Goal: Transaction & Acquisition: Register for event/course

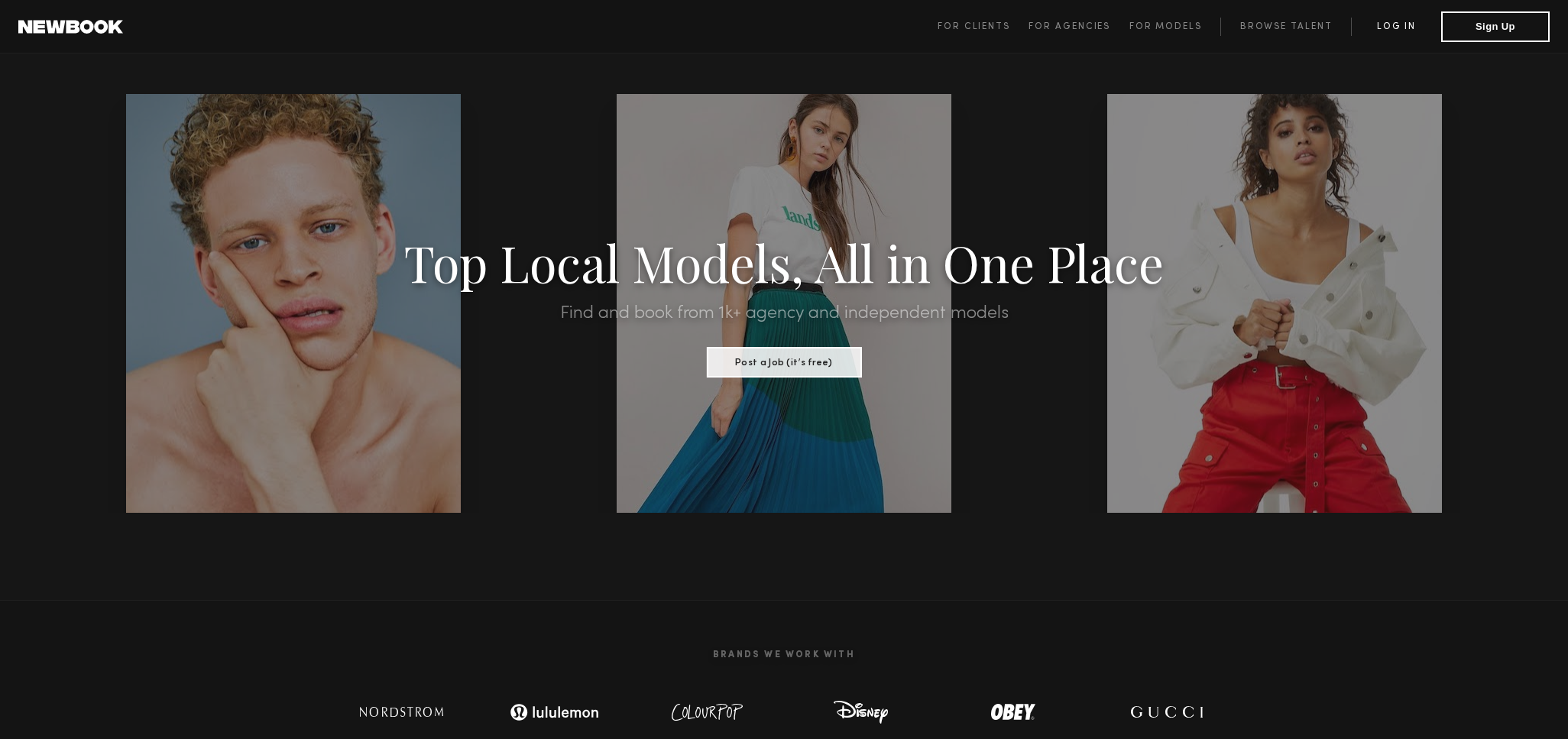
click at [1383, 26] on link "Log in" at bounding box center [1395, 26] width 90 height 18
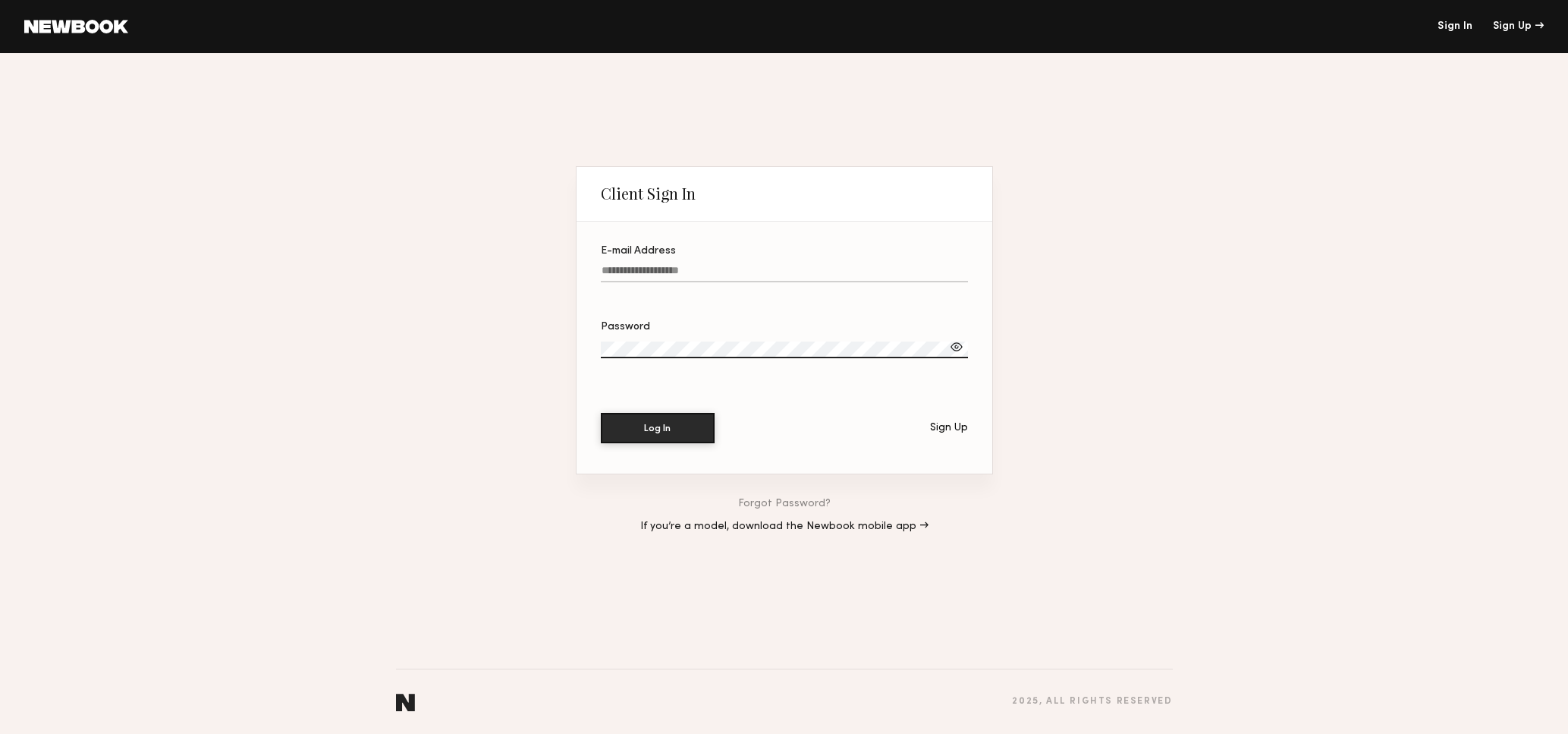
click at [674, 276] on input "E-mail Address" at bounding box center [784, 273] width 367 height 17
type input "**********"
click at [601, 413] on button "Log In" at bounding box center [658, 428] width 114 height 31
click at [104, 24] on link at bounding box center [76, 26] width 104 height 14
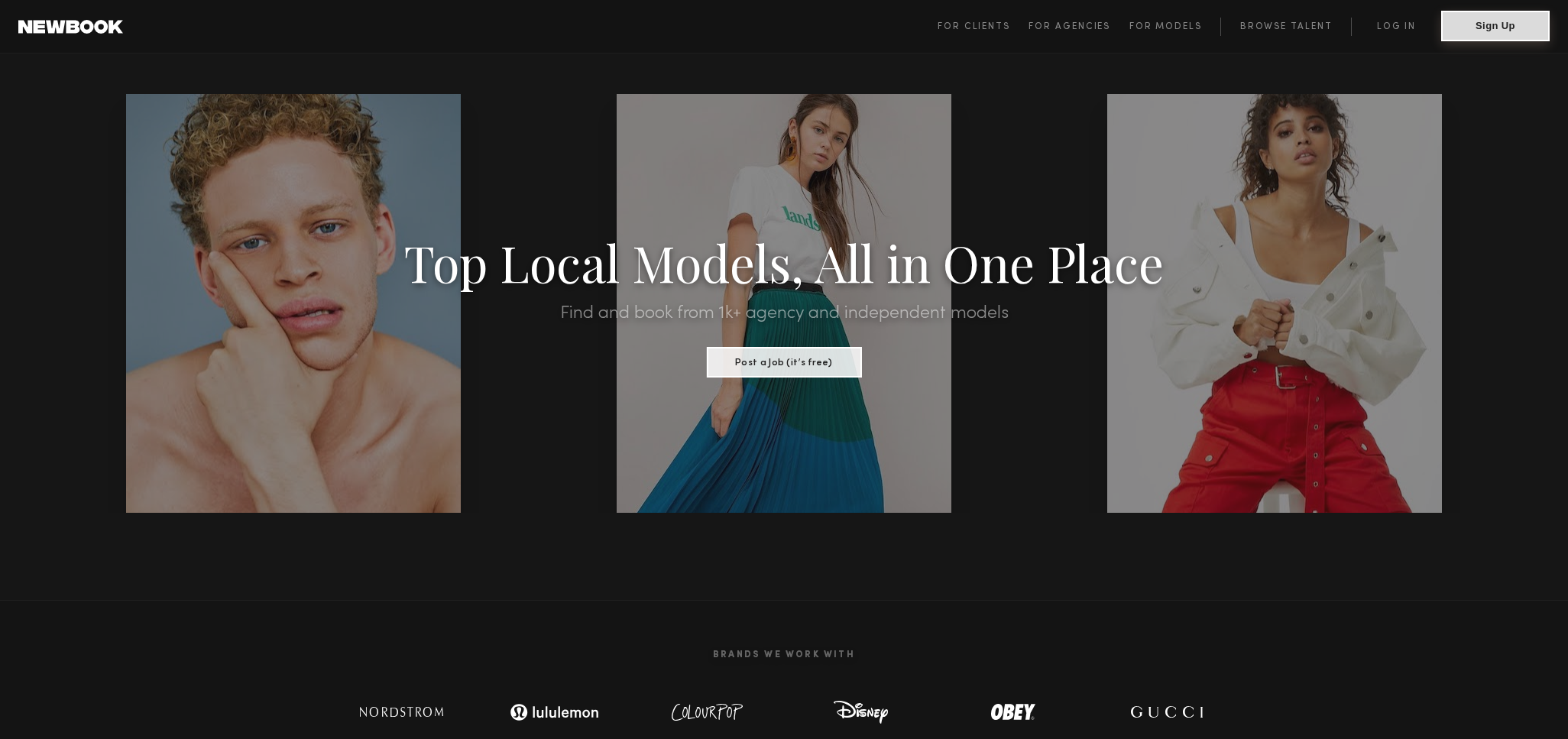
click at [1482, 35] on button "Sign Up" at bounding box center [1494, 26] width 108 height 31
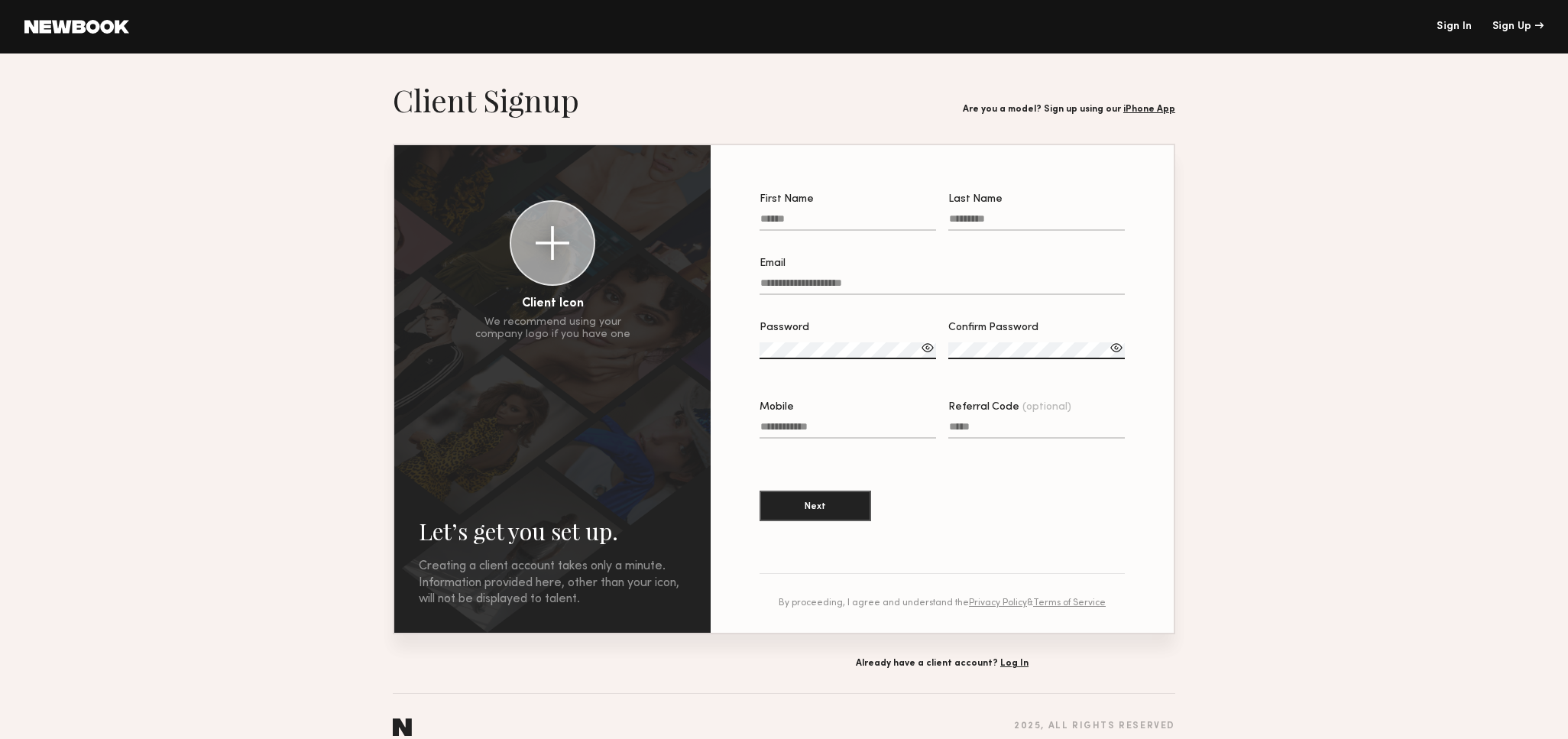
click at [810, 215] on input "First Name" at bounding box center [847, 221] width 177 height 17
type input "******"
type input "********"
click at [845, 277] on label "Email" at bounding box center [941, 283] width 365 height 52
click at [845, 277] on input "Email" at bounding box center [941, 285] width 365 height 17
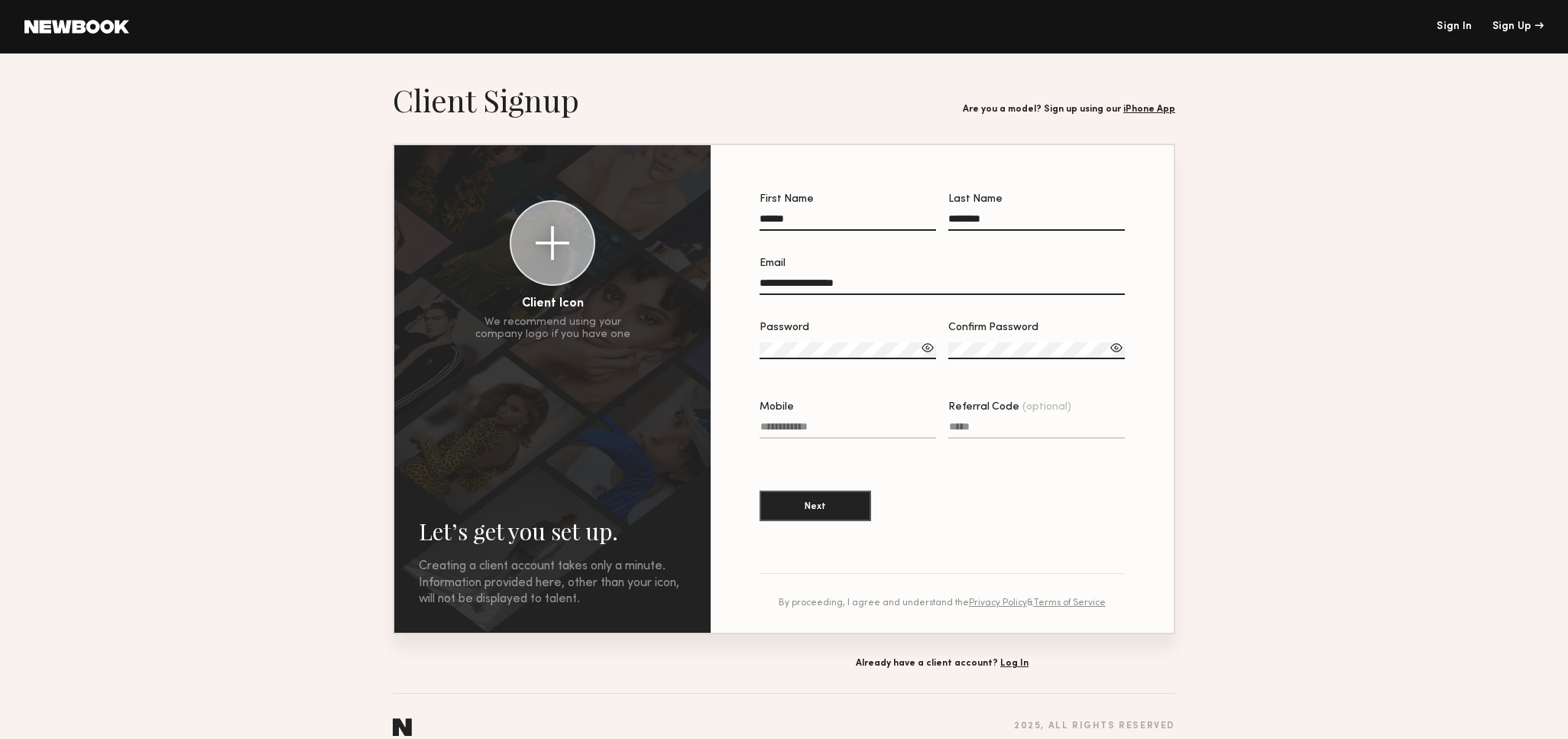
type input "**********"
click at [787, 338] on label "Password" at bounding box center [847, 348] width 177 height 52
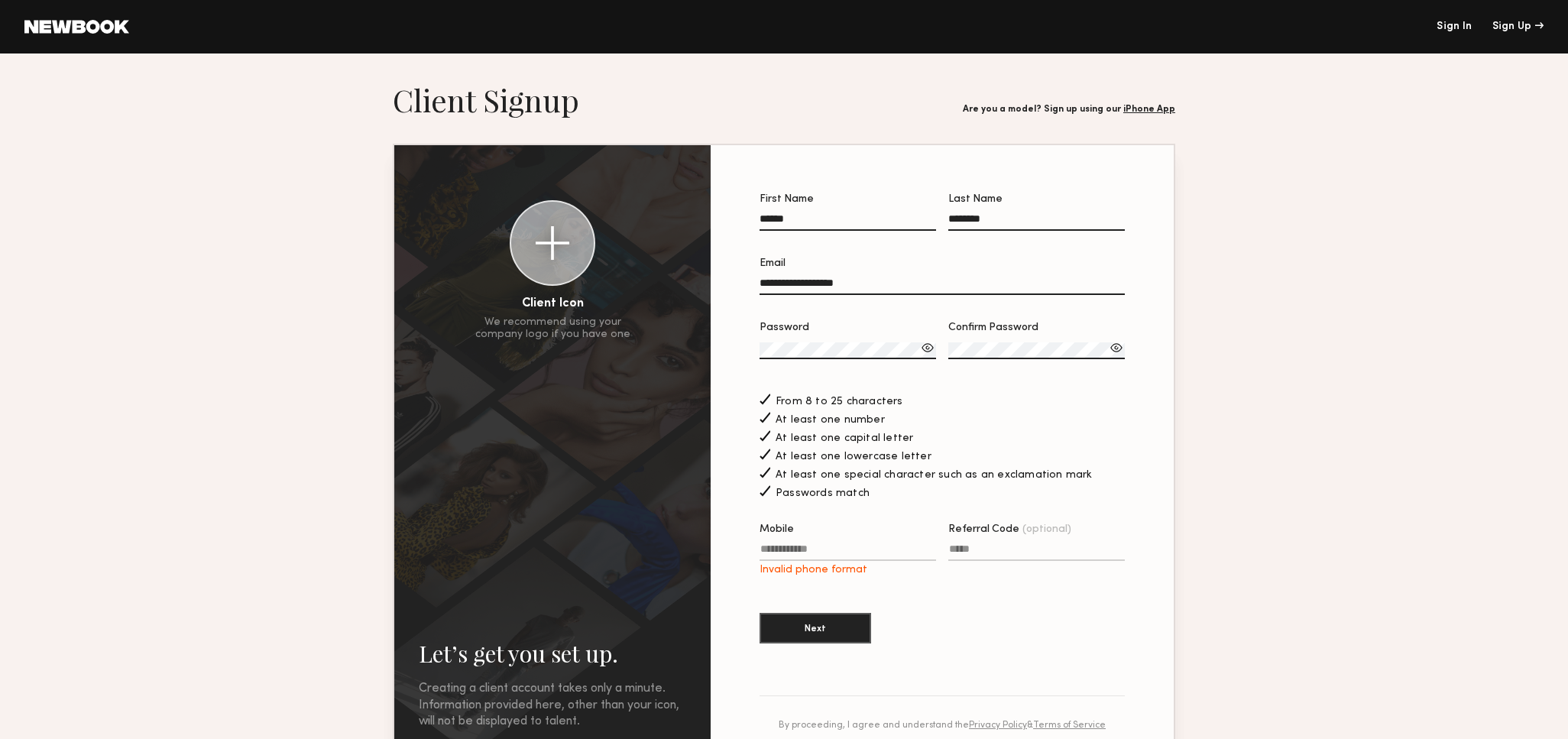
click at [854, 541] on label "Mobile Invalid phone format" at bounding box center [847, 549] width 177 height 52
click at [854, 543] on input "Mobile Invalid phone format" at bounding box center [847, 551] width 177 height 17
type input "**********"
click at [825, 637] on button "Next" at bounding box center [815, 628] width 111 height 31
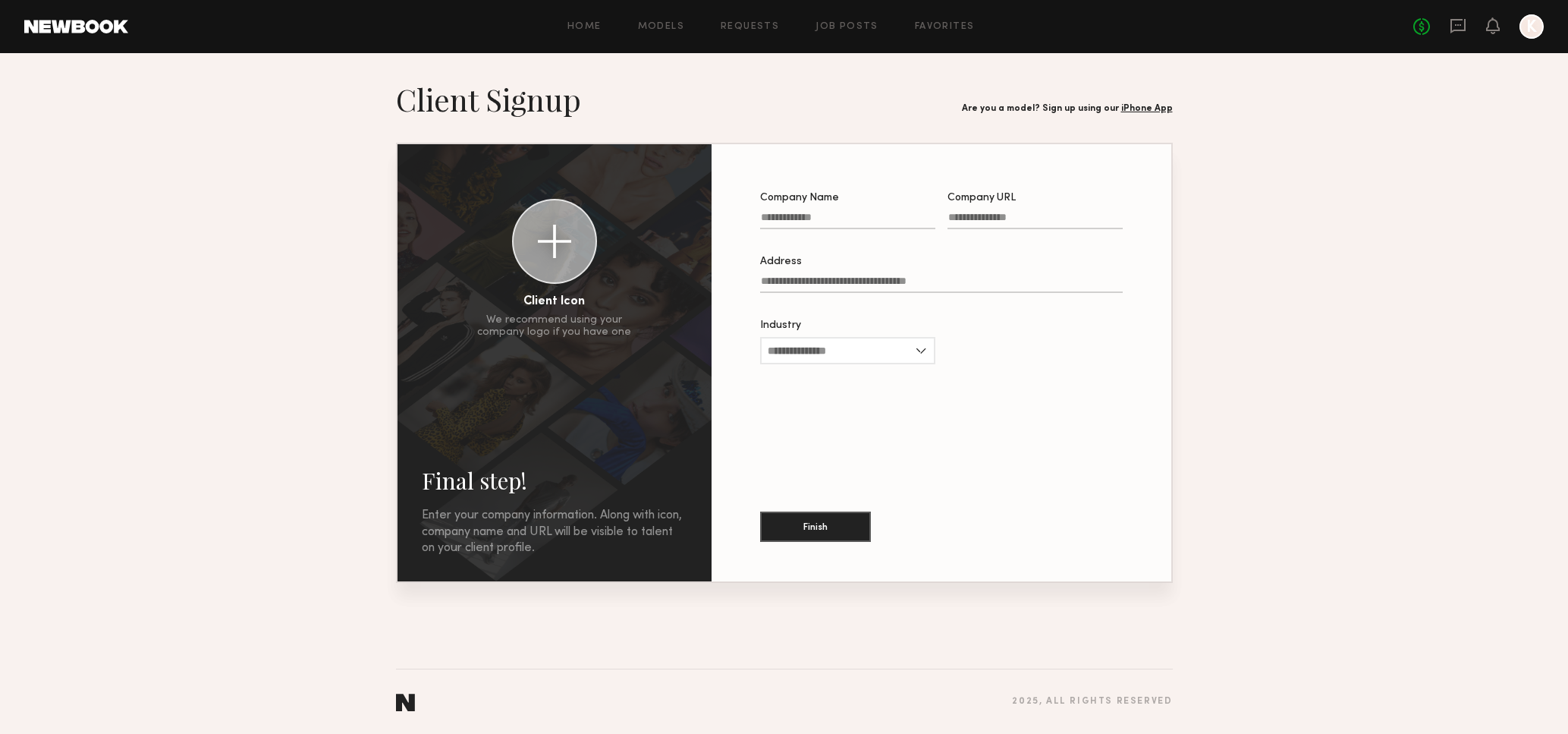
click at [843, 209] on label "Company Name" at bounding box center [848, 218] width 176 height 52
click at [843, 212] on input "Company Name" at bounding box center [848, 220] width 176 height 17
click at [845, 218] on input "Company Name" at bounding box center [848, 220] width 176 height 17
drag, startPoint x: 981, startPoint y: 208, endPoint x: 980, endPoint y: 229, distance: 21.0
click at [981, 209] on label "Company URL" at bounding box center [1035, 218] width 176 height 52
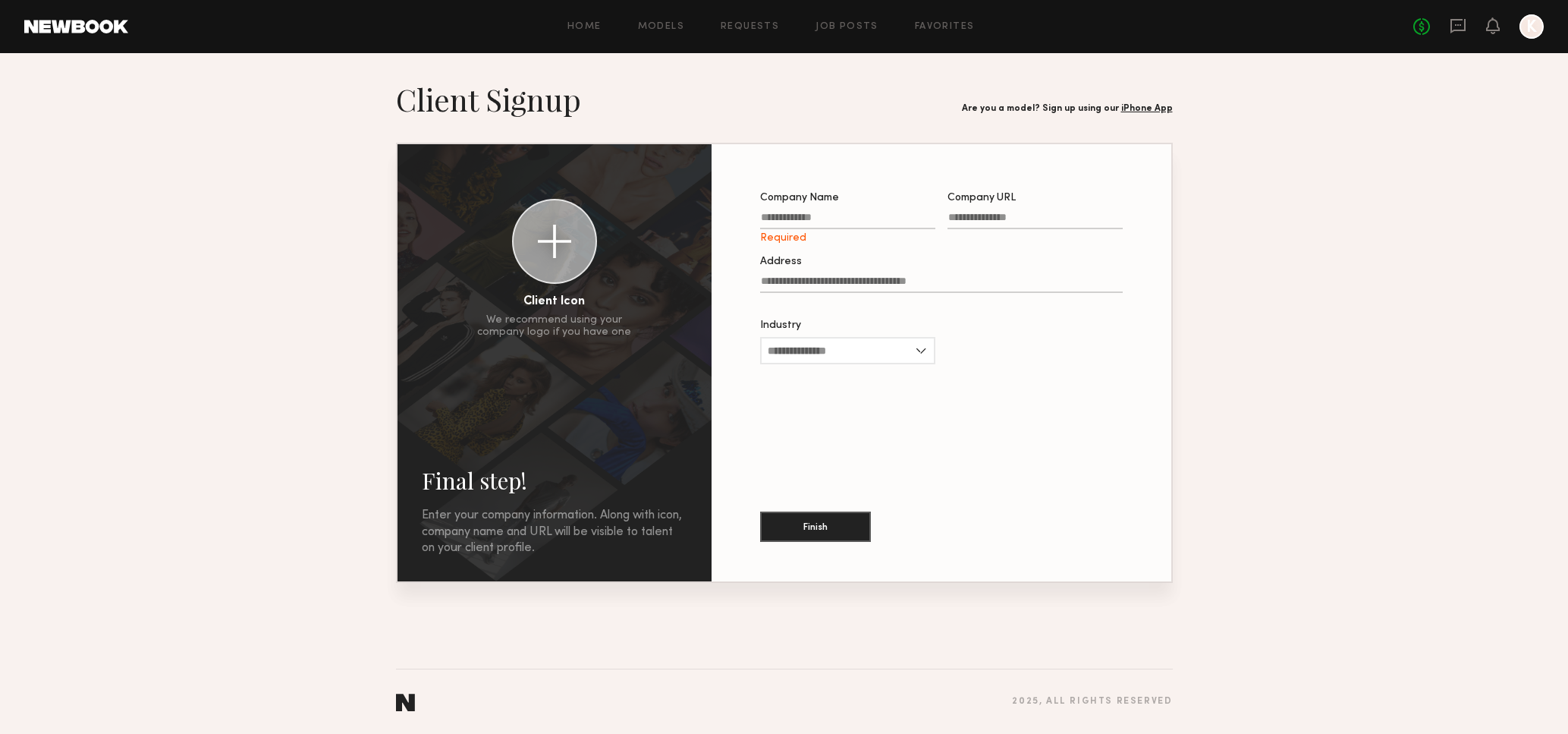
click at [981, 212] on input "Company URL" at bounding box center [1035, 220] width 176 height 17
paste input "**********"
type input "**********"
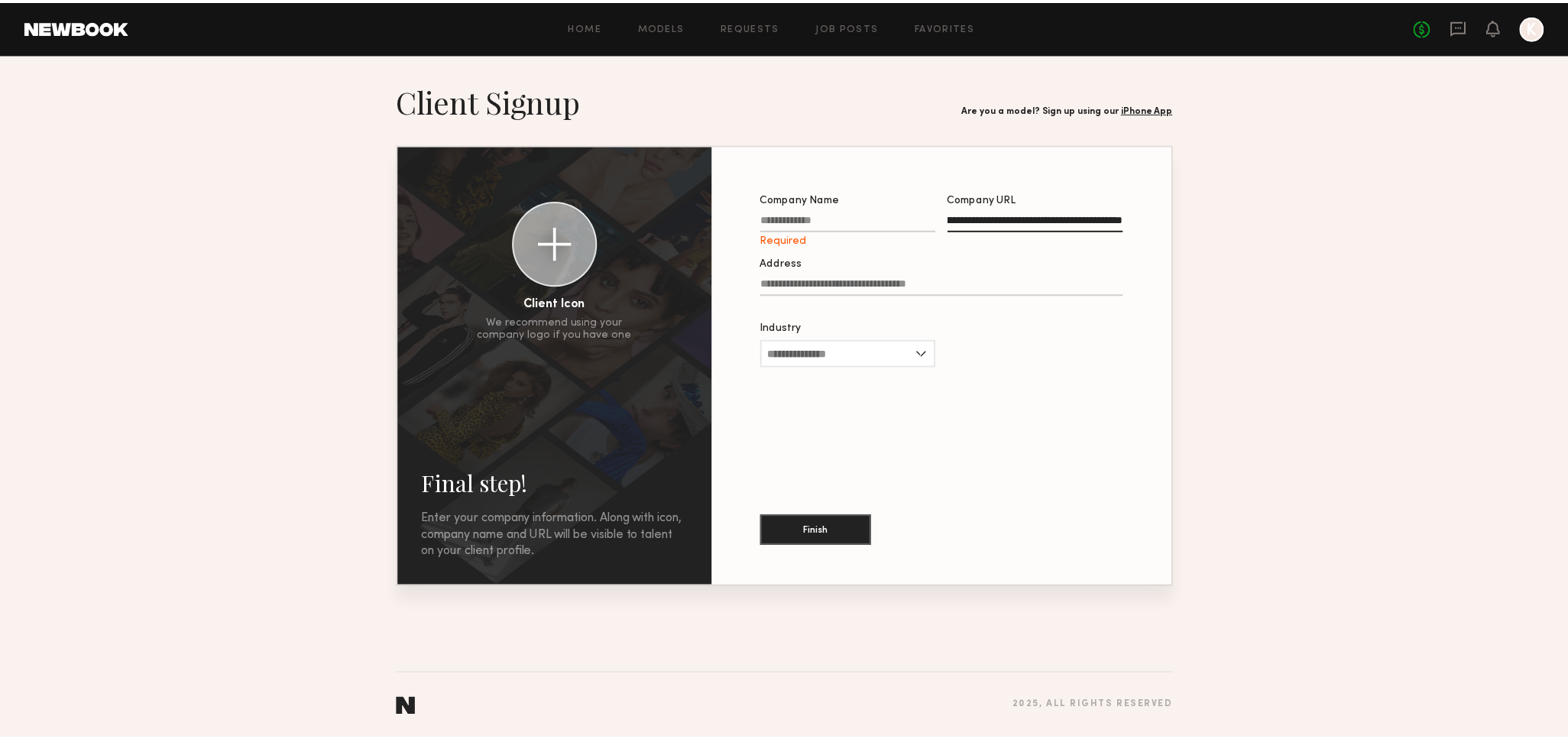
scroll to position [0, 0]
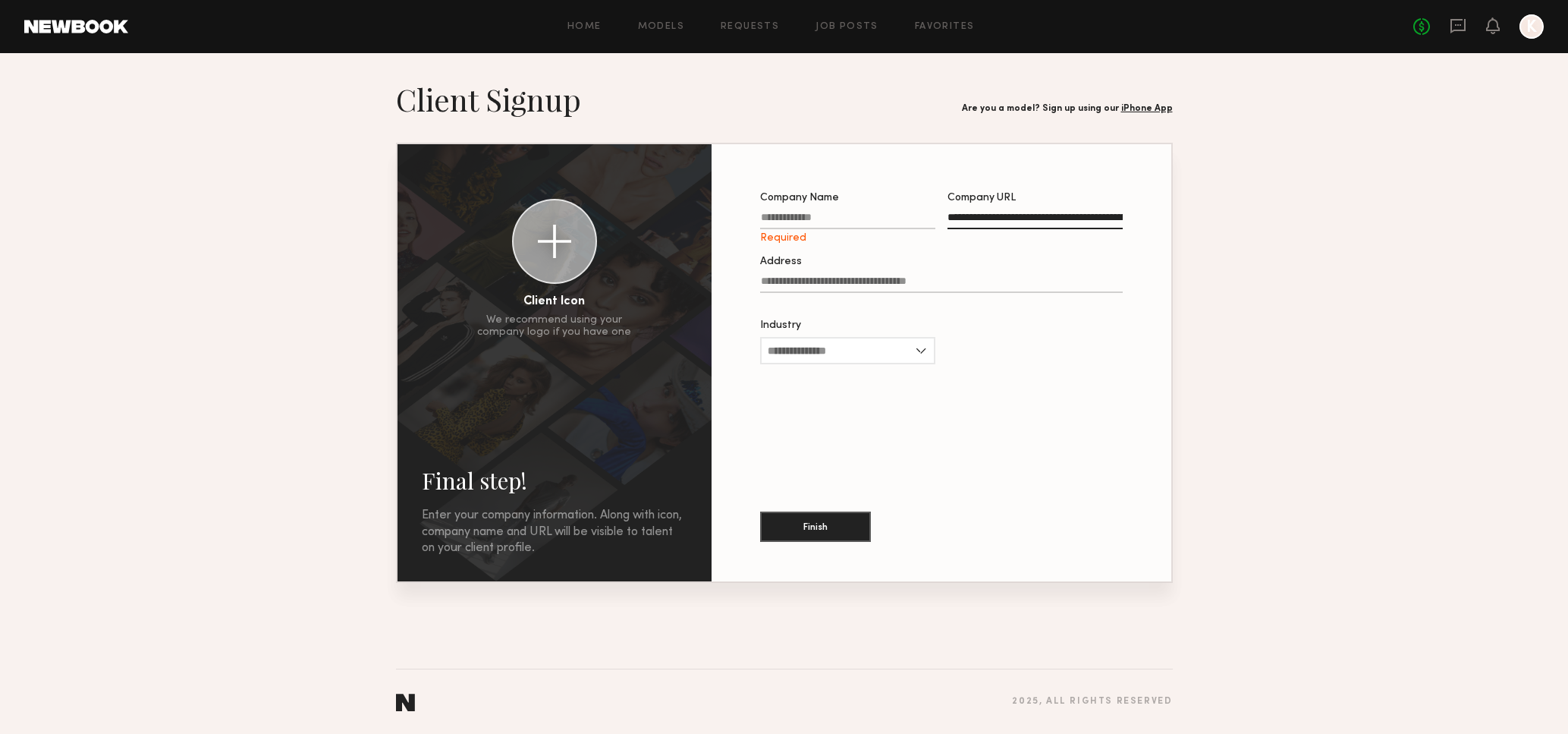
click at [1000, 278] on input "Address" at bounding box center [941, 283] width 363 height 17
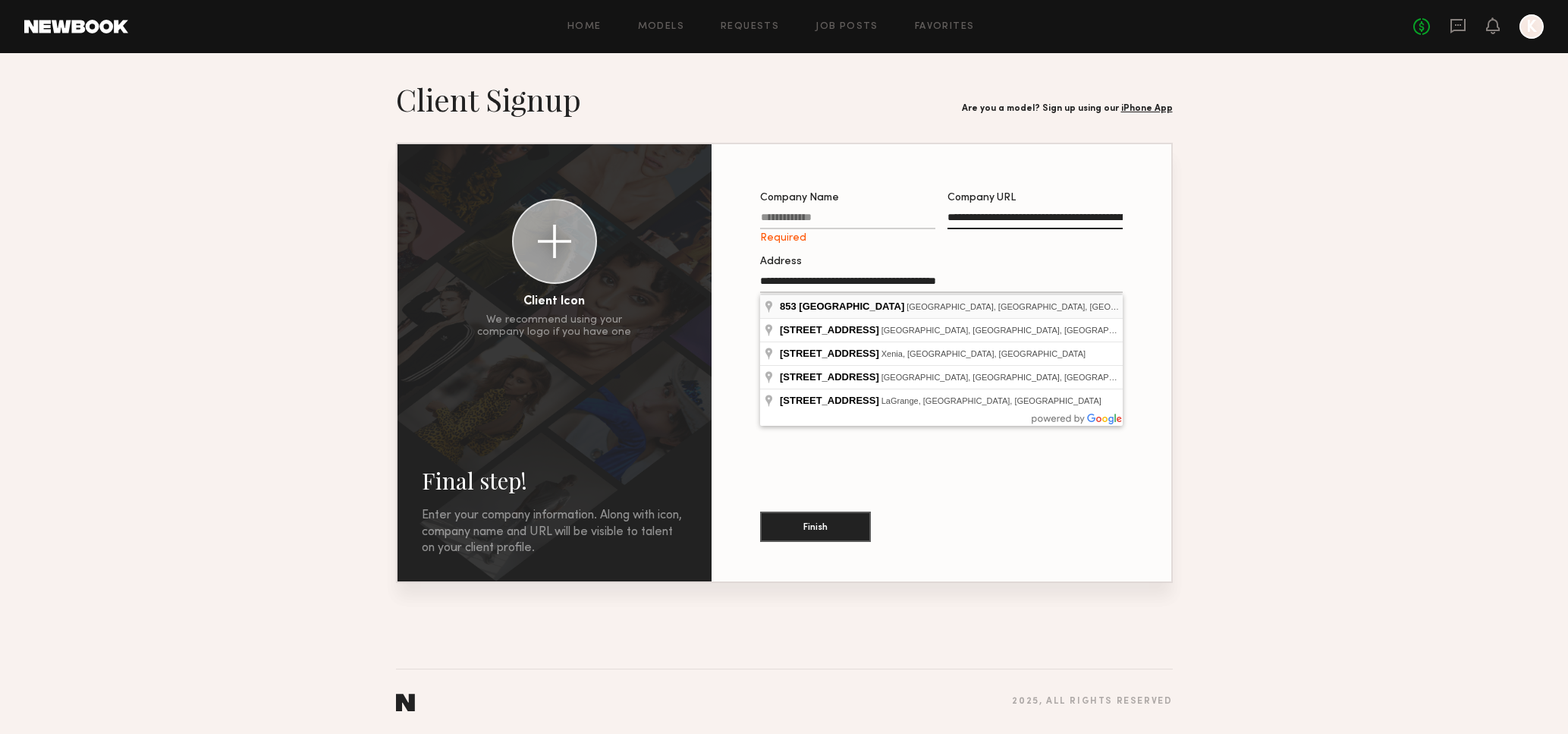
type input "**********"
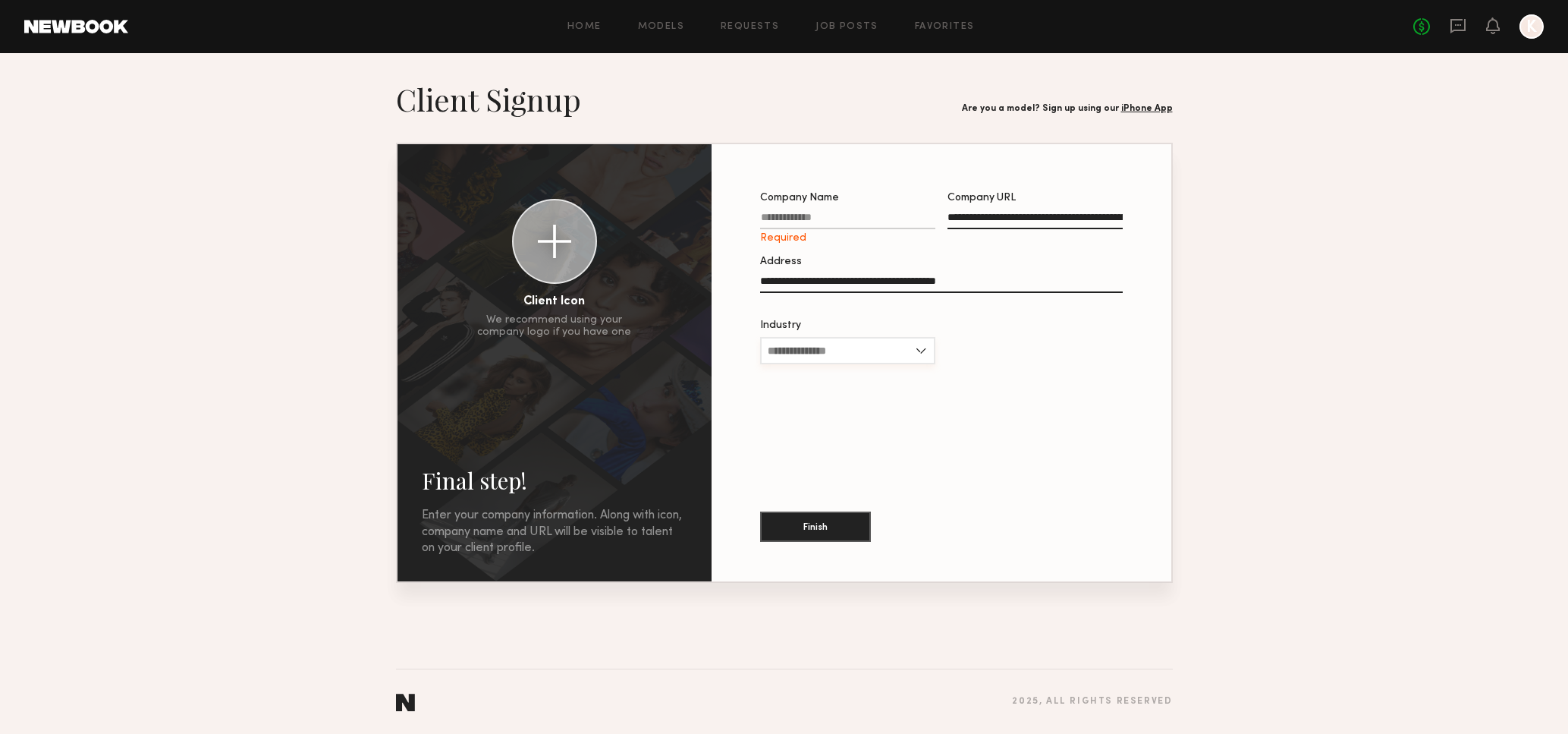
click at [863, 356] on input "Industry" at bounding box center [848, 350] width 176 height 27
click at [822, 518] on div "Other" at bounding box center [848, 521] width 172 height 24
type input "*****"
click at [824, 434] on div "**********" at bounding box center [941, 362] width 411 height 388
click at [976, 344] on label "Other Industry" at bounding box center [1035, 349] width 176 height 58
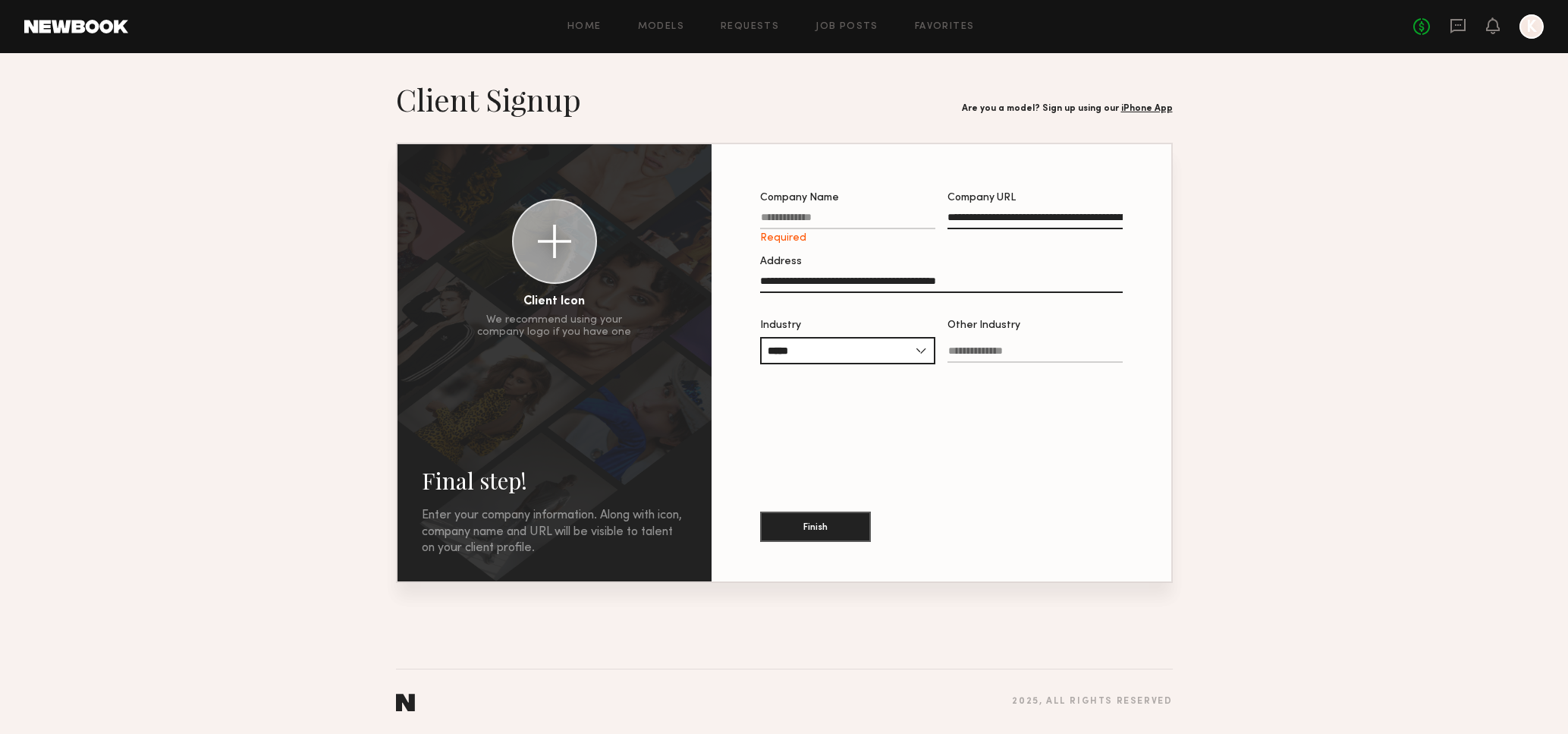
click at [976, 345] on input "Other Industry" at bounding box center [1035, 353] width 176 height 17
type input "**********"
click at [873, 212] on label "Company Name Required" at bounding box center [848, 218] width 176 height 52
click at [873, 212] on input "Company Name Required" at bounding box center [848, 220] width 176 height 17
type input "**********"
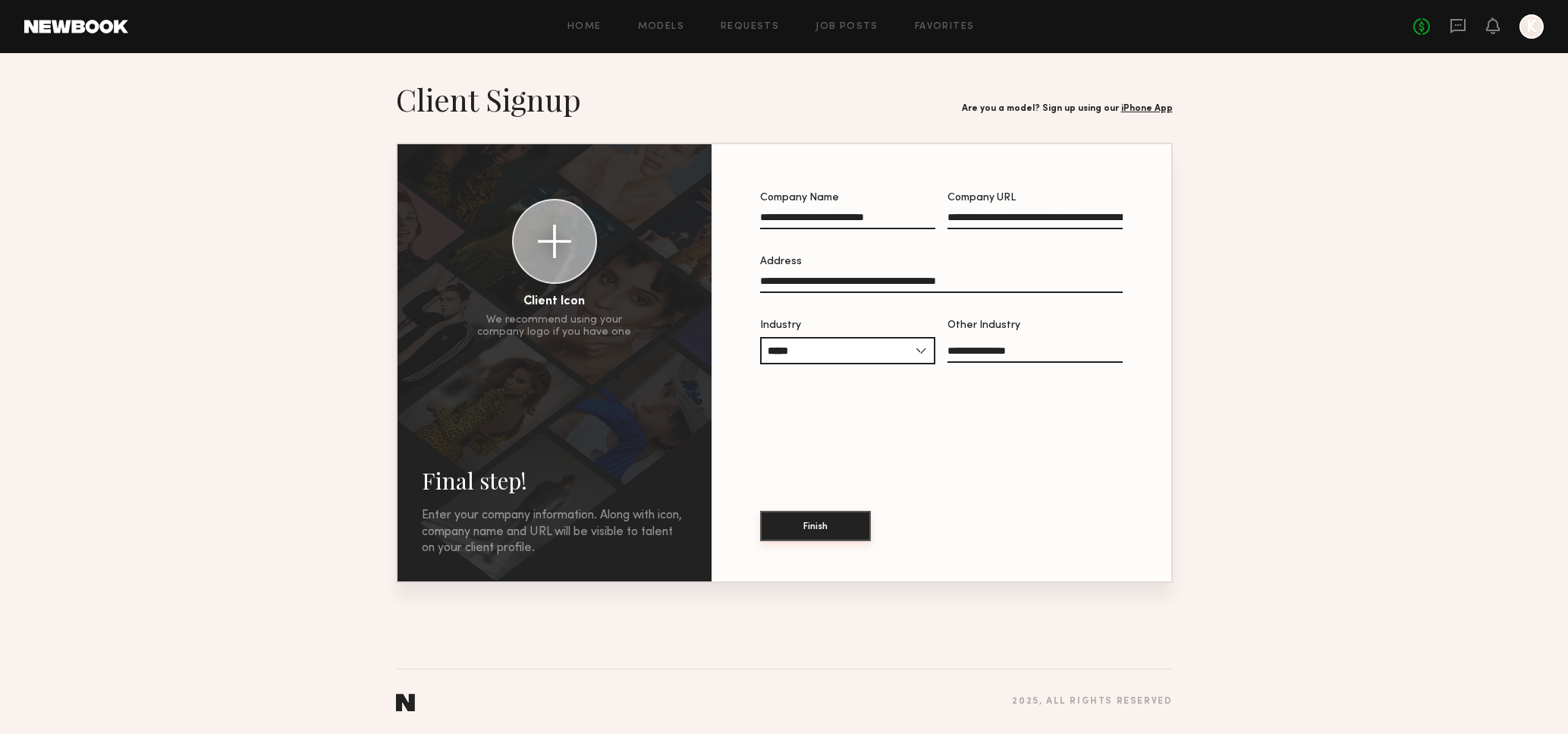
click at [813, 519] on button "Finish" at bounding box center [815, 526] width 110 height 31
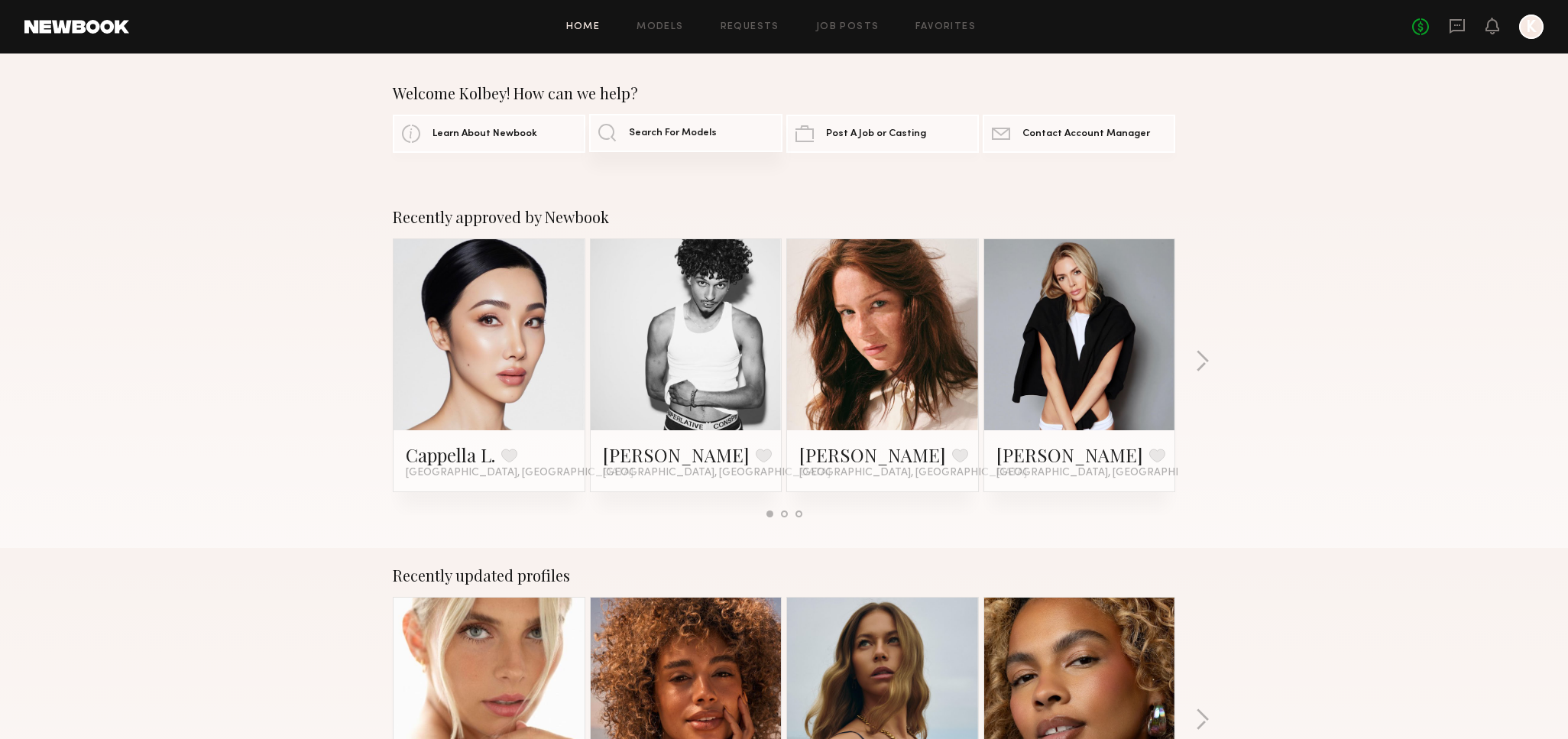
click at [682, 129] on span "Search For Models" at bounding box center [672, 133] width 87 height 10
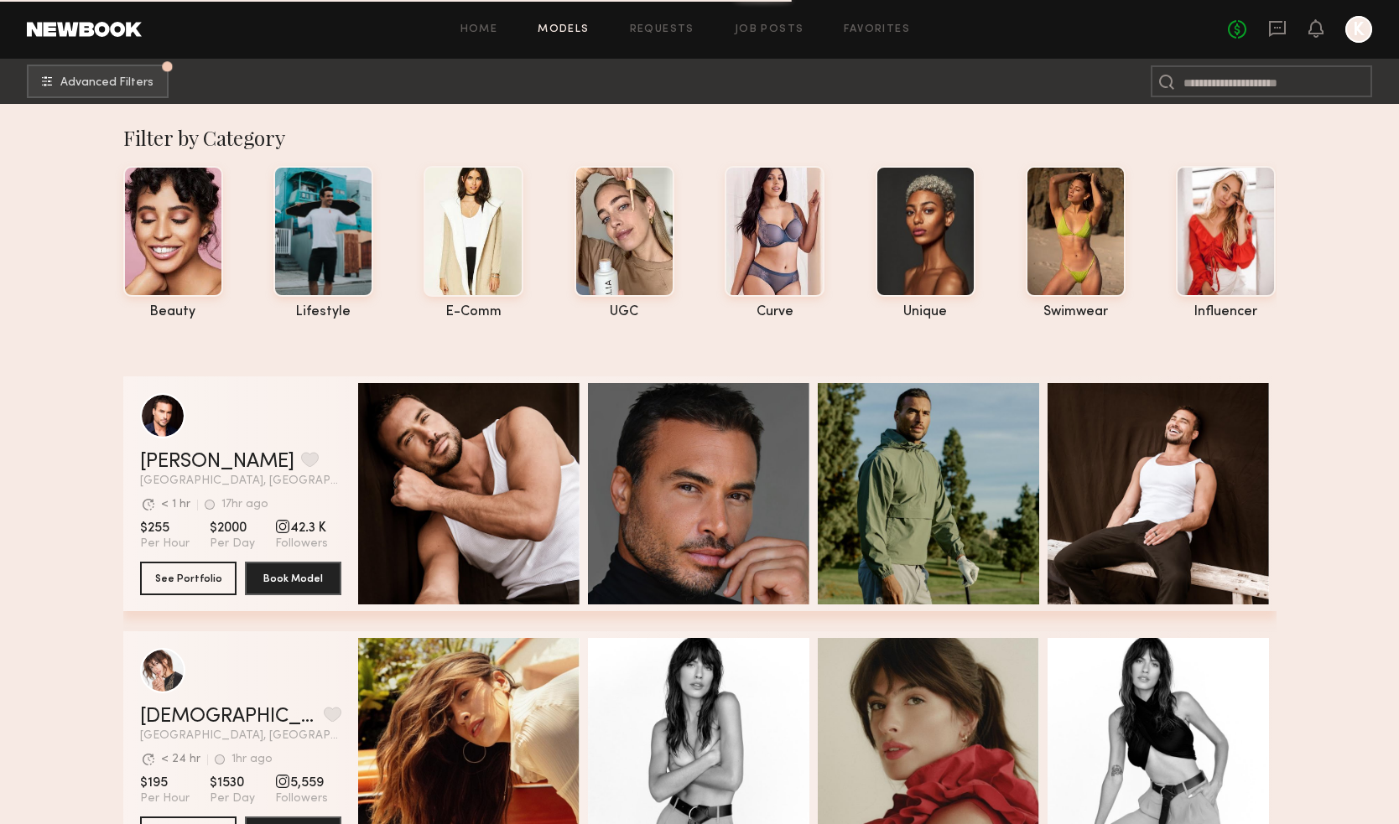
scroll to position [0, 6]
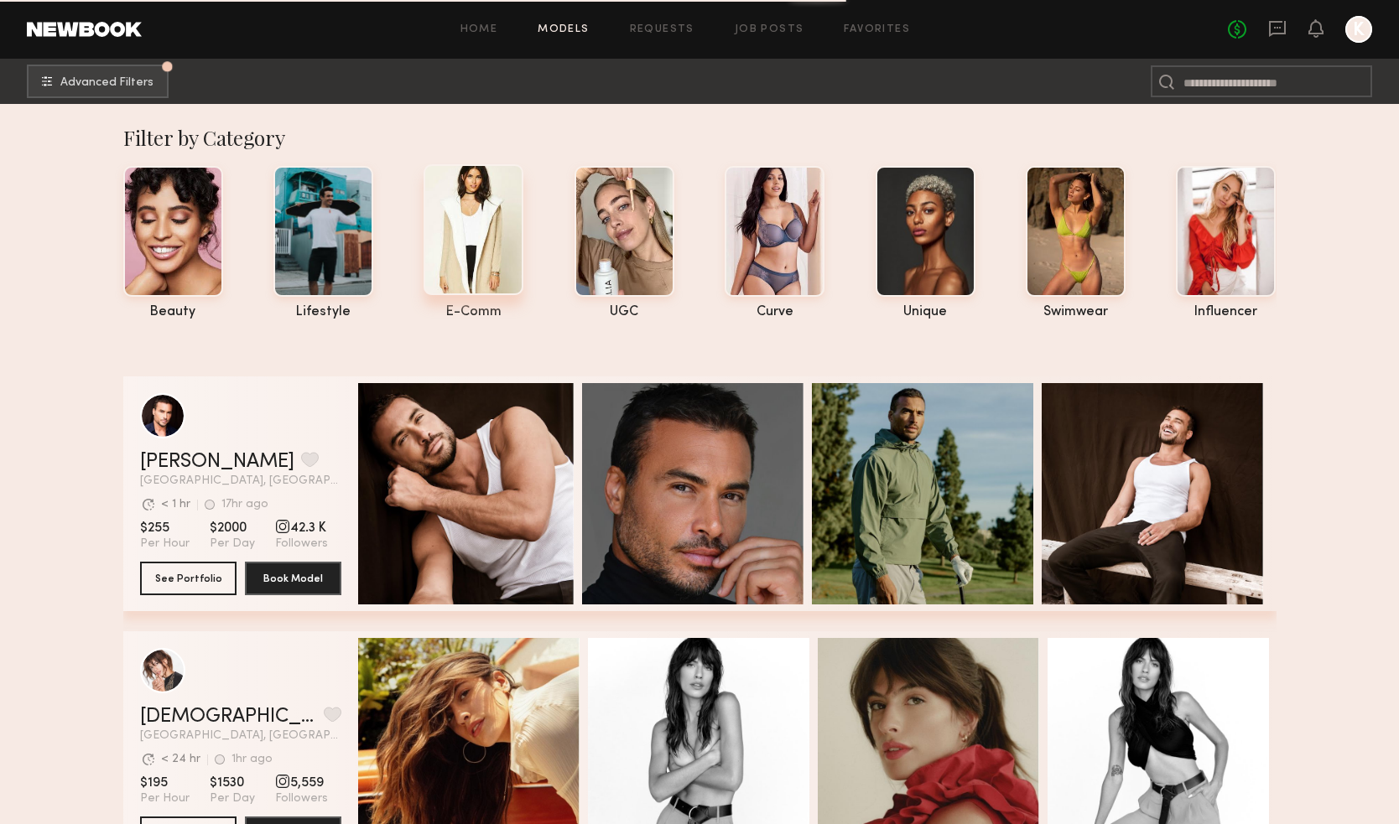
click at [480, 241] on div at bounding box center [473, 229] width 100 height 131
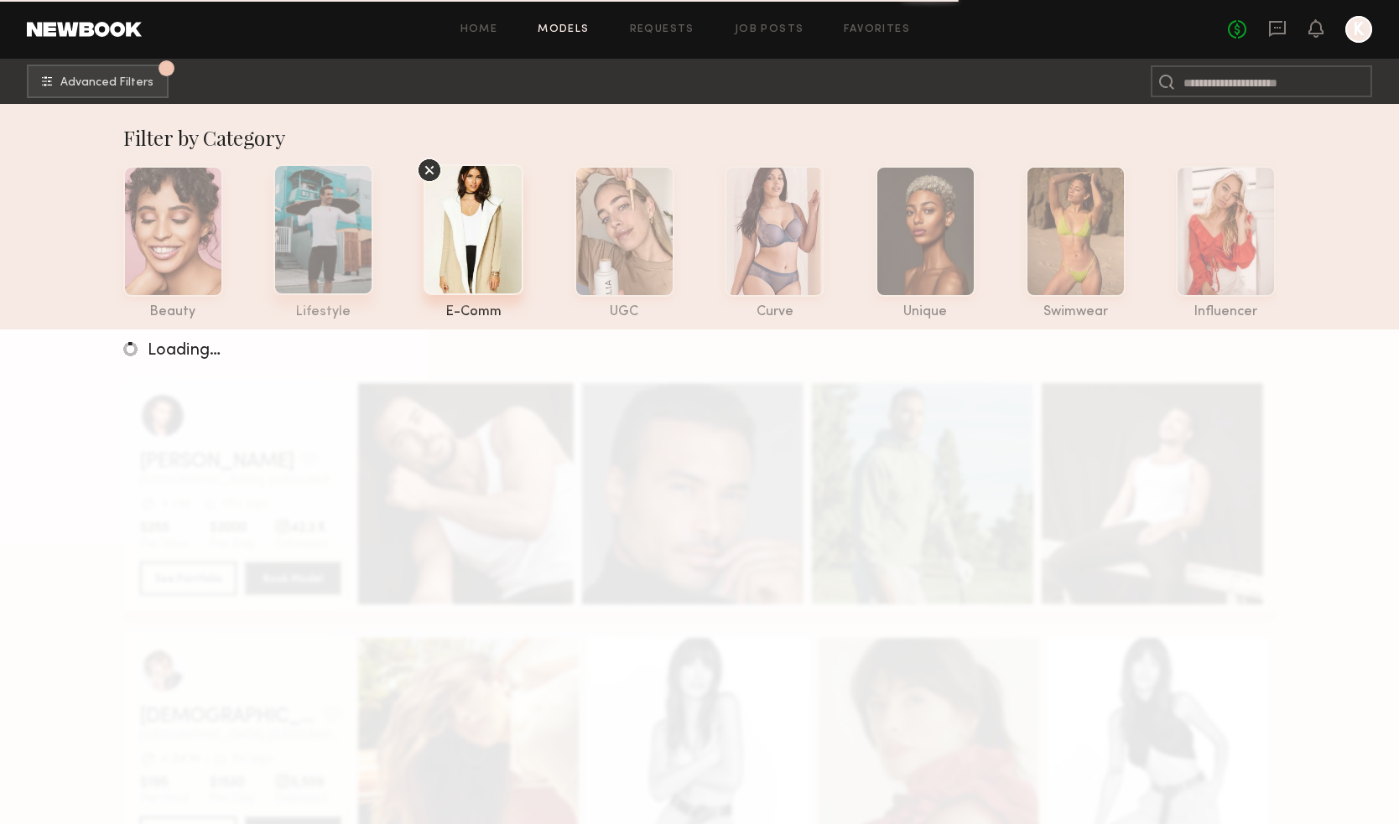
click at [324, 234] on div at bounding box center [323, 229] width 100 height 131
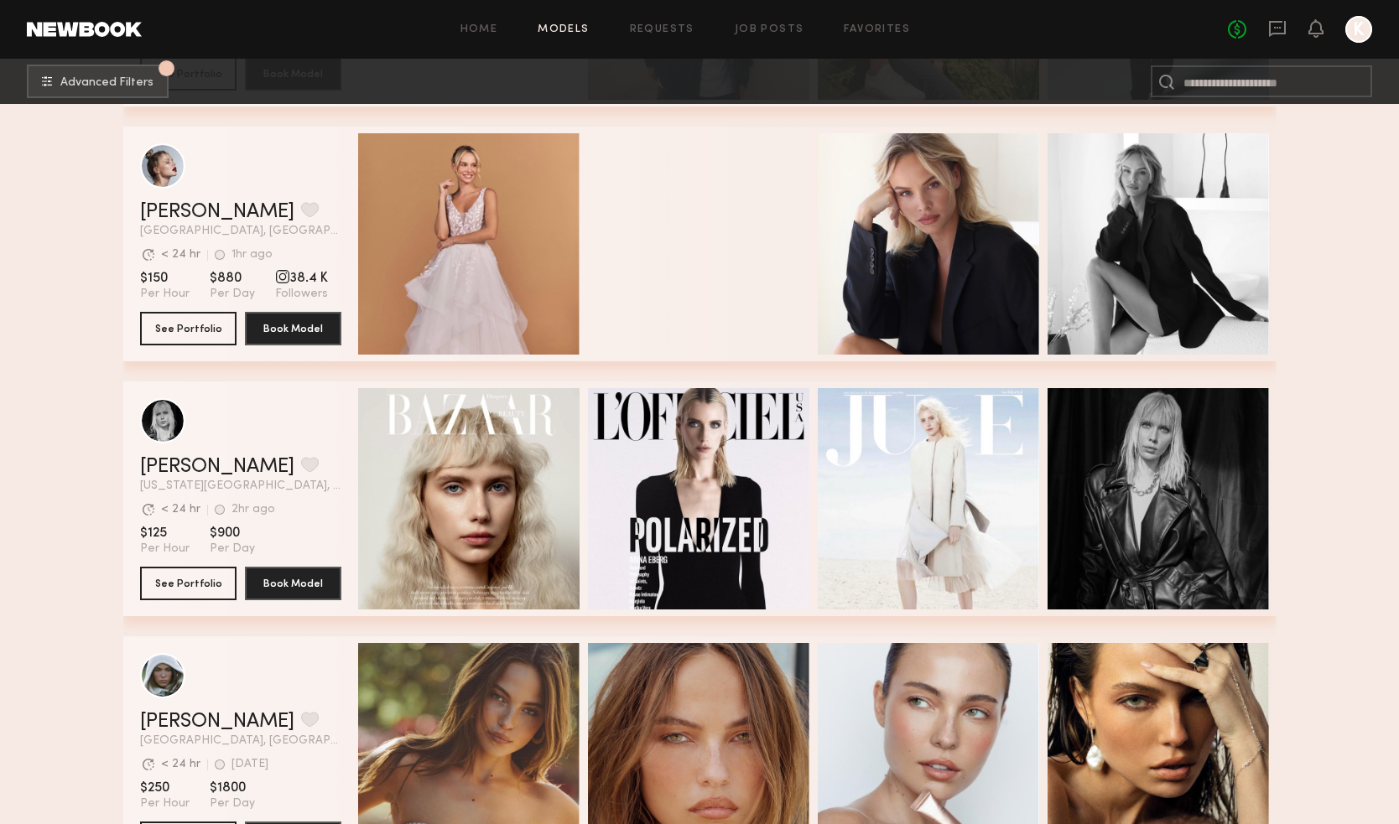
scroll to position [5796, 0]
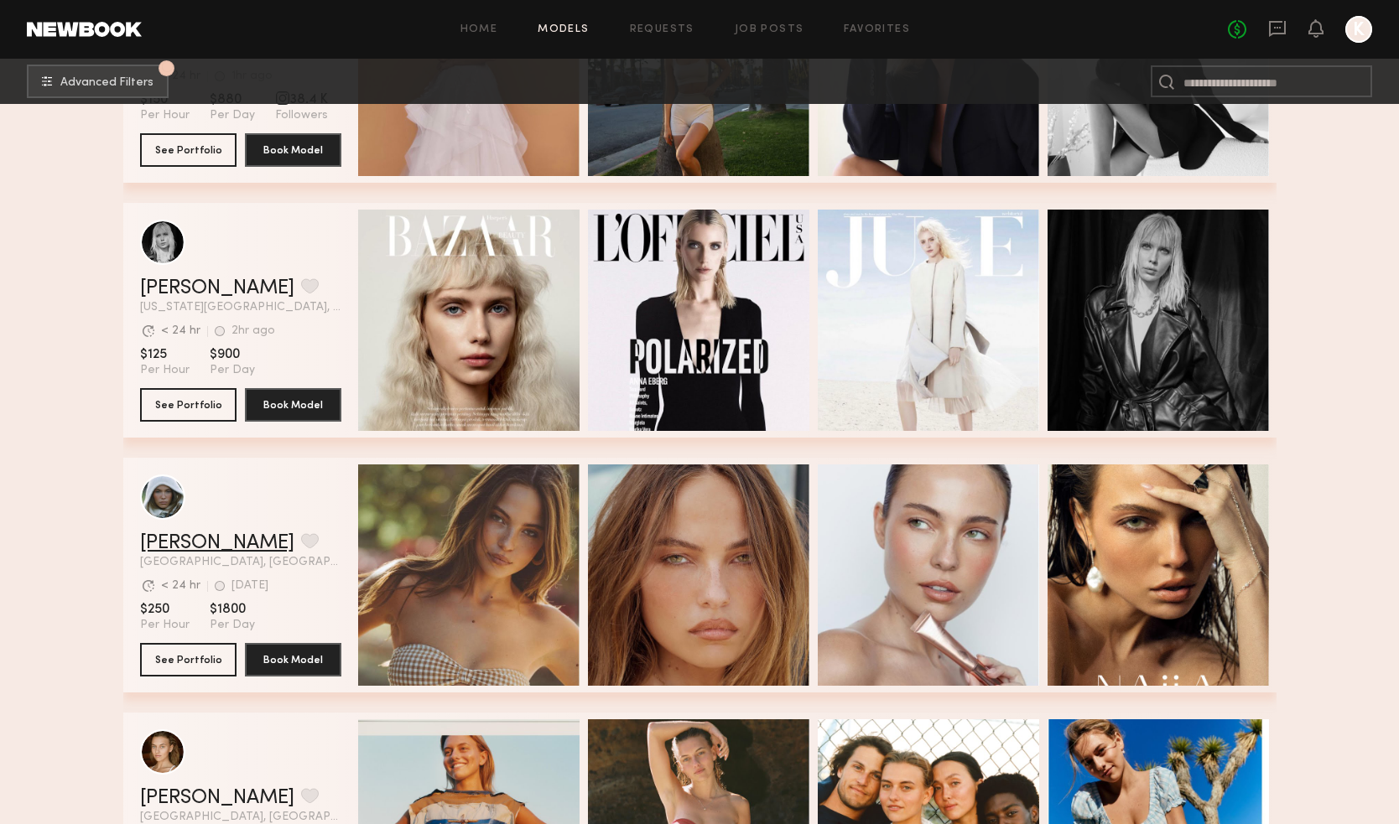
click at [204, 543] on link "Mallory P." at bounding box center [217, 543] width 154 height 20
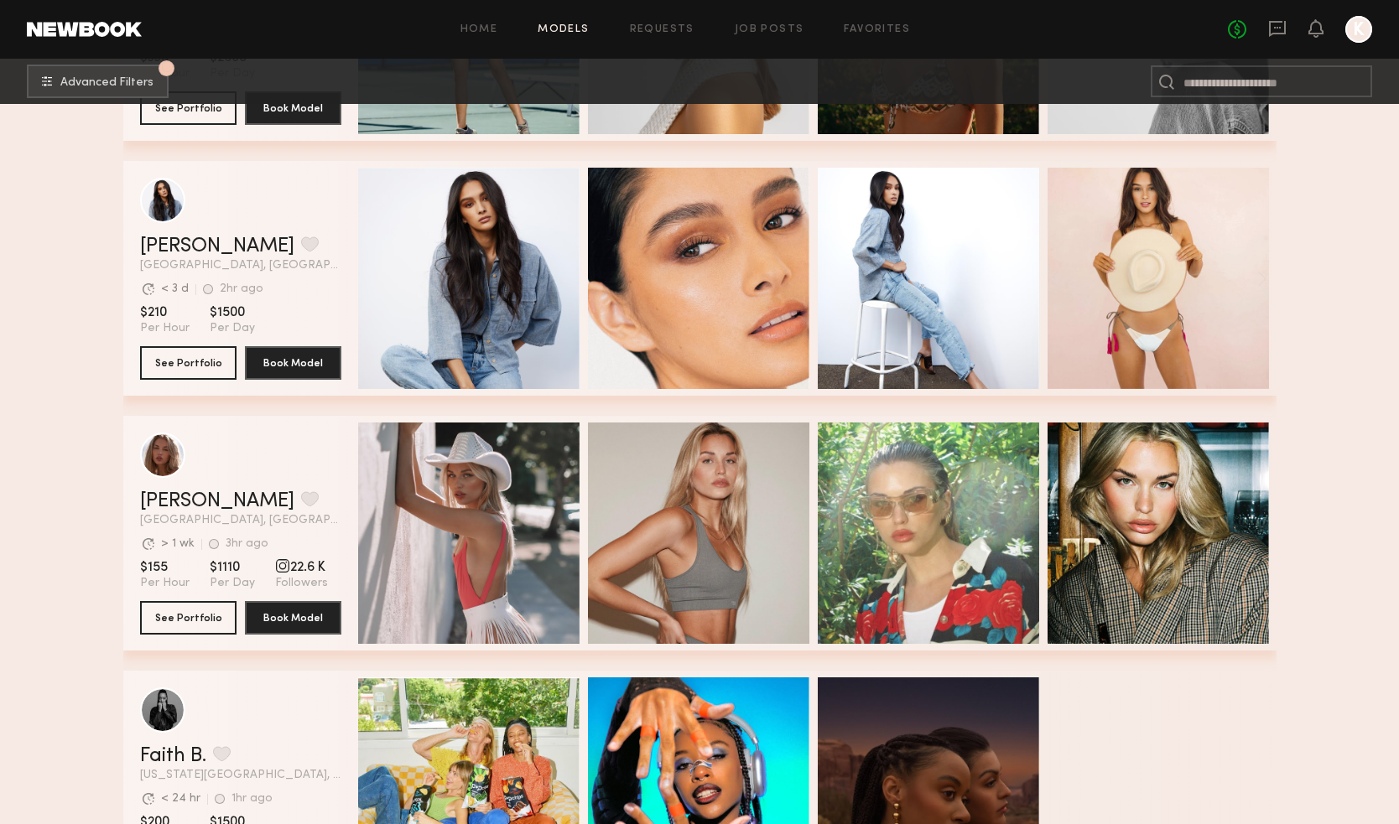
scroll to position [11971, 0]
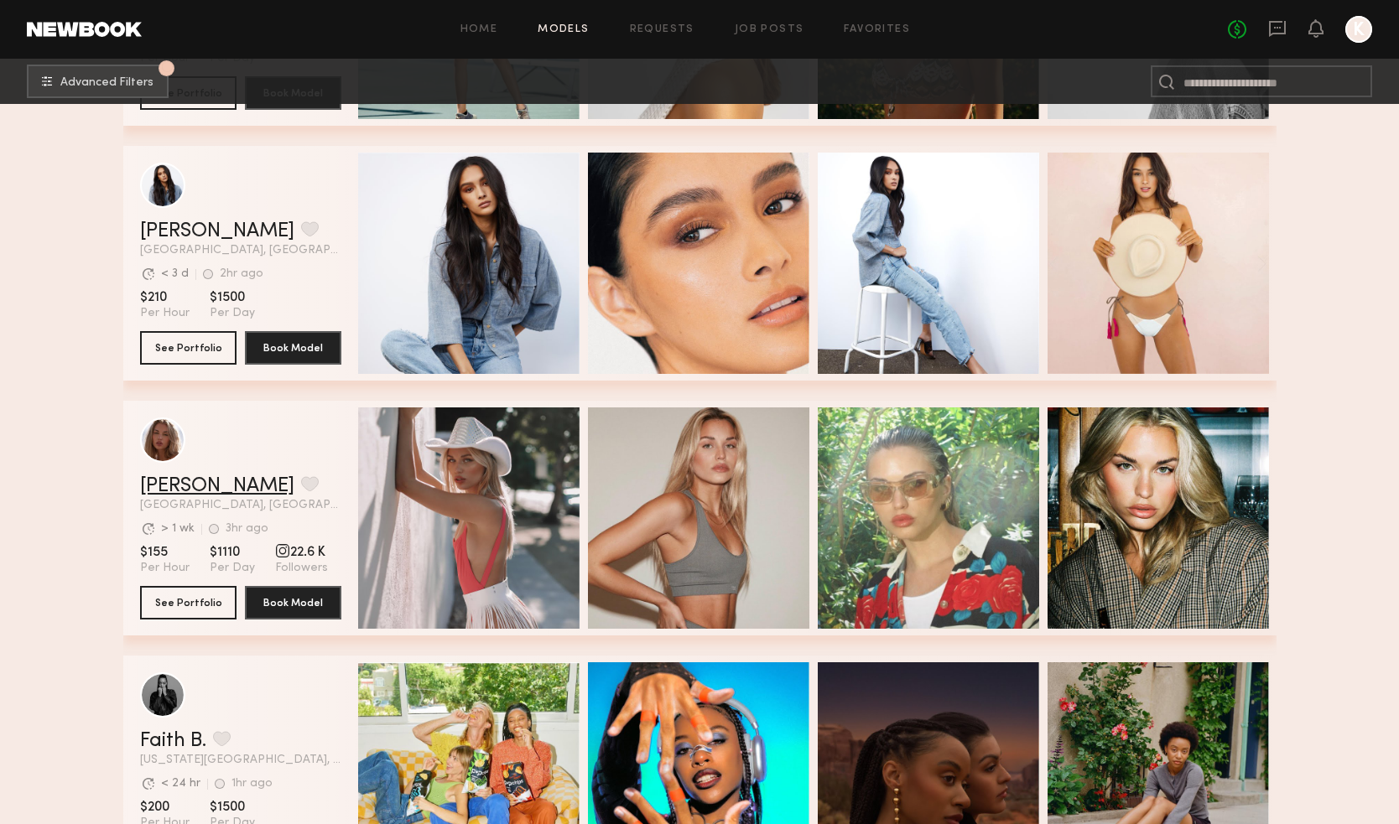
click at [166, 478] on link "Emma V." at bounding box center [217, 486] width 154 height 20
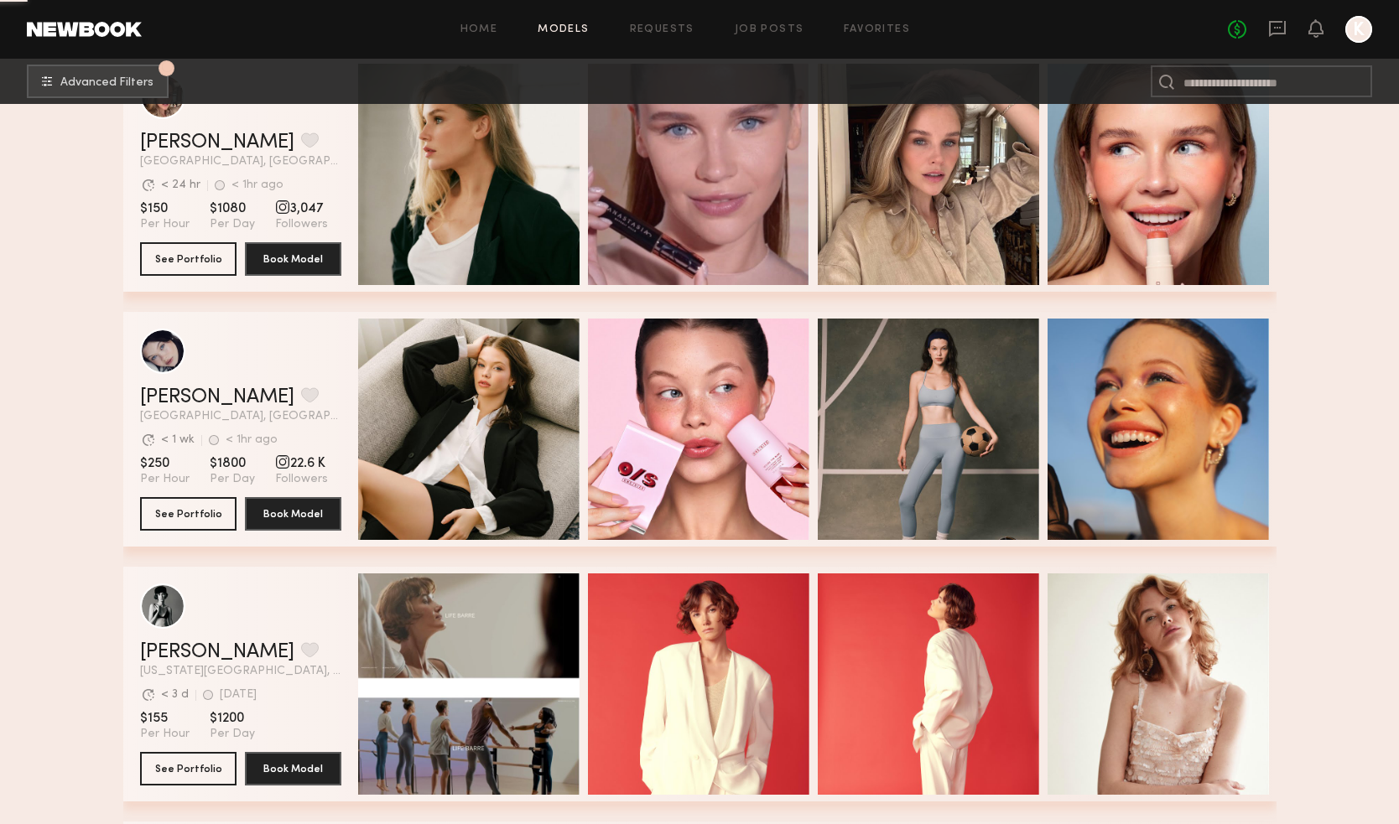
scroll to position [14172, 0]
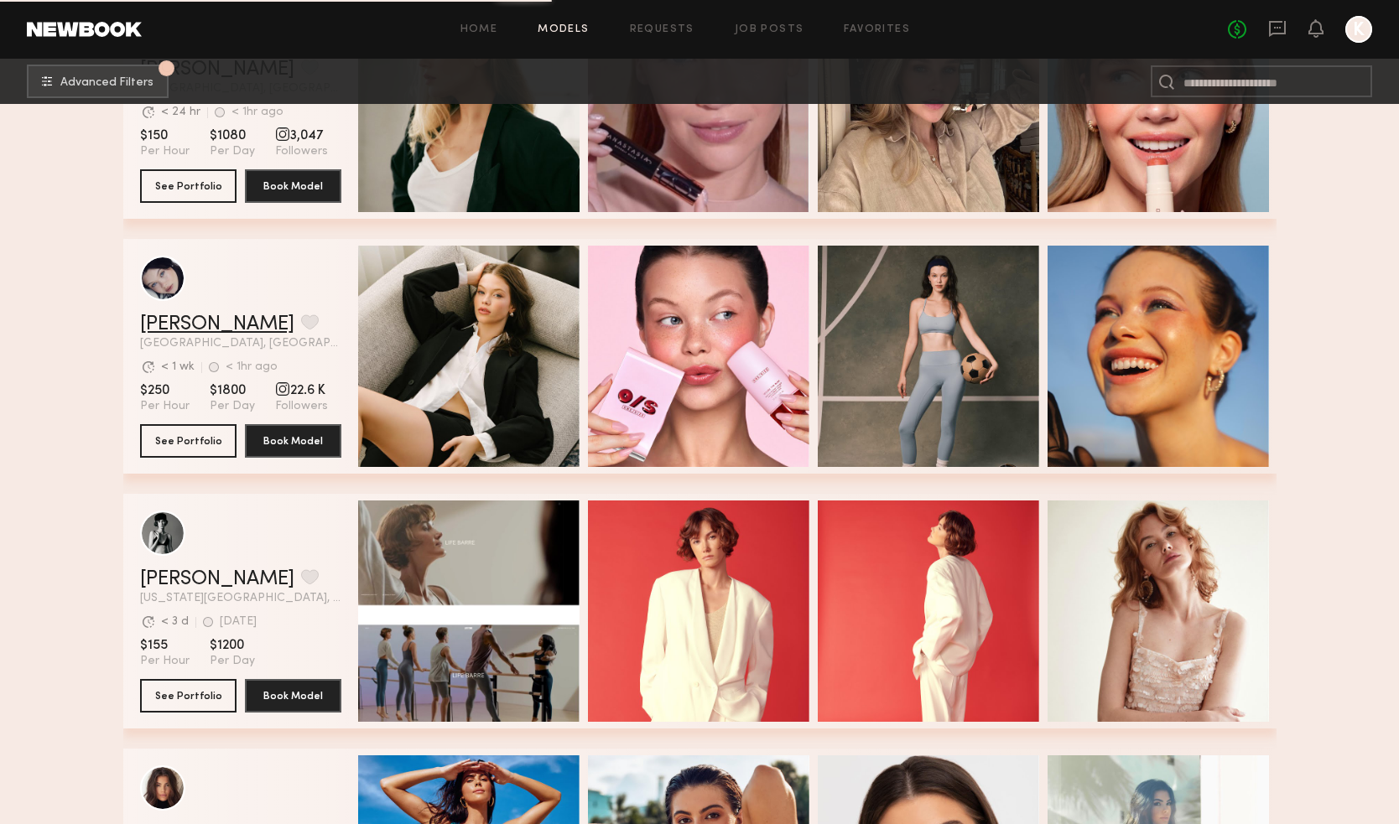
click at [162, 325] on link "Marina F." at bounding box center [217, 324] width 154 height 20
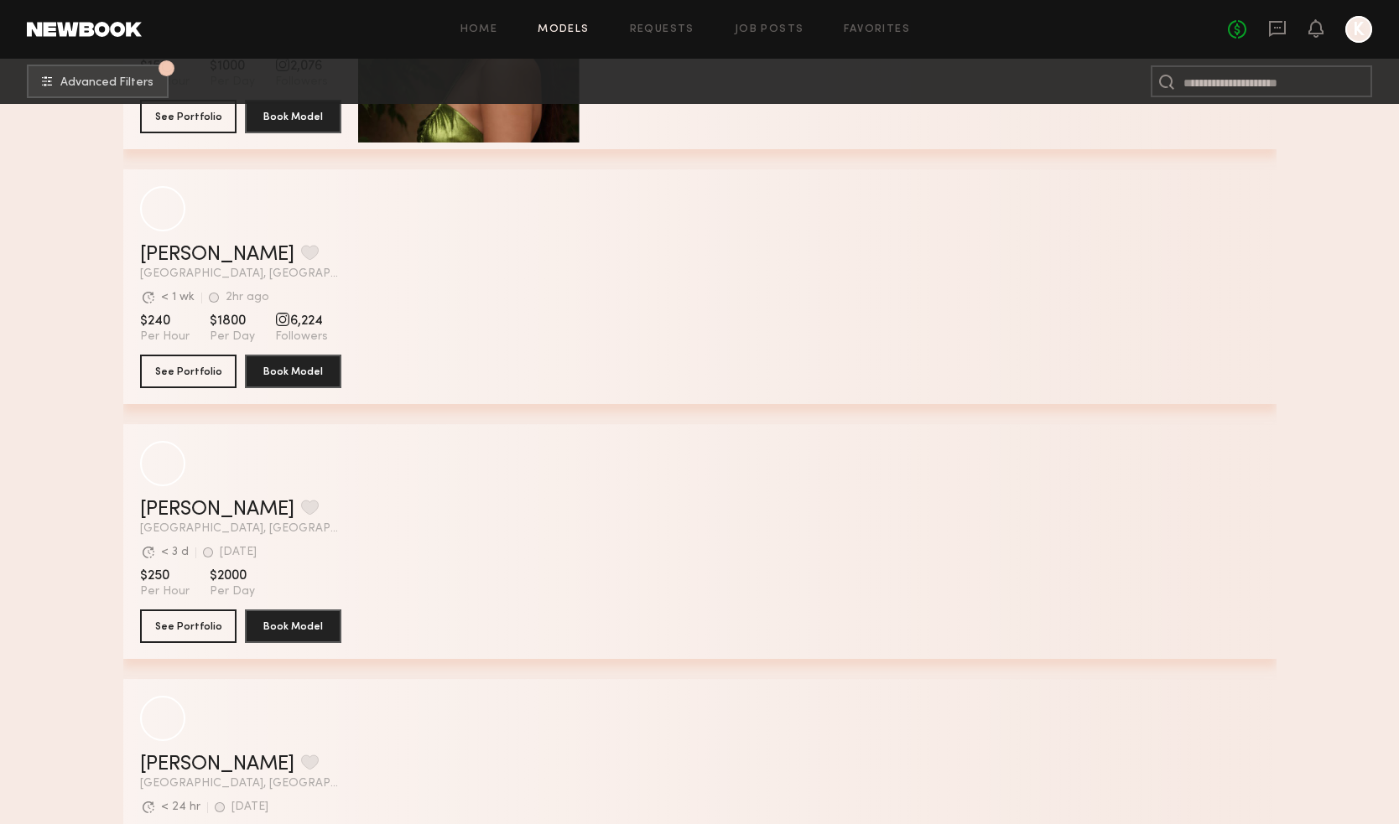
scroll to position [16537, 0]
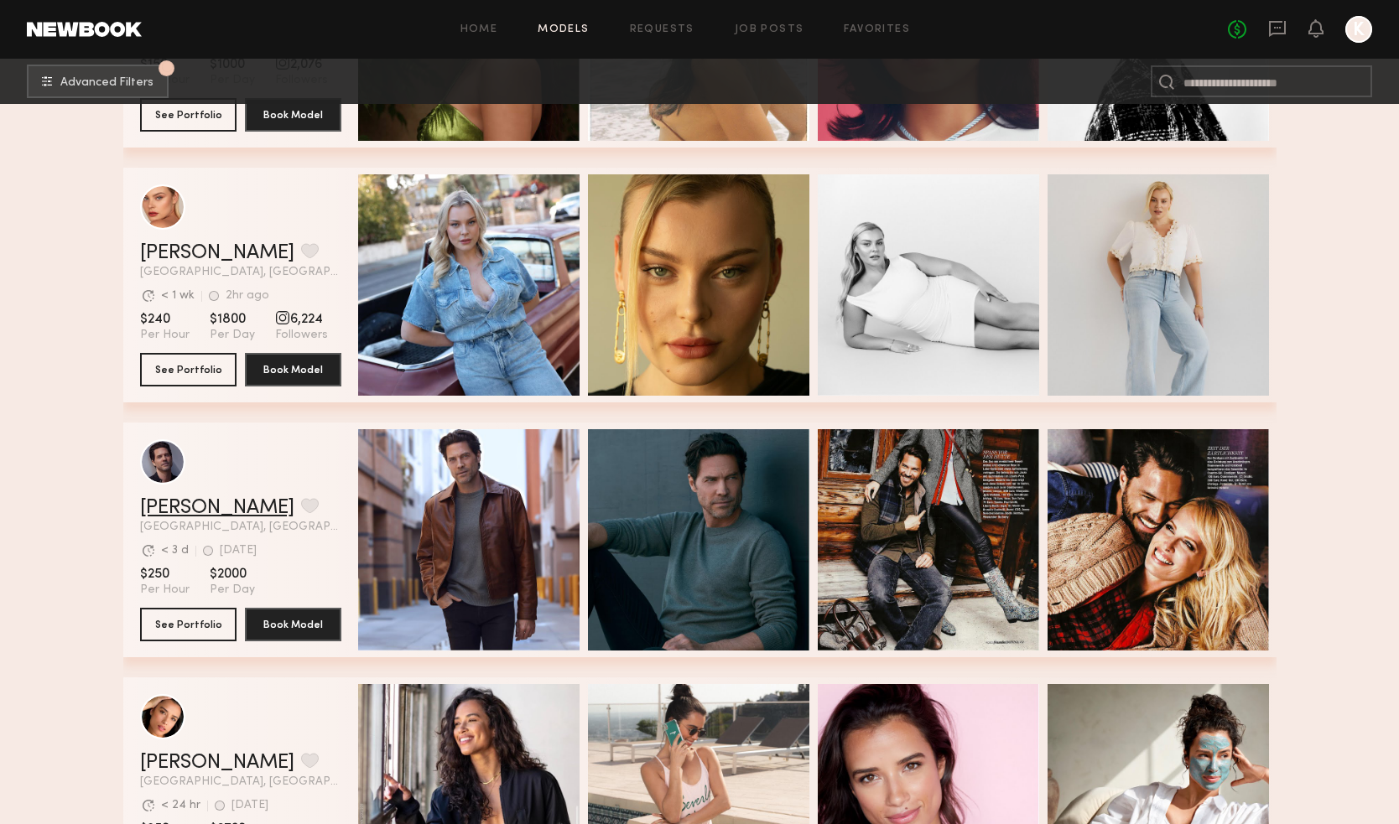
click at [187, 507] on link "Stephan K." at bounding box center [217, 508] width 154 height 20
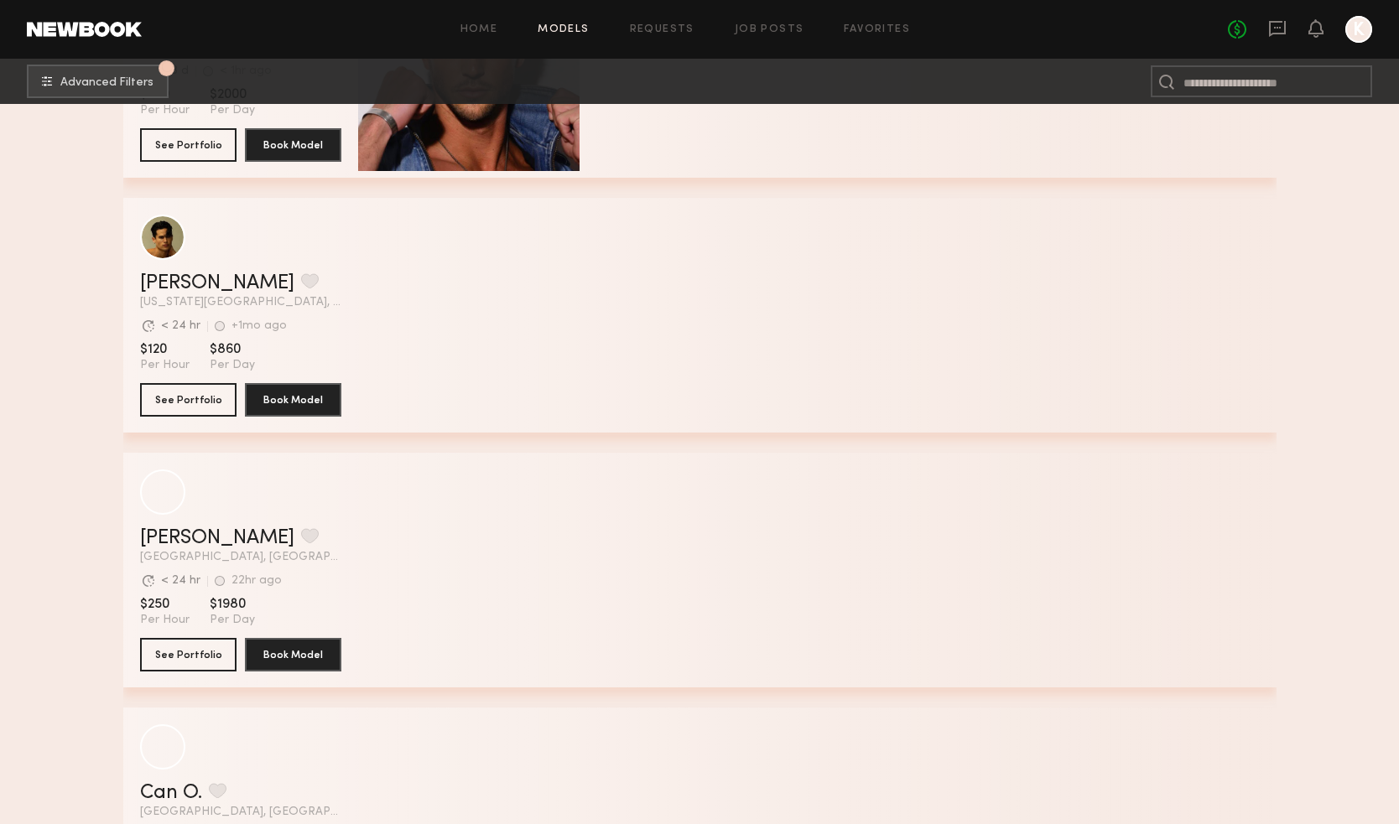
scroll to position [18800, 0]
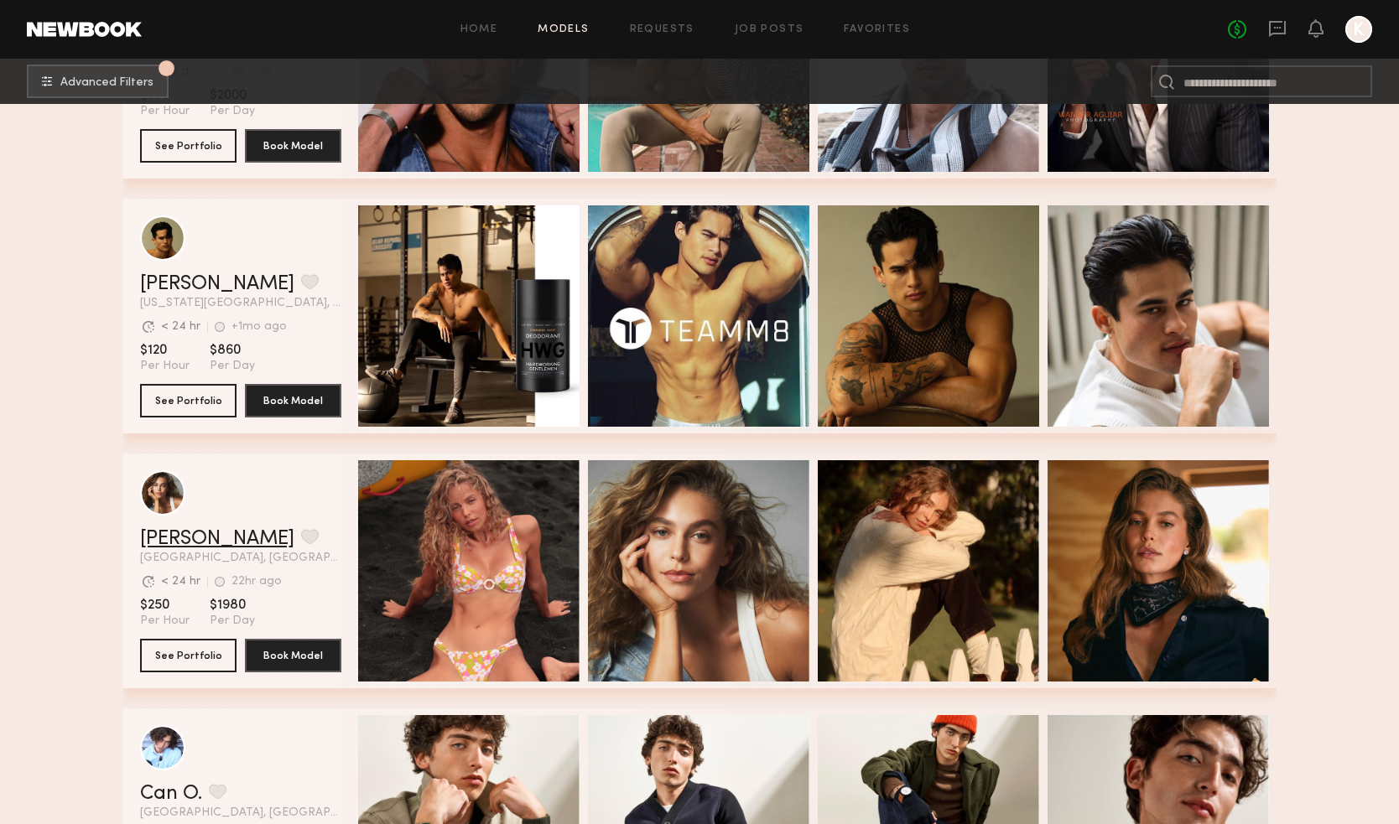
click at [184, 537] on link "Mariana P." at bounding box center [217, 539] width 154 height 20
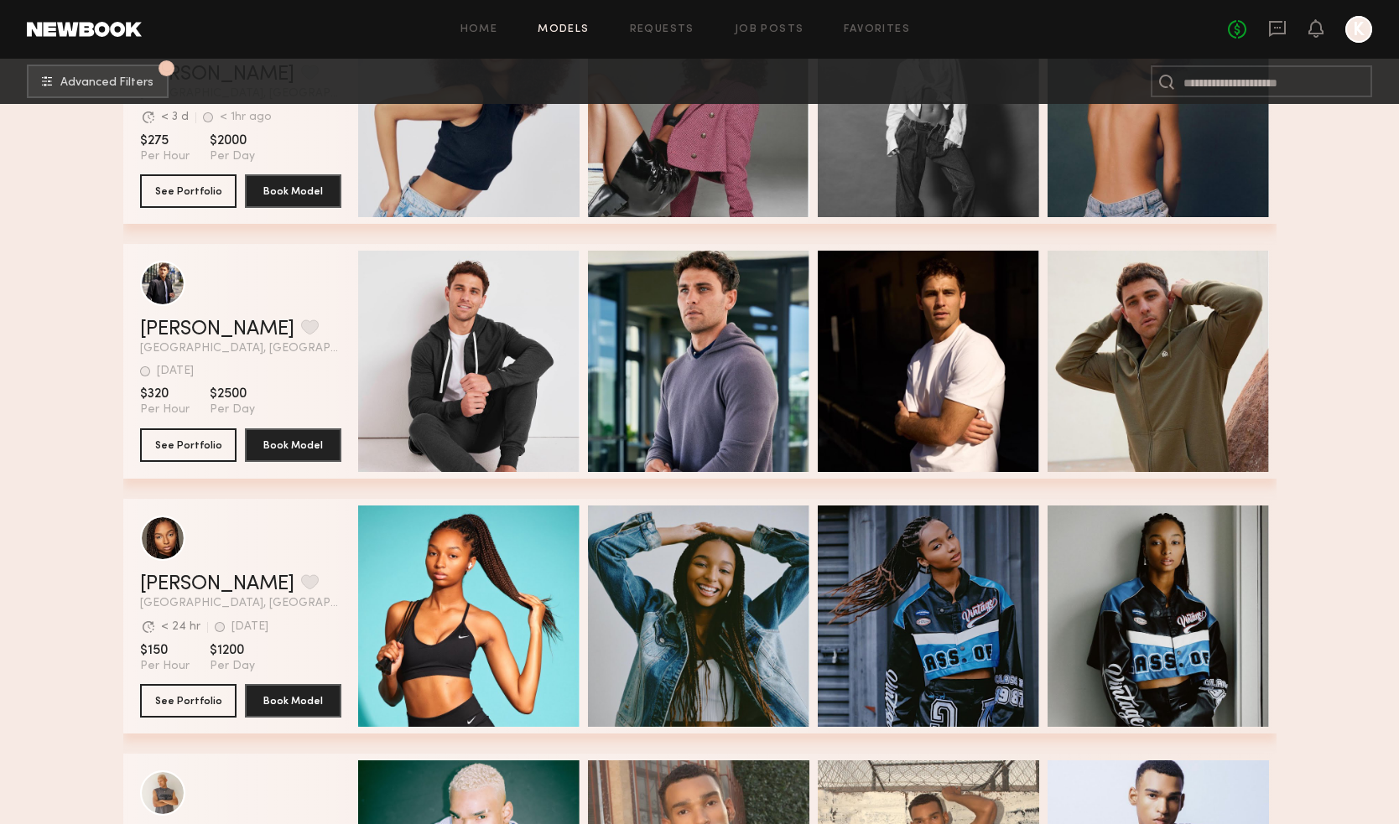
scroll to position [23086, 0]
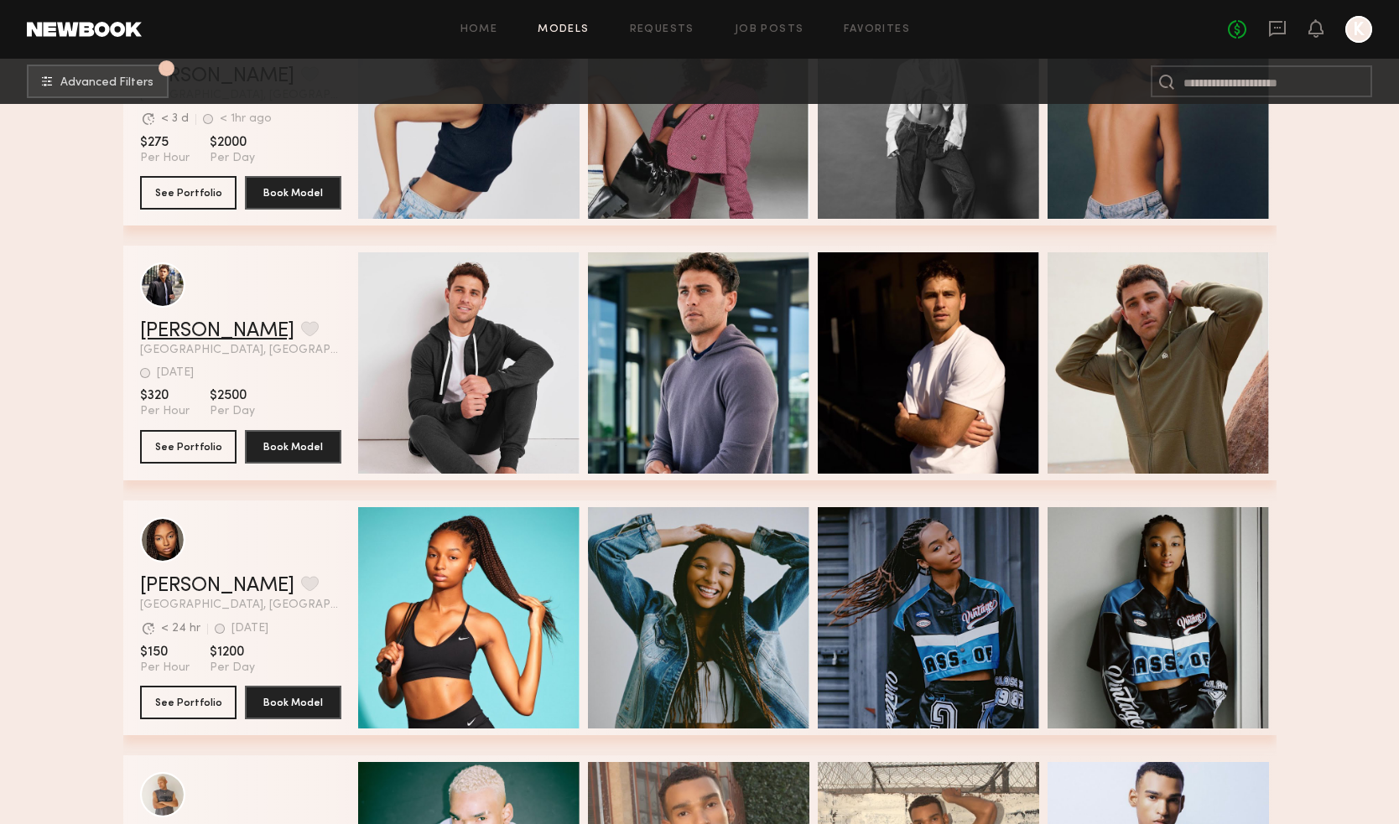
click at [183, 330] on link "Kevin K." at bounding box center [217, 331] width 154 height 20
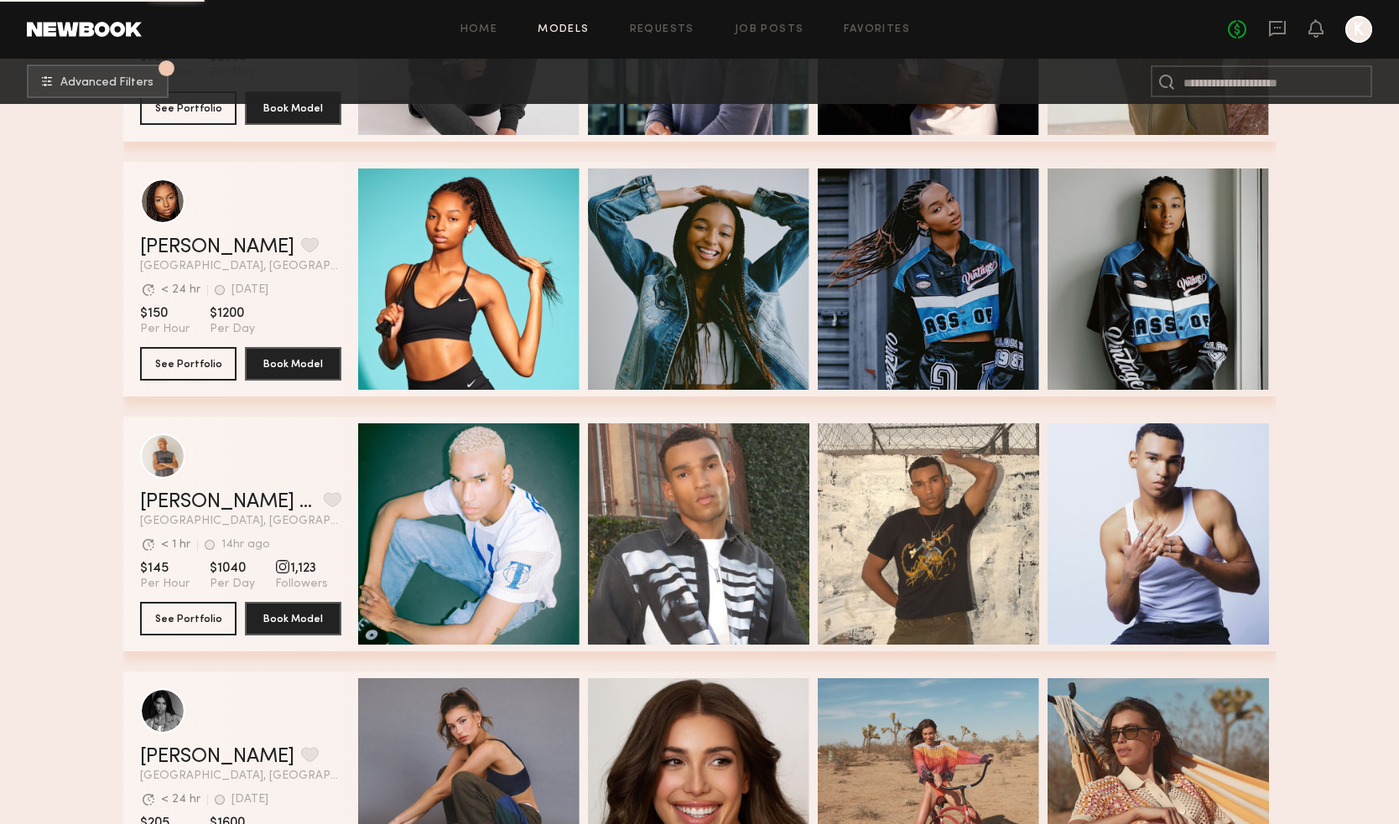
scroll to position [23473, 0]
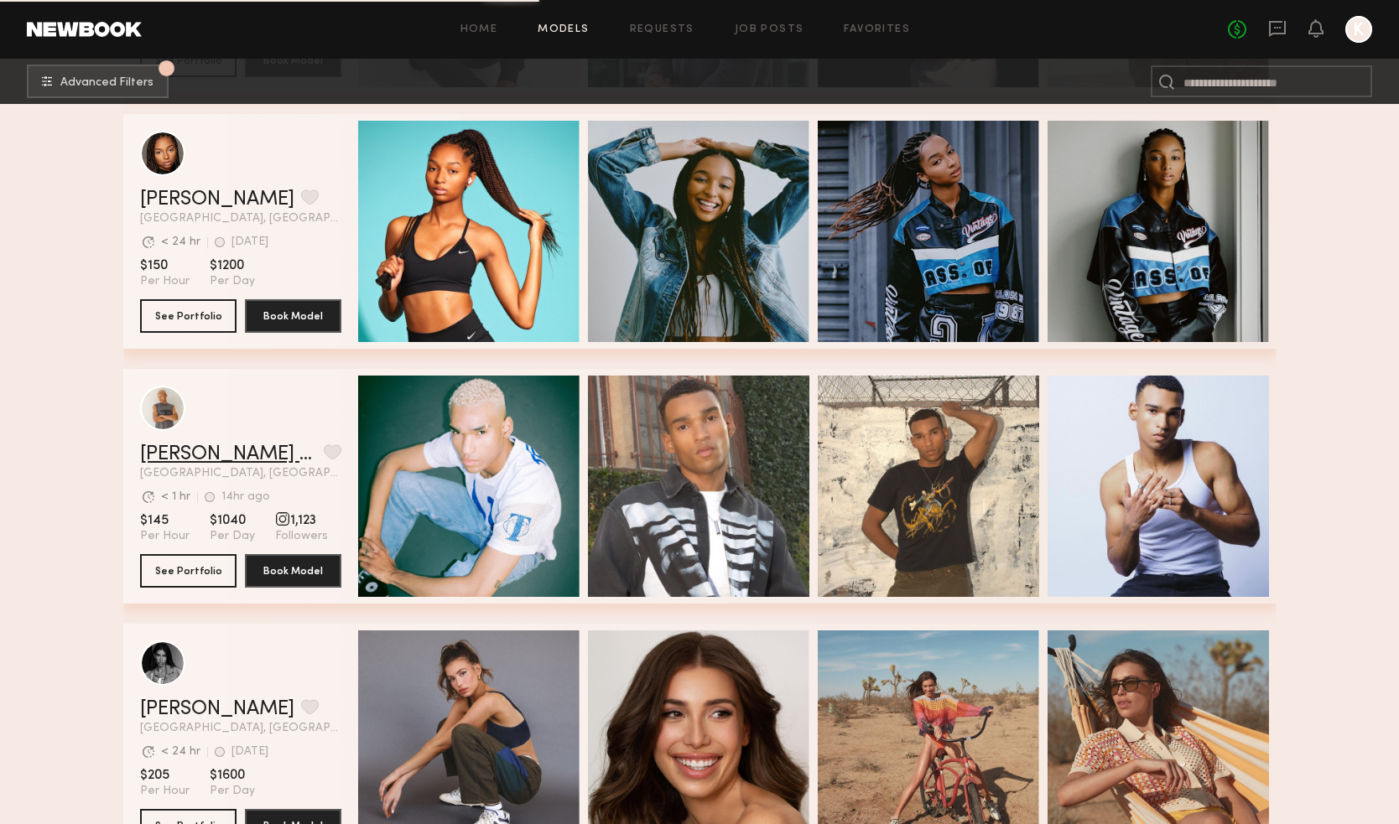
click at [183, 458] on link "Turner O." at bounding box center [228, 454] width 177 height 20
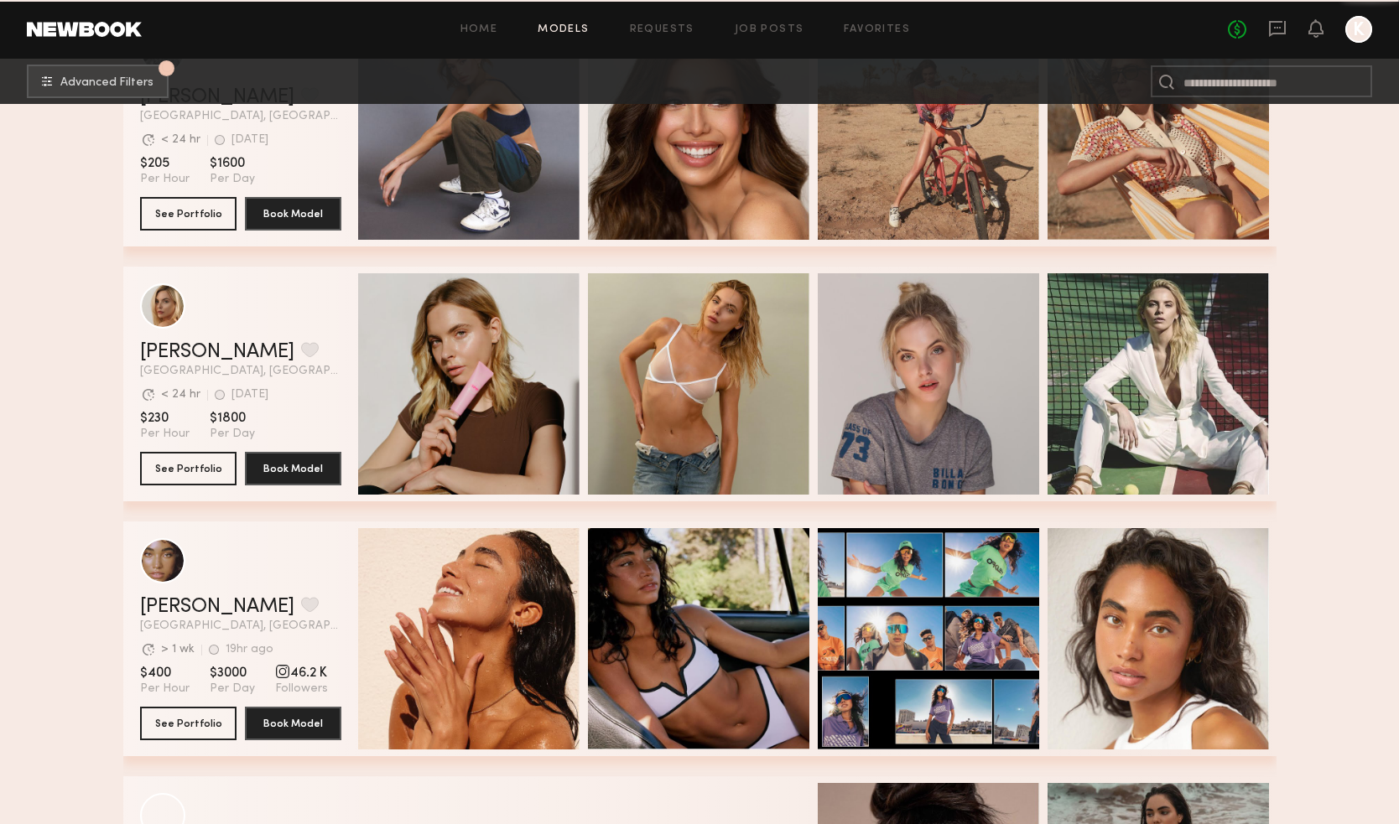
scroll to position [24083, 0]
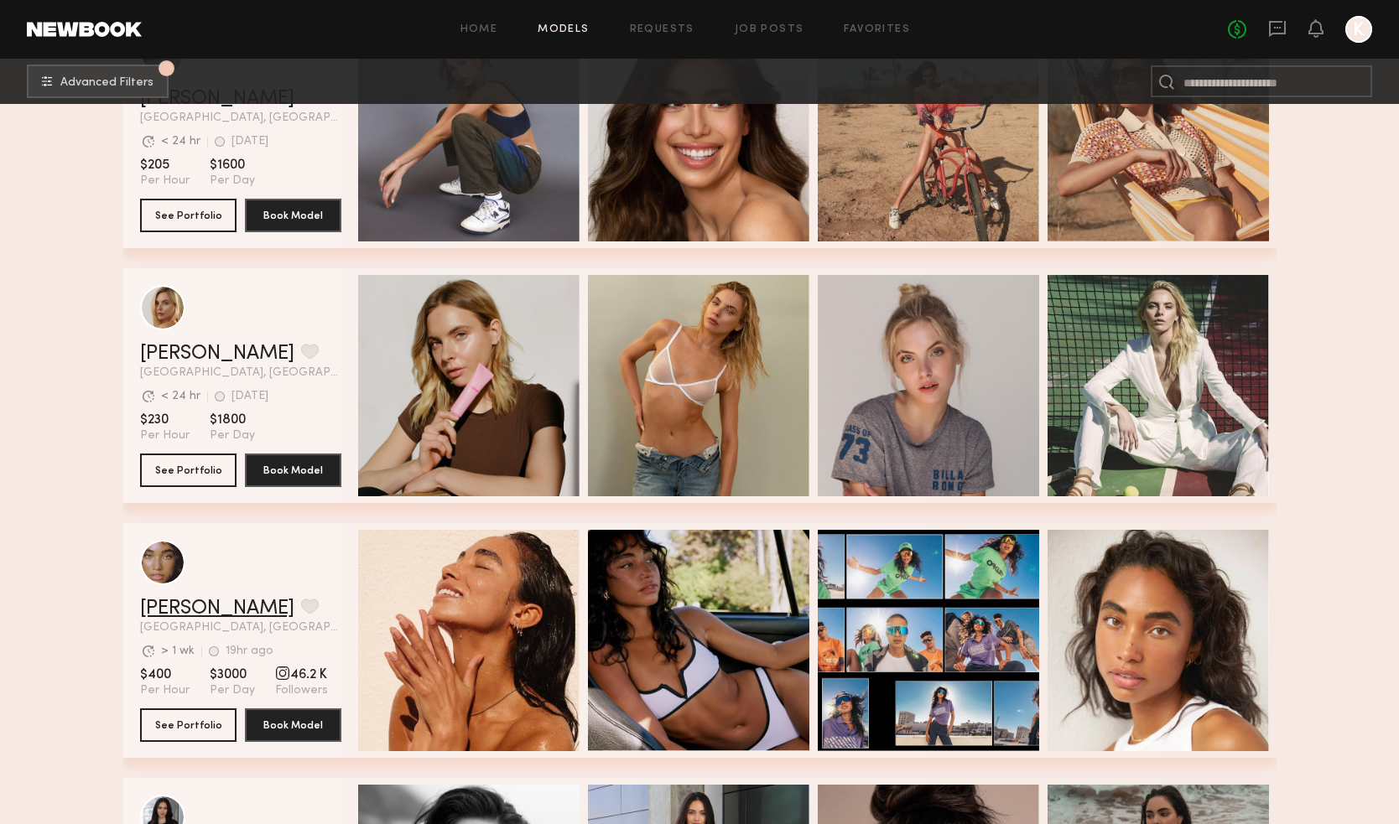
click at [220, 608] on link "[PERSON_NAME]" at bounding box center [217, 609] width 154 height 20
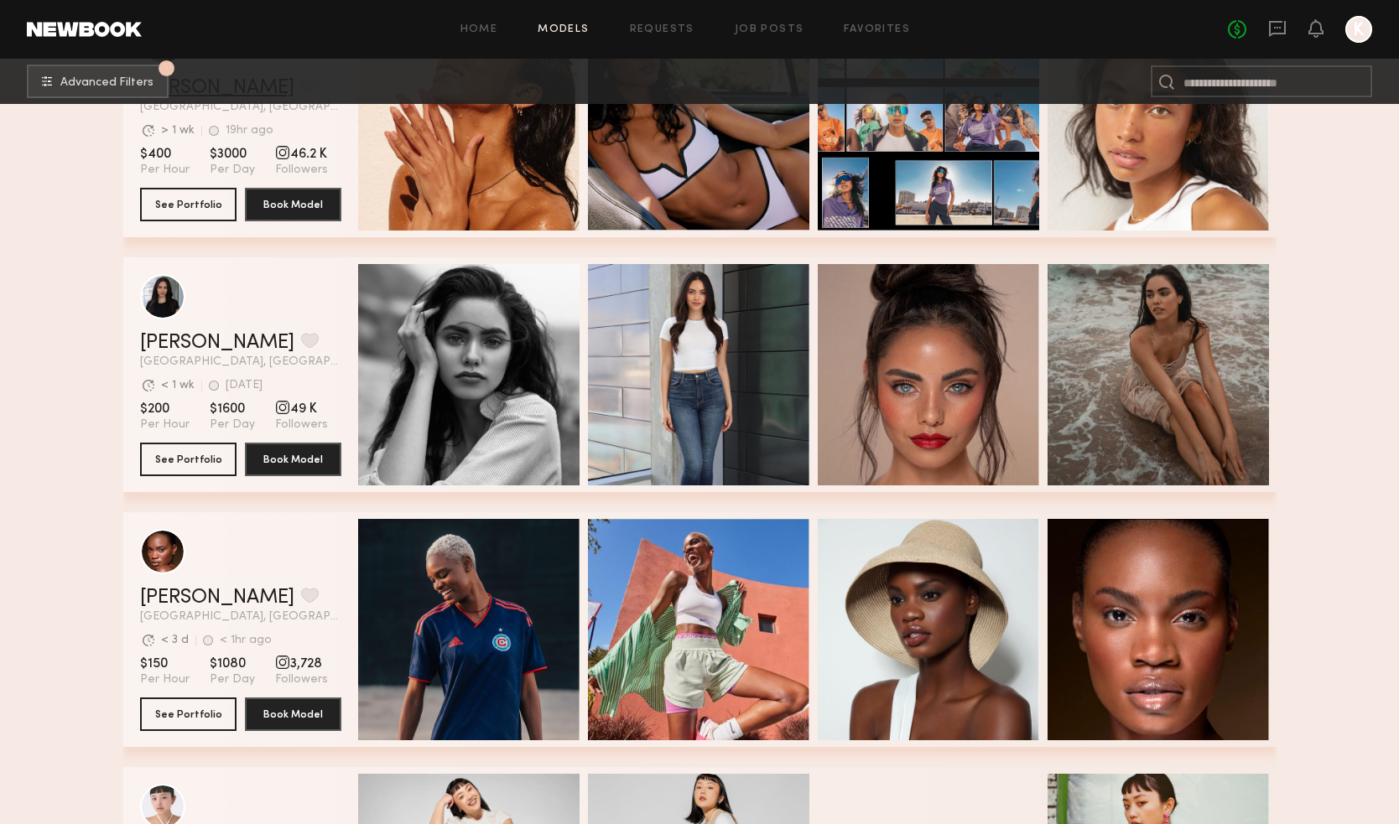
scroll to position [24611, 0]
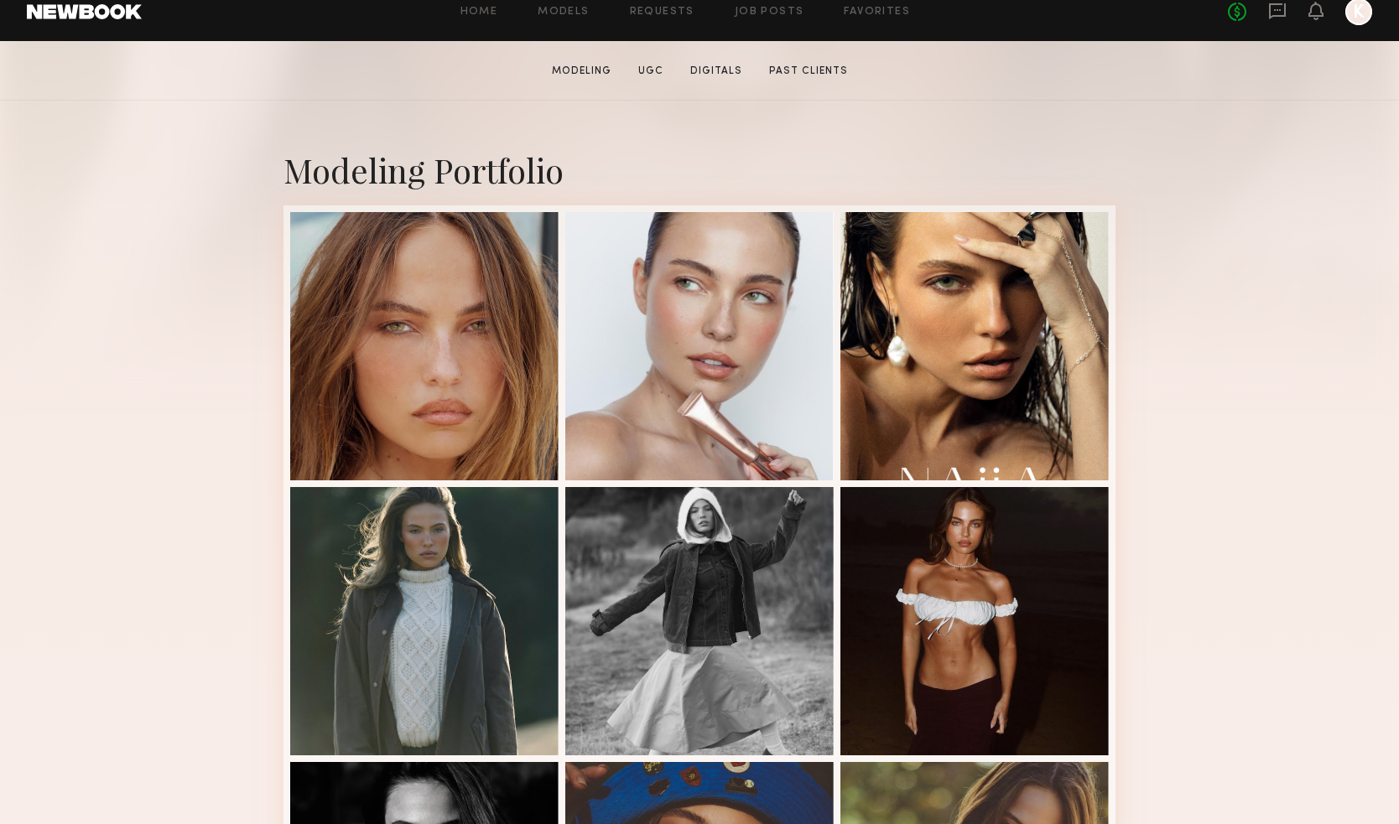
scroll to position [369, 0]
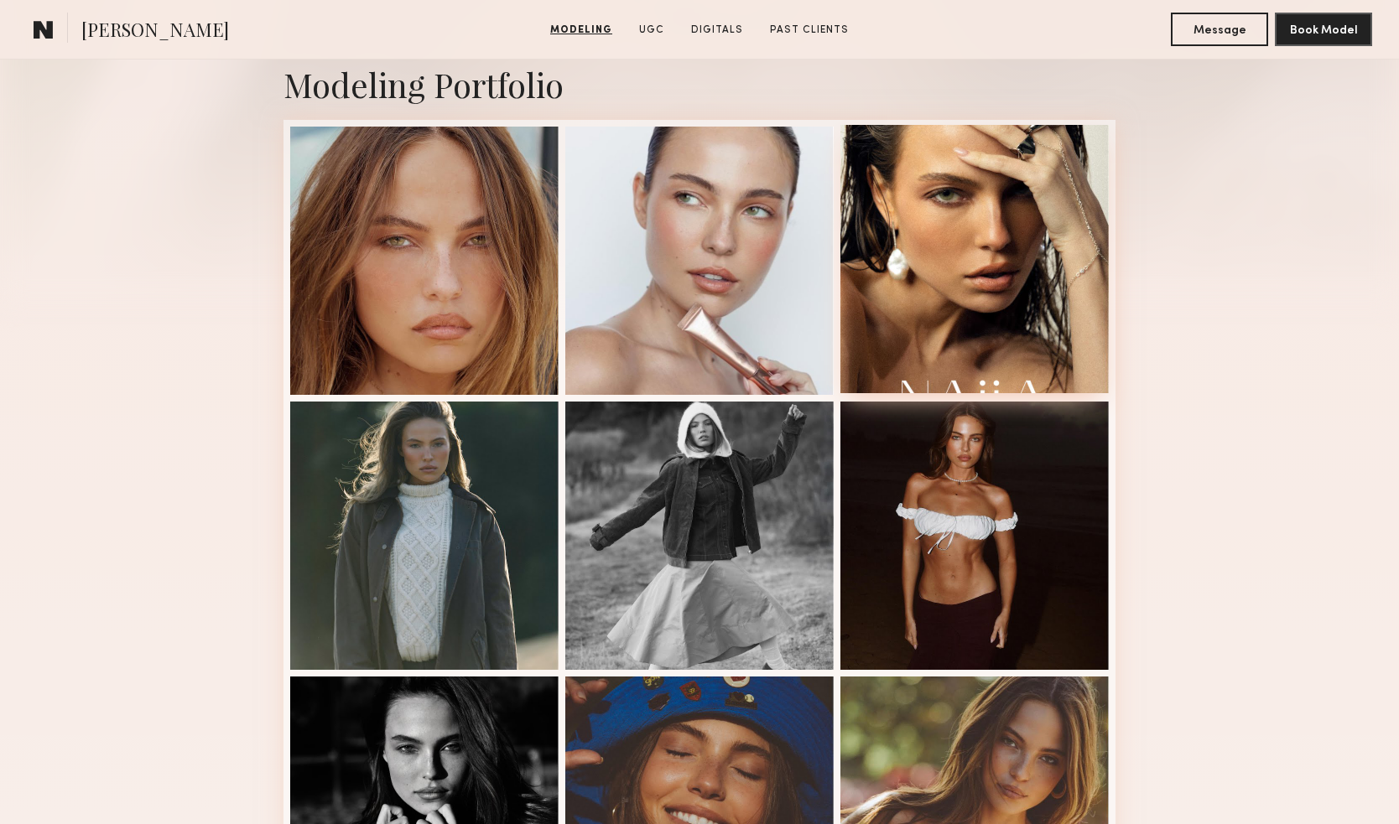
click at [949, 339] on div at bounding box center [974, 259] width 268 height 268
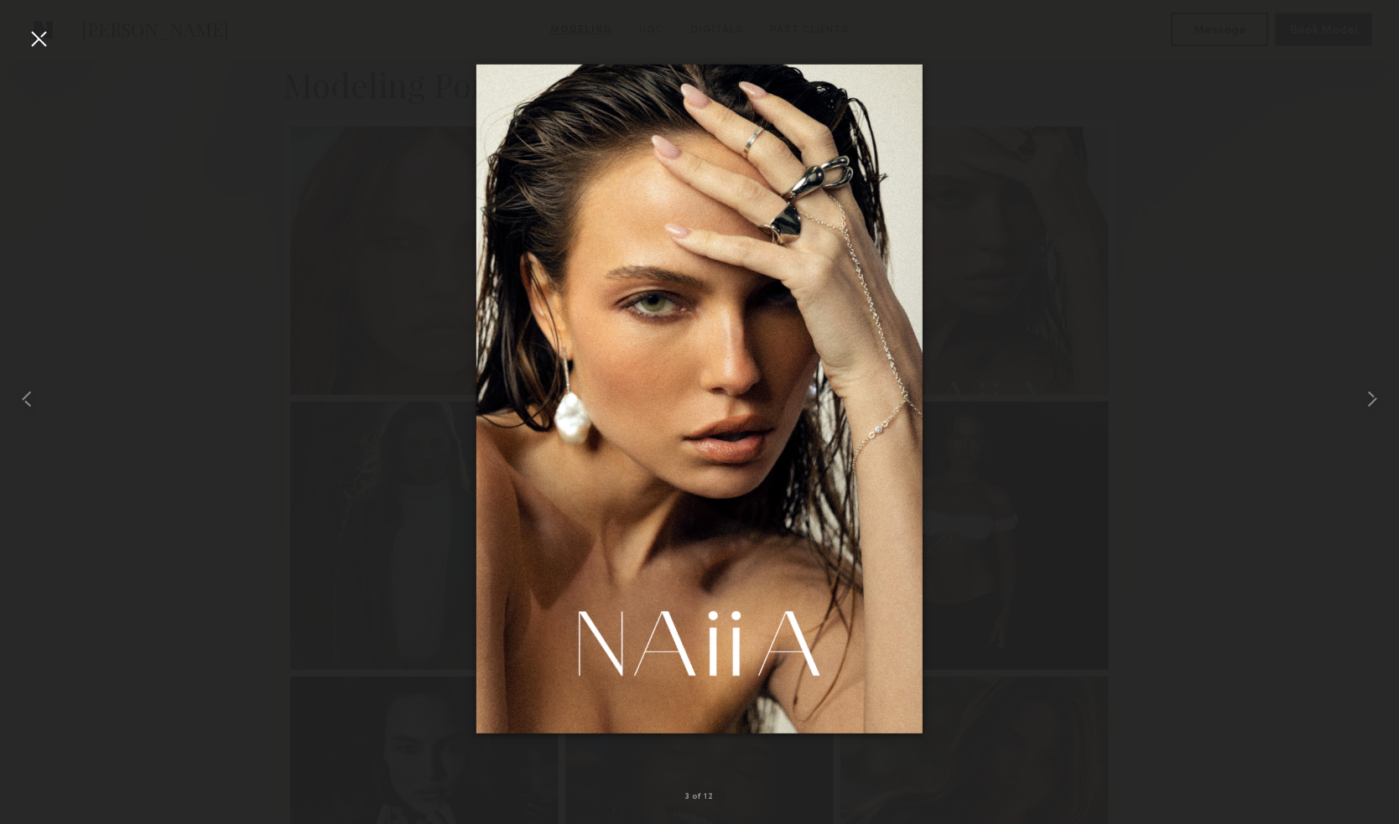
click at [1041, 472] on div at bounding box center [699, 399] width 1399 height 744
click at [54, 41] on div at bounding box center [28, 399] width 56 height 744
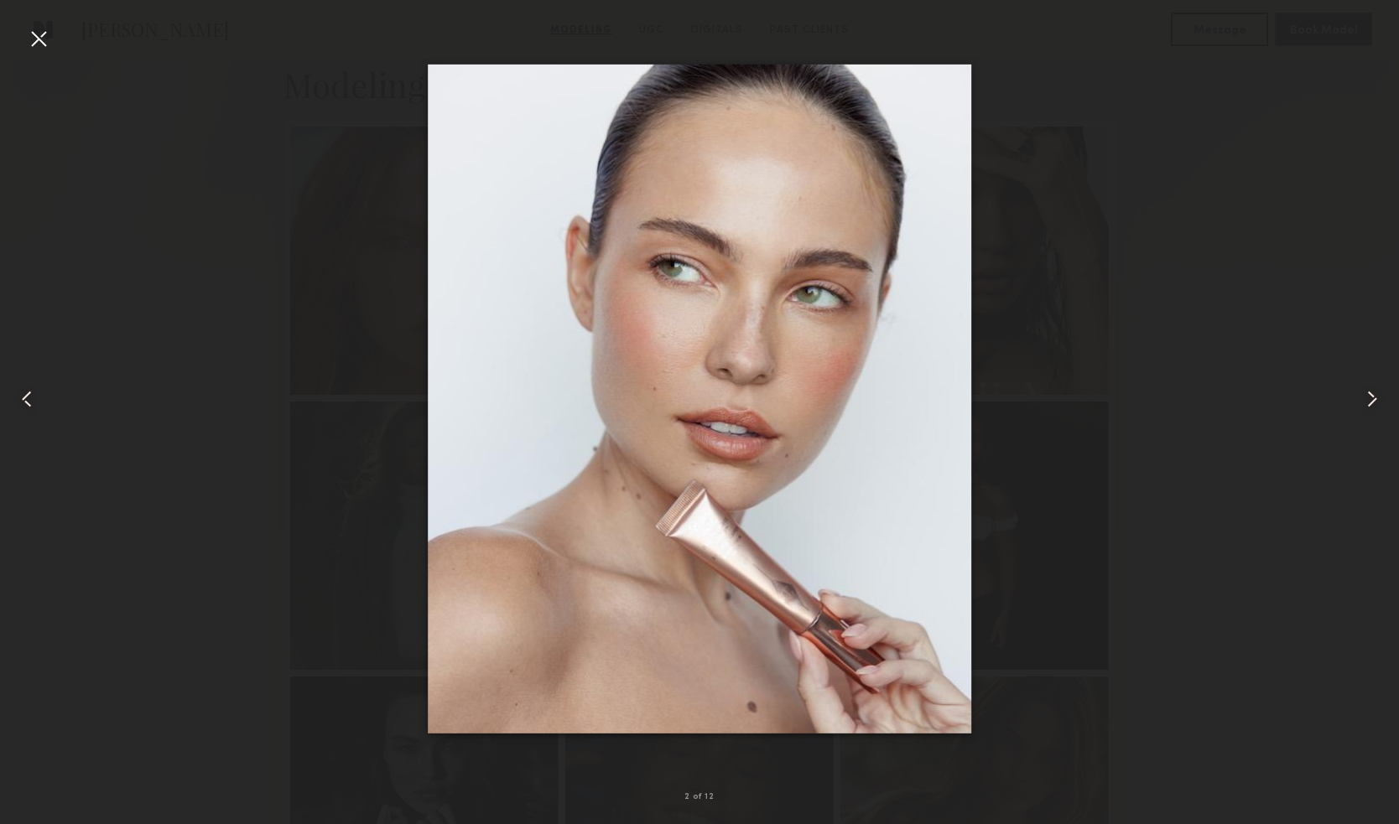
click at [28, 30] on div at bounding box center [38, 38] width 27 height 27
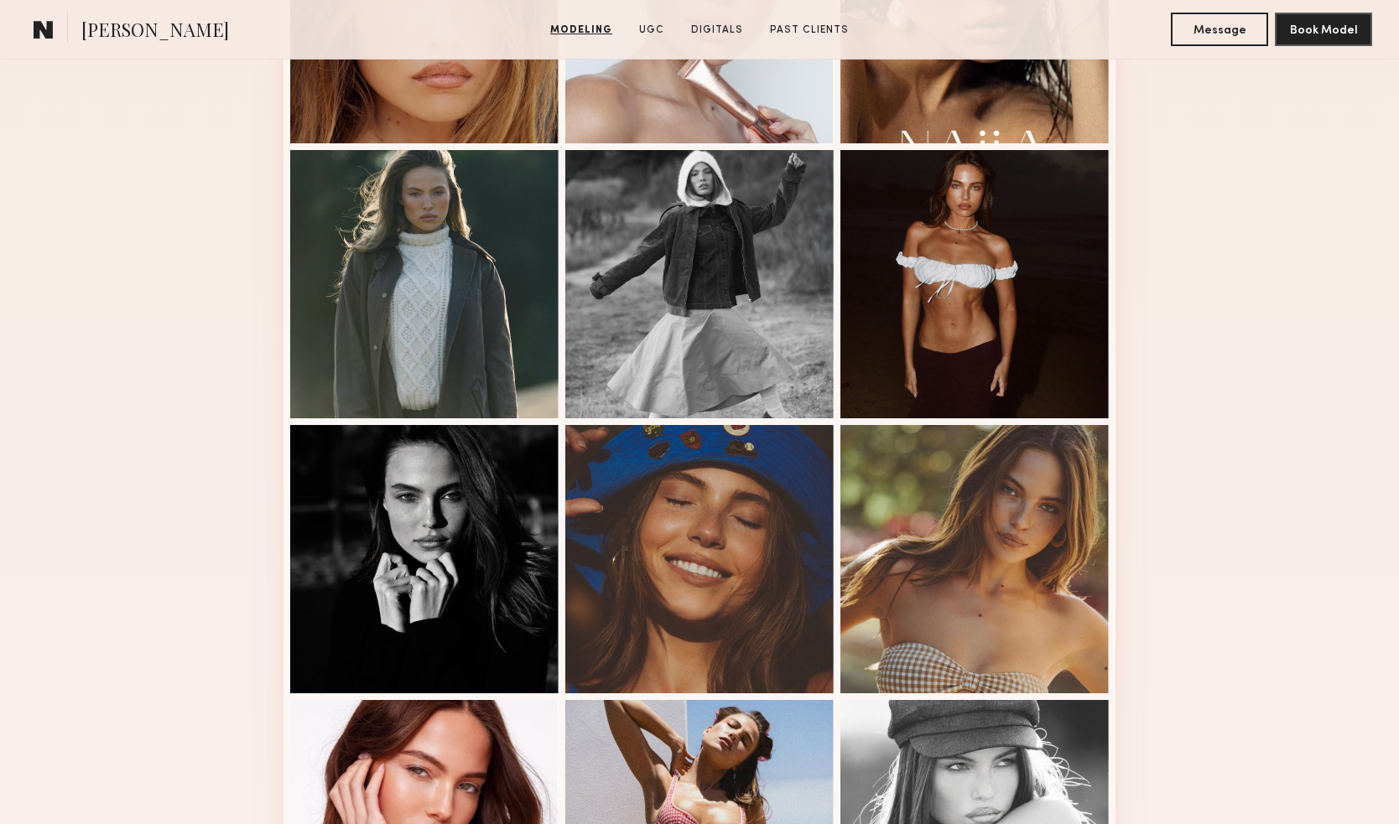
scroll to position [675, 0]
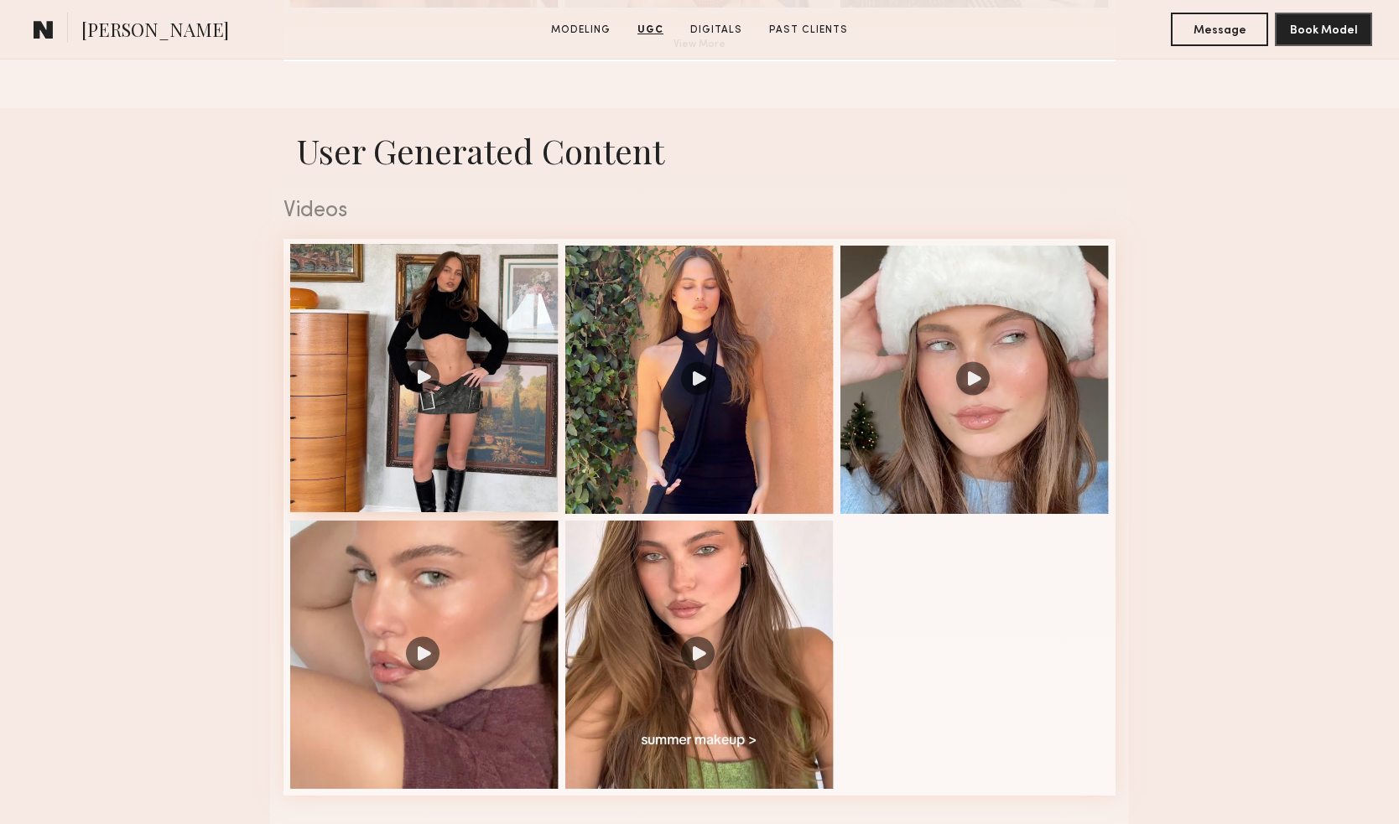
click at [494, 436] on div at bounding box center [424, 378] width 268 height 268
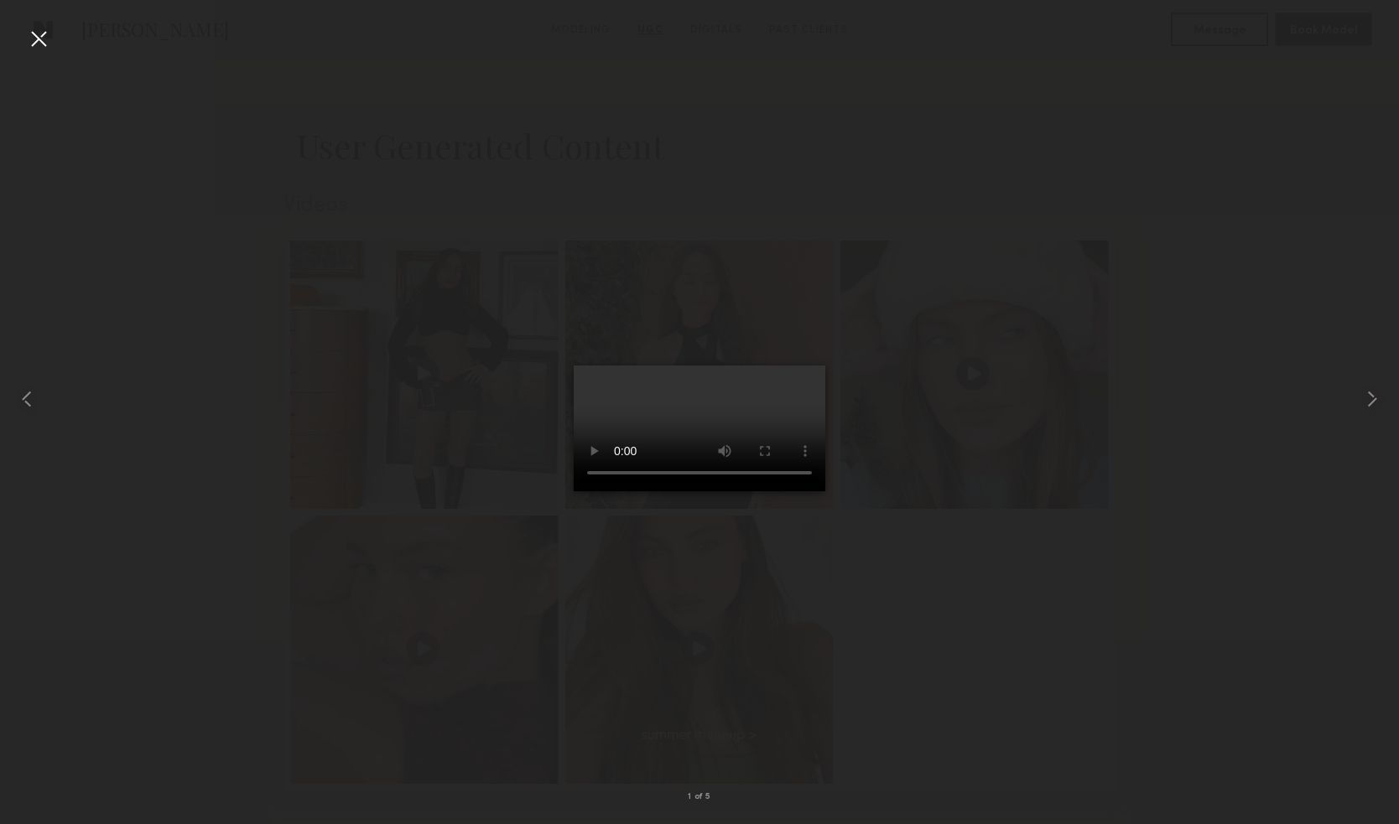
scroll to position [1585, 0]
click at [688, 490] on video at bounding box center [700, 429] width 252 height 126
click at [38, 41] on div at bounding box center [38, 38] width 27 height 27
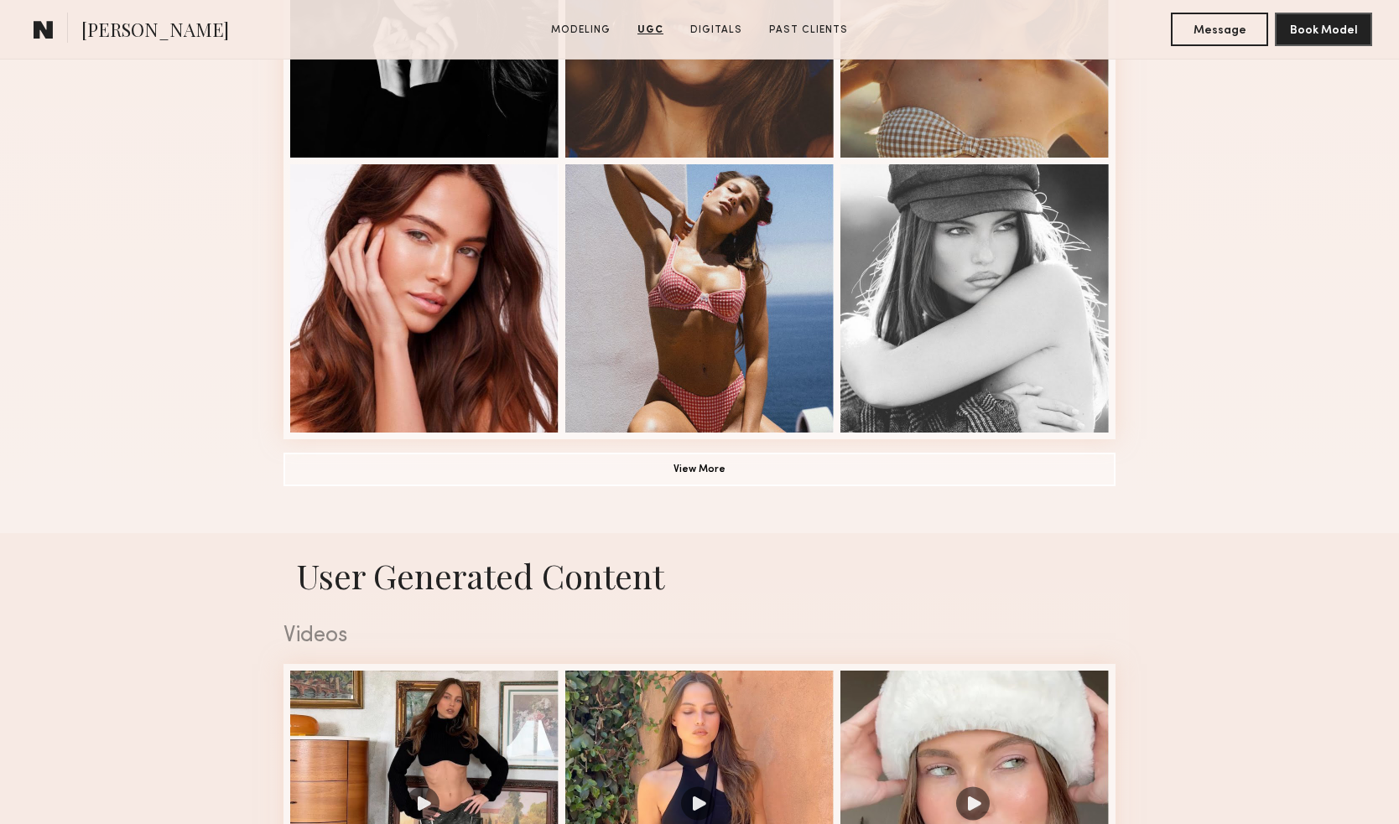
scroll to position [875, 0]
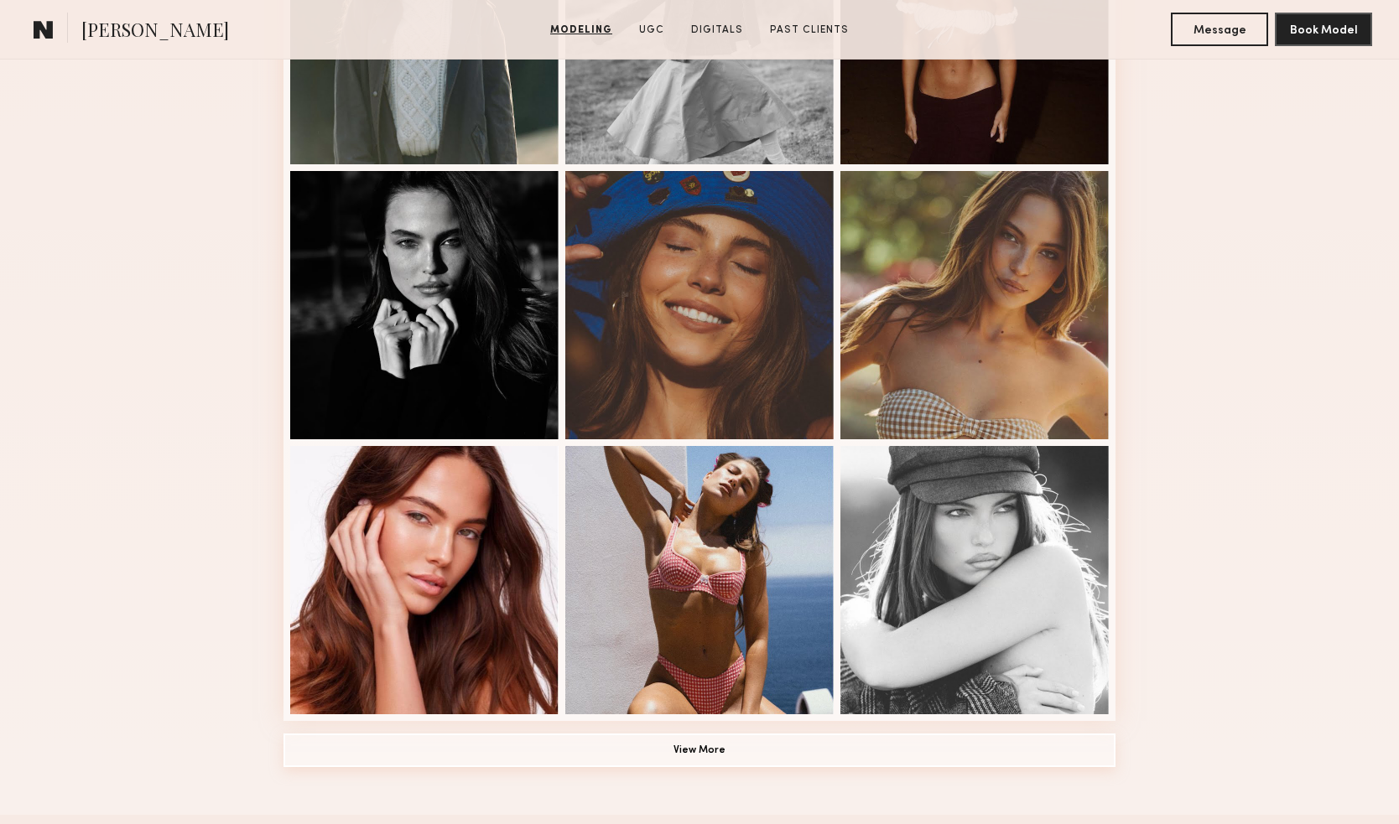
click at [705, 761] on button "View More" at bounding box center [699, 751] width 832 height 34
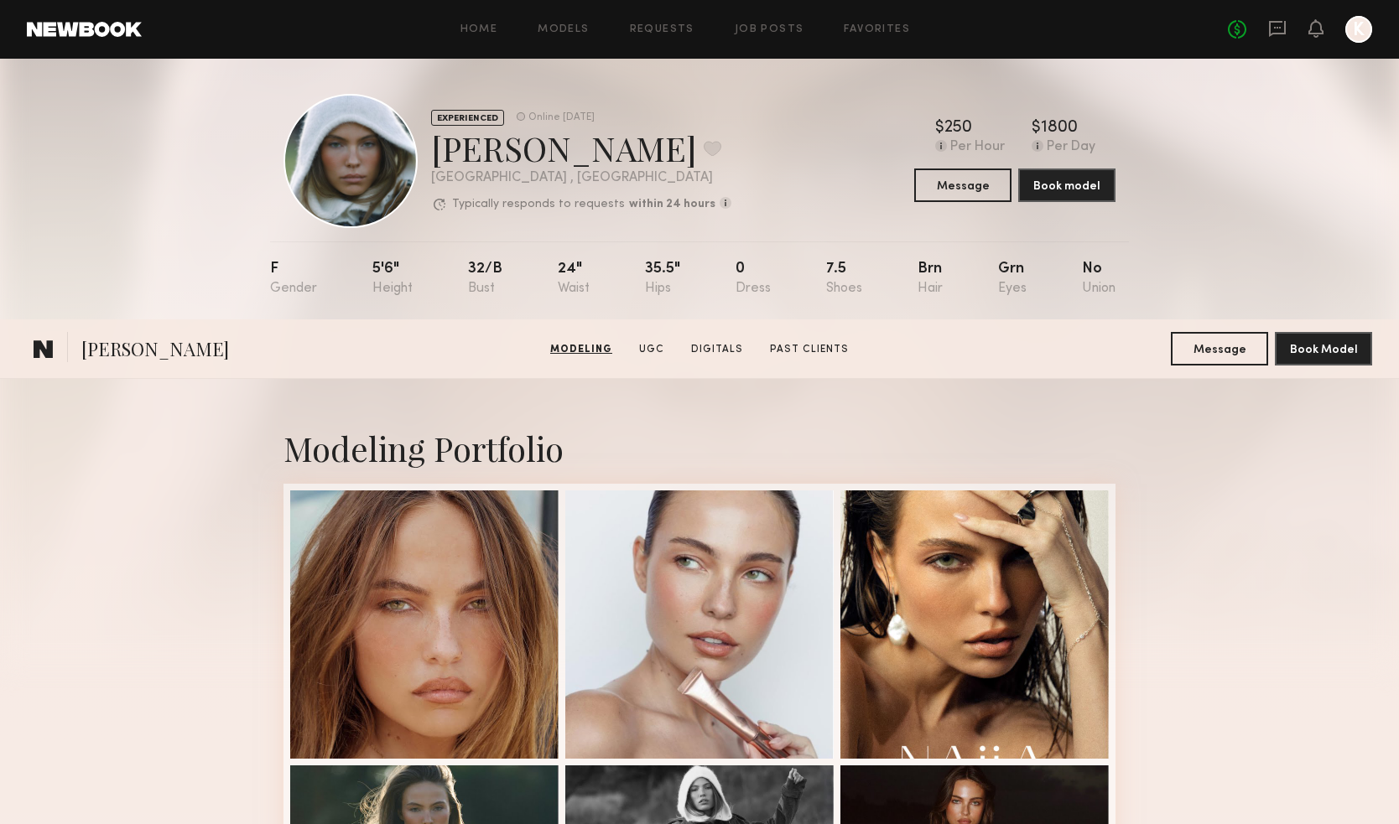
scroll to position [0, 0]
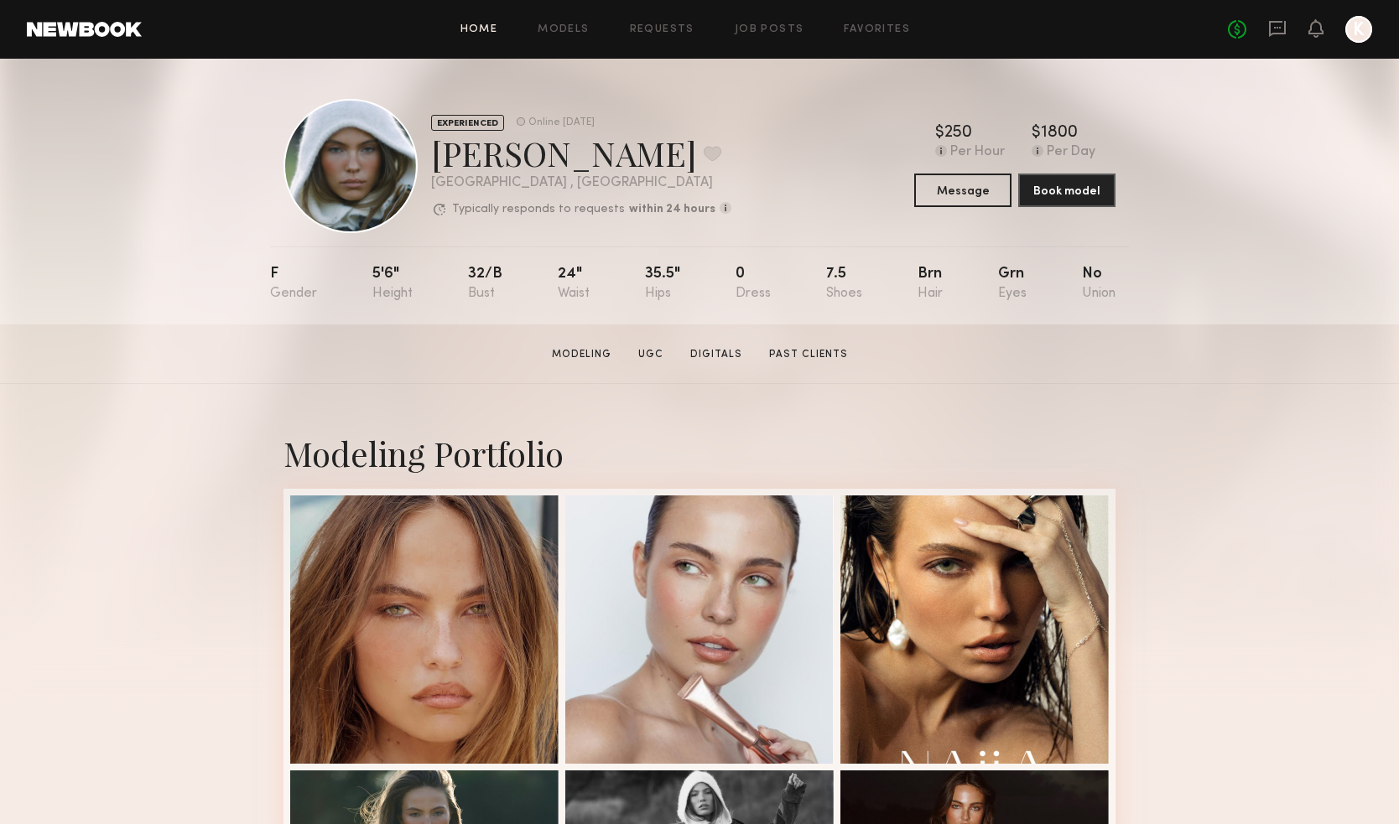
click at [480, 31] on link "Home" at bounding box center [479, 29] width 38 height 11
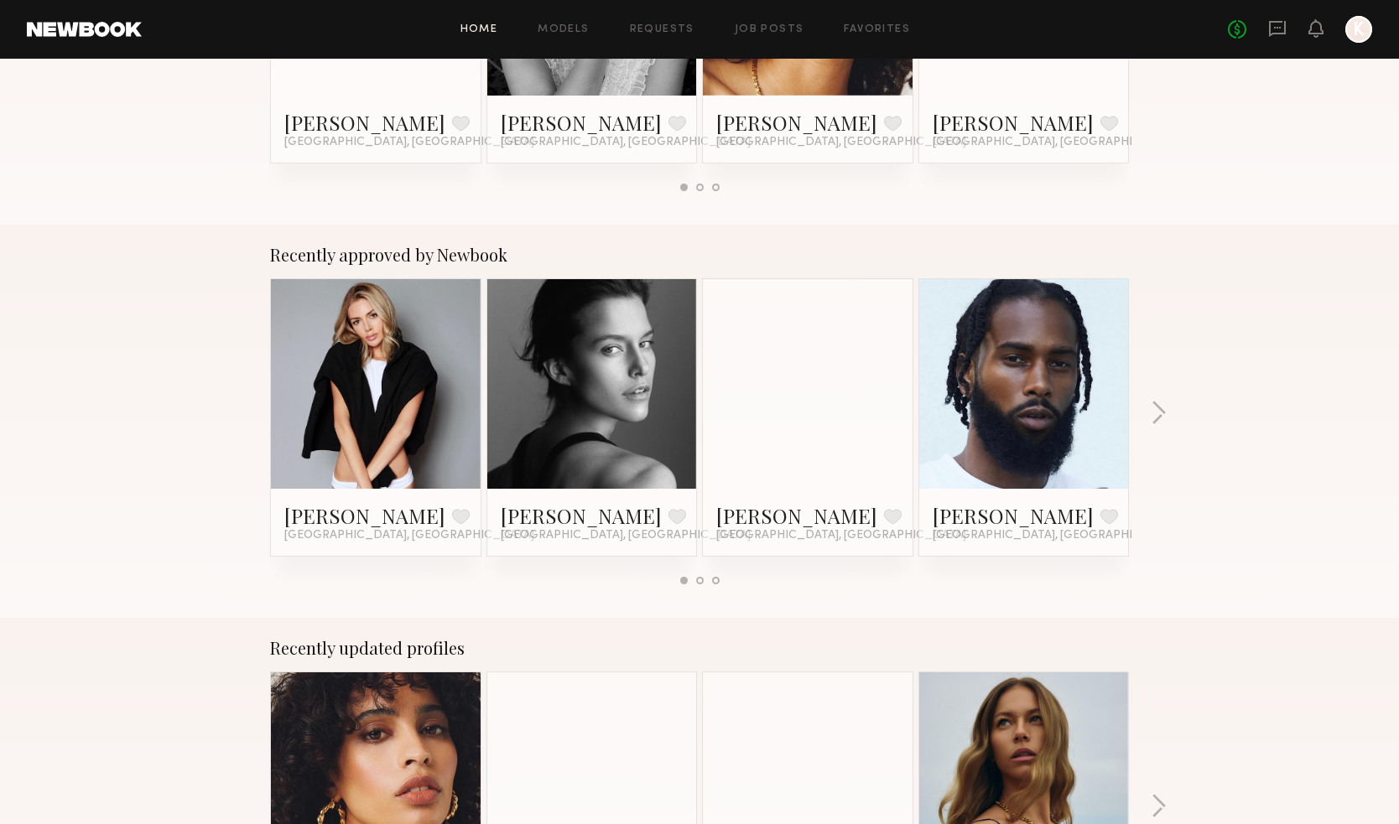
scroll to position [483, 0]
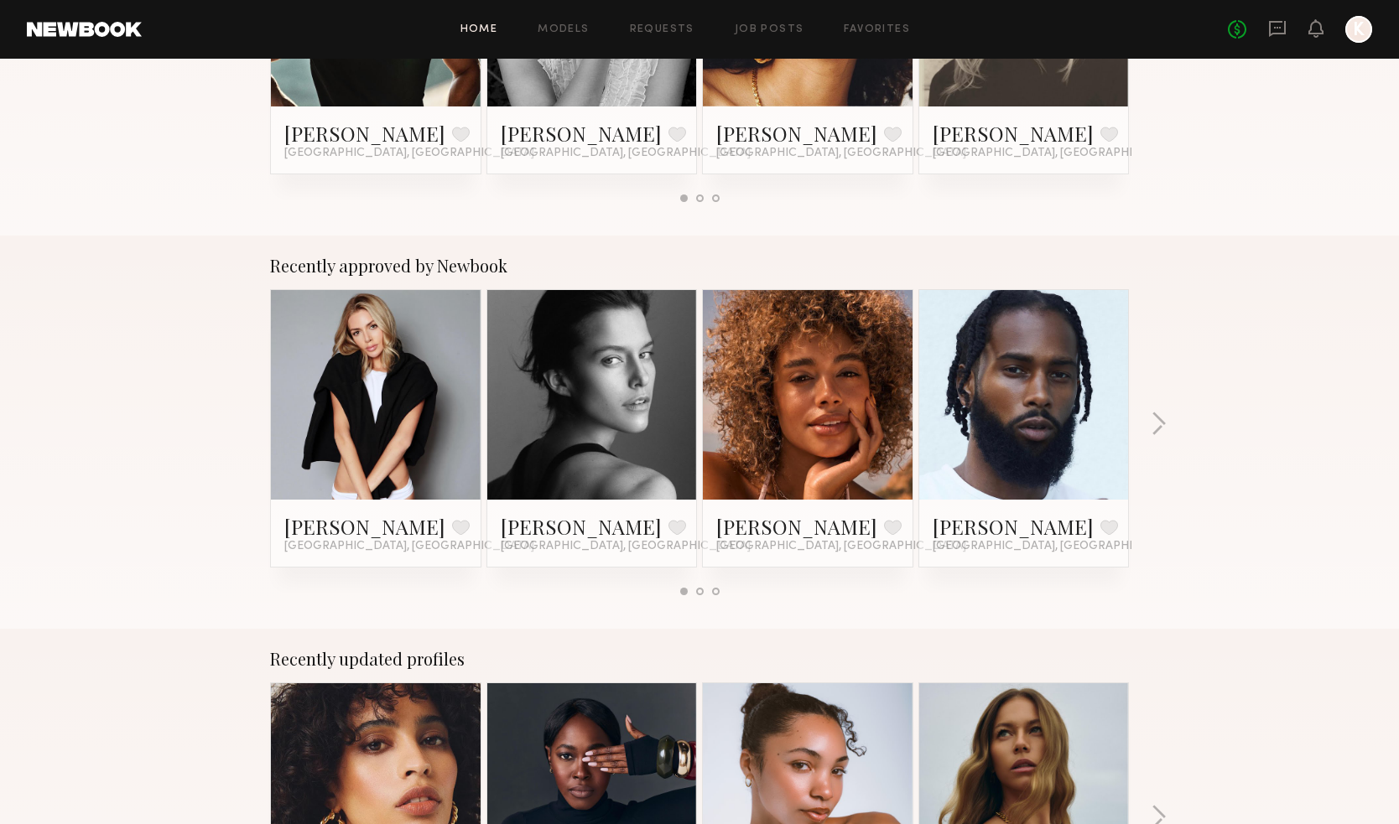
click at [603, 444] on link at bounding box center [592, 395] width 102 height 210
click at [835, 430] on link at bounding box center [807, 395] width 102 height 210
click at [1160, 418] on button "button" at bounding box center [1158, 426] width 16 height 28
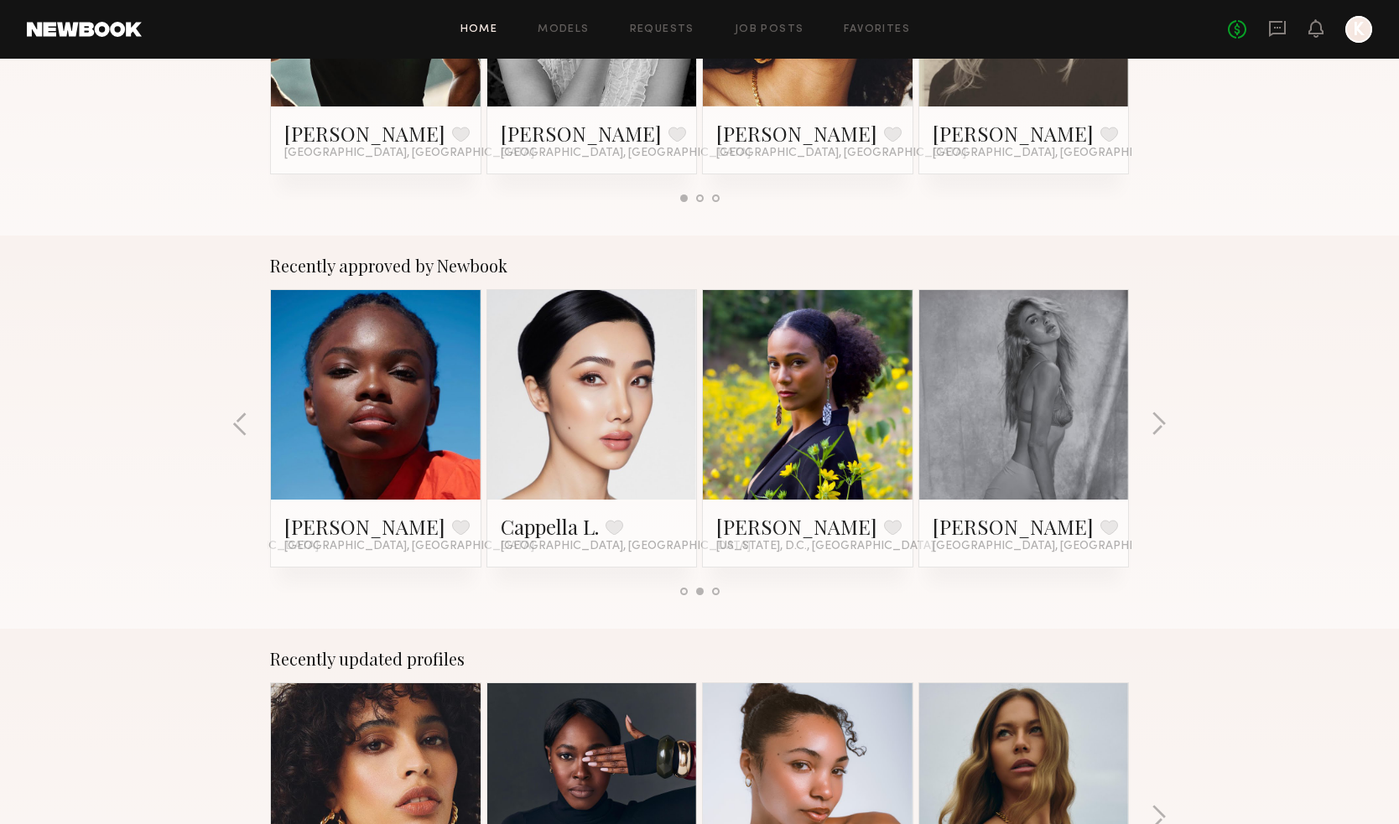
click at [366, 433] on link at bounding box center [375, 395] width 102 height 210
click at [1146, 409] on div "Recently approved by Newbook Jessica E. Favorite Miami, FL Kim C. Favorite Los …" at bounding box center [699, 432] width 1399 height 393
click at [1155, 412] on button "button" at bounding box center [1158, 426] width 16 height 28
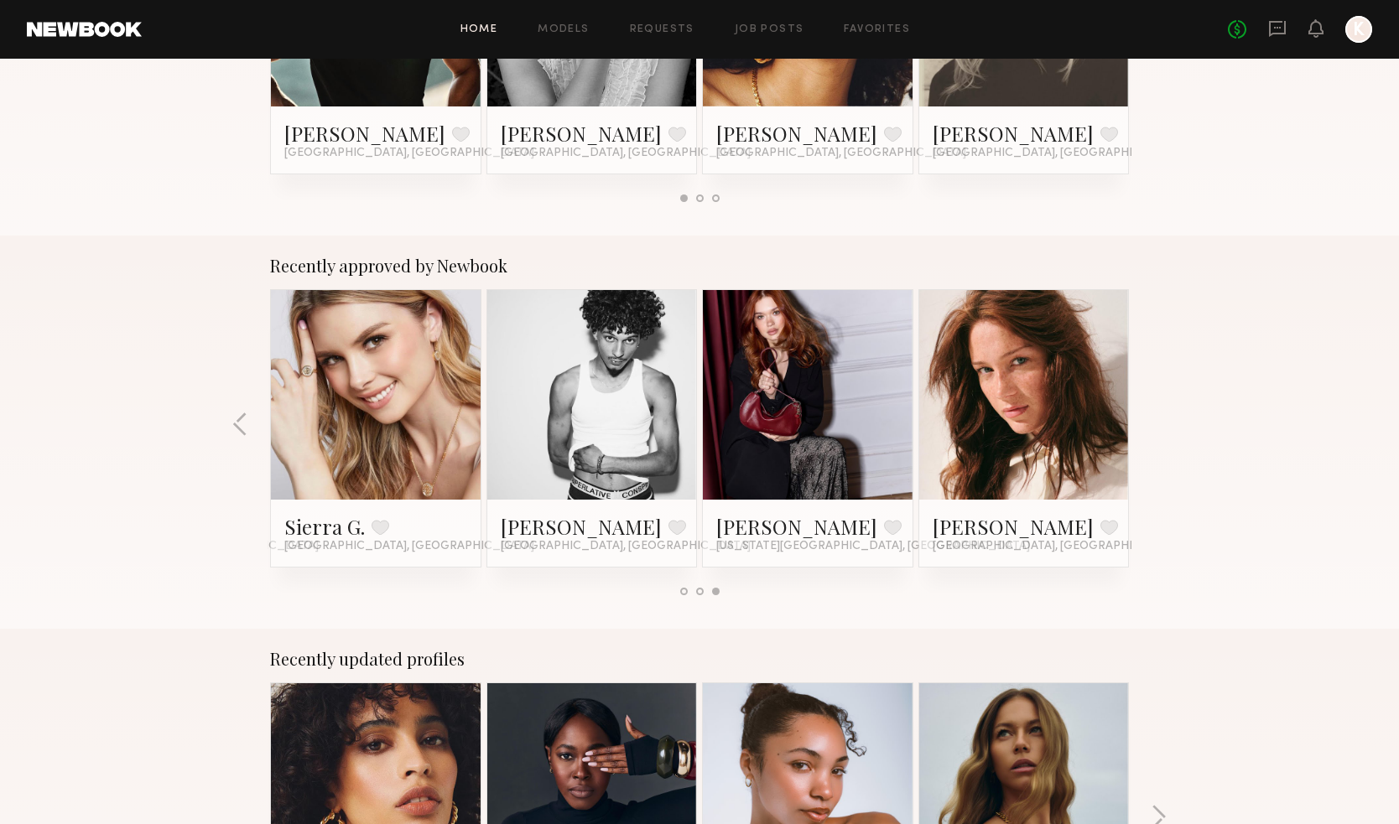
click at [1155, 411] on div "Recently approved by Newbook Jessica E. Favorite Miami, FL Kim C. Favorite Los …" at bounding box center [699, 432] width 1399 height 393
click at [1168, 412] on div "Recently approved by Newbook Jessica E. Favorite Miami, FL Kim C. Favorite Los …" at bounding box center [699, 432] width 1399 height 393
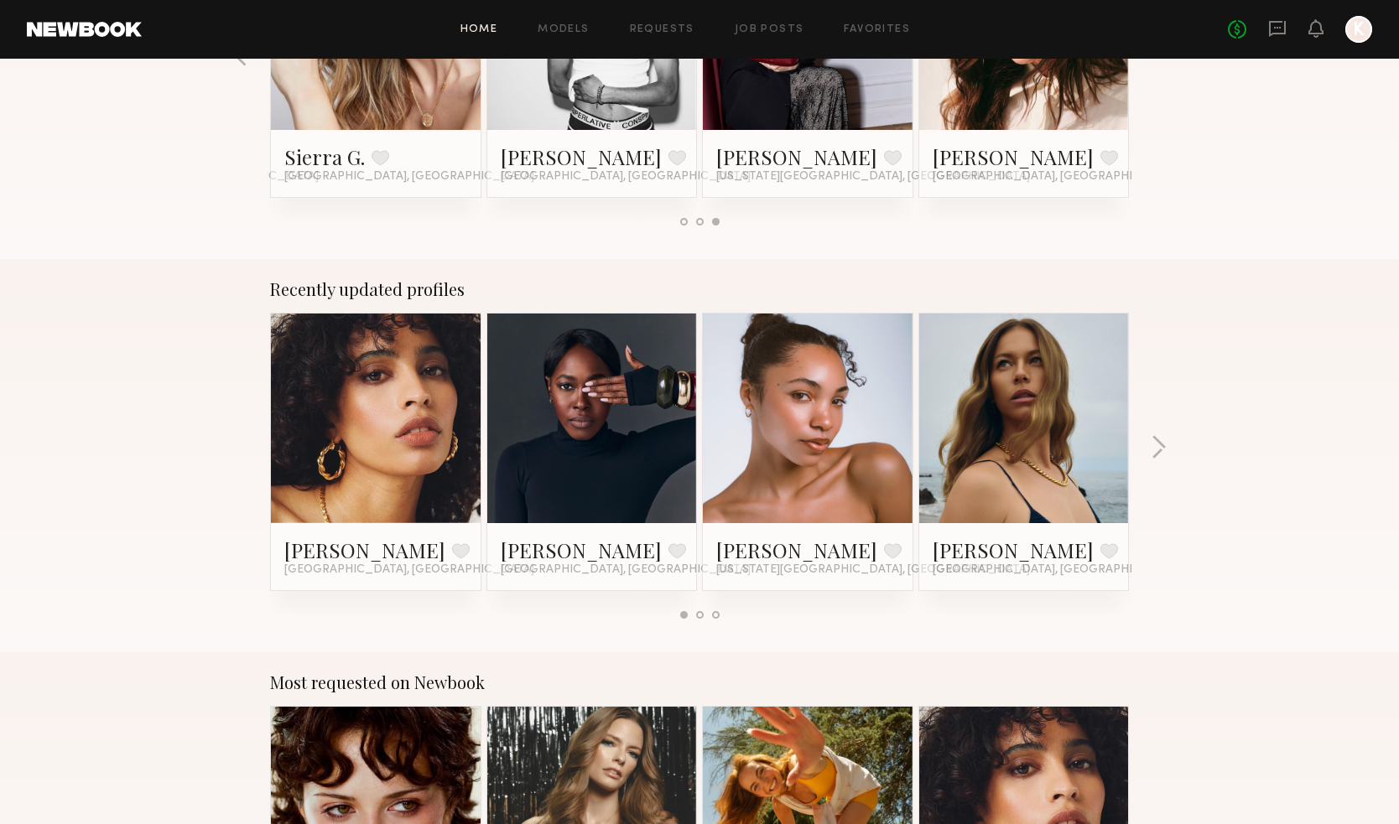
scroll to position [911, 0]
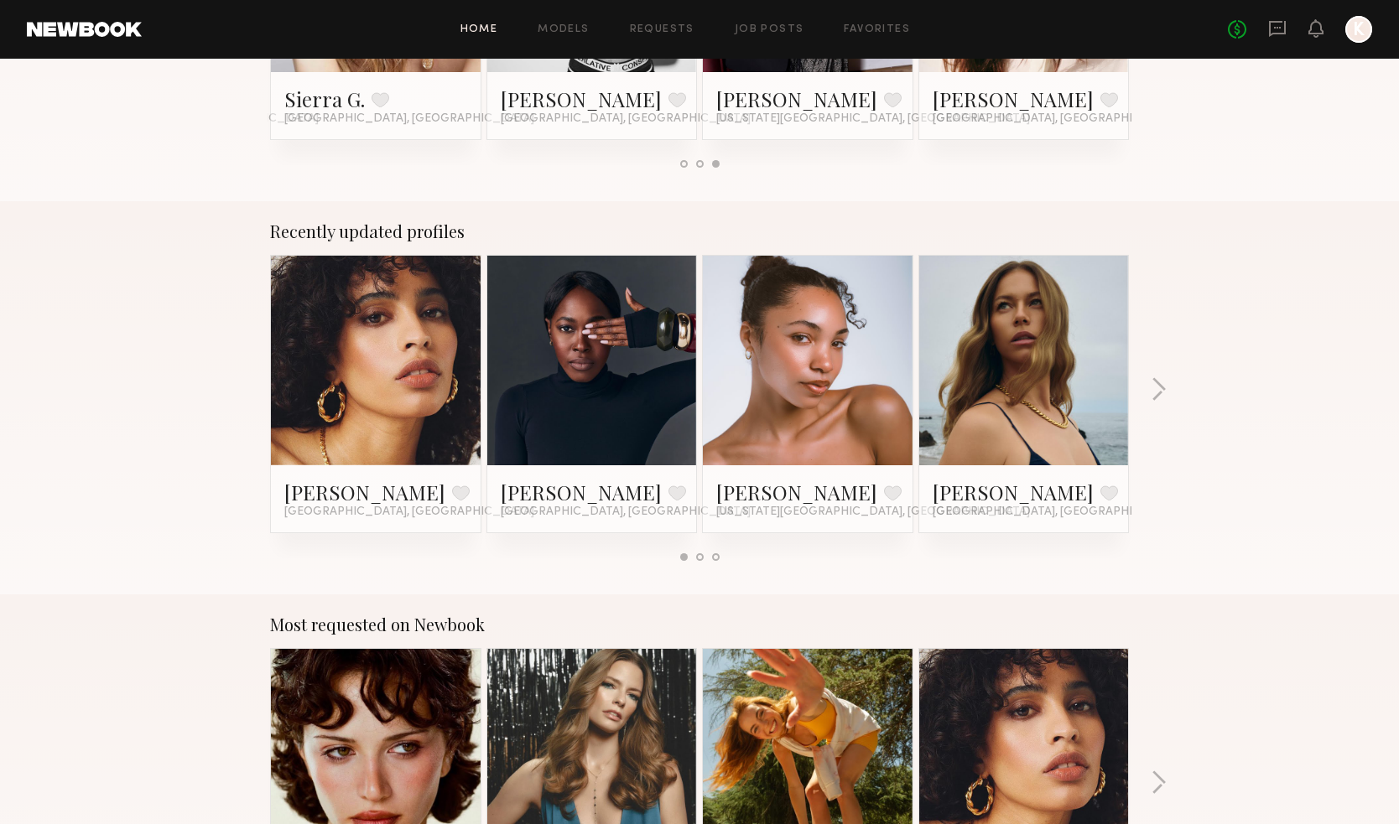
click at [1175, 397] on div "Recently updated profiles Jesi L. Favorite Los Angeles, CA Aminat O. Favorite L…" at bounding box center [699, 397] width 1399 height 393
click at [1165, 392] on button "button" at bounding box center [1158, 391] width 16 height 28
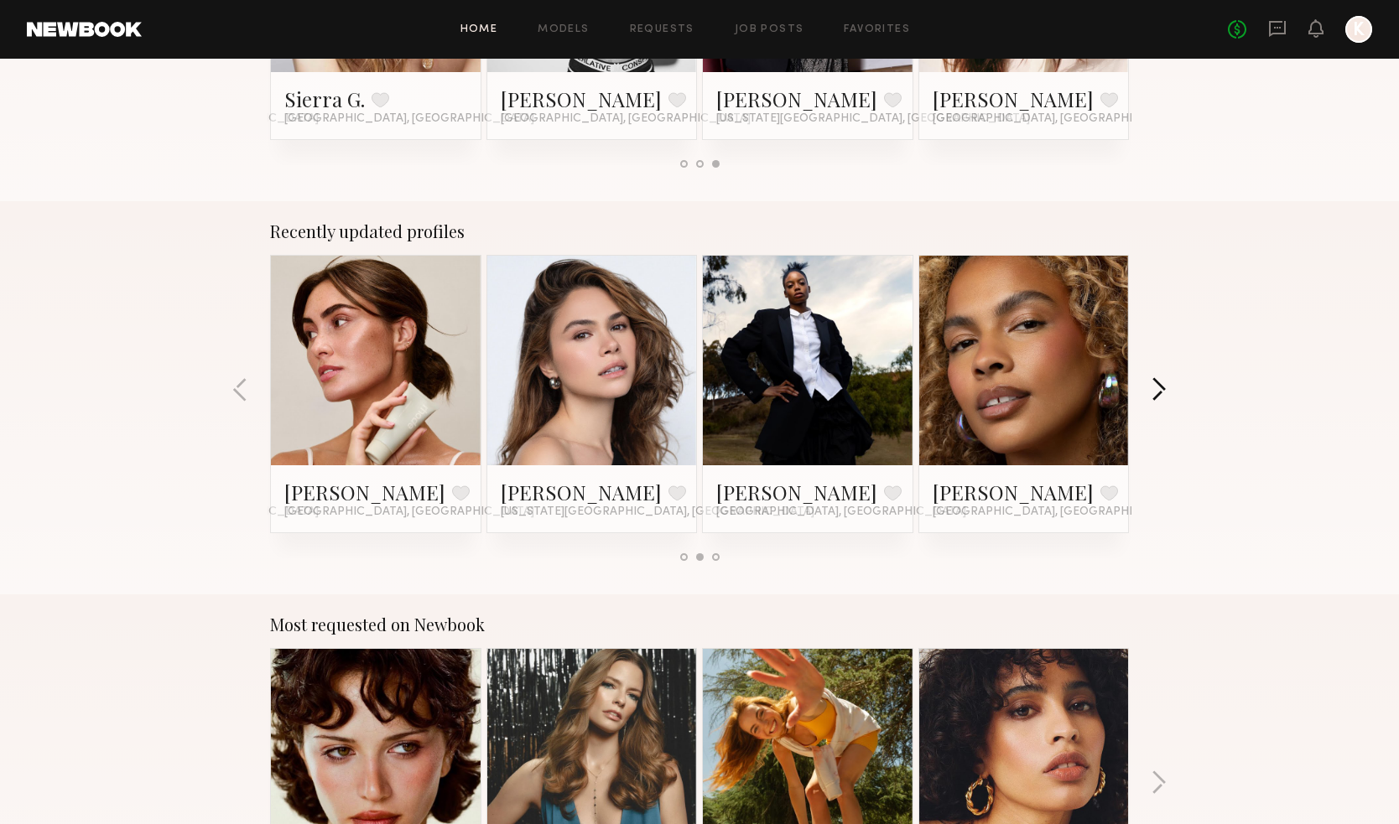
click at [1152, 384] on button "button" at bounding box center [1158, 391] width 16 height 28
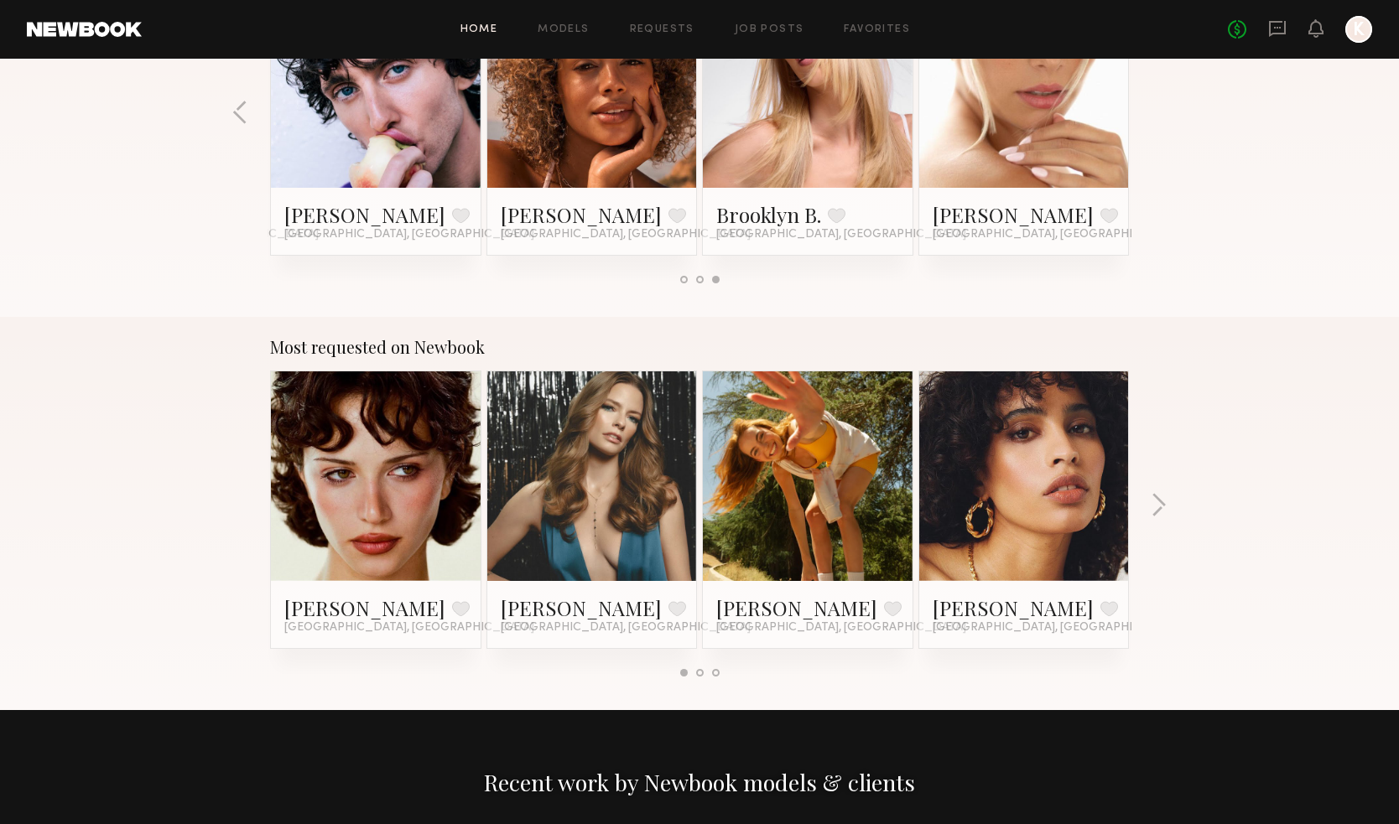
scroll to position [1257, 0]
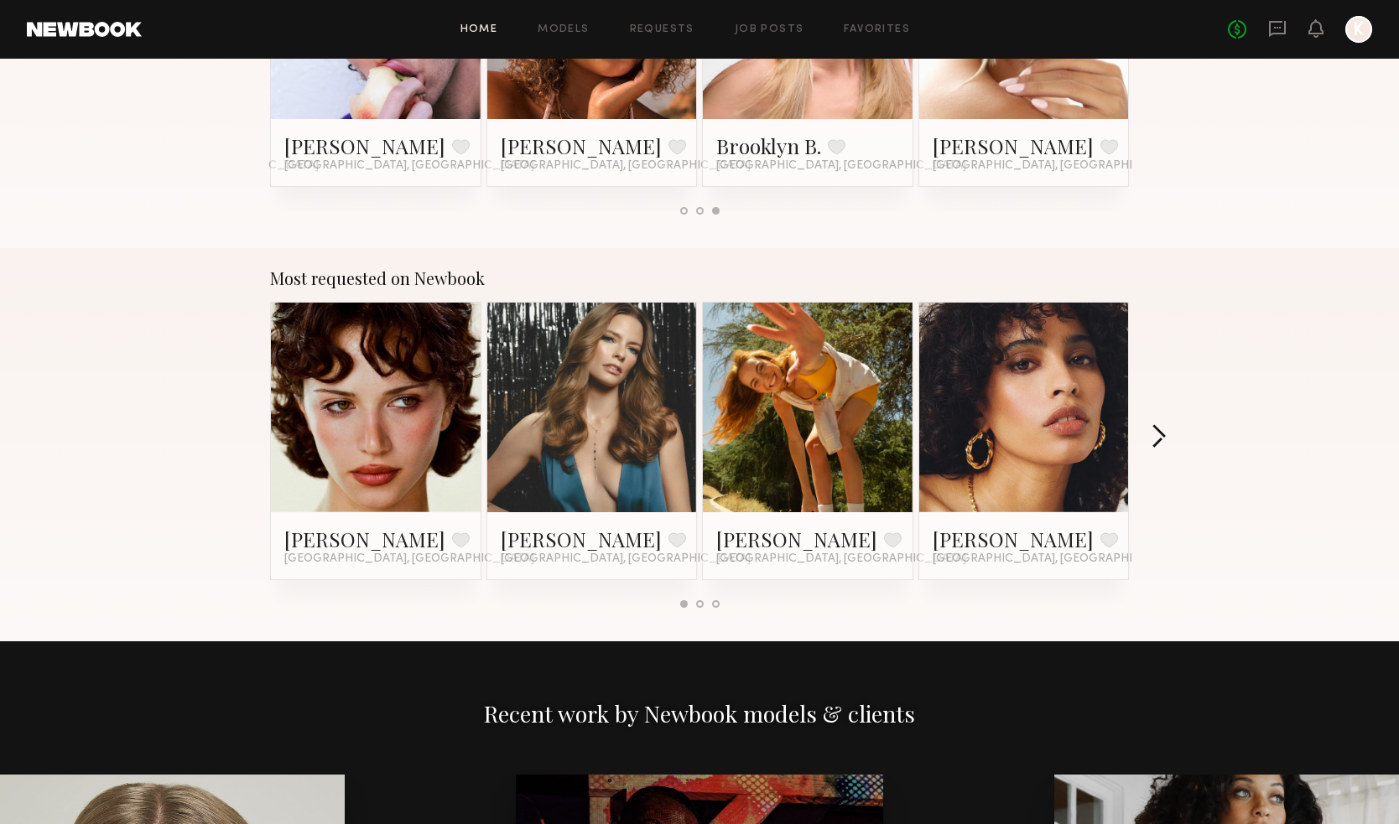
click at [1158, 448] on button "button" at bounding box center [1158, 438] width 16 height 28
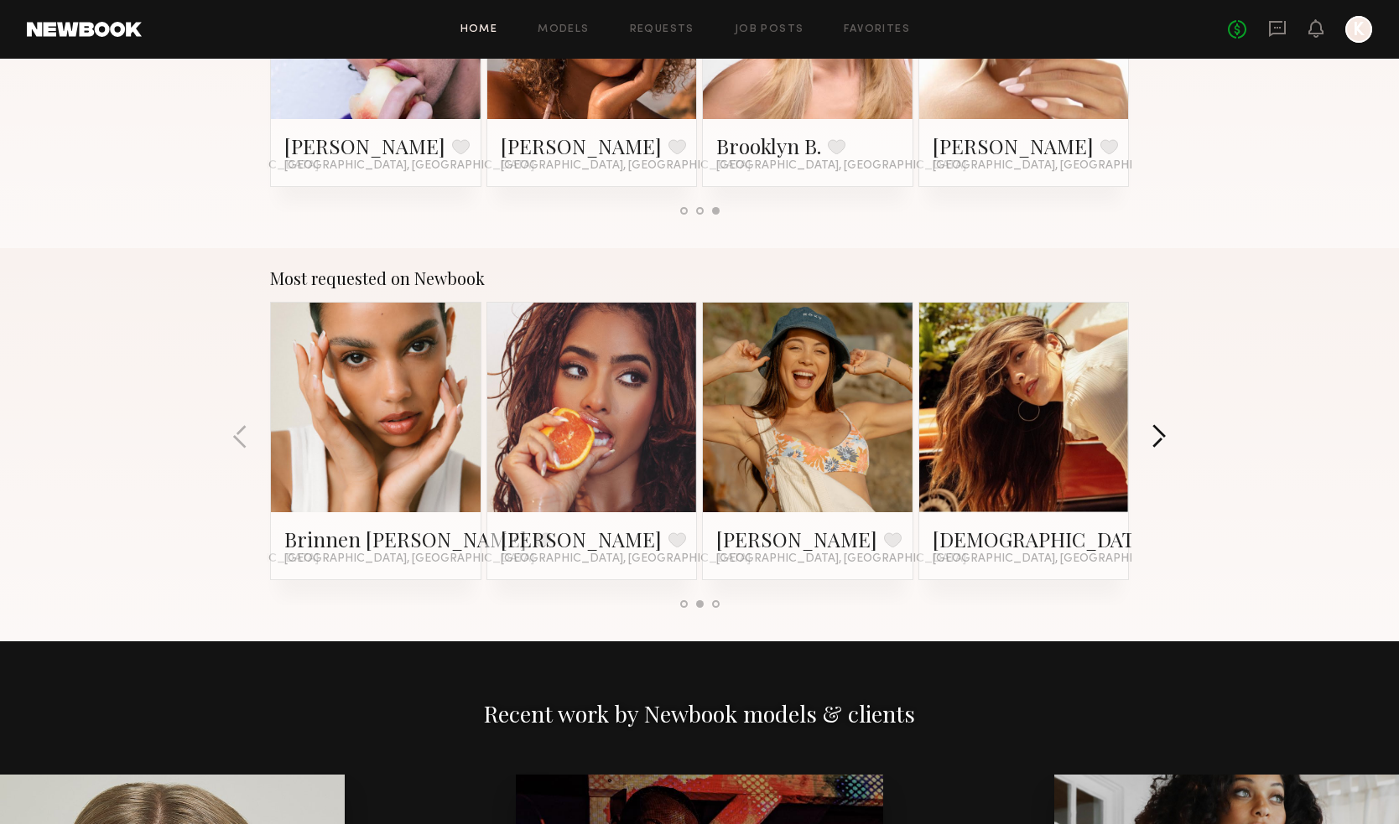
click at [1161, 450] on button "button" at bounding box center [1158, 438] width 16 height 28
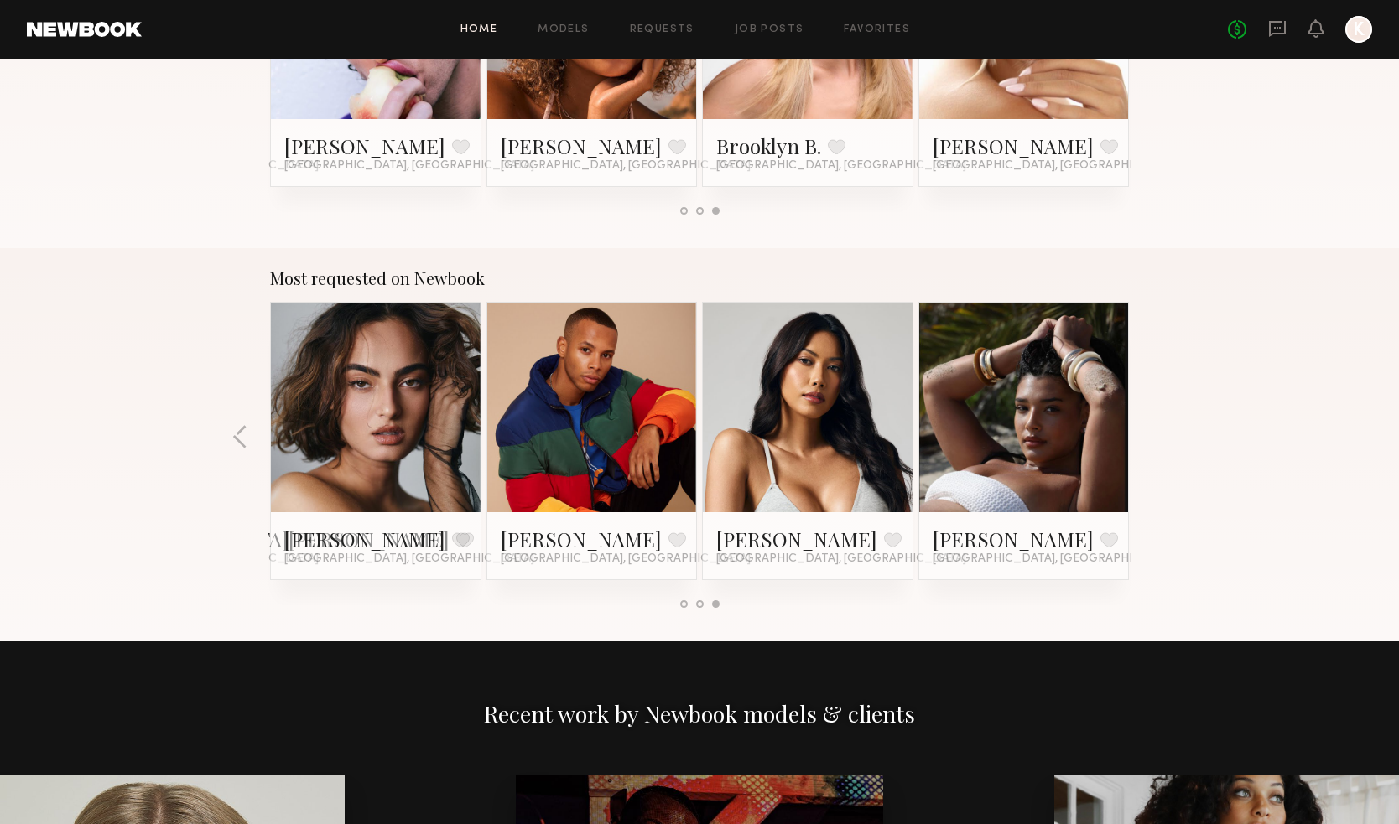
click at [1164, 427] on div "Most requested on Newbook Jessie M. Favorite Los Angeles, CA Jess M. Favorite L…" at bounding box center [699, 444] width 1399 height 393
click at [353, 367] on link at bounding box center [375, 408] width 102 height 210
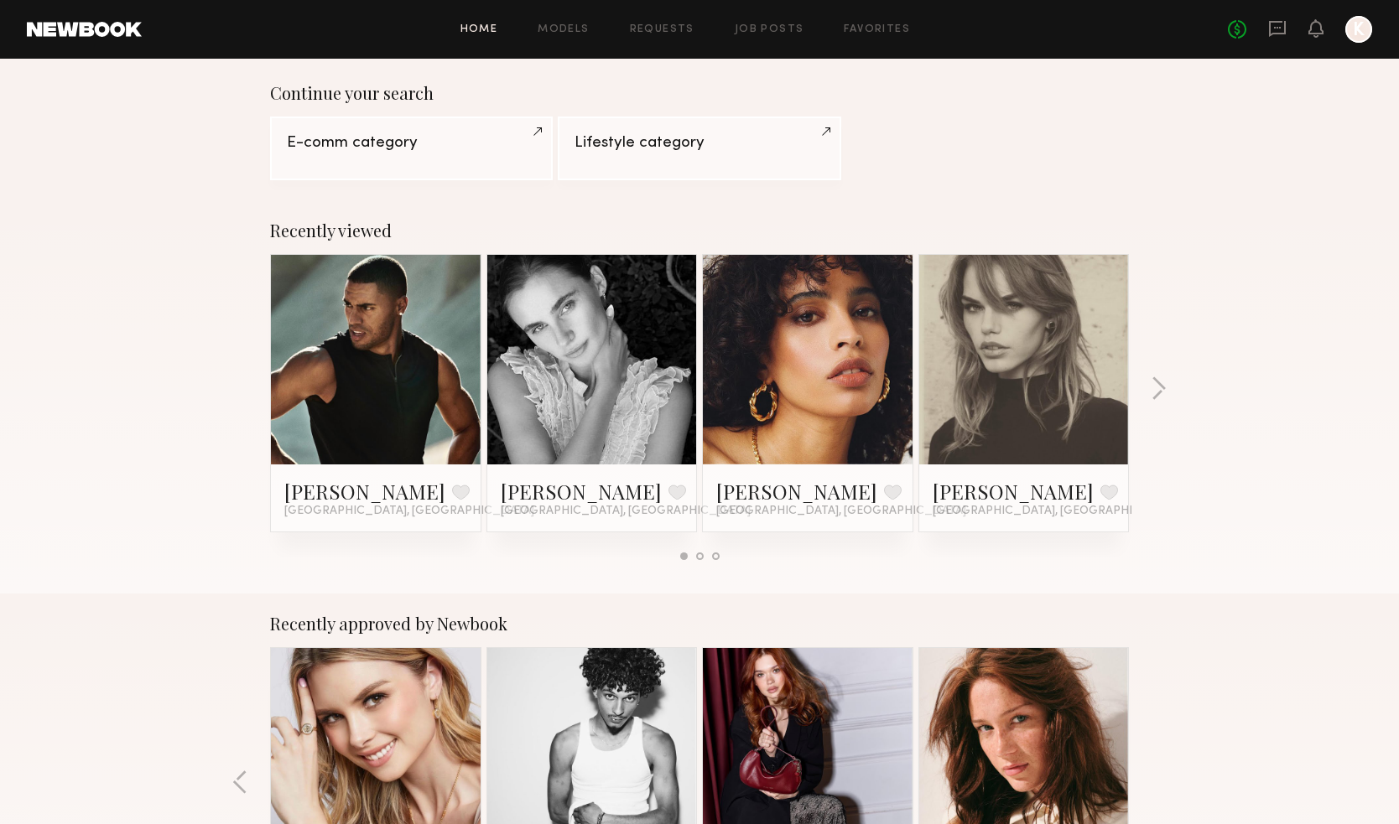
scroll to position [0, 0]
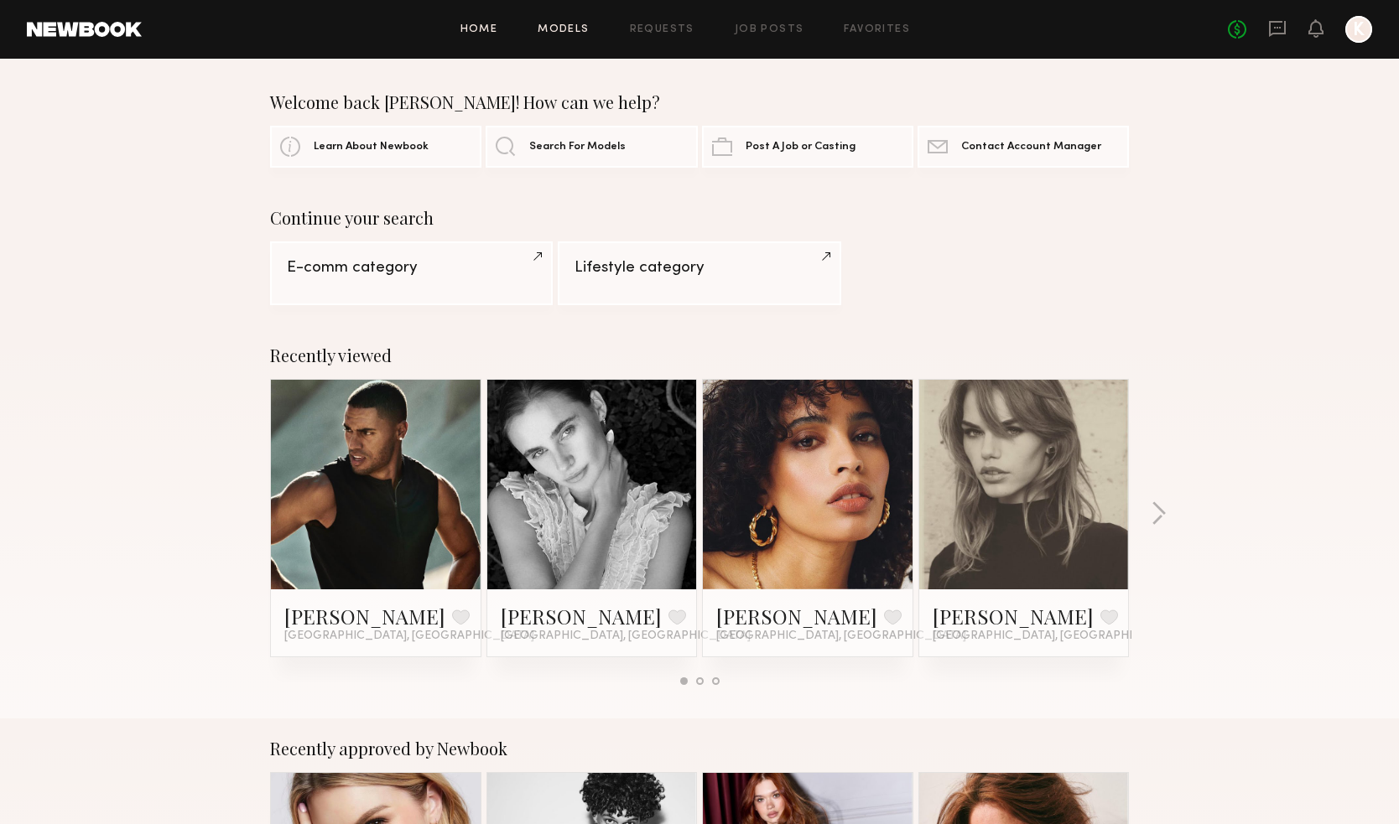
click at [577, 28] on link "Models" at bounding box center [562, 29] width 51 height 11
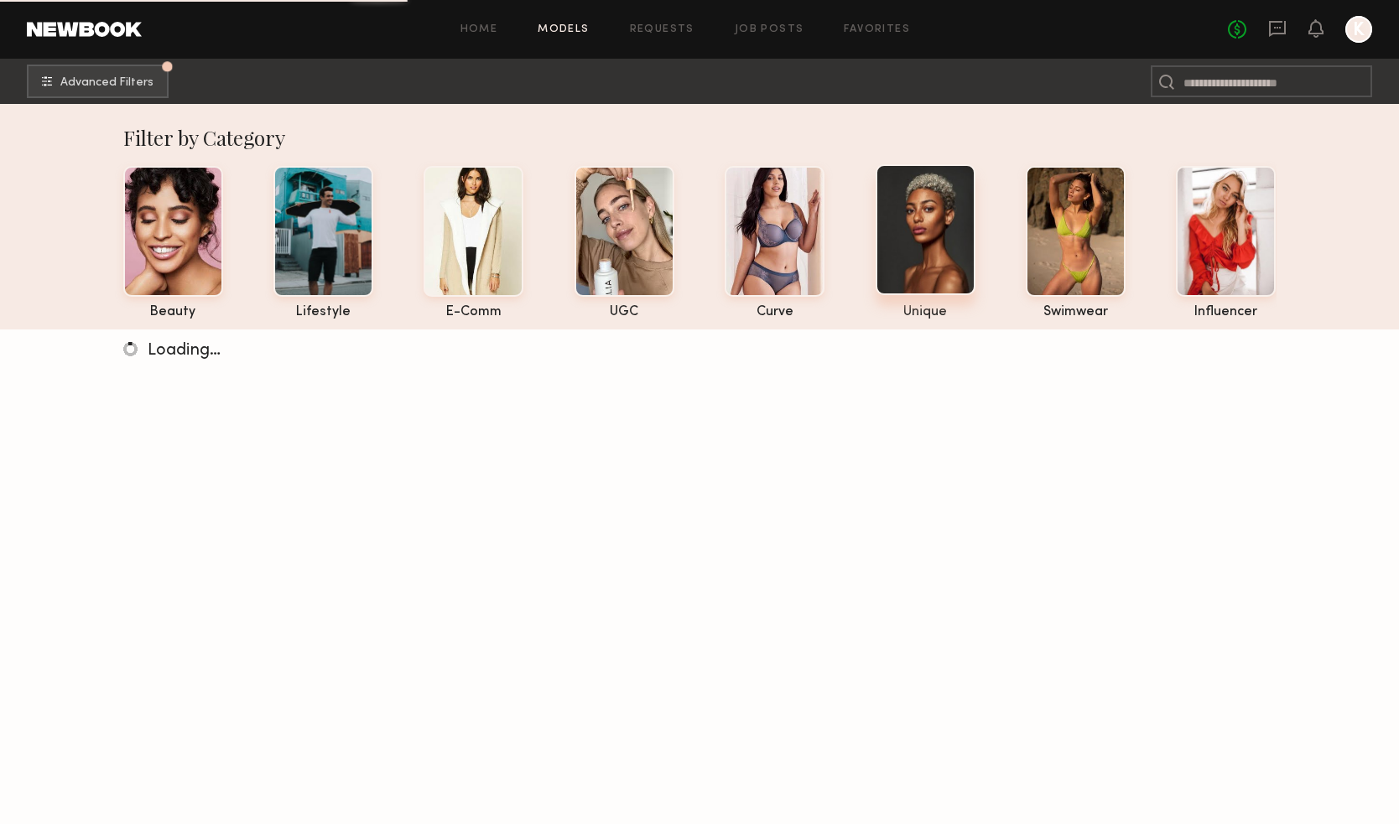
click at [955, 257] on div at bounding box center [925, 229] width 100 height 131
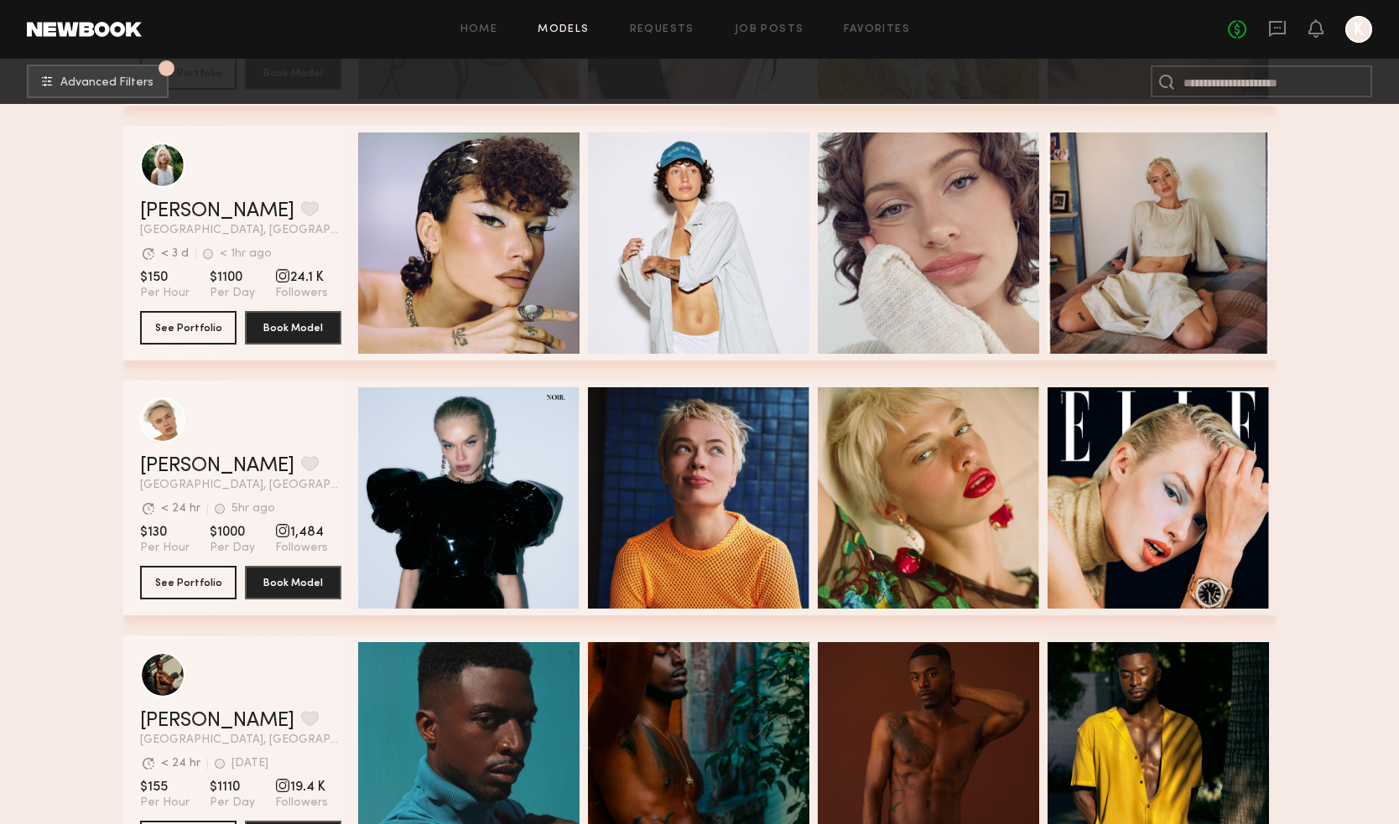
scroll to position [0, 1]
click at [314, 428] on div "grid" at bounding box center [240, 419] width 201 height 45
click at [185, 473] on link "Gena S." at bounding box center [217, 466] width 154 height 20
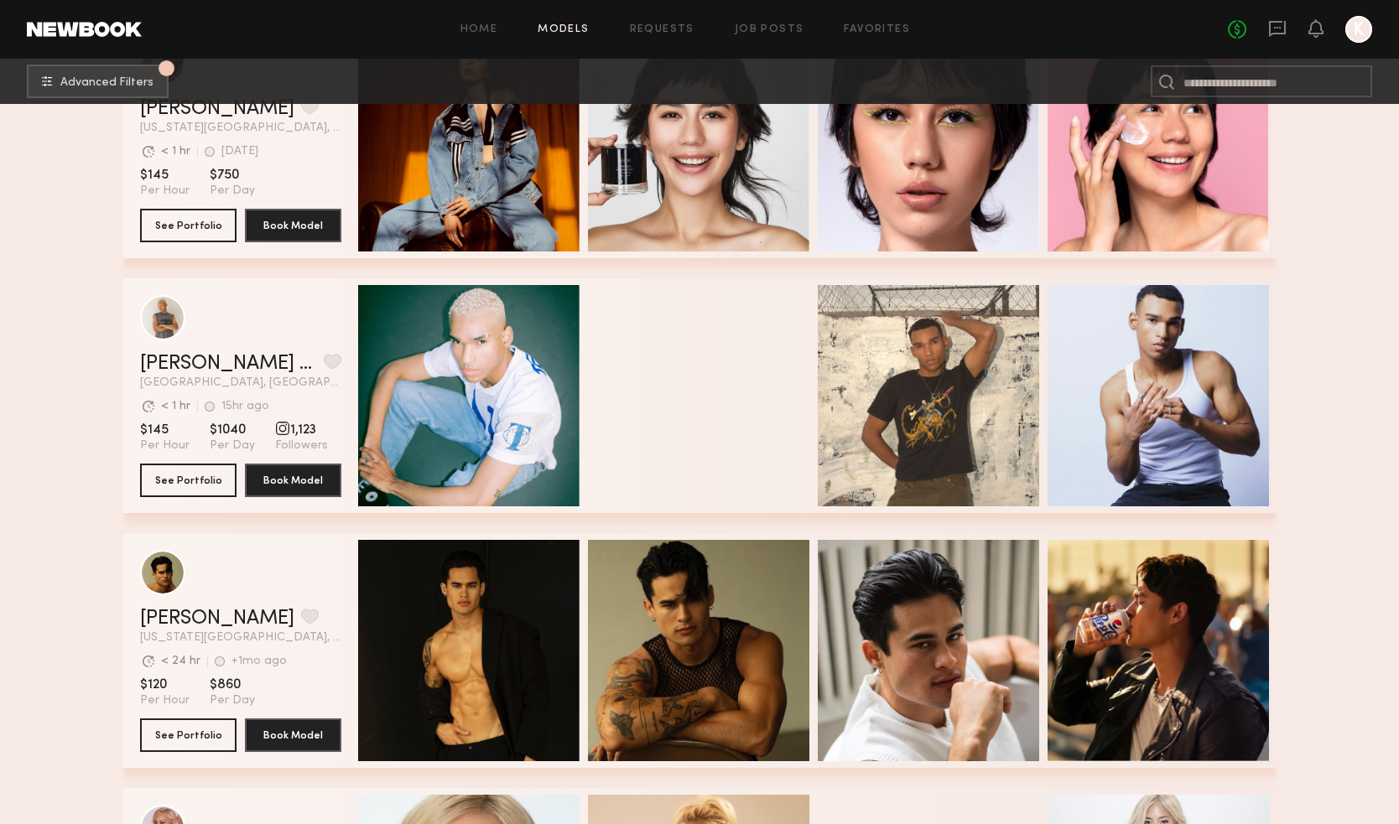
scroll to position [3189, 0]
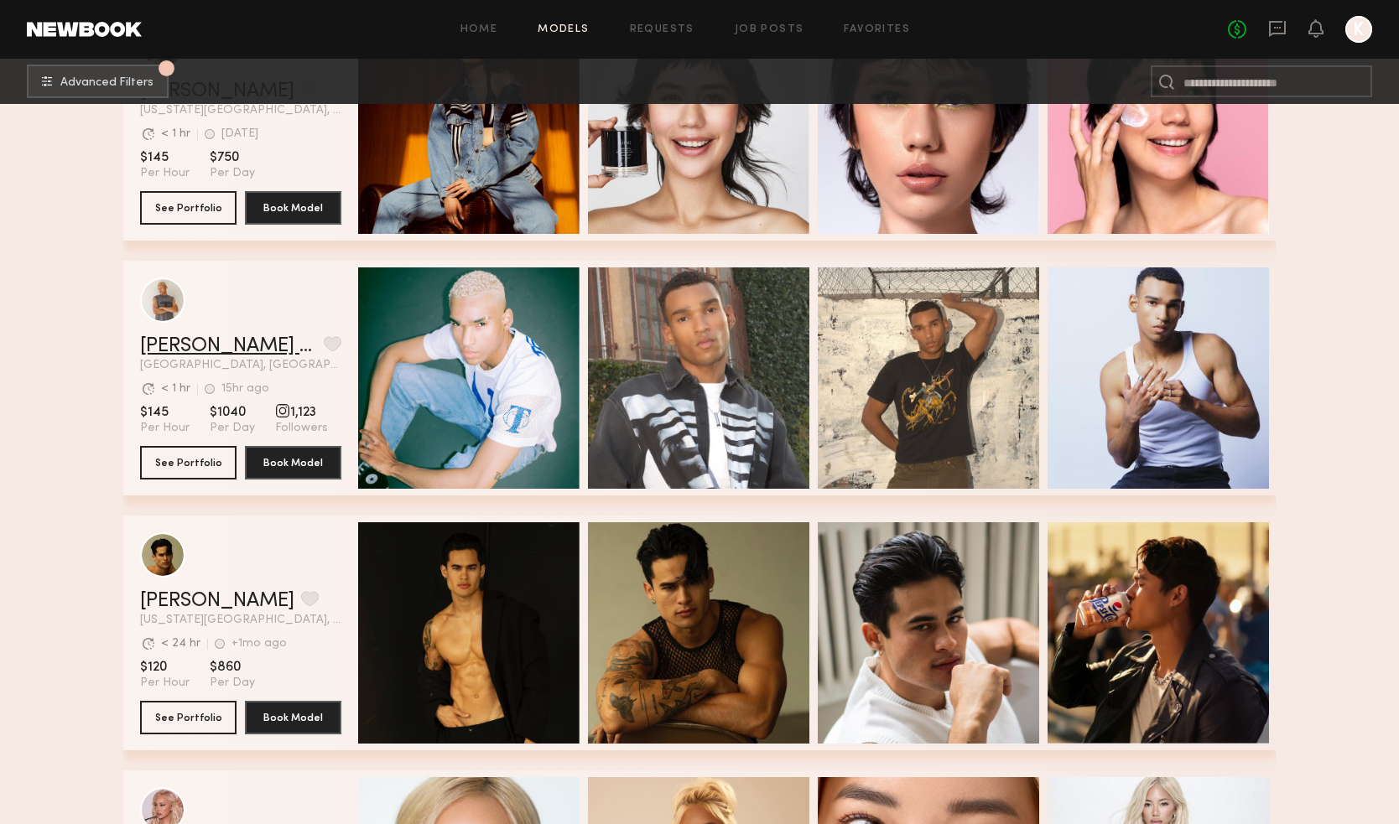
click at [169, 343] on link "Turner O." at bounding box center [228, 346] width 177 height 20
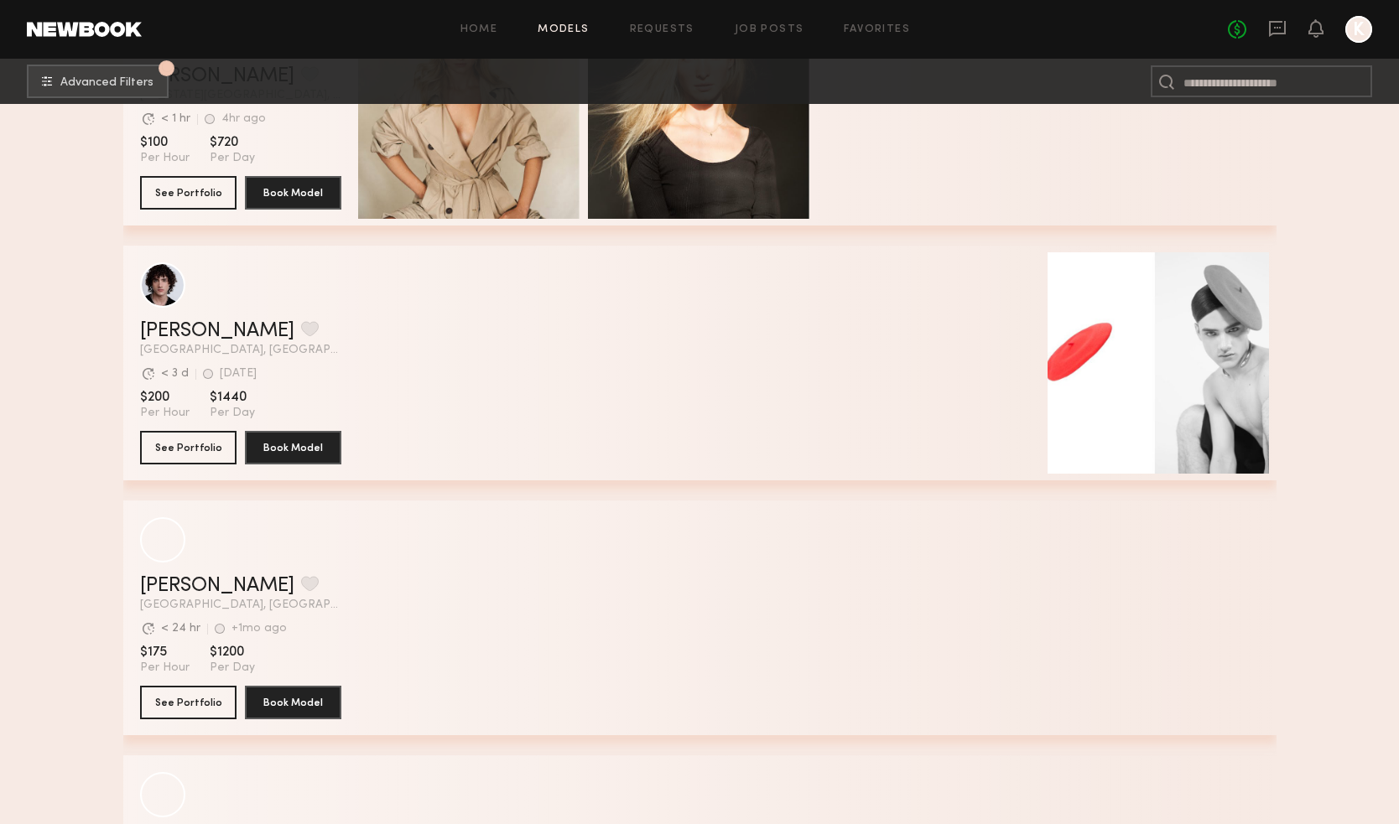
scroll to position [10616, 0]
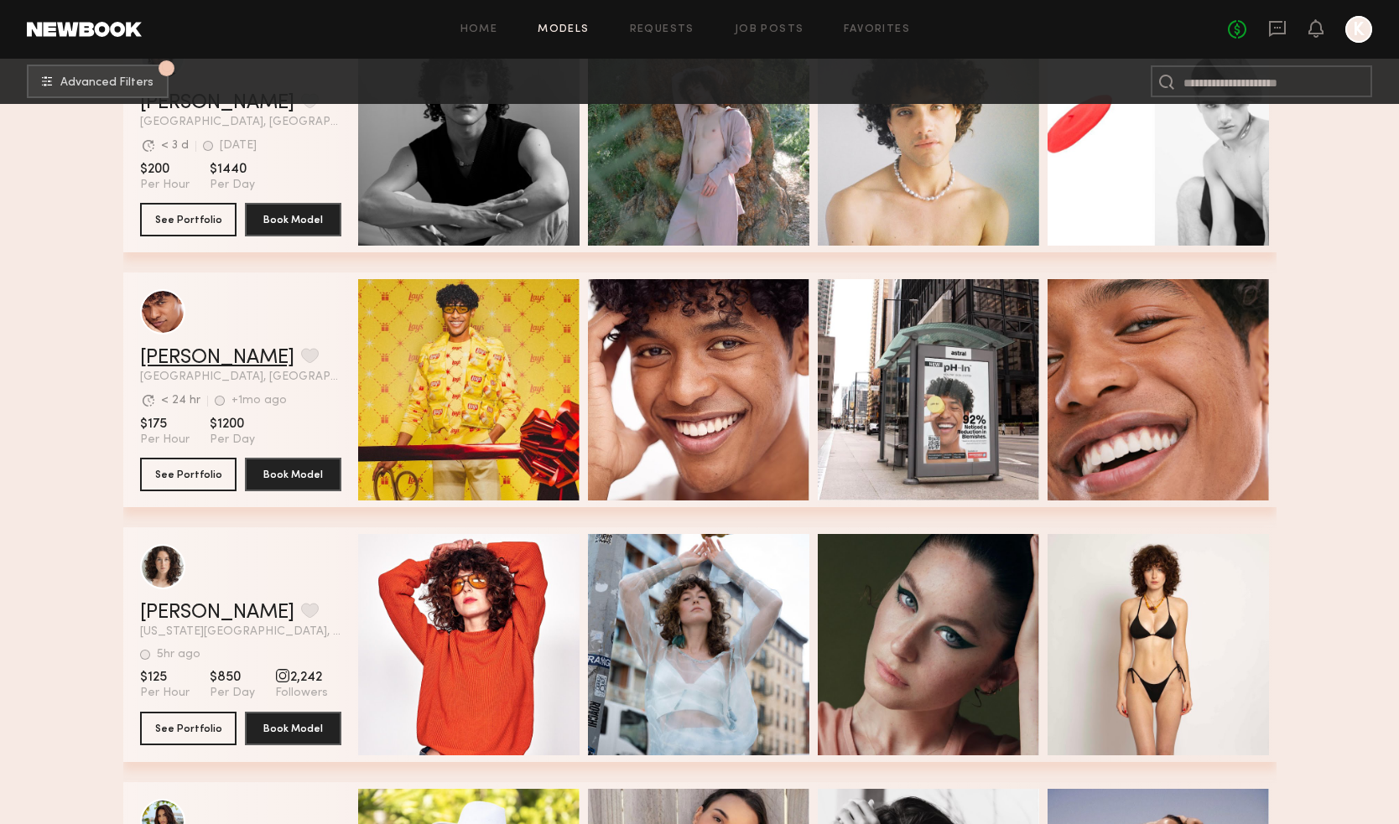
click at [165, 348] on link "[PERSON_NAME]" at bounding box center [217, 358] width 154 height 20
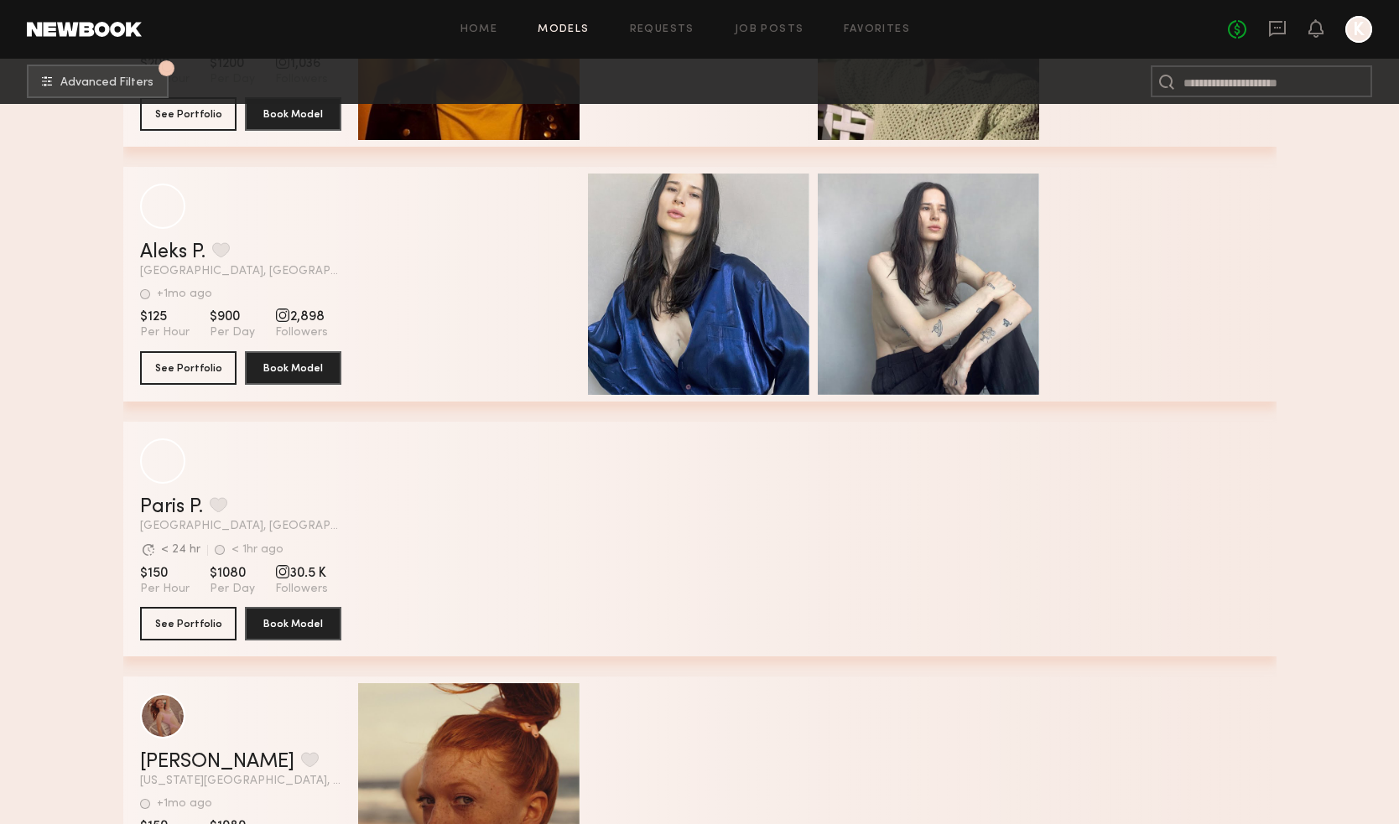
scroll to position [17814, 0]
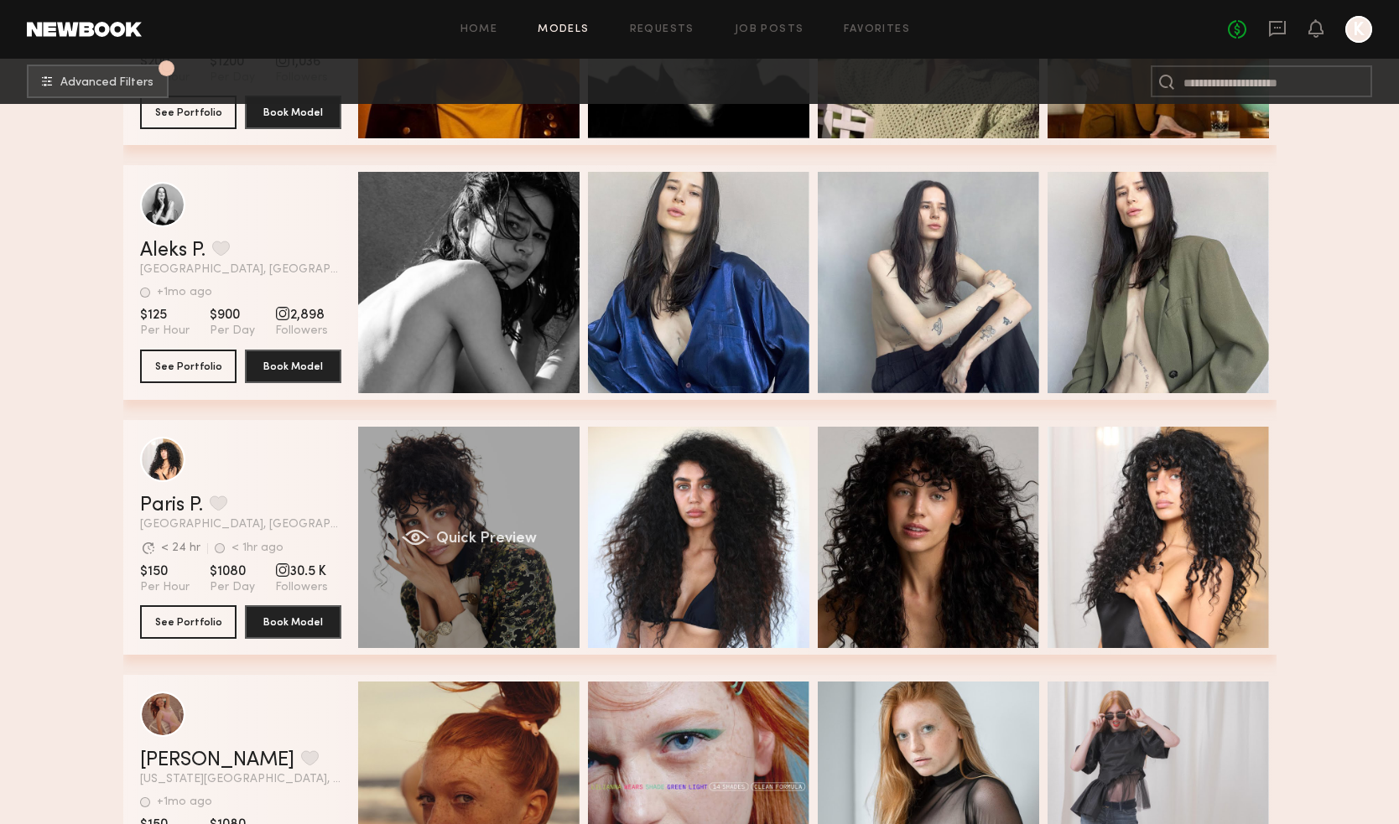
click at [441, 489] on div "Quick Preview" at bounding box center [468, 537] width 221 height 221
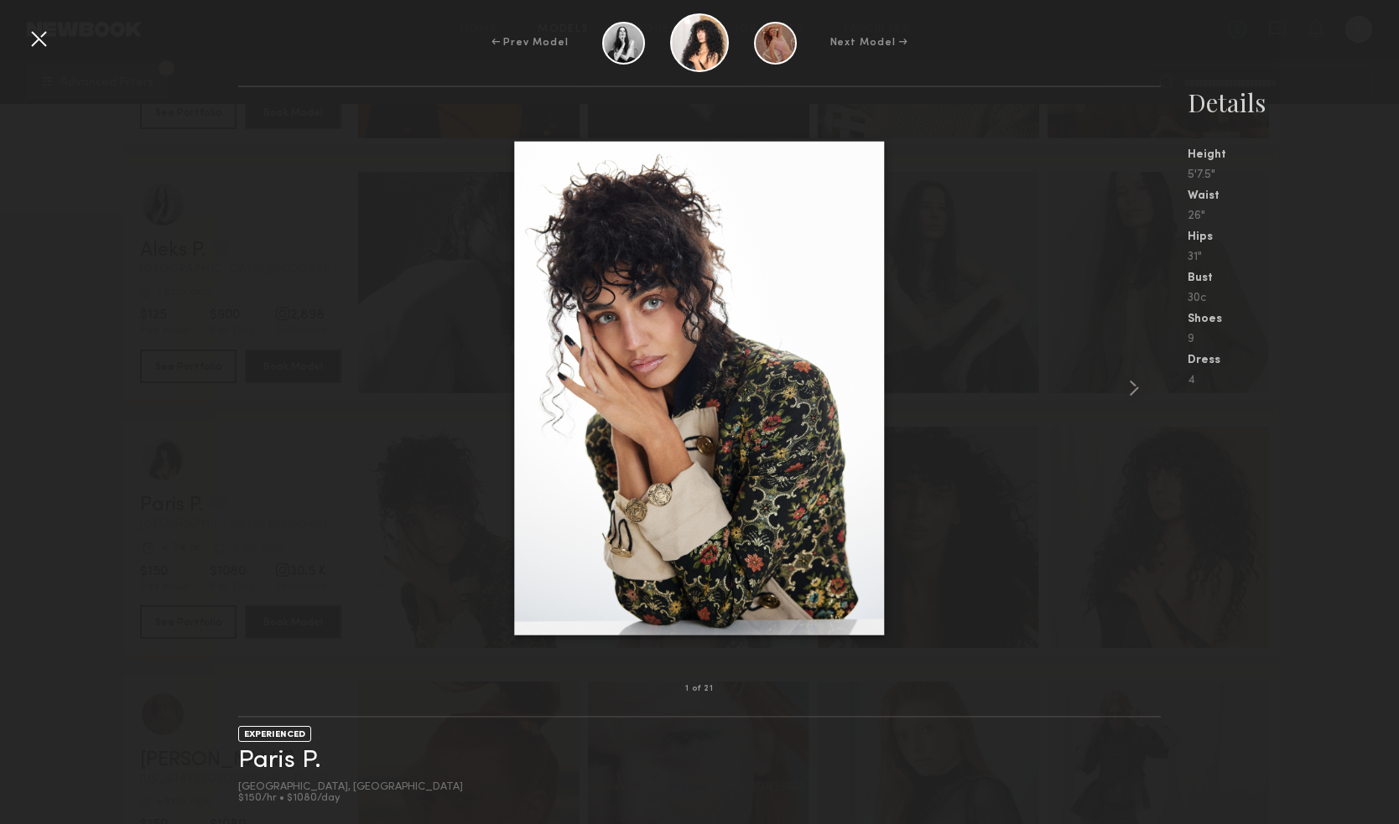
click at [457, 534] on div at bounding box center [699, 388] width 923 height 548
click at [391, 704] on div "1 of 21" at bounding box center [699, 689] width 923 height 54
click at [35, 34] on div at bounding box center [38, 38] width 27 height 27
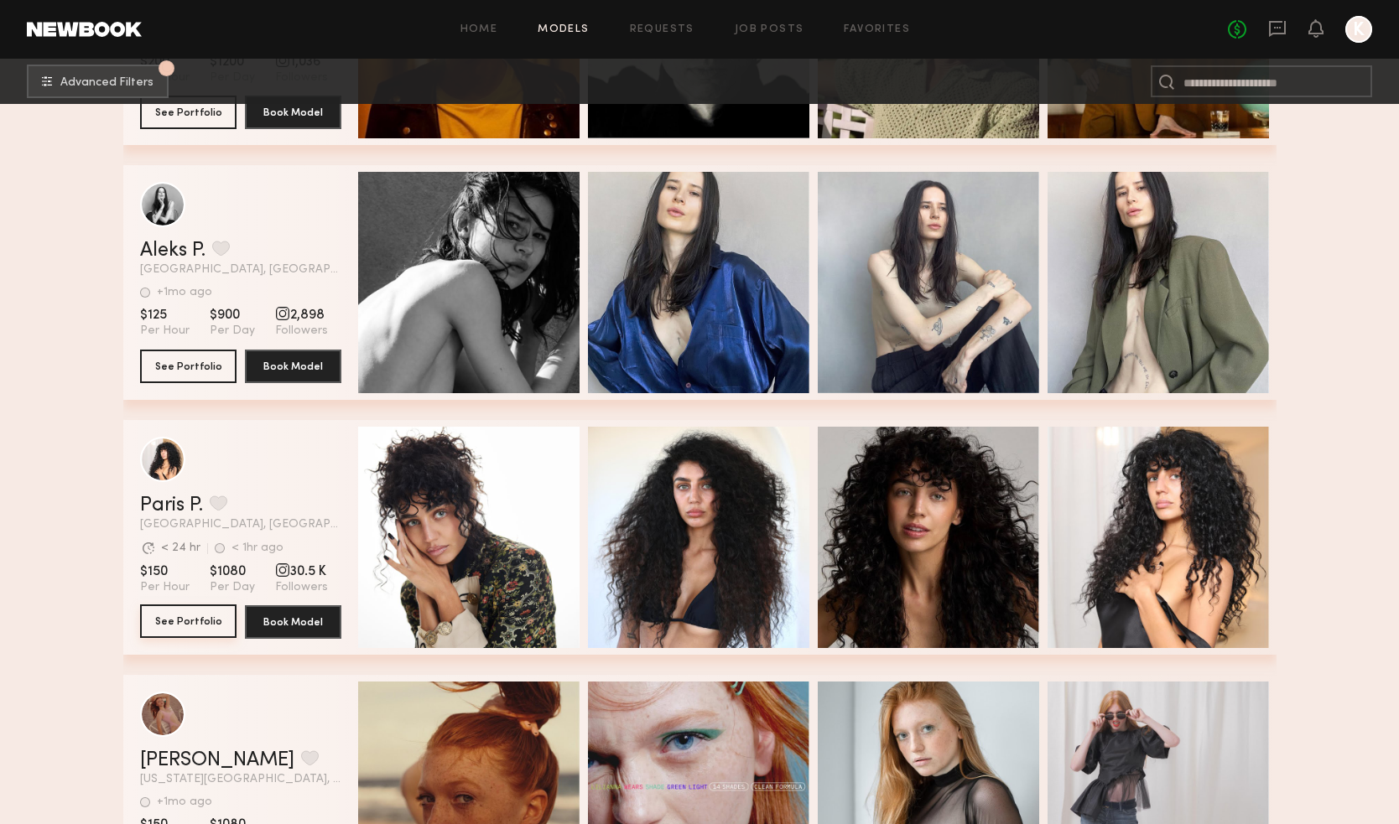
click at [169, 610] on button "See Portfolio" at bounding box center [188, 622] width 96 height 34
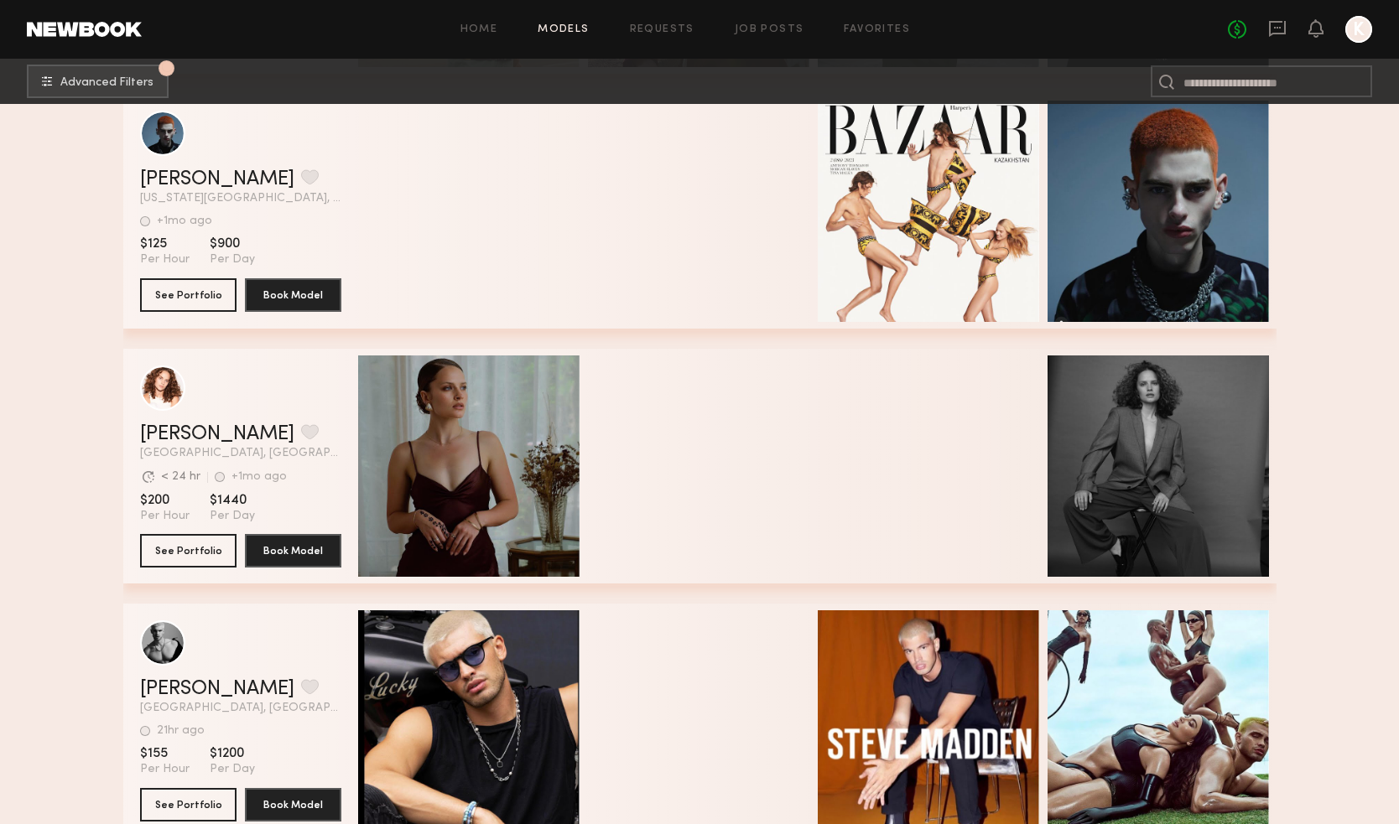
scroll to position [22764, 0]
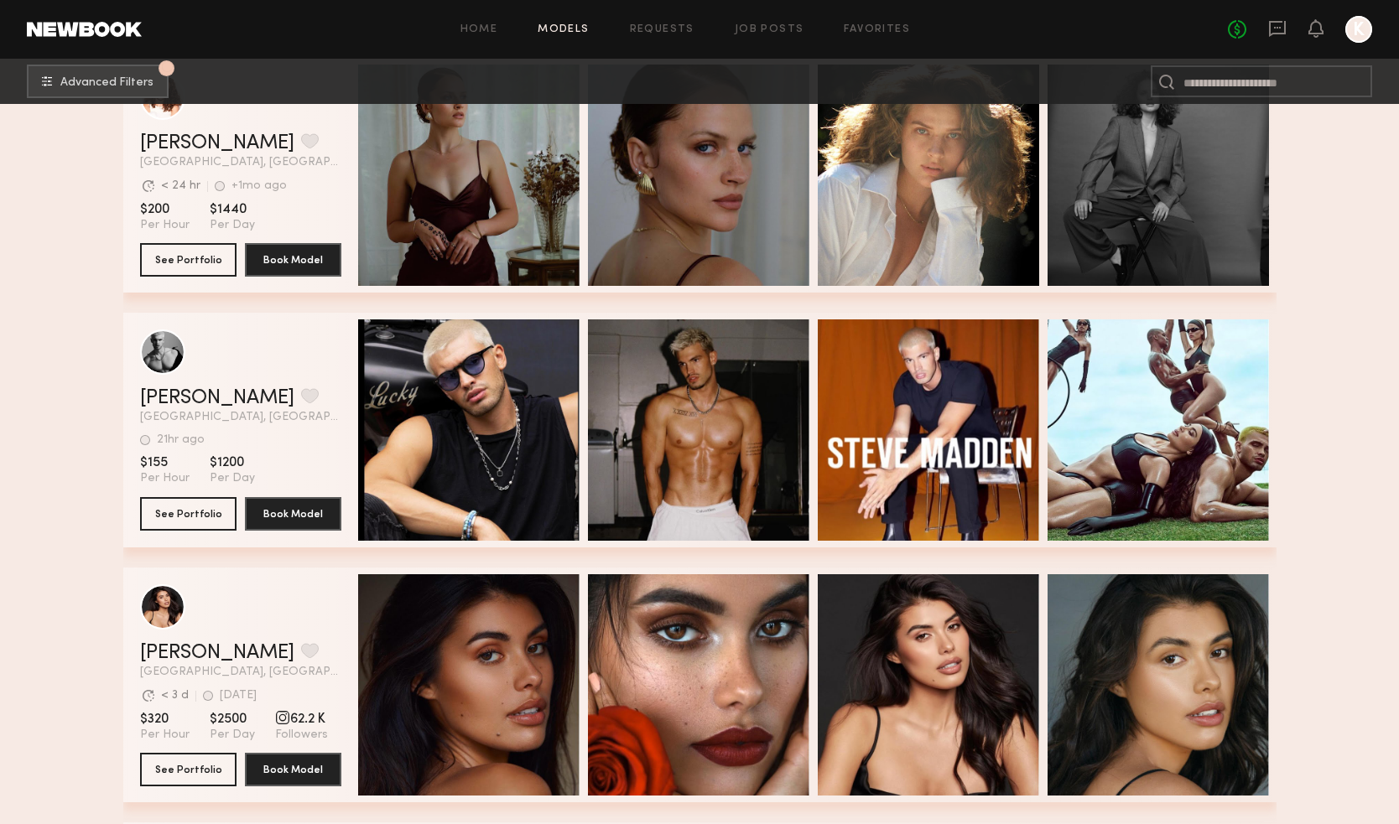
click at [314, 432] on div "21hr ago Last Online" at bounding box center [240, 435] width 201 height 21
click at [156, 393] on link "Ben C." at bounding box center [217, 398] width 154 height 20
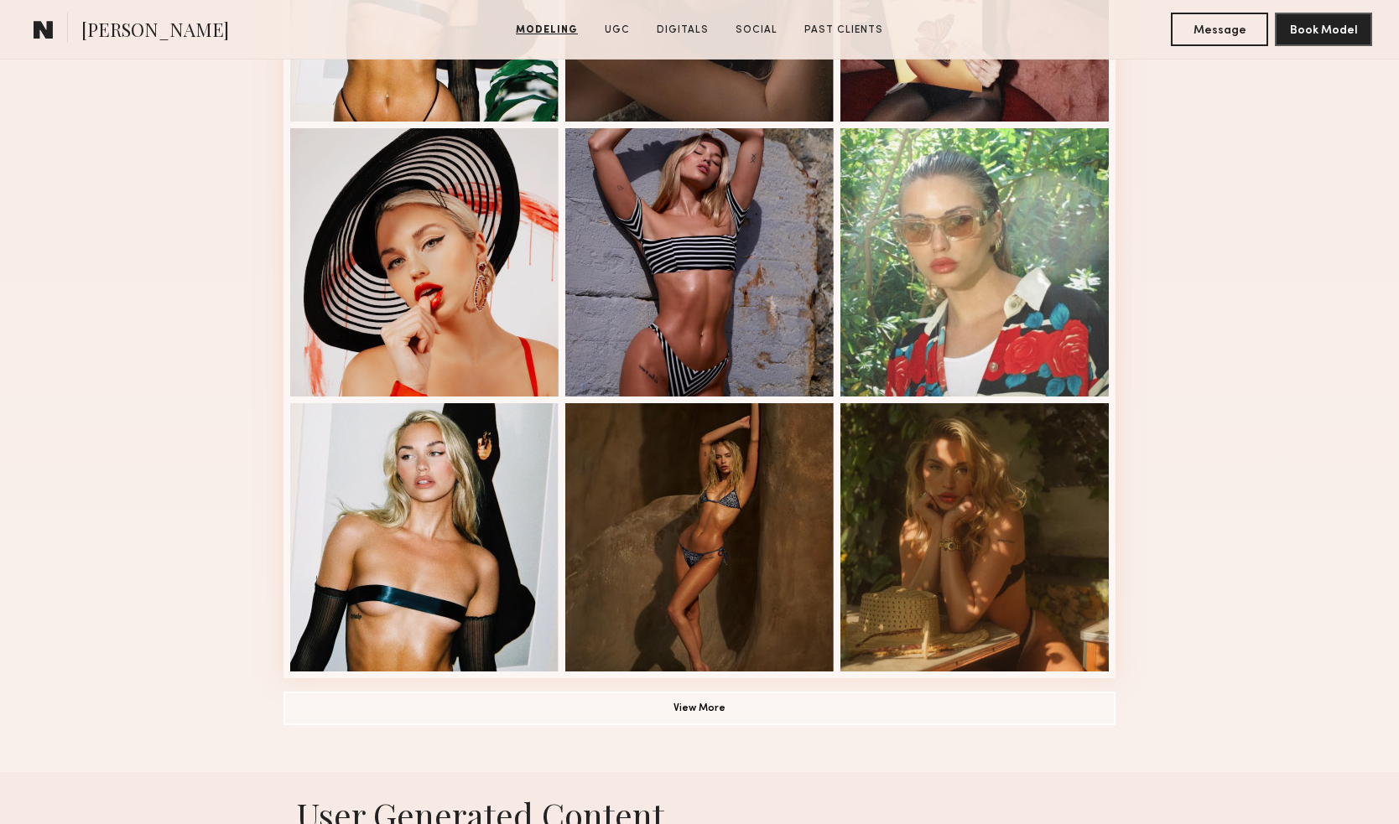
scroll to position [935, 0]
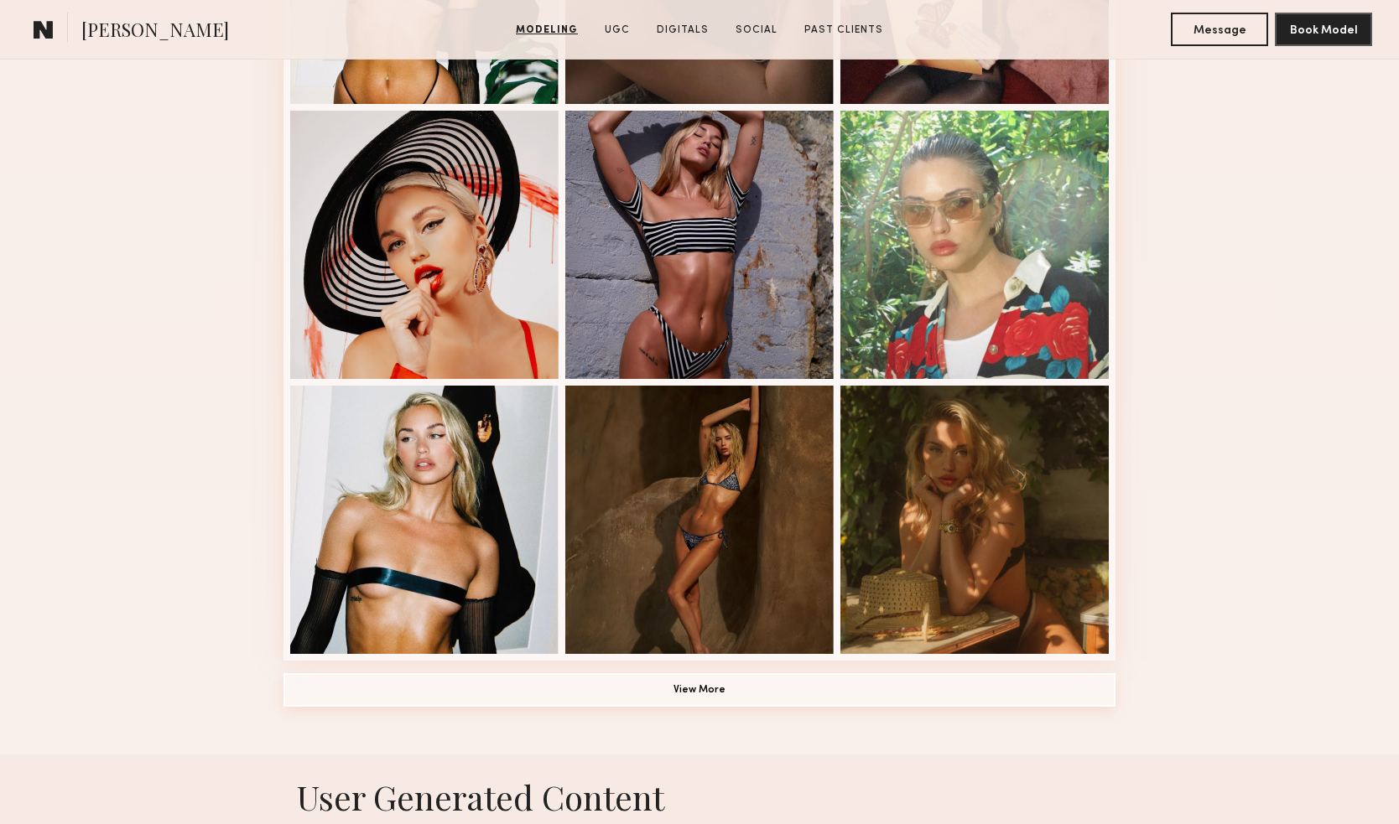
click at [799, 695] on button "View More" at bounding box center [699, 690] width 832 height 34
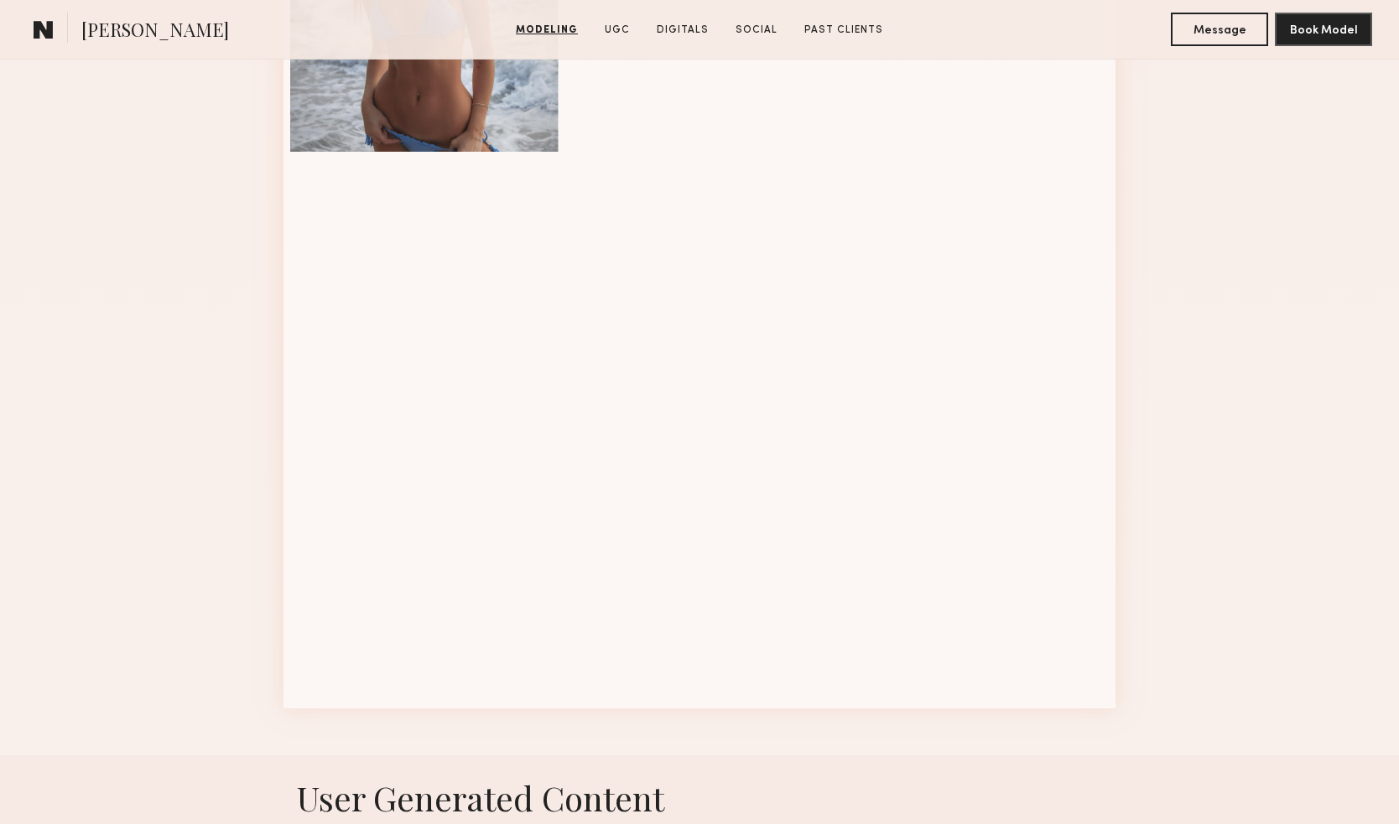
scroll to position [2023, 0]
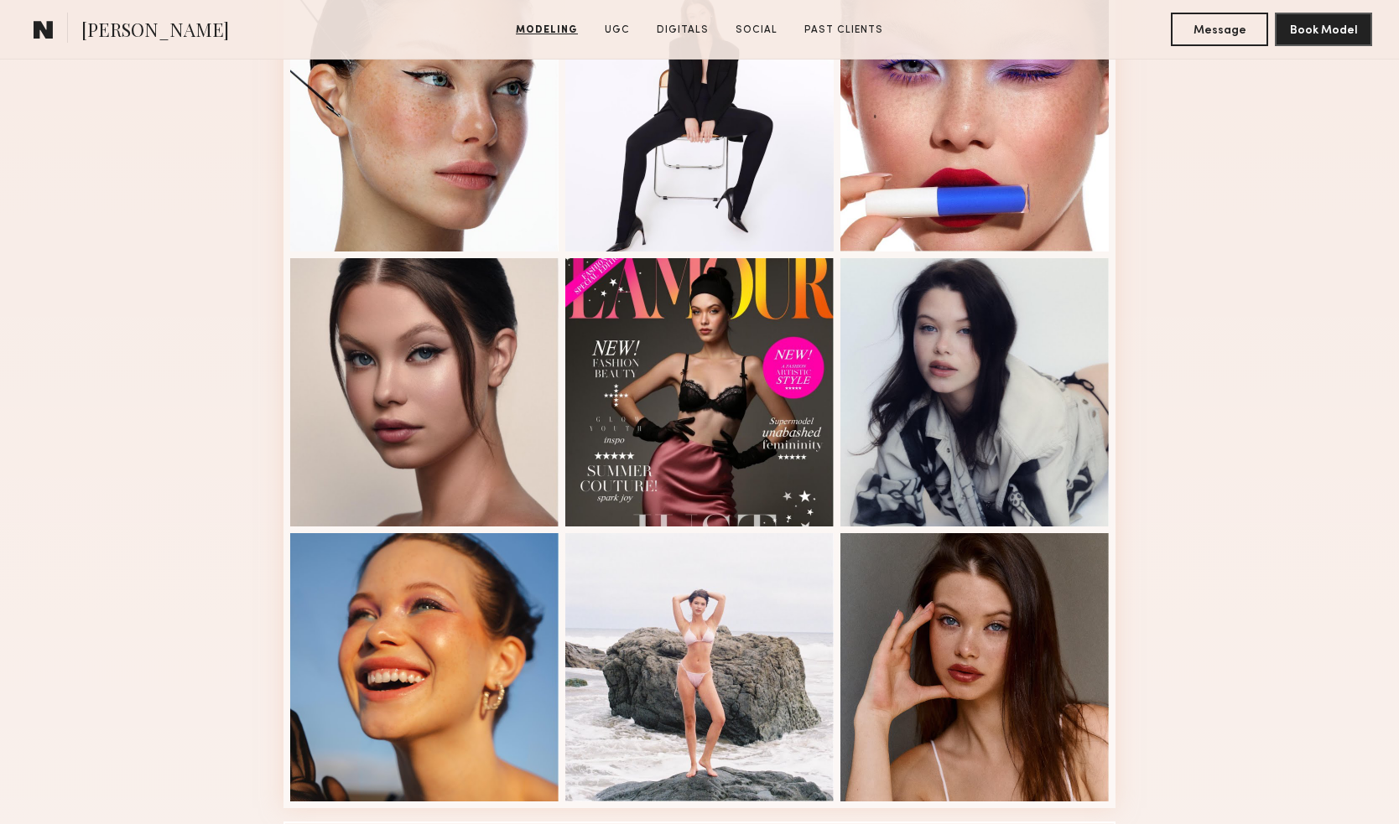
scroll to position [789, 0]
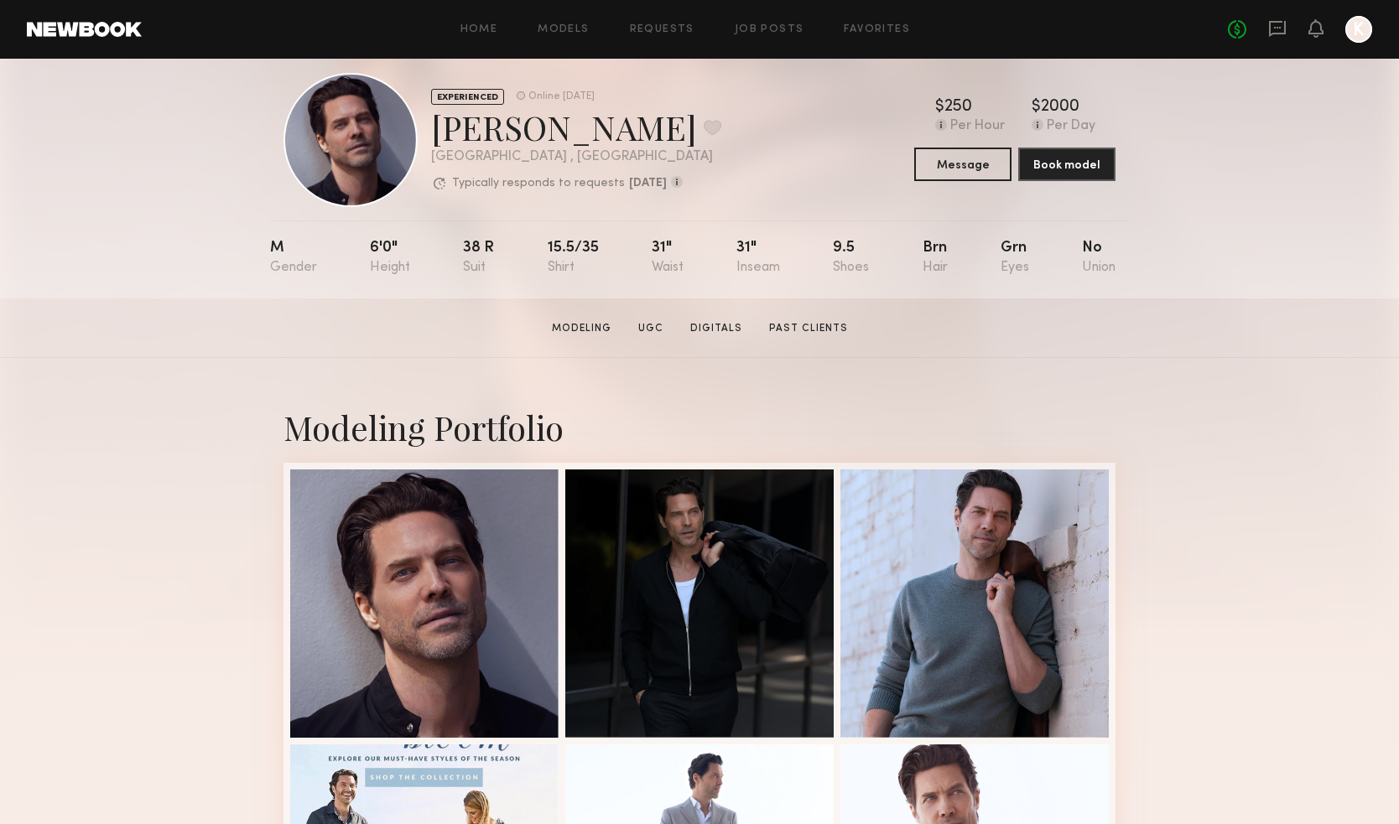
scroll to position [39, 0]
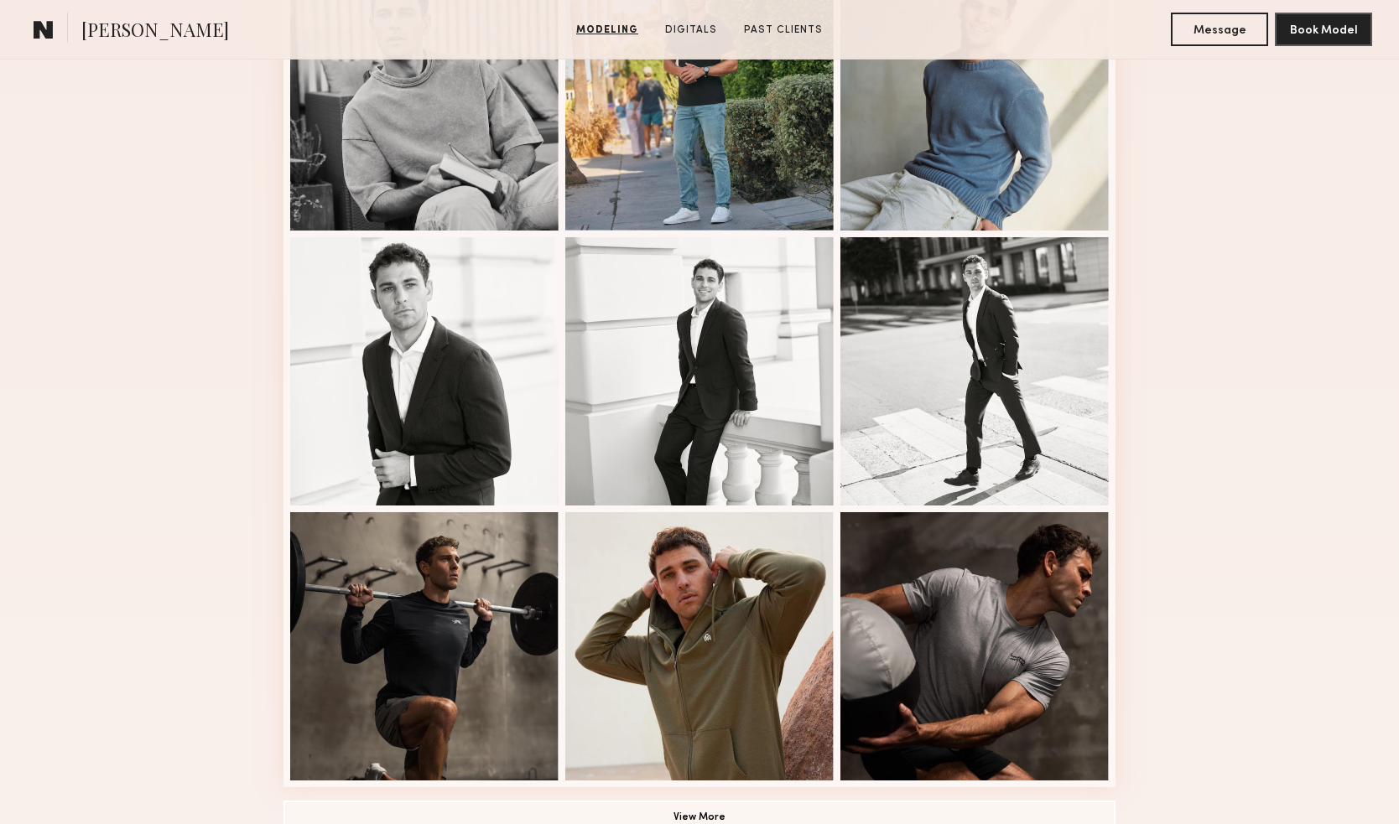
scroll to position [870, 0]
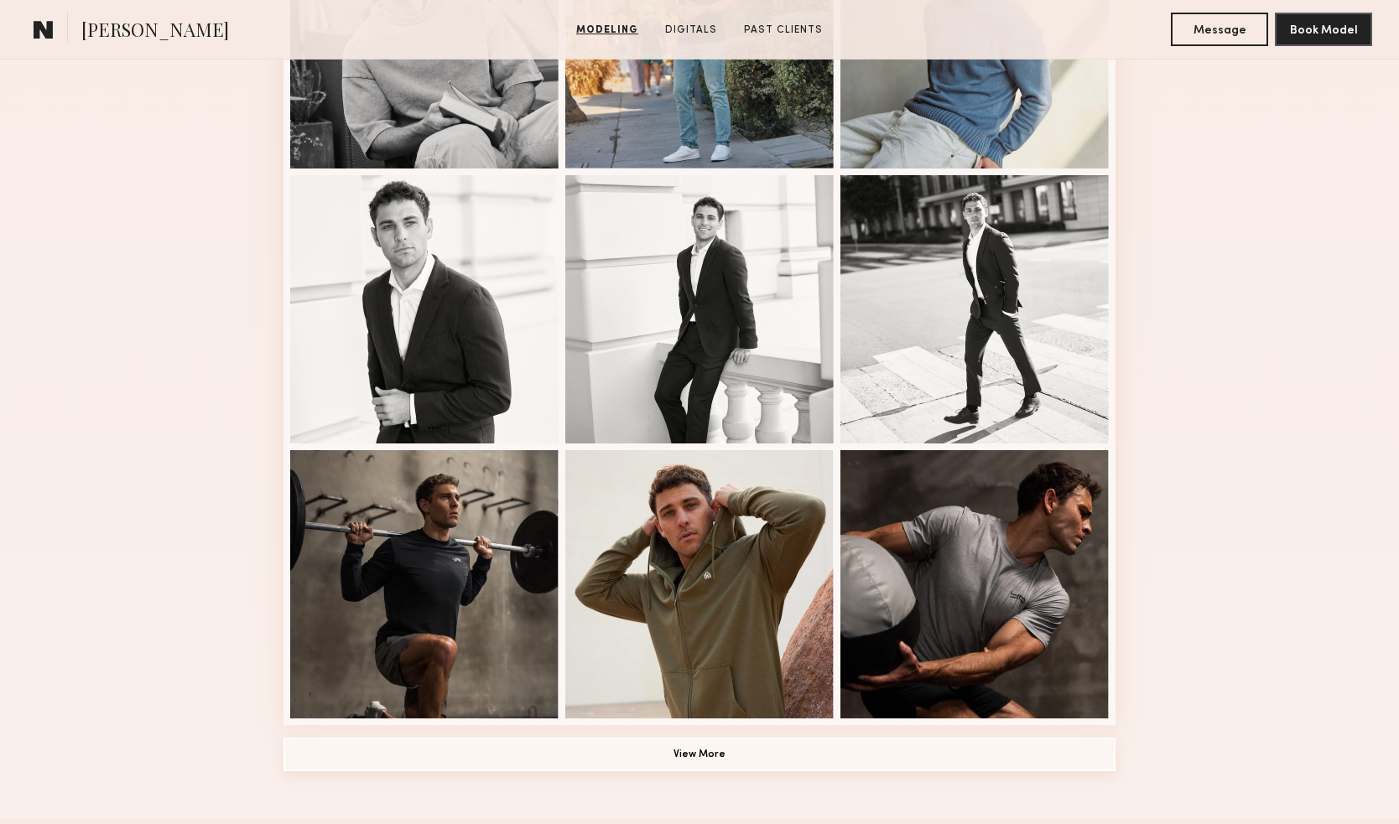
click at [708, 755] on button "View More" at bounding box center [699, 755] width 832 height 34
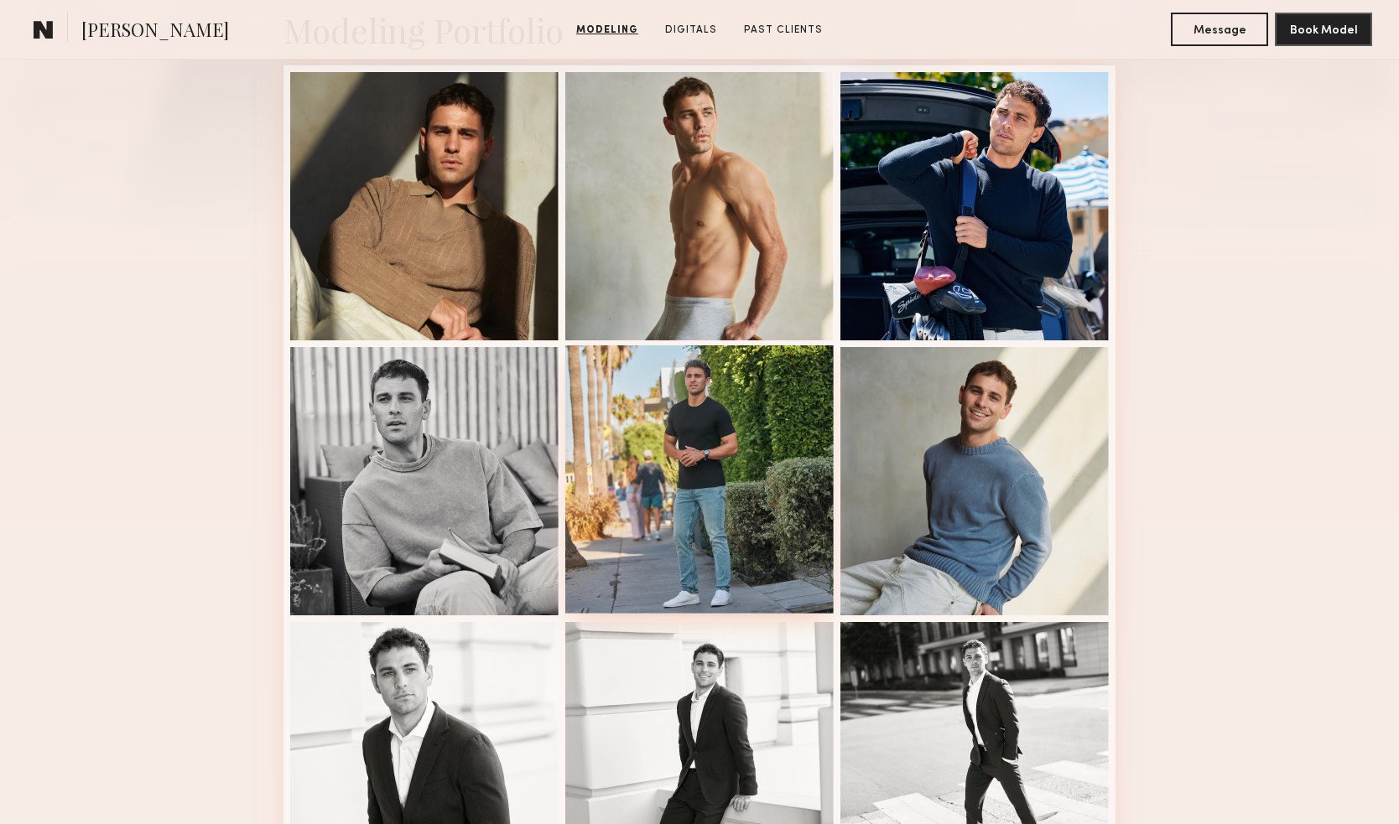
scroll to position [0, 0]
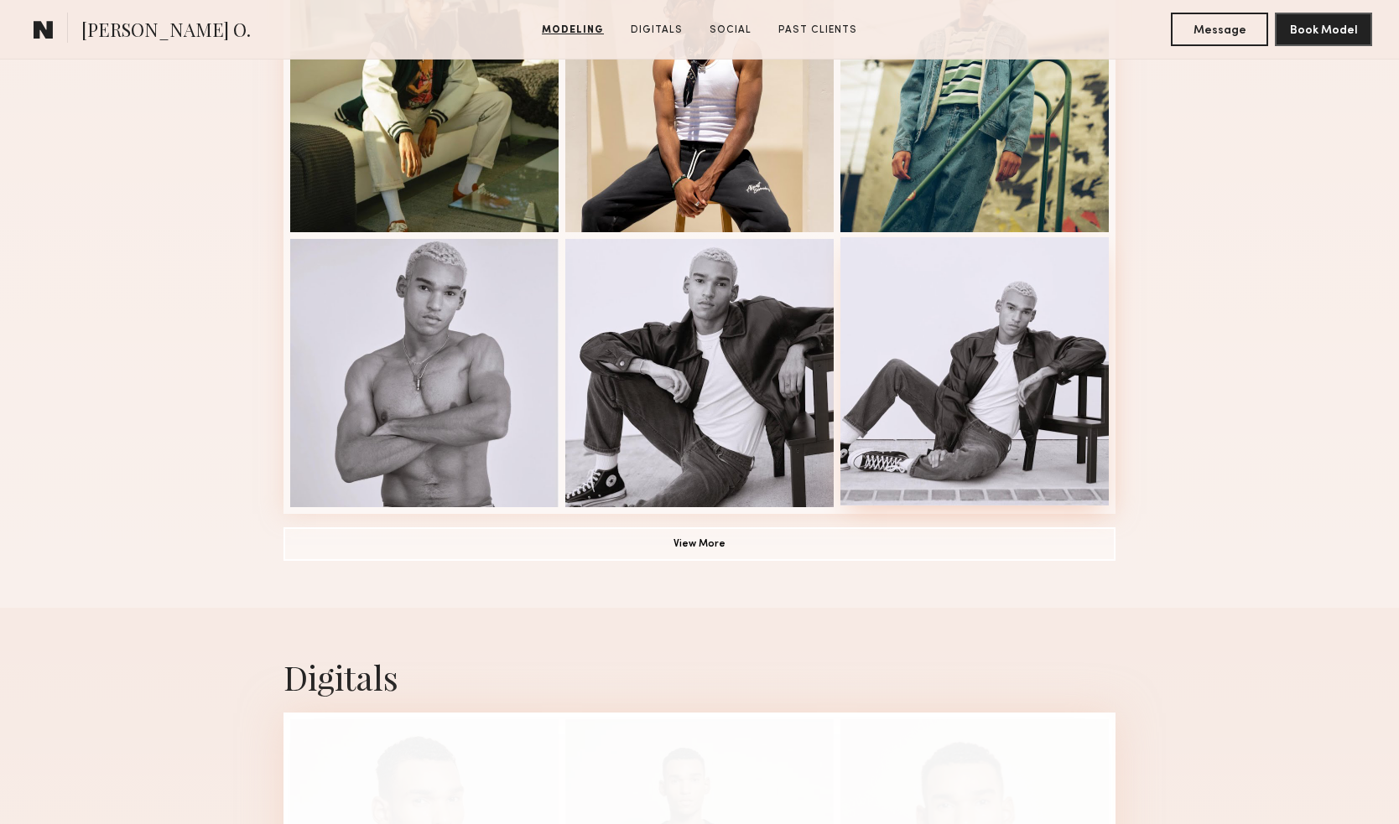
scroll to position [1118, 0]
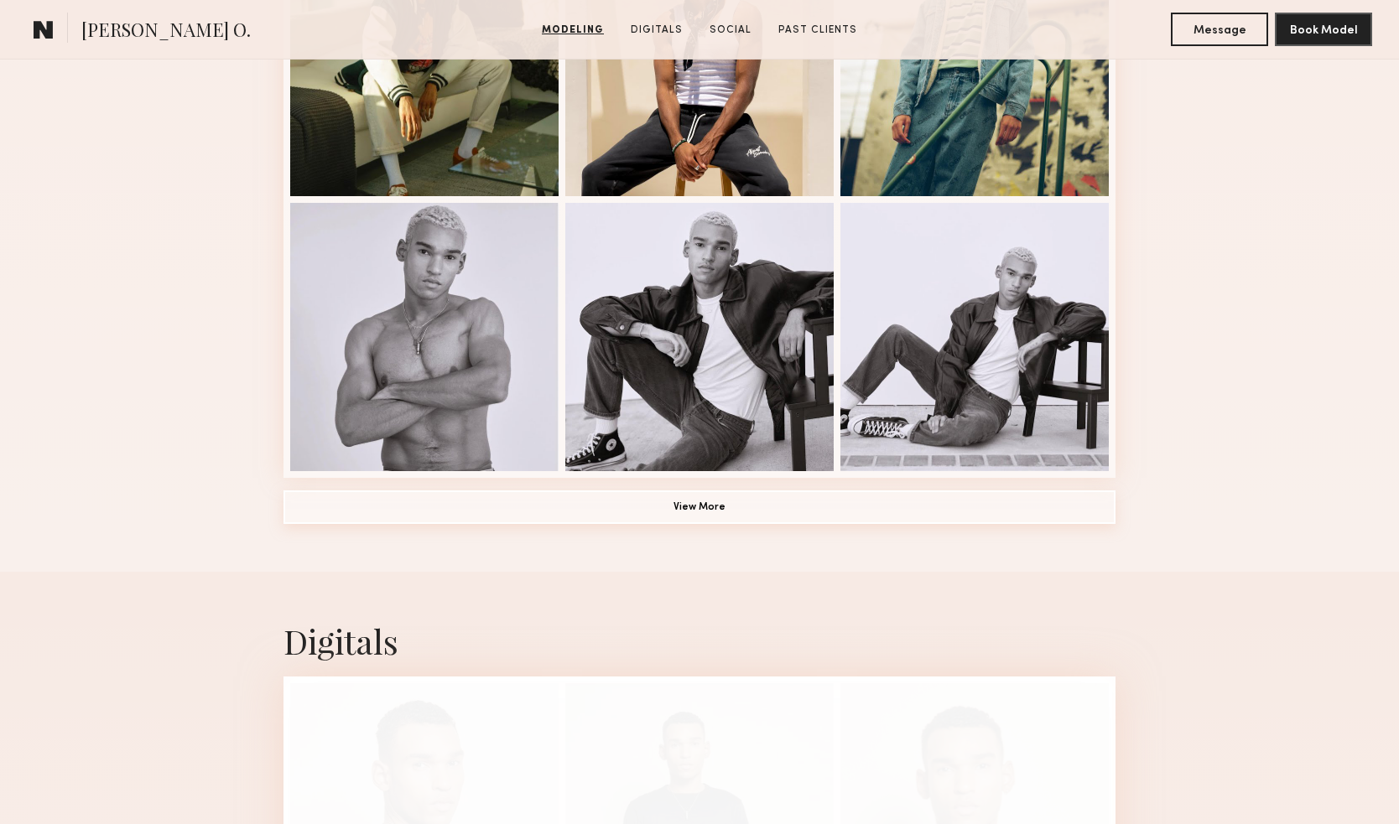
click at [755, 511] on button "View More" at bounding box center [699, 507] width 832 height 34
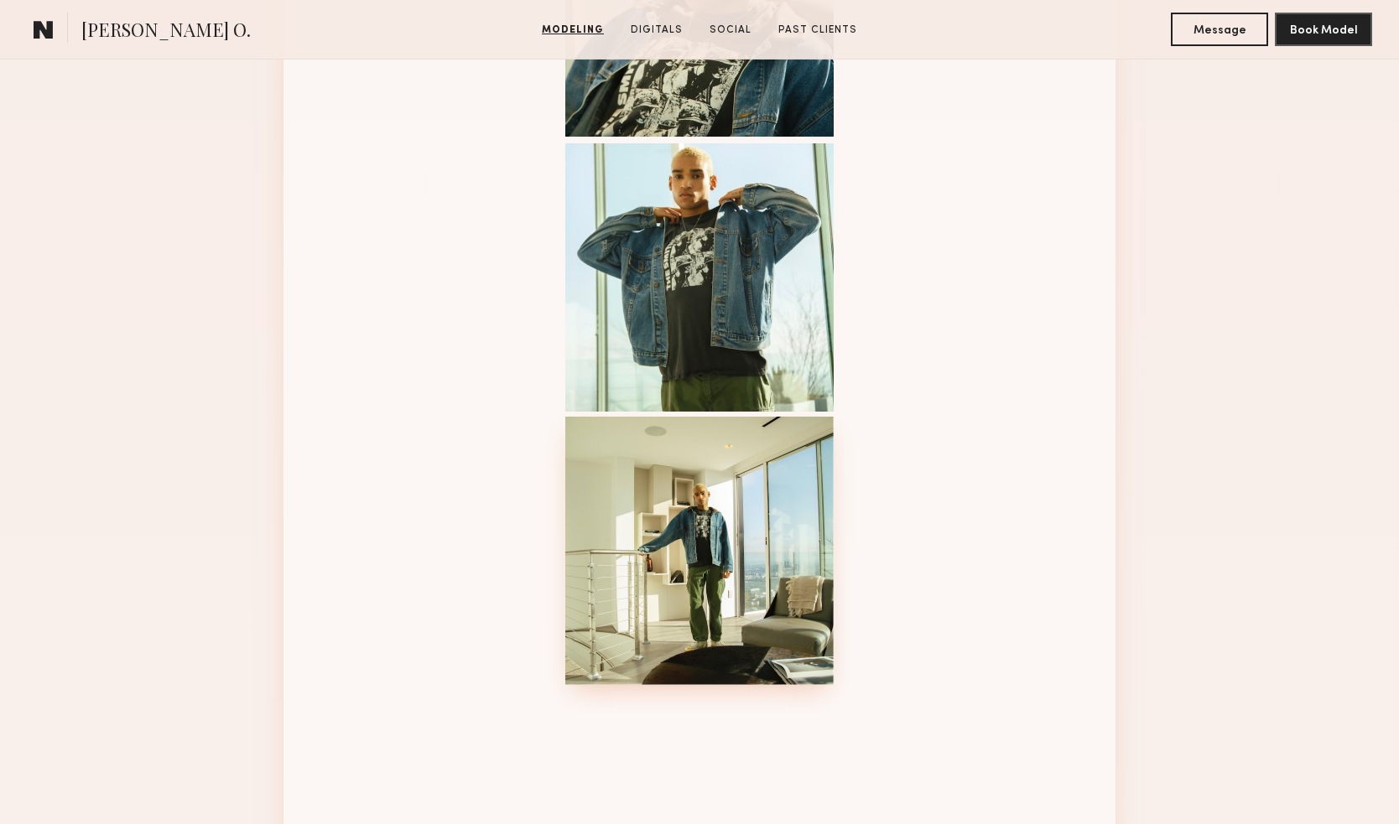
scroll to position [1730, 0]
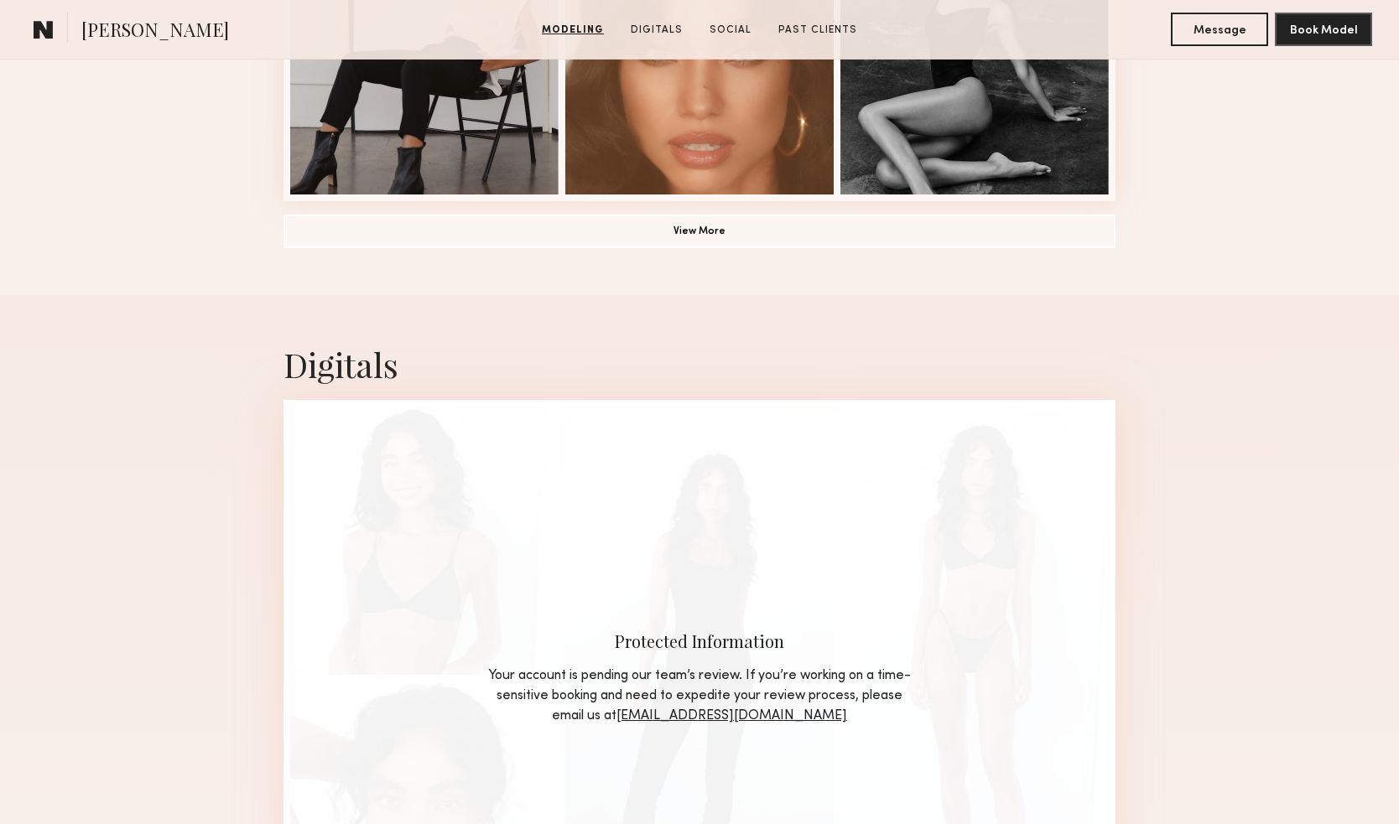
scroll to position [1395, 0]
click at [673, 235] on button "View More" at bounding box center [699, 230] width 832 height 34
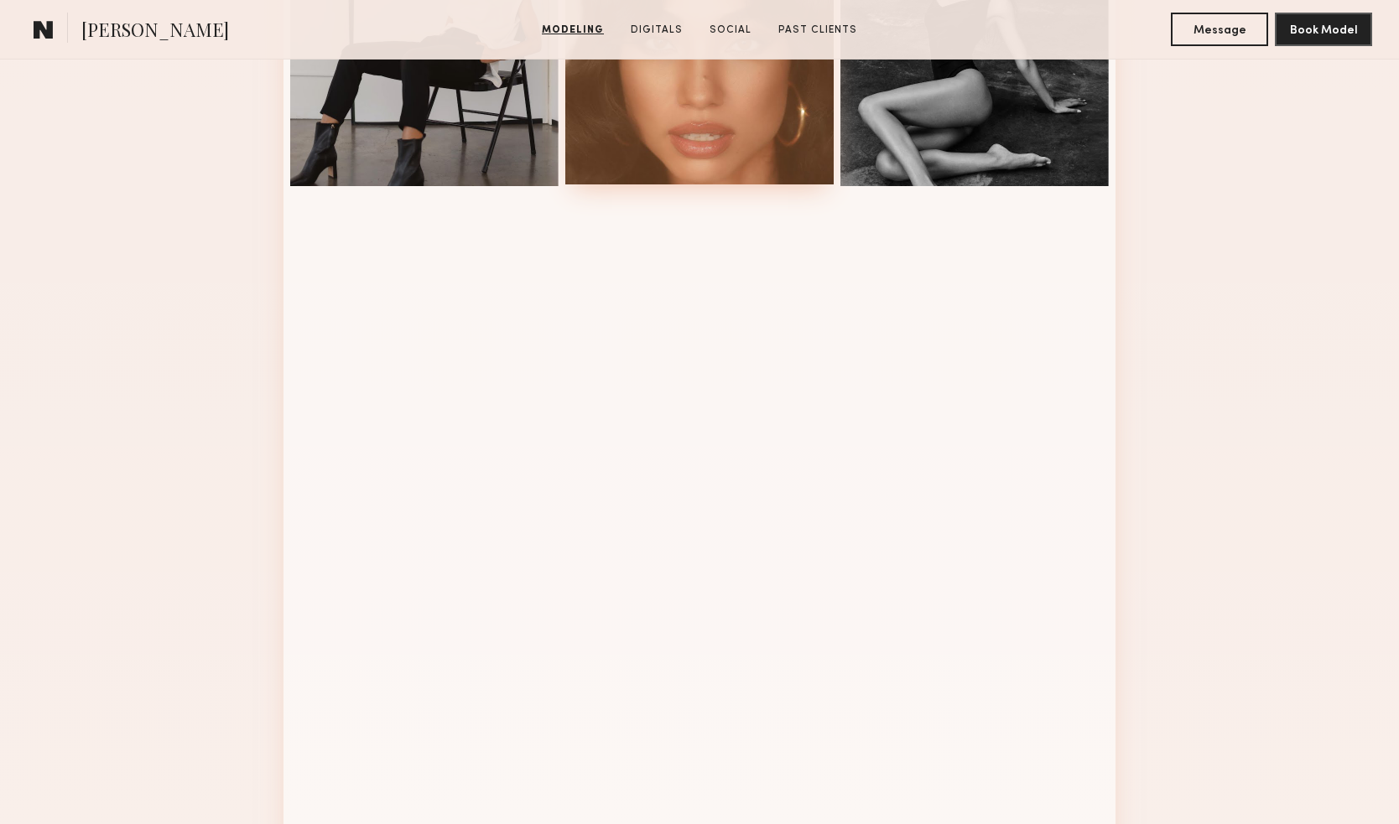
scroll to position [1401, 0]
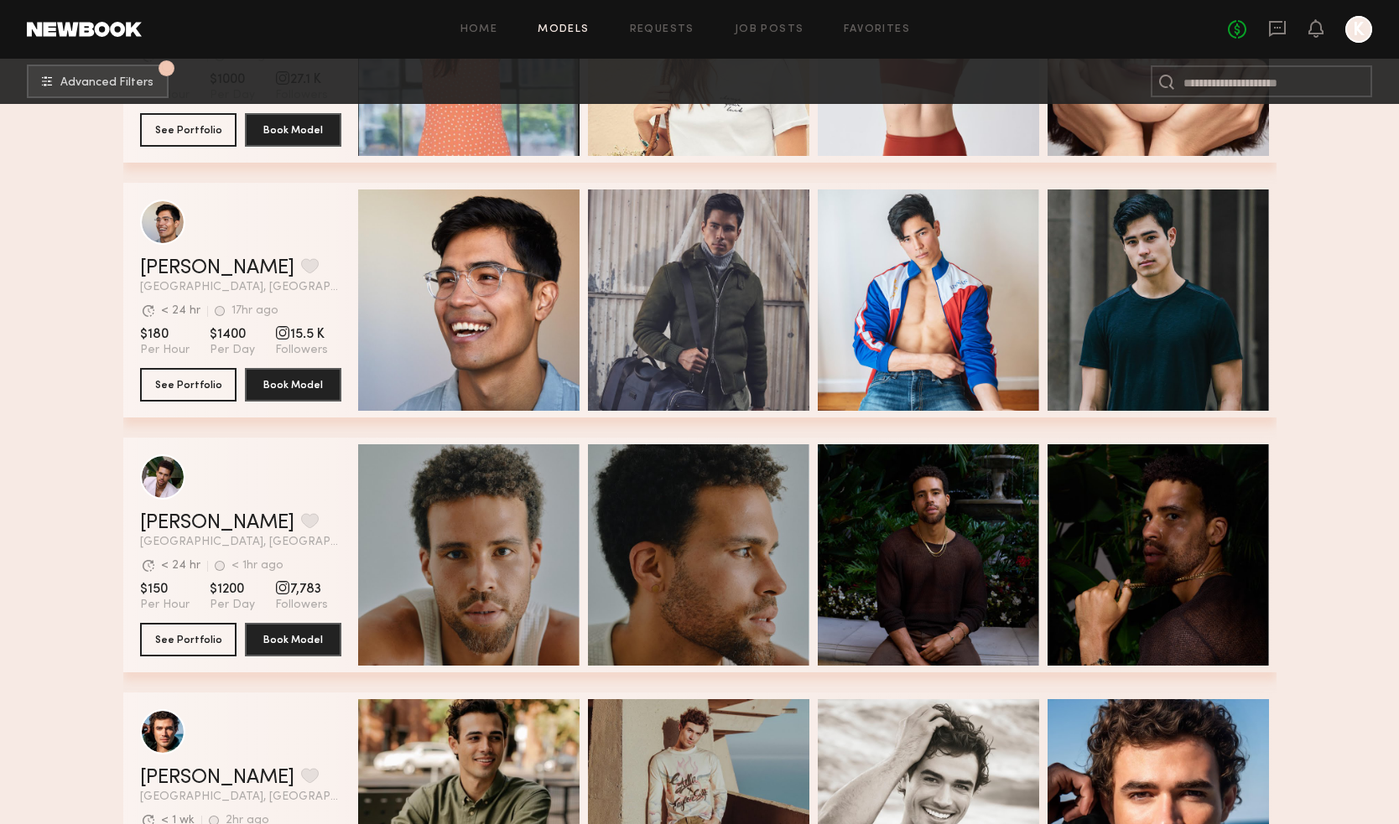
scroll to position [25958, 0]
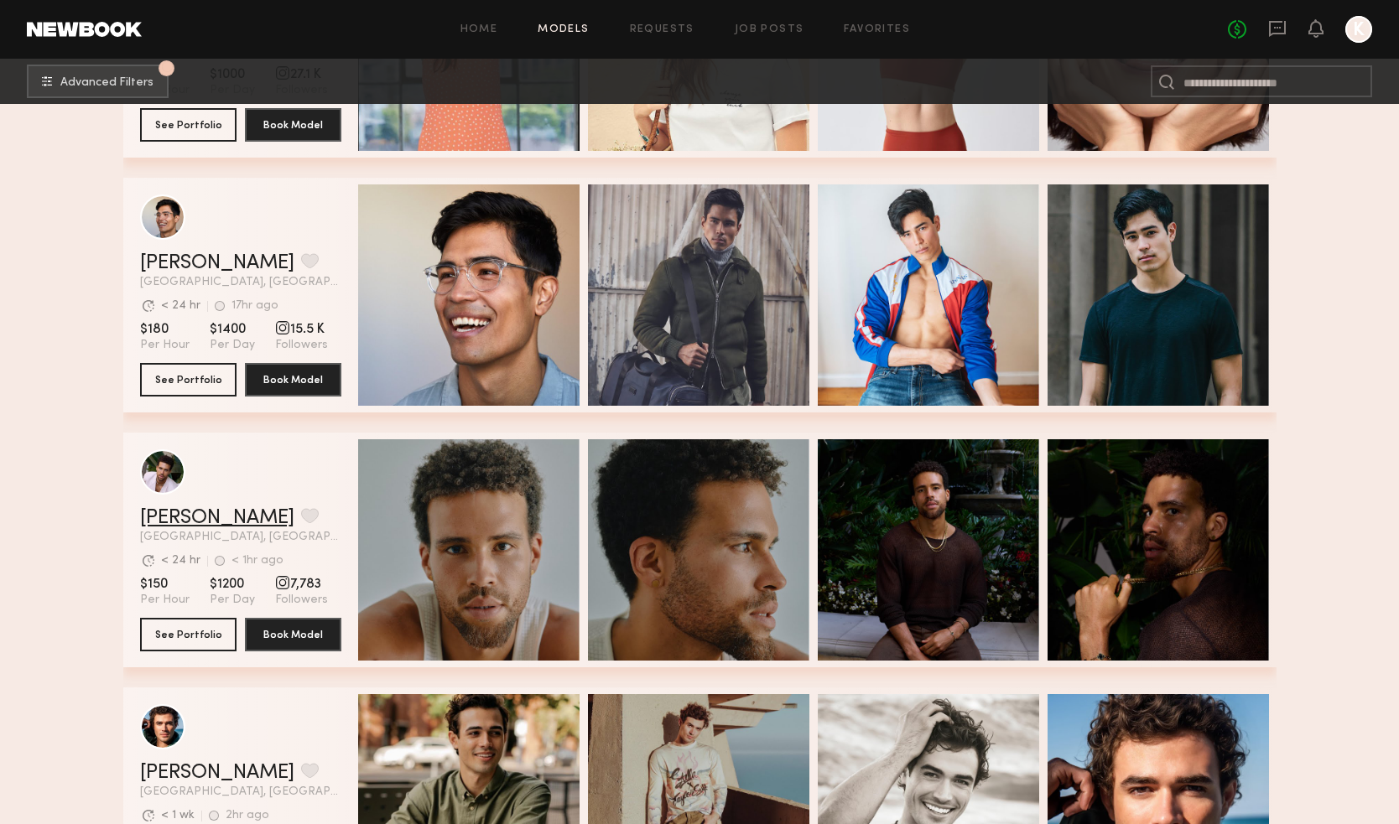
click at [181, 517] on link "[PERSON_NAME]" at bounding box center [217, 518] width 154 height 20
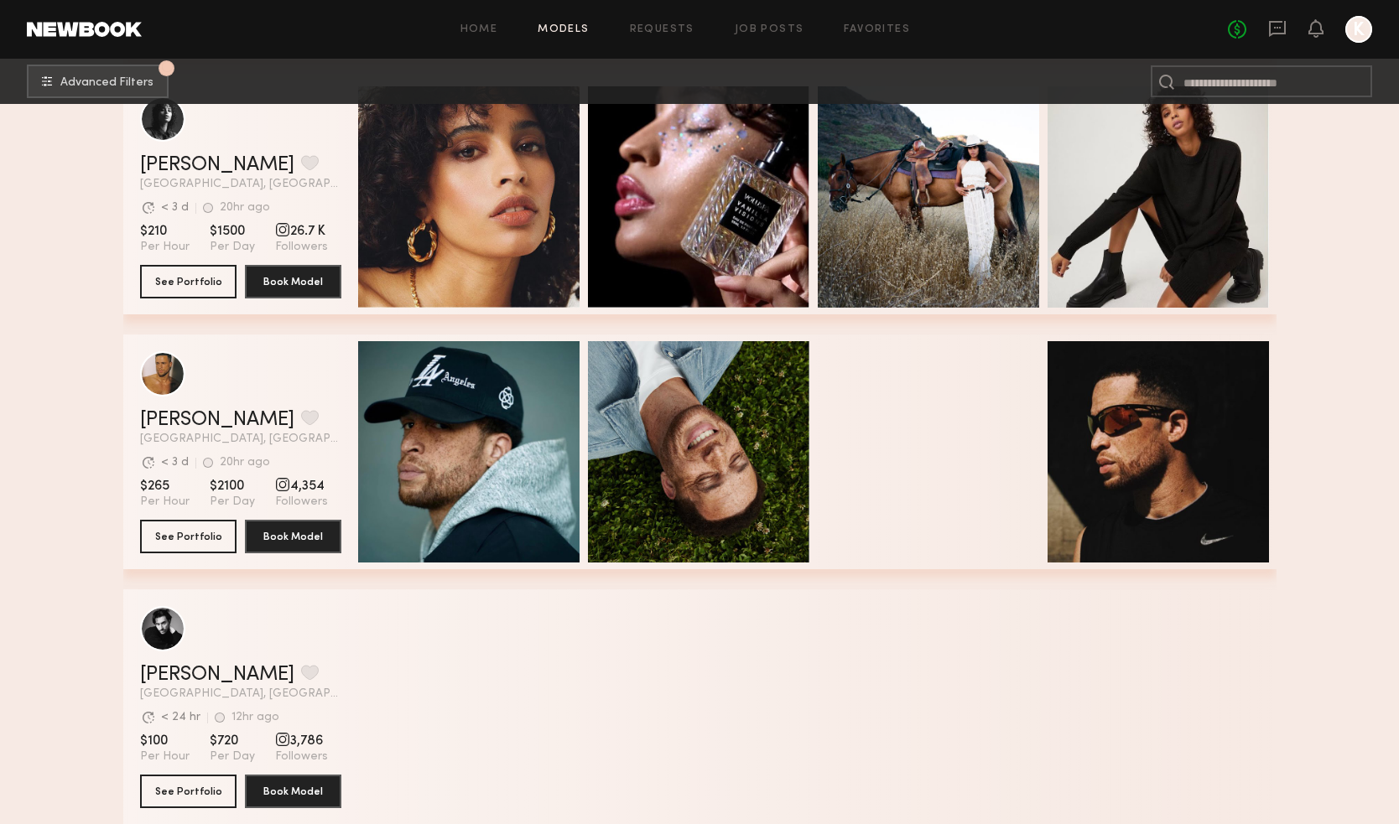
scroll to position [30407, 0]
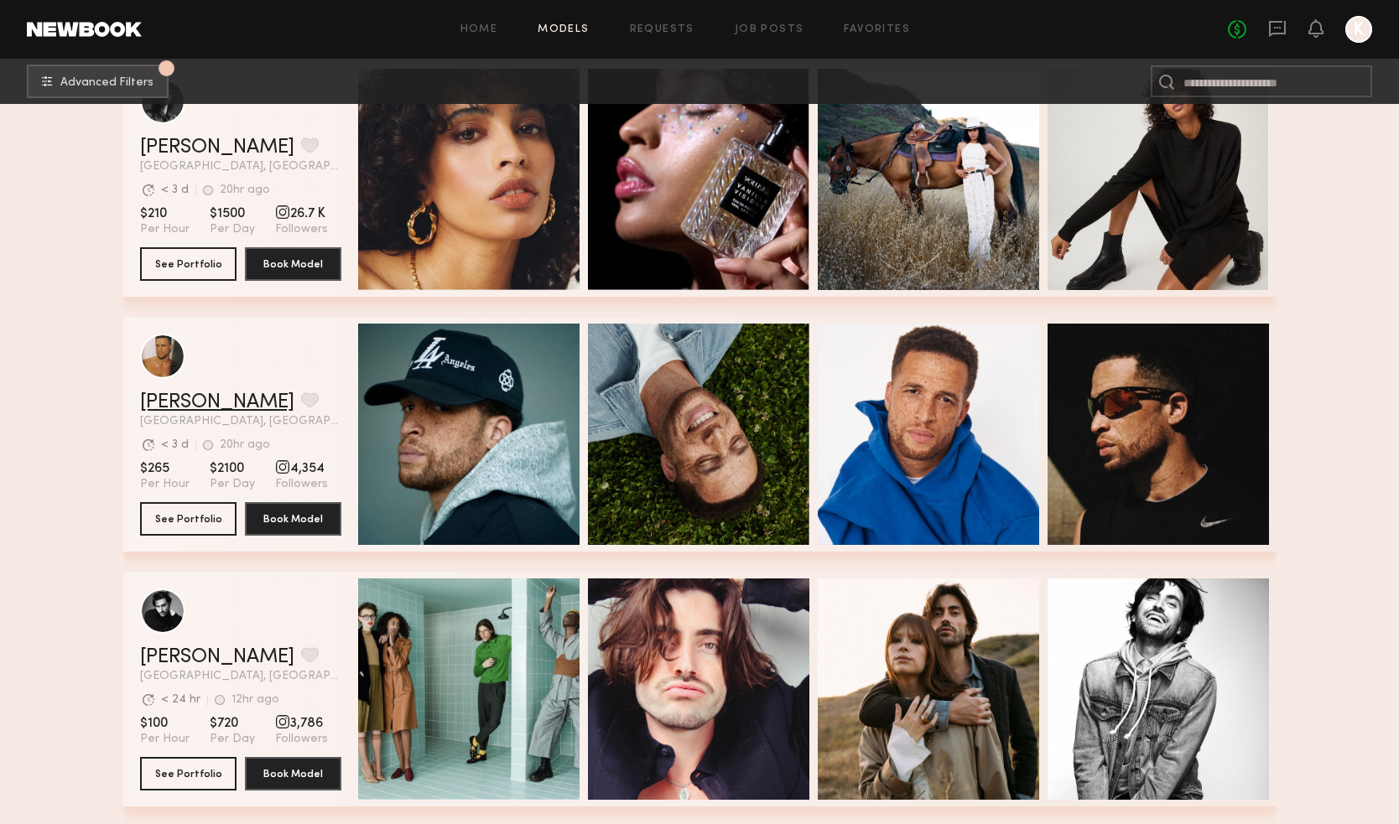
click at [185, 408] on link "Glen D." at bounding box center [217, 402] width 154 height 20
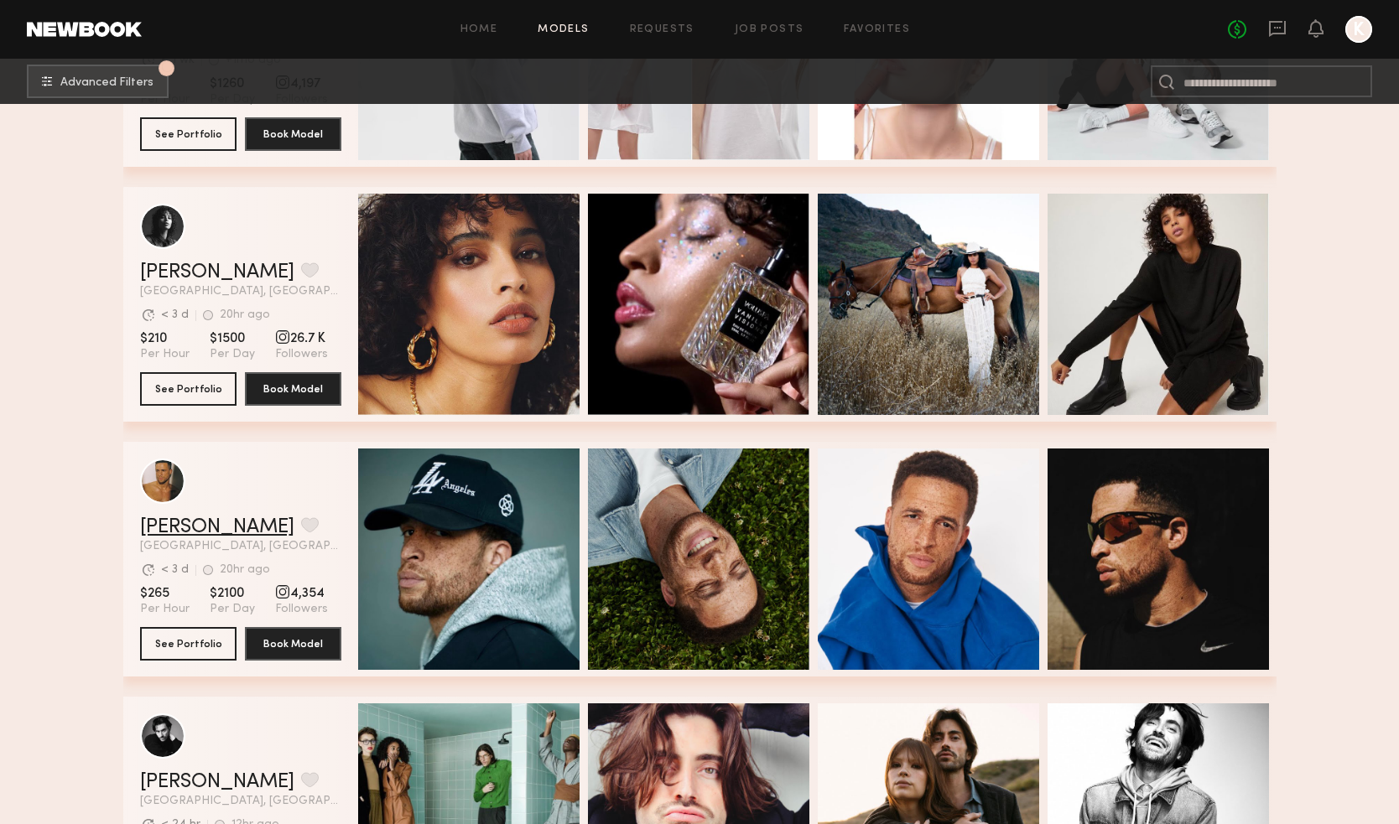
scroll to position [30293, 0]
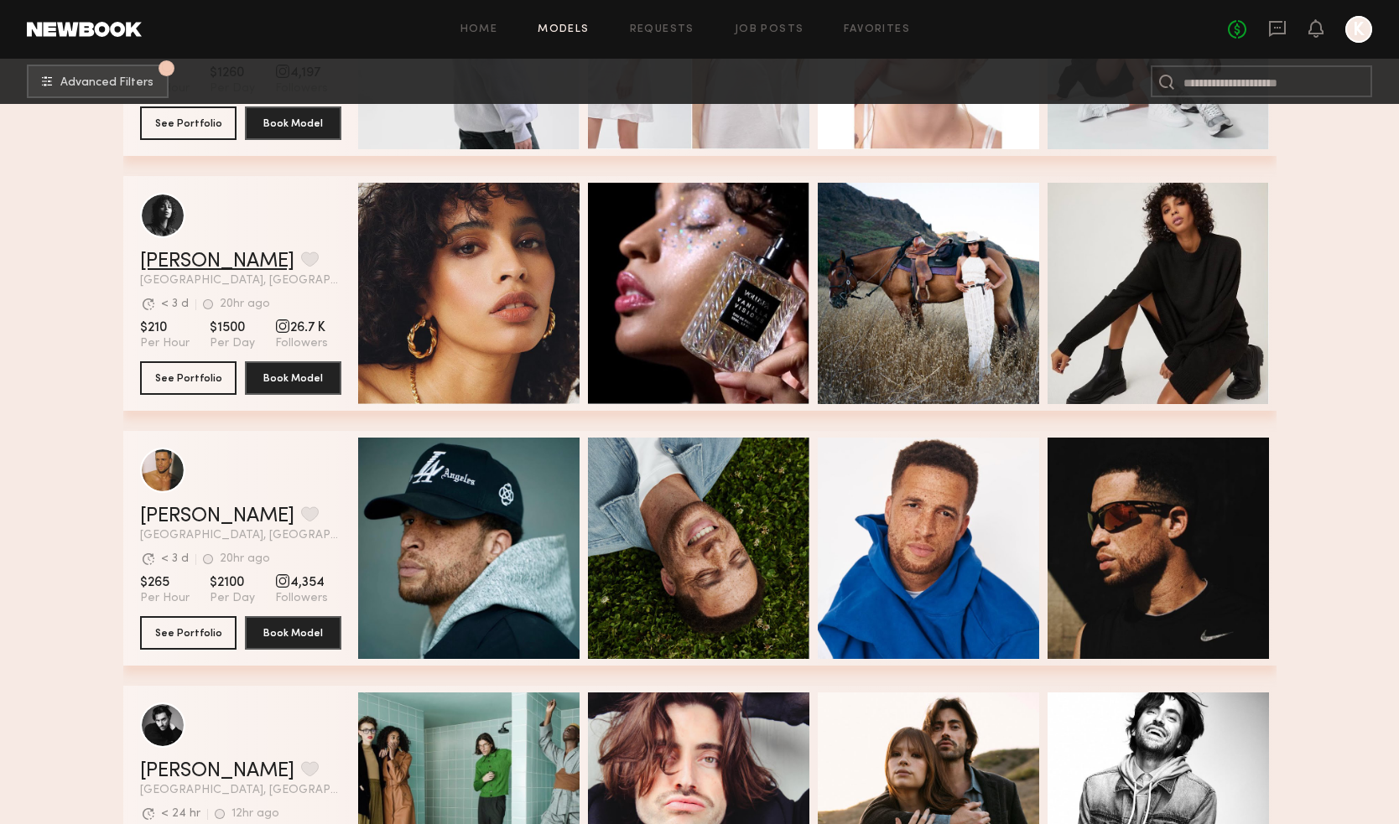
click at [177, 257] on link "[PERSON_NAME]" at bounding box center [217, 262] width 154 height 20
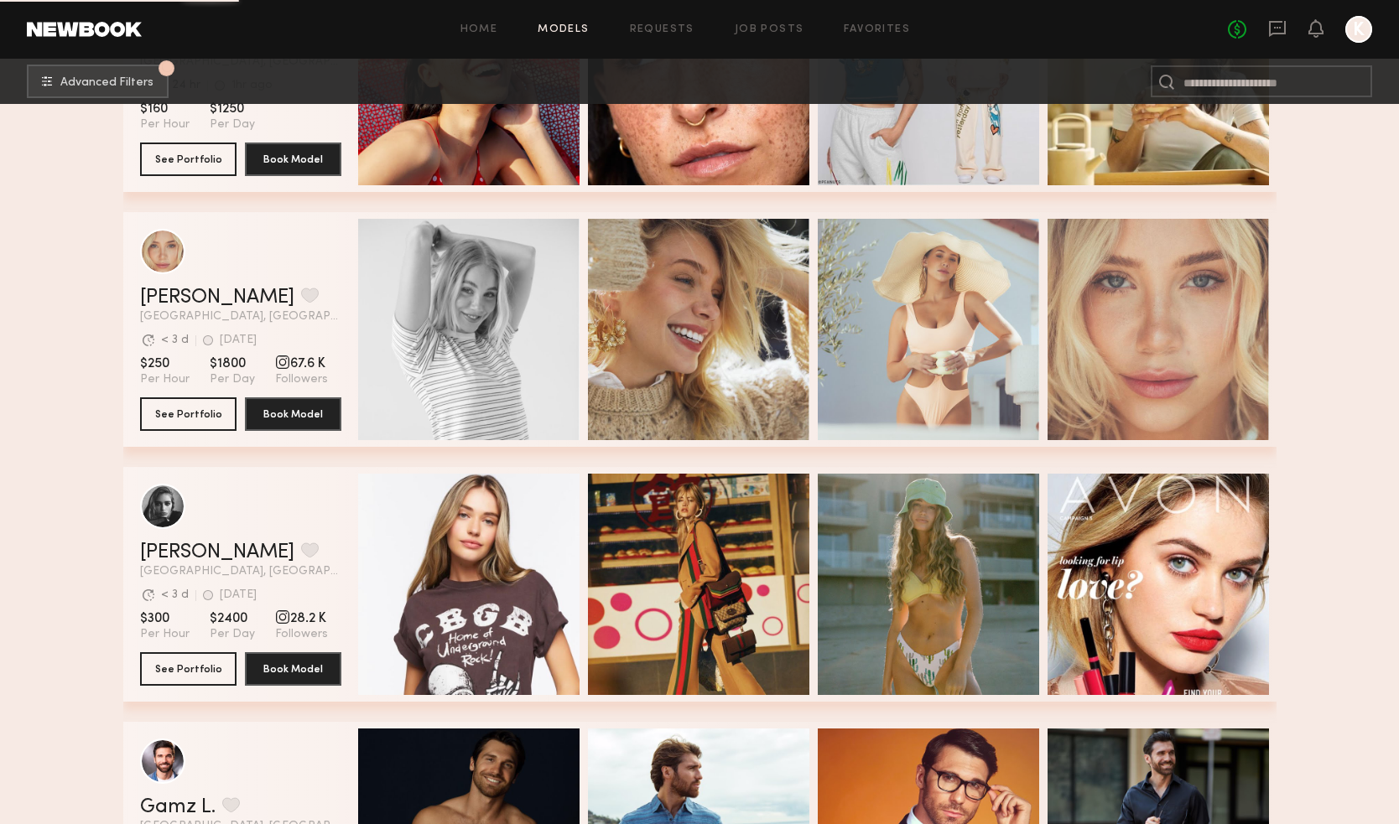
scroll to position [32551, 0]
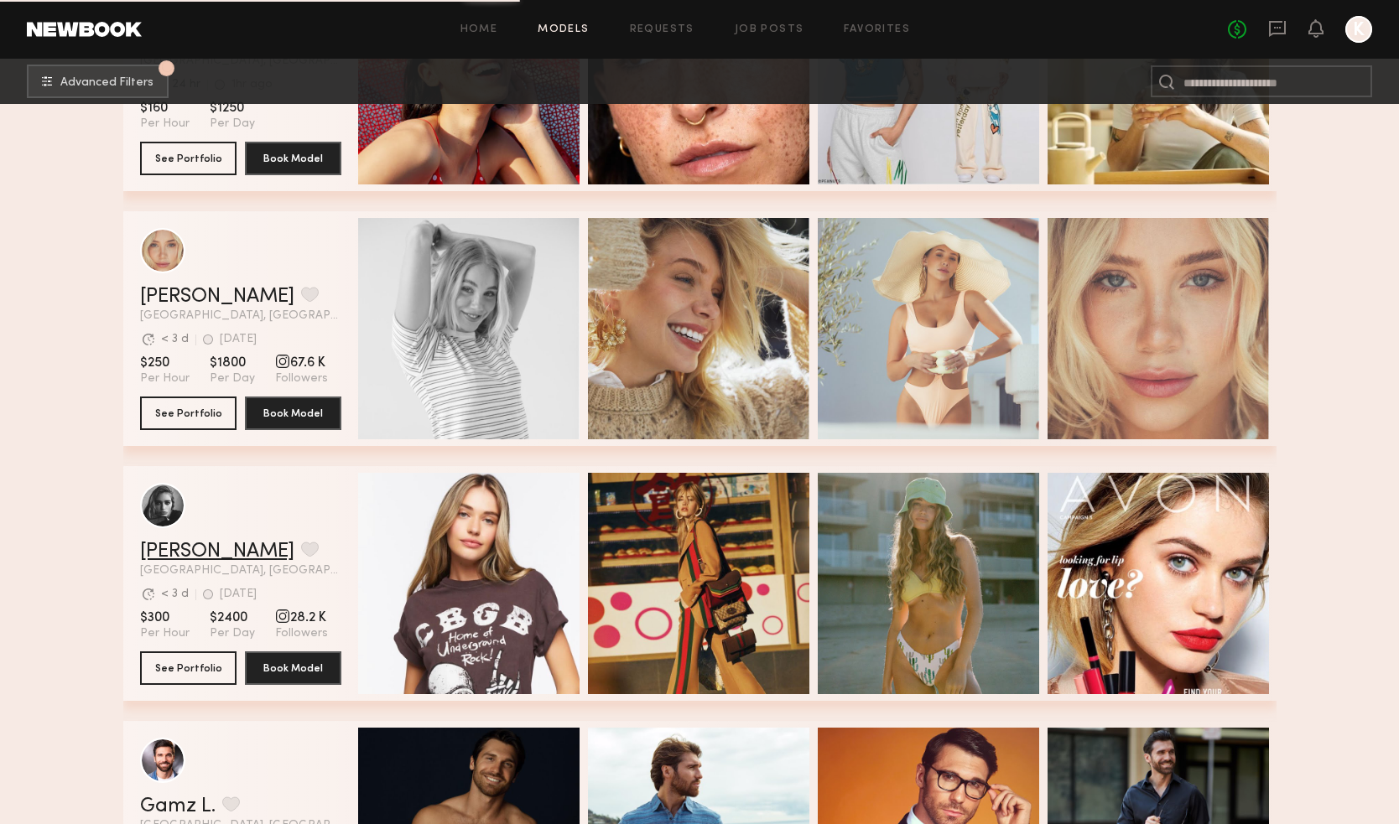
click at [179, 548] on link "[PERSON_NAME]" at bounding box center [217, 552] width 154 height 20
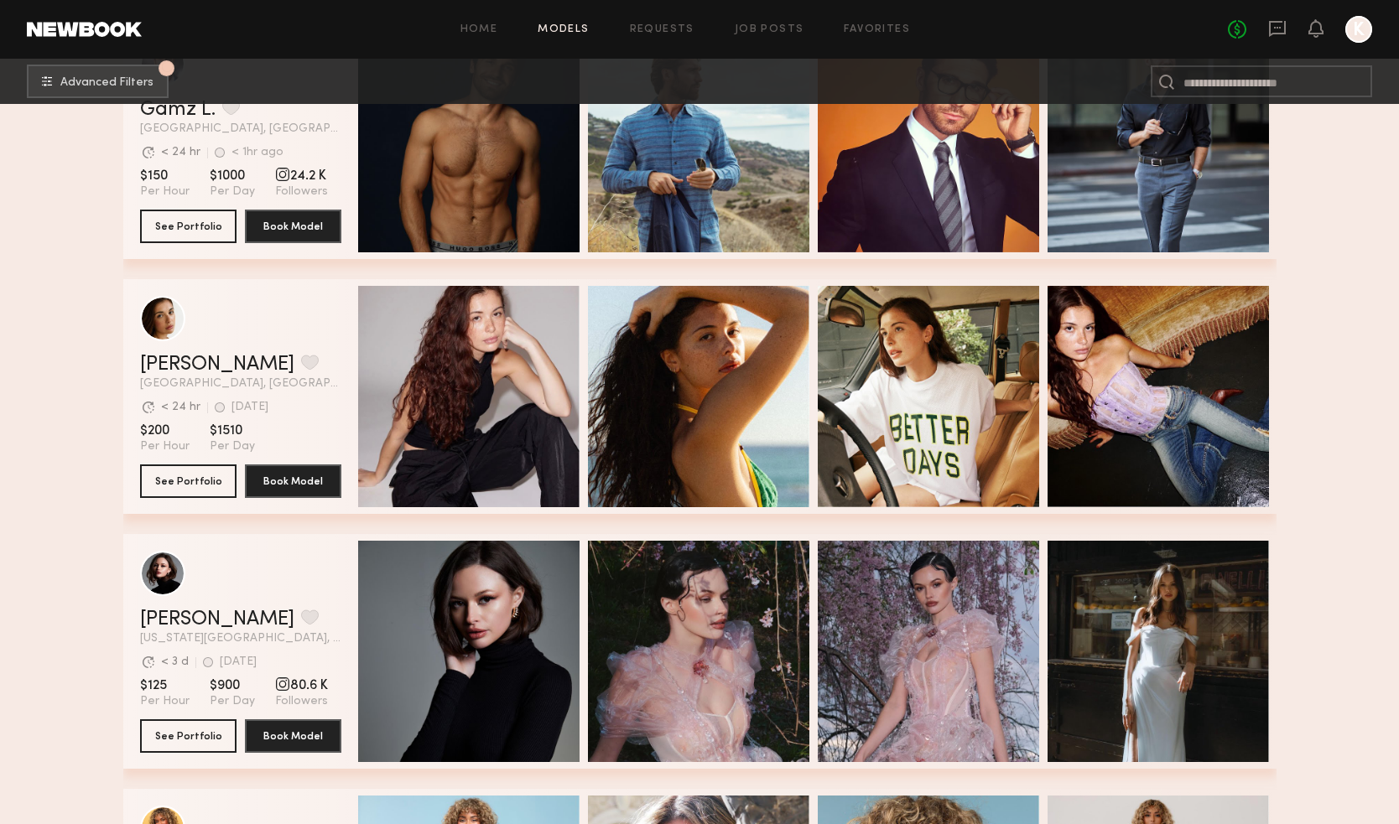
scroll to position [33245, 0]
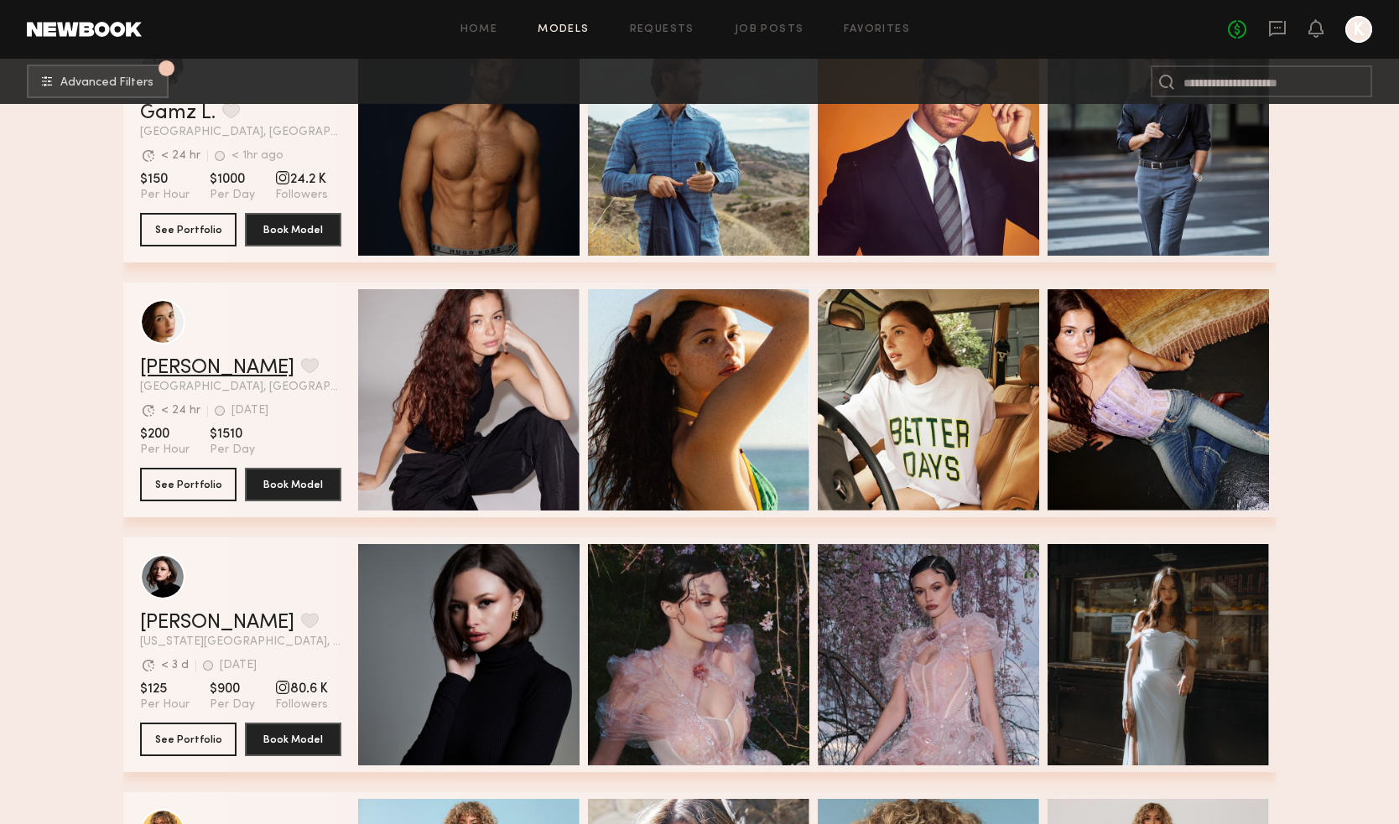
click at [199, 361] on link "[PERSON_NAME]" at bounding box center [217, 368] width 154 height 20
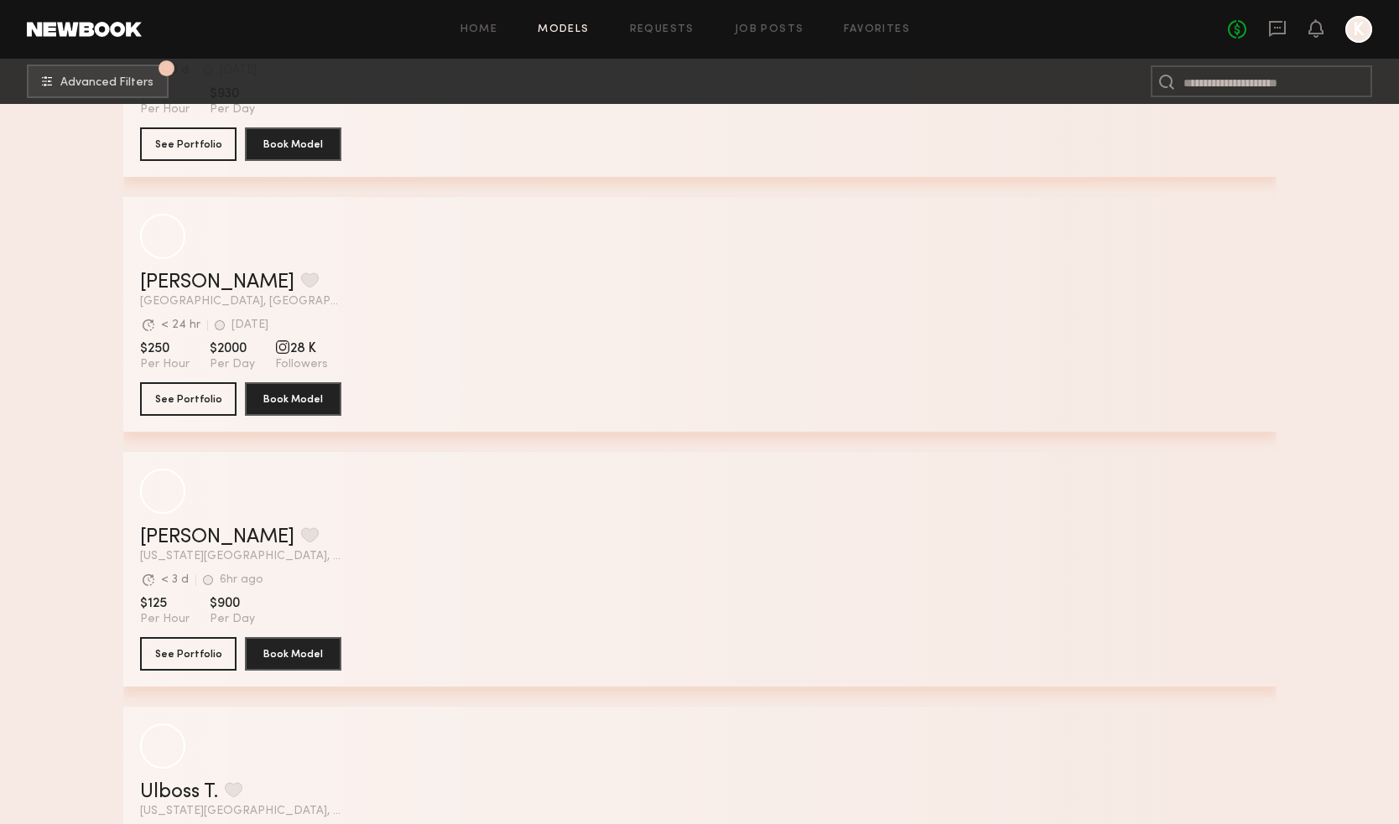
scroll to position [40468, 0]
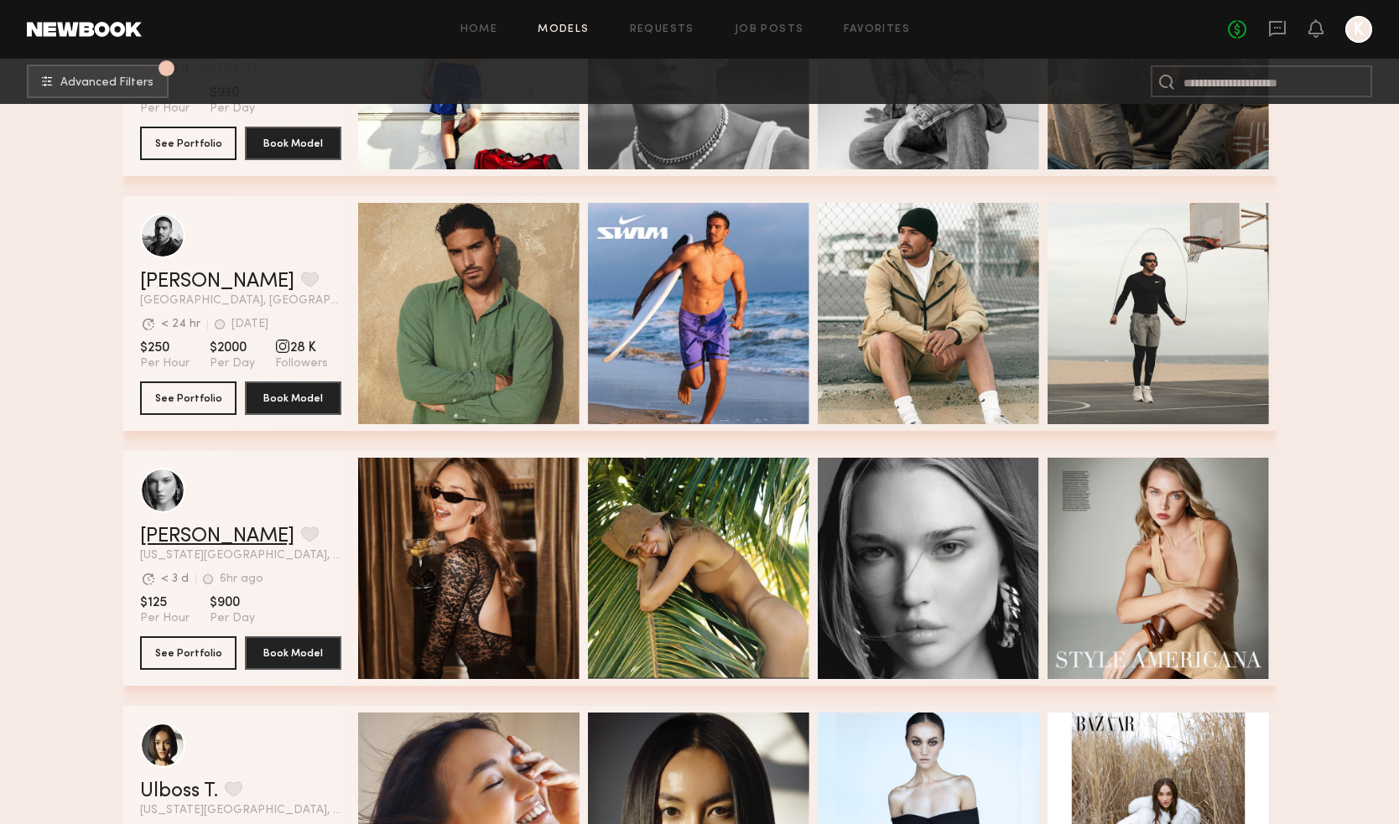
click at [174, 540] on link "Wiktoria G." at bounding box center [217, 537] width 154 height 20
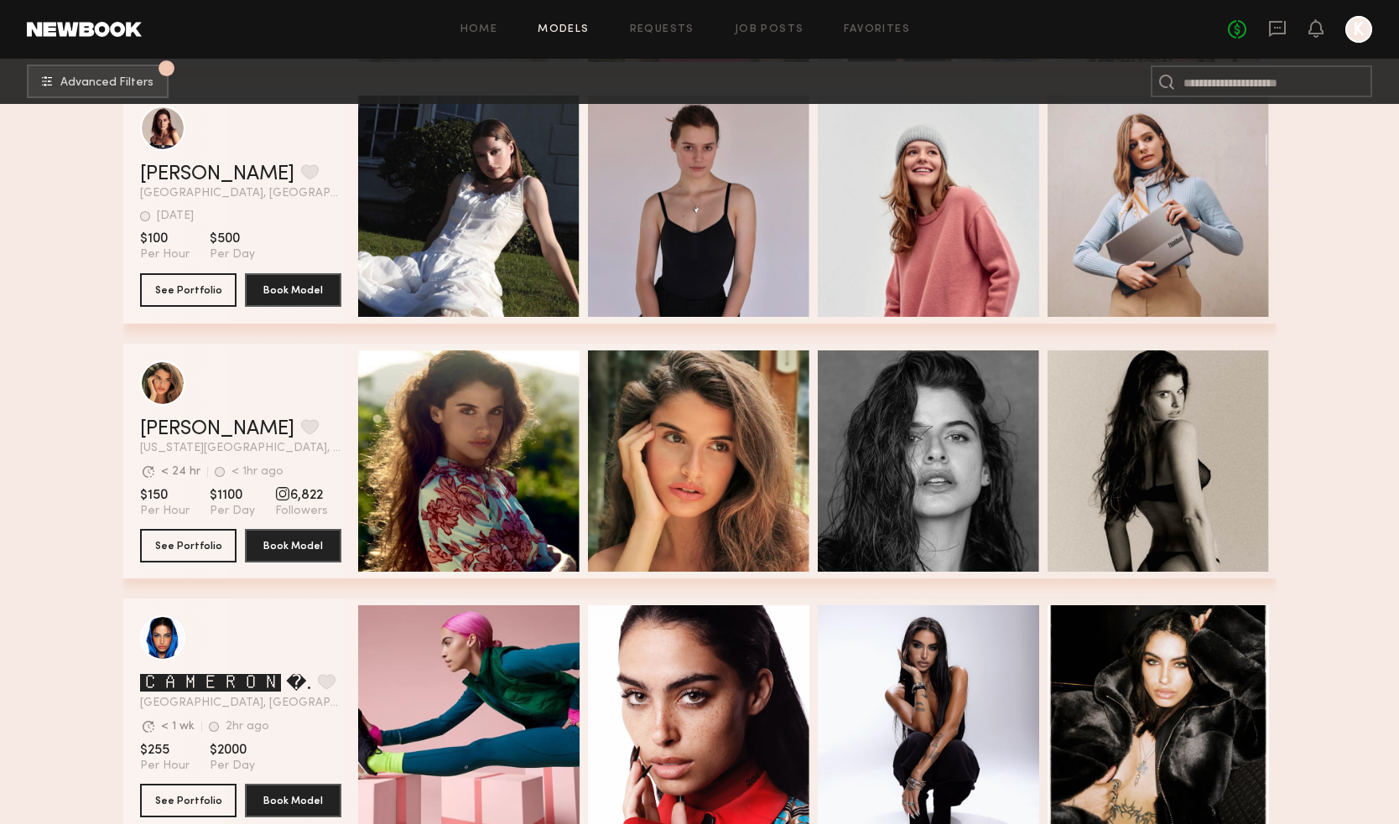
scroll to position [42870, 0]
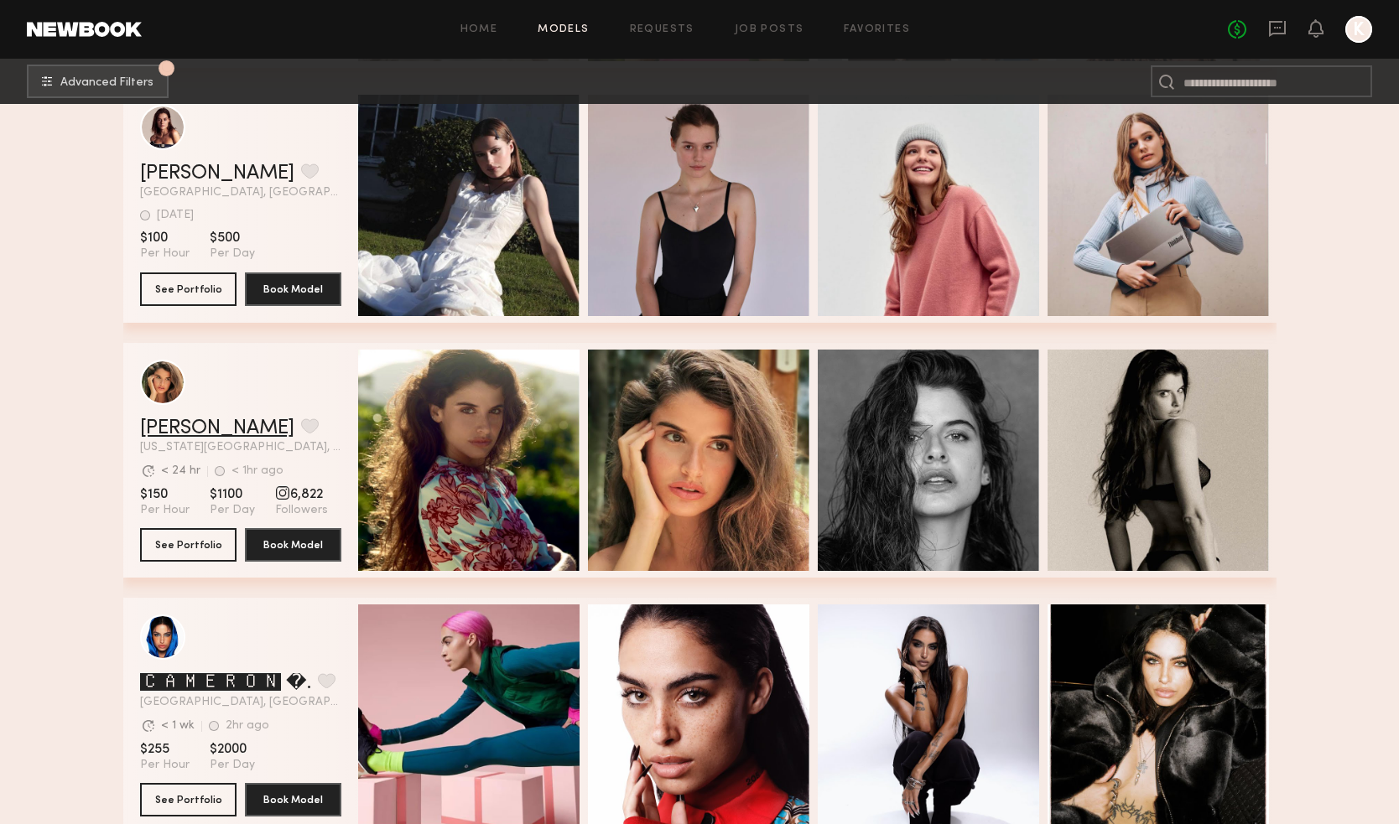
click at [210, 423] on link "Manuela G." at bounding box center [217, 428] width 154 height 20
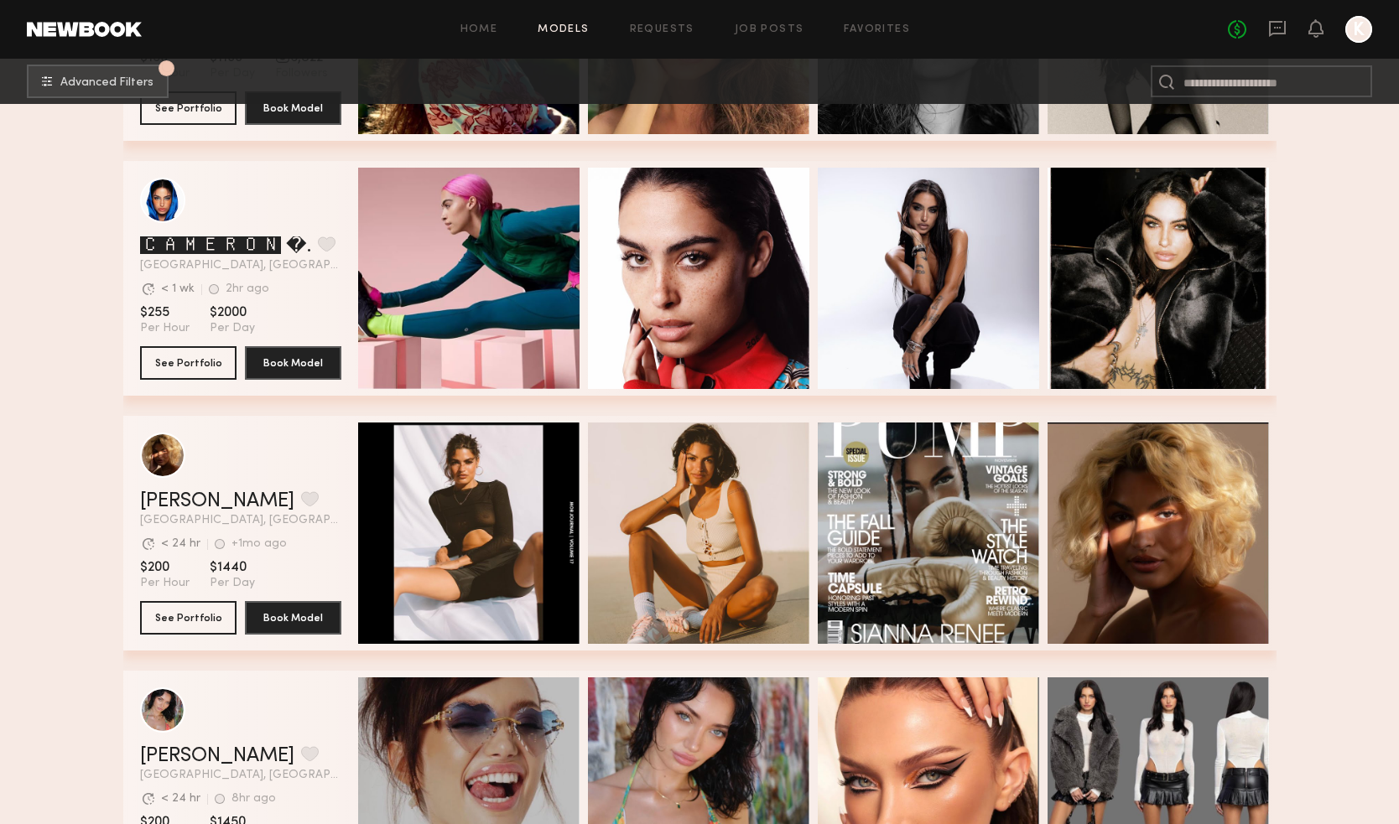
scroll to position [43321, 0]
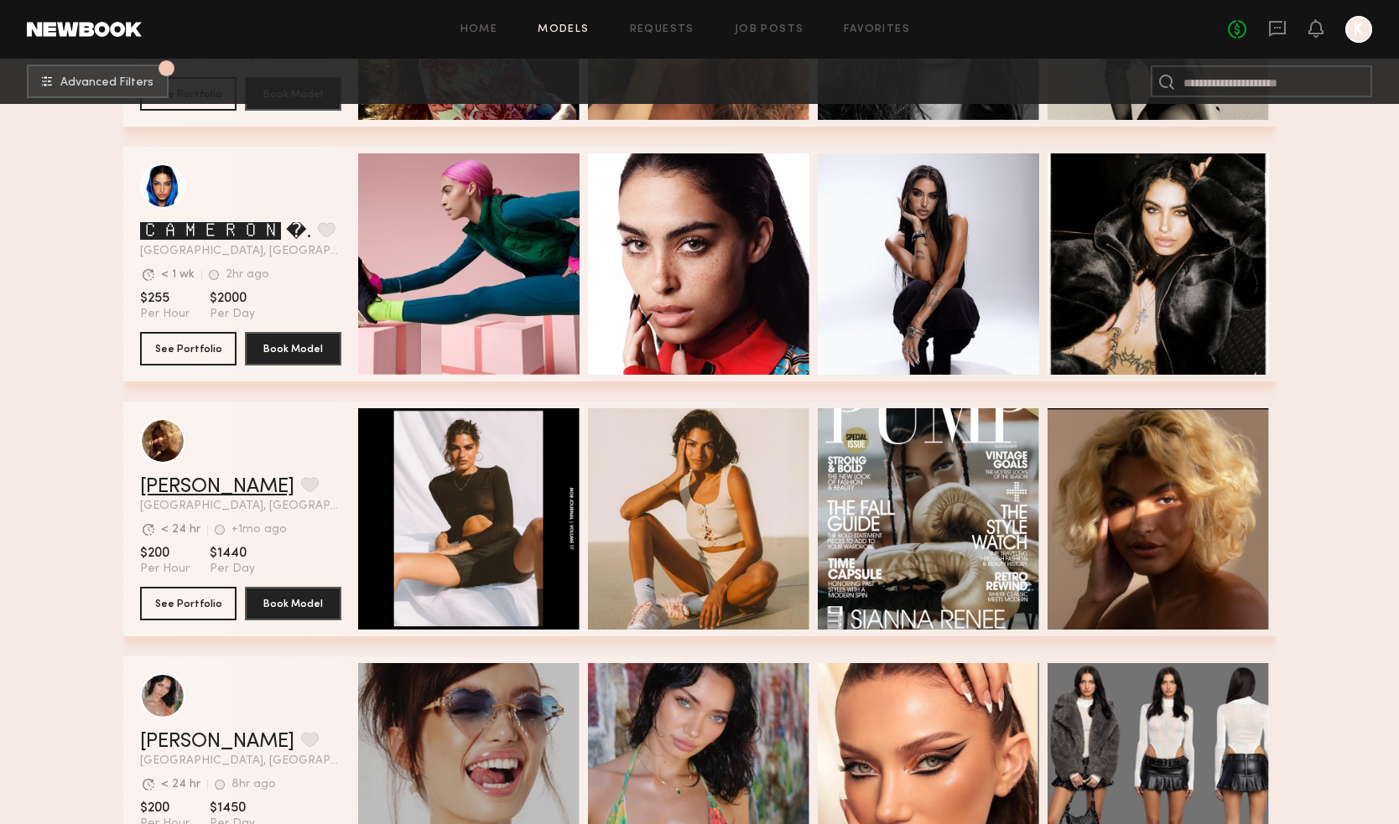
click at [176, 486] on link "Sianna R." at bounding box center [217, 487] width 154 height 20
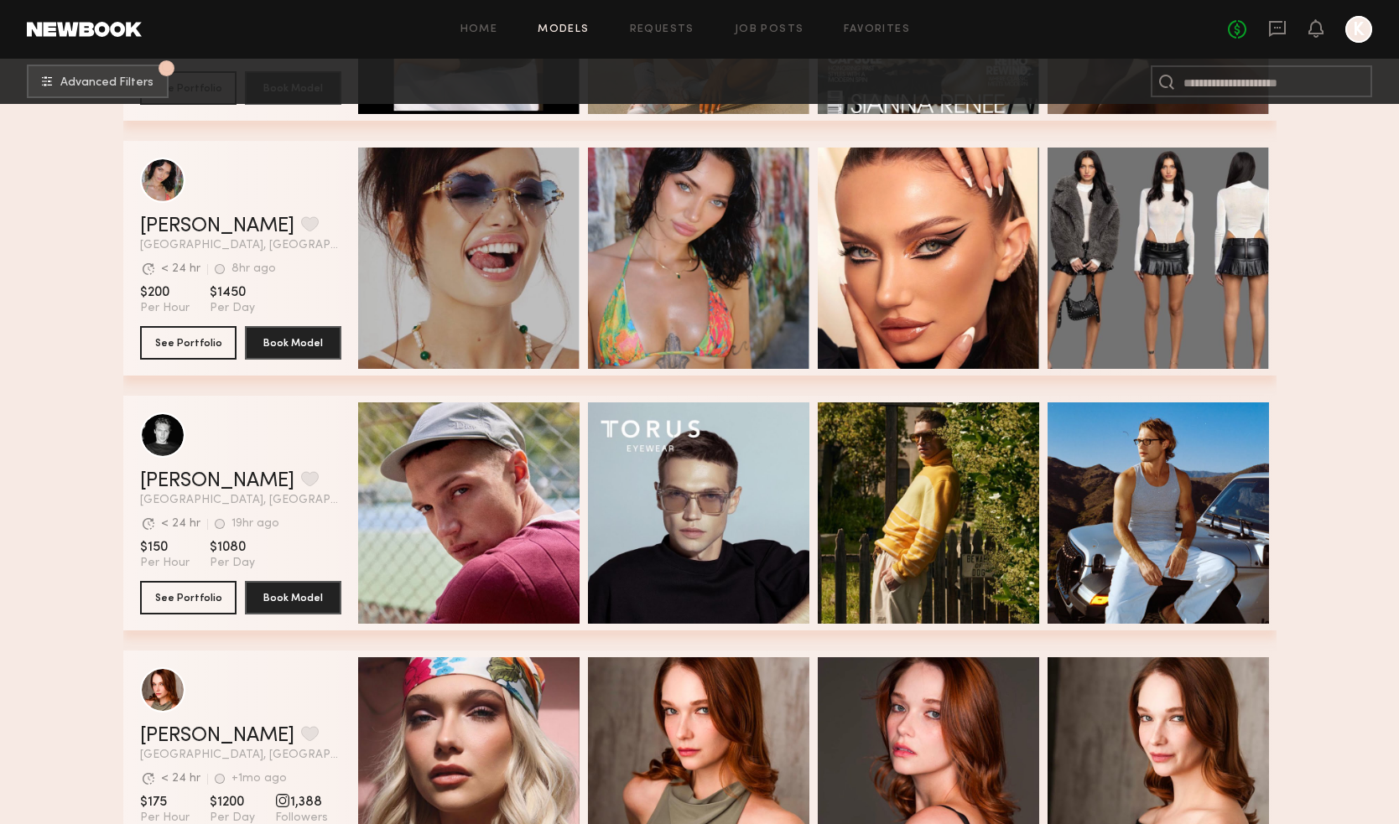
scroll to position [43852, 0]
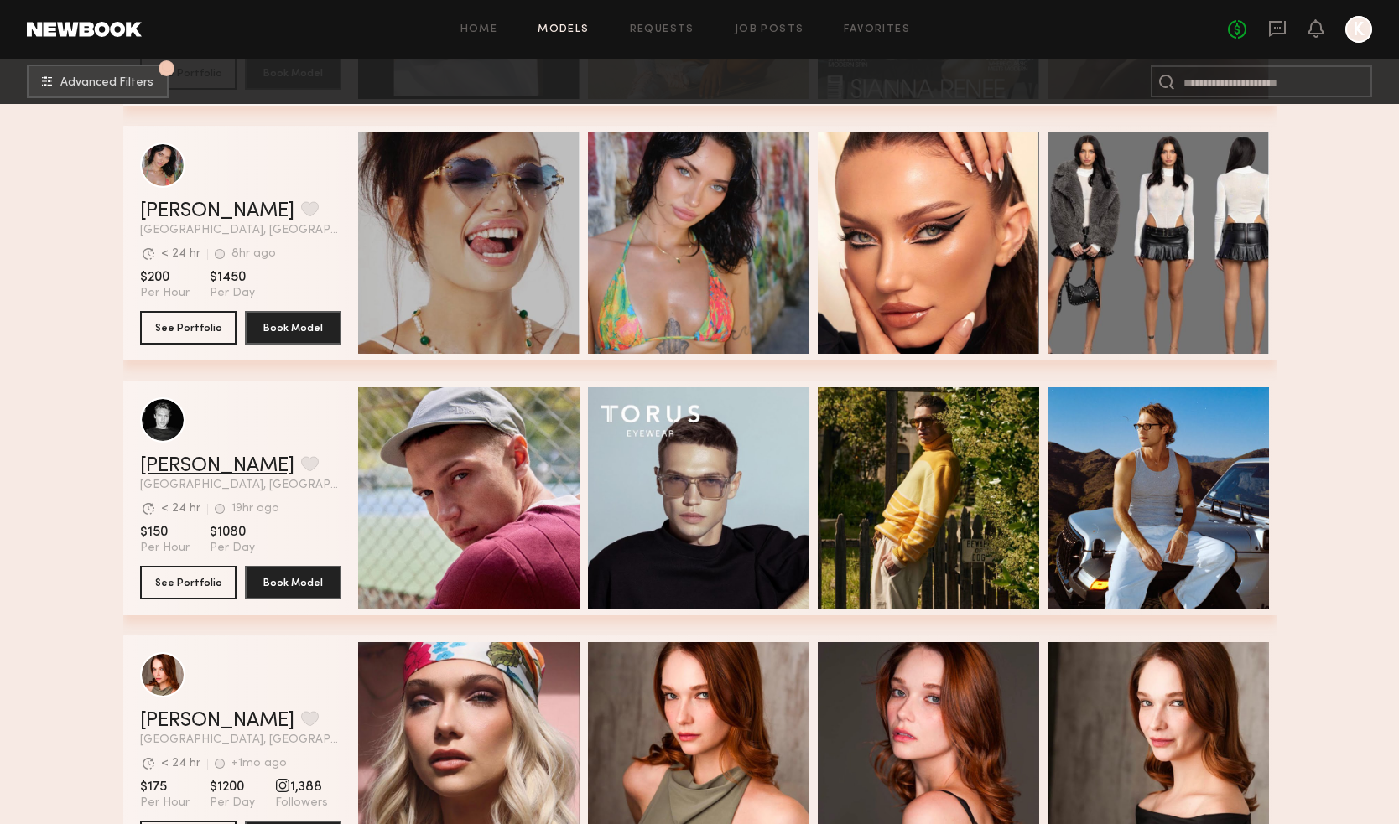
click at [163, 464] on link "Sasha P." at bounding box center [217, 466] width 154 height 20
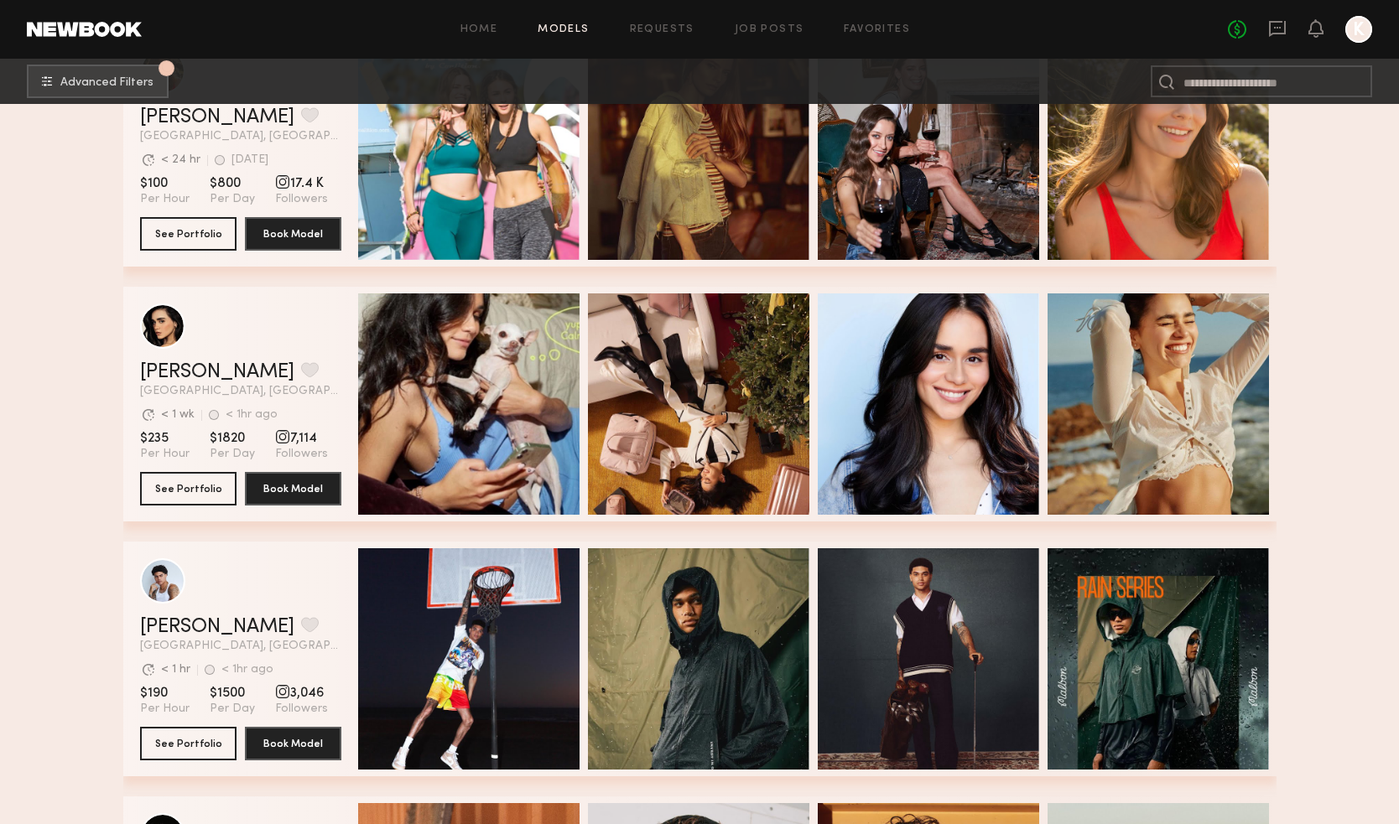
scroll to position [45812, 0]
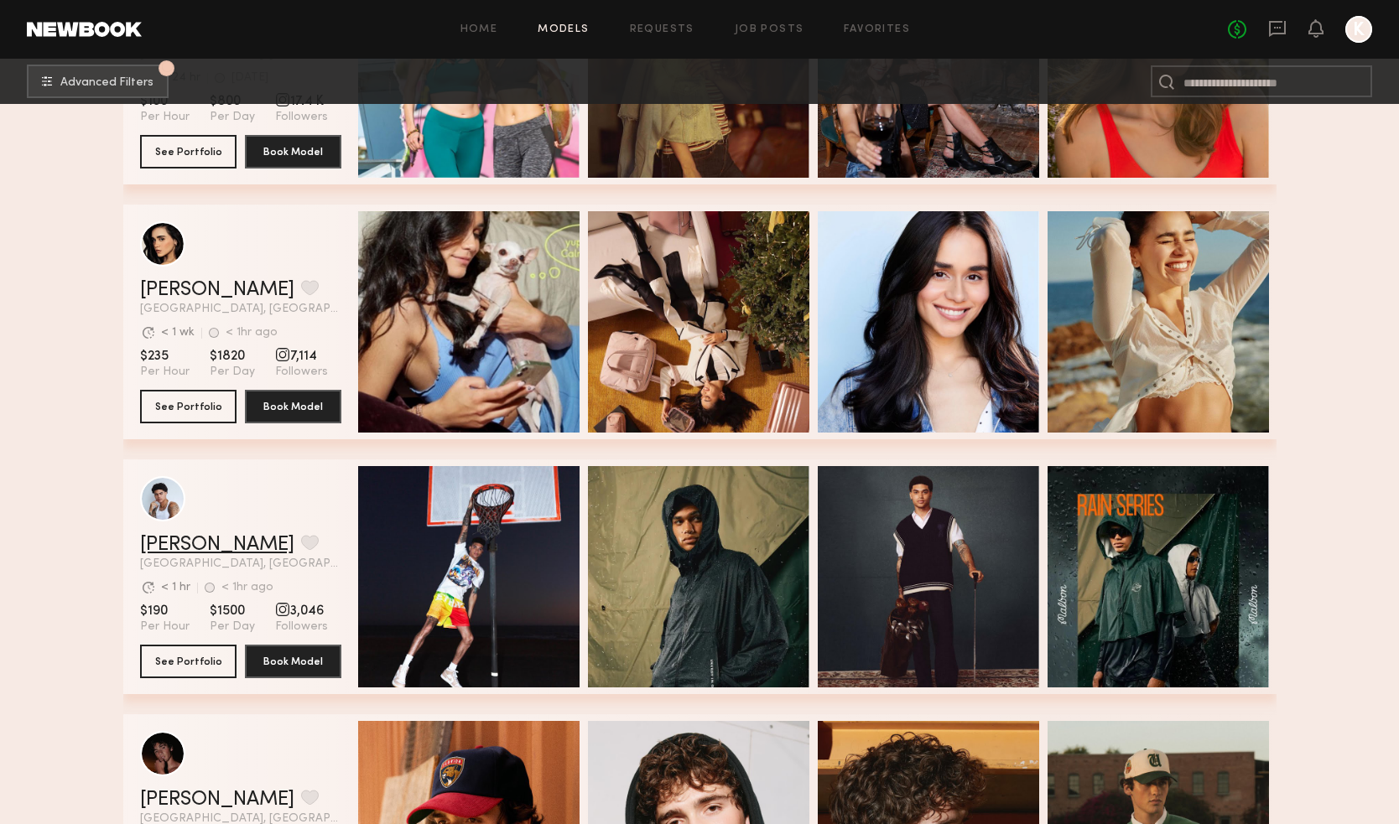
click at [180, 542] on link "Kjay W." at bounding box center [217, 545] width 154 height 20
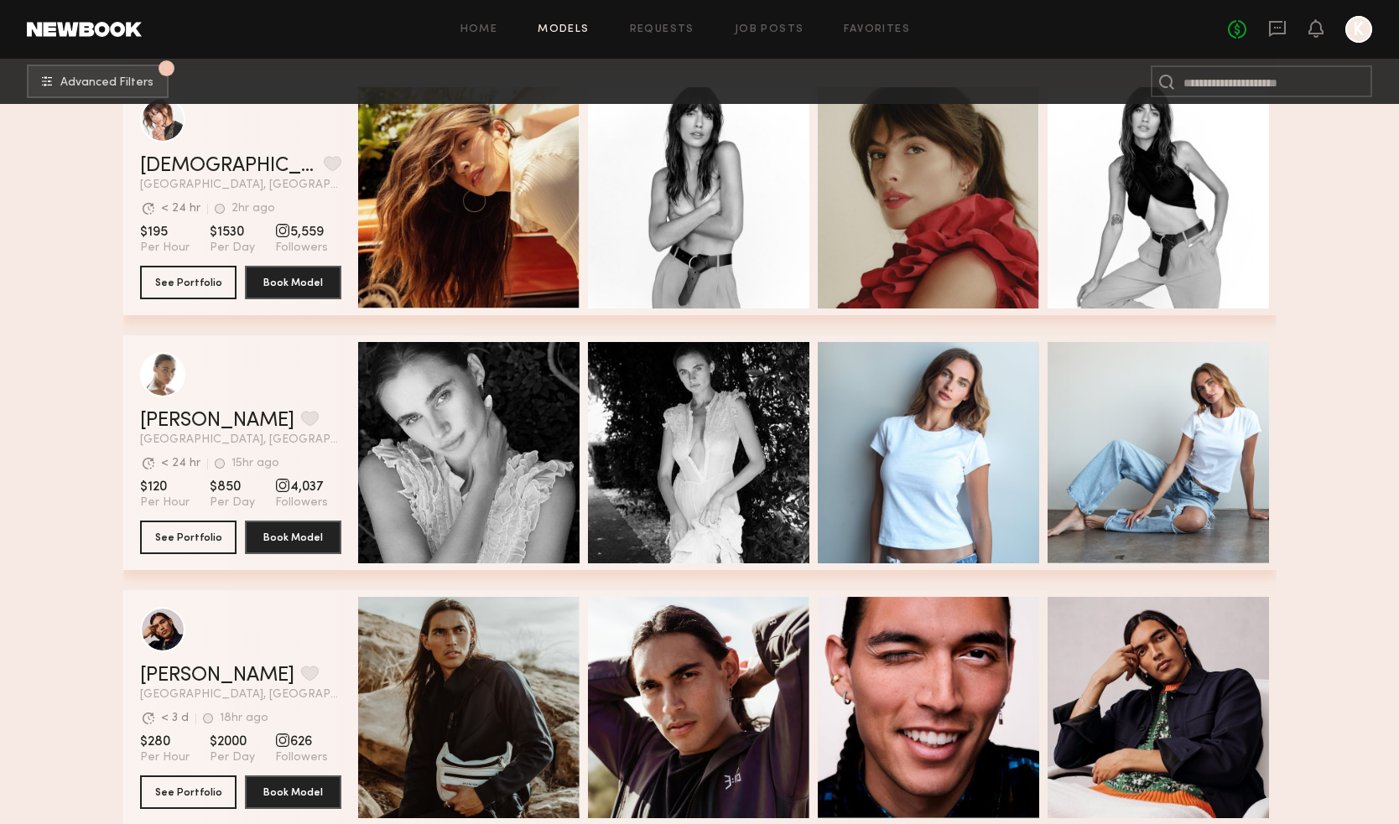
scroll to position [46958, 0]
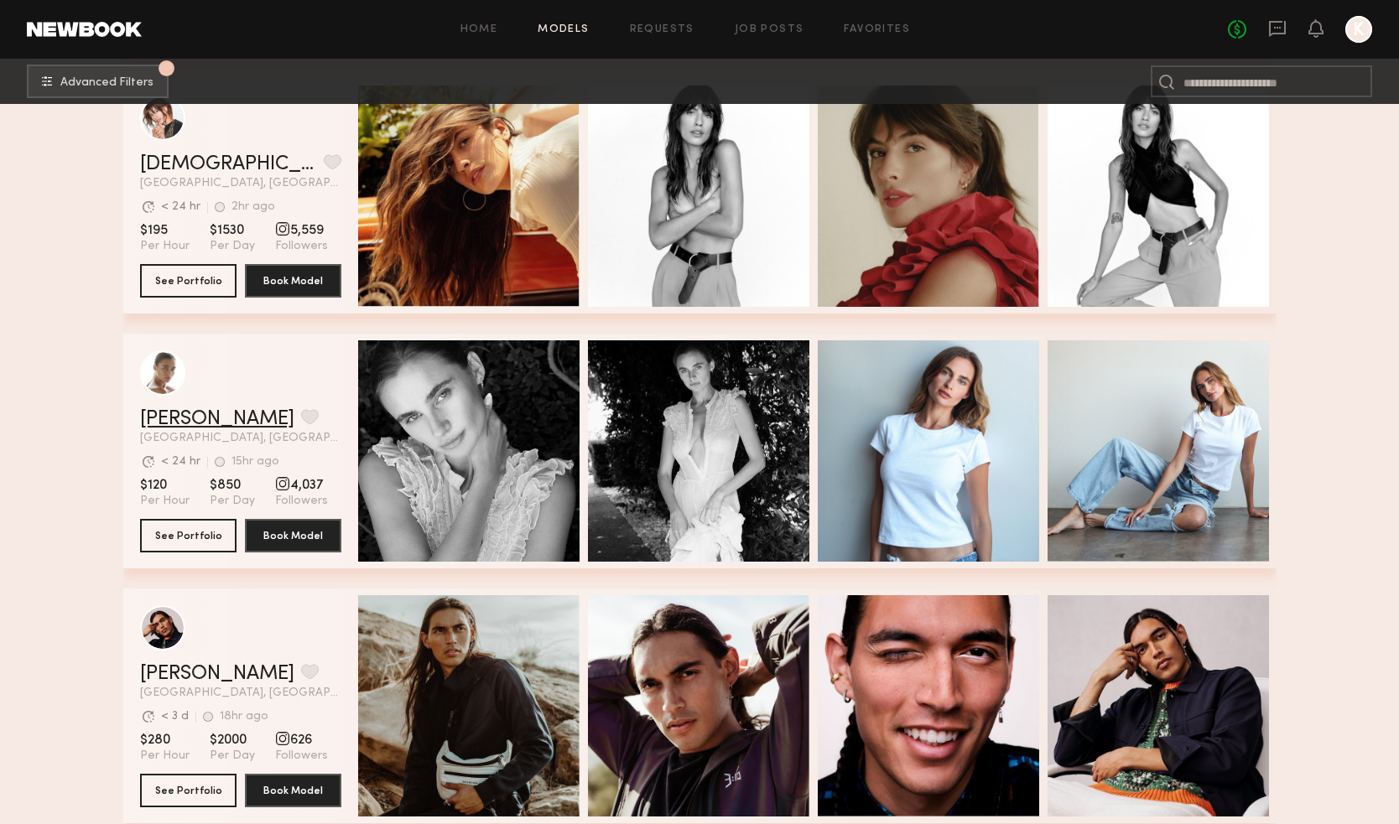
click at [143, 421] on link "Liv M." at bounding box center [217, 419] width 154 height 20
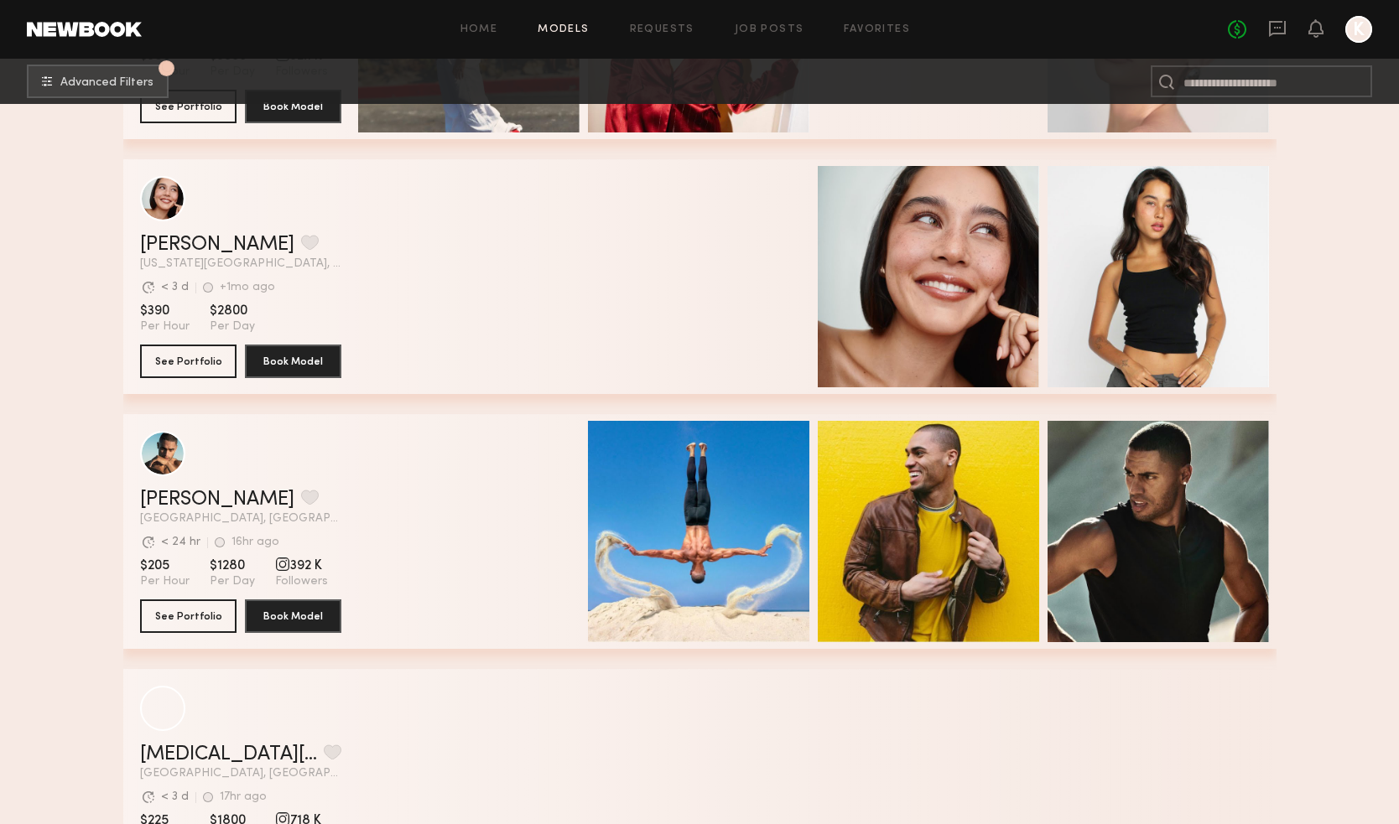
scroll to position [53766, 0]
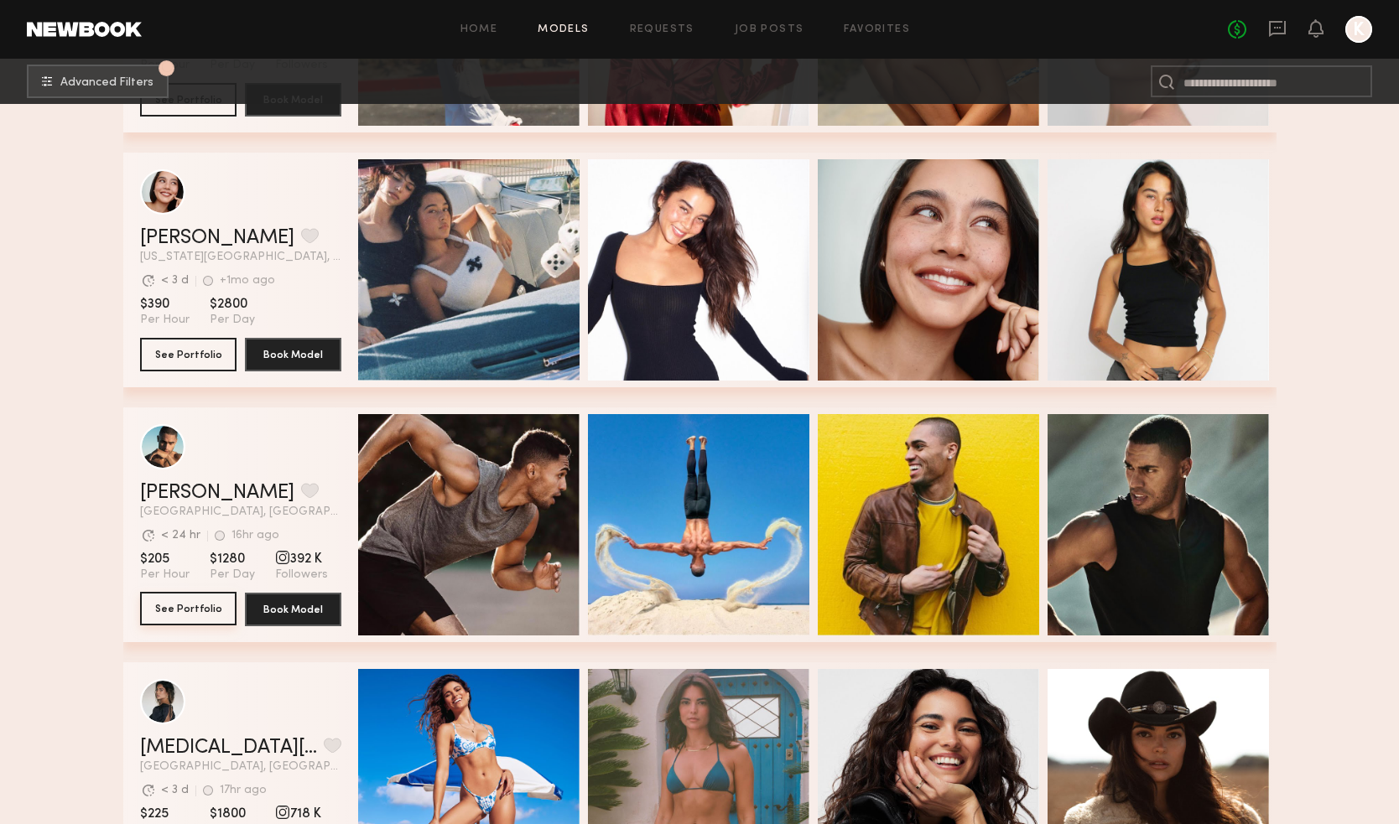
click at [162, 610] on button "See Portfolio" at bounding box center [188, 609] width 96 height 34
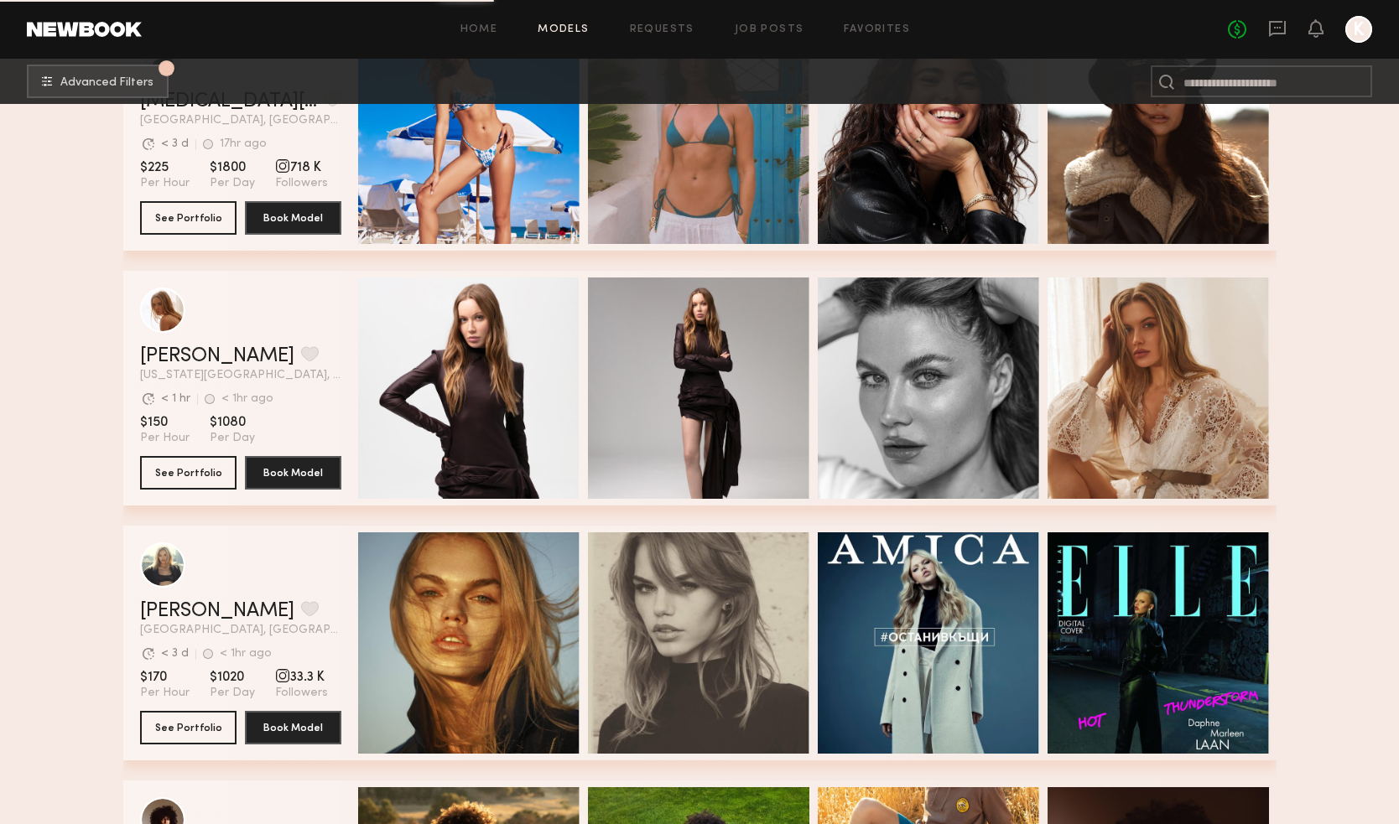
scroll to position [54414, 0]
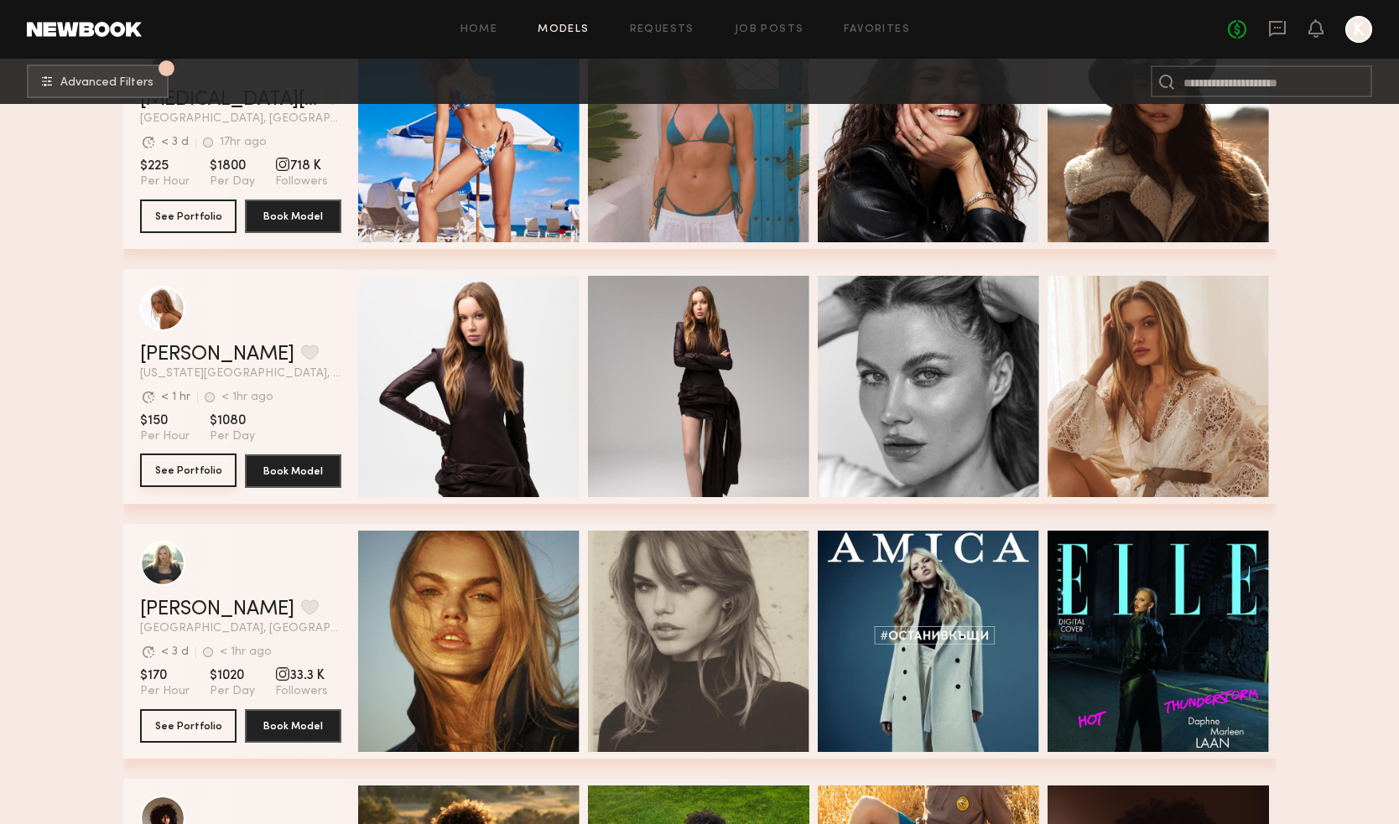
click at [190, 470] on button "See Portfolio" at bounding box center [188, 471] width 96 height 34
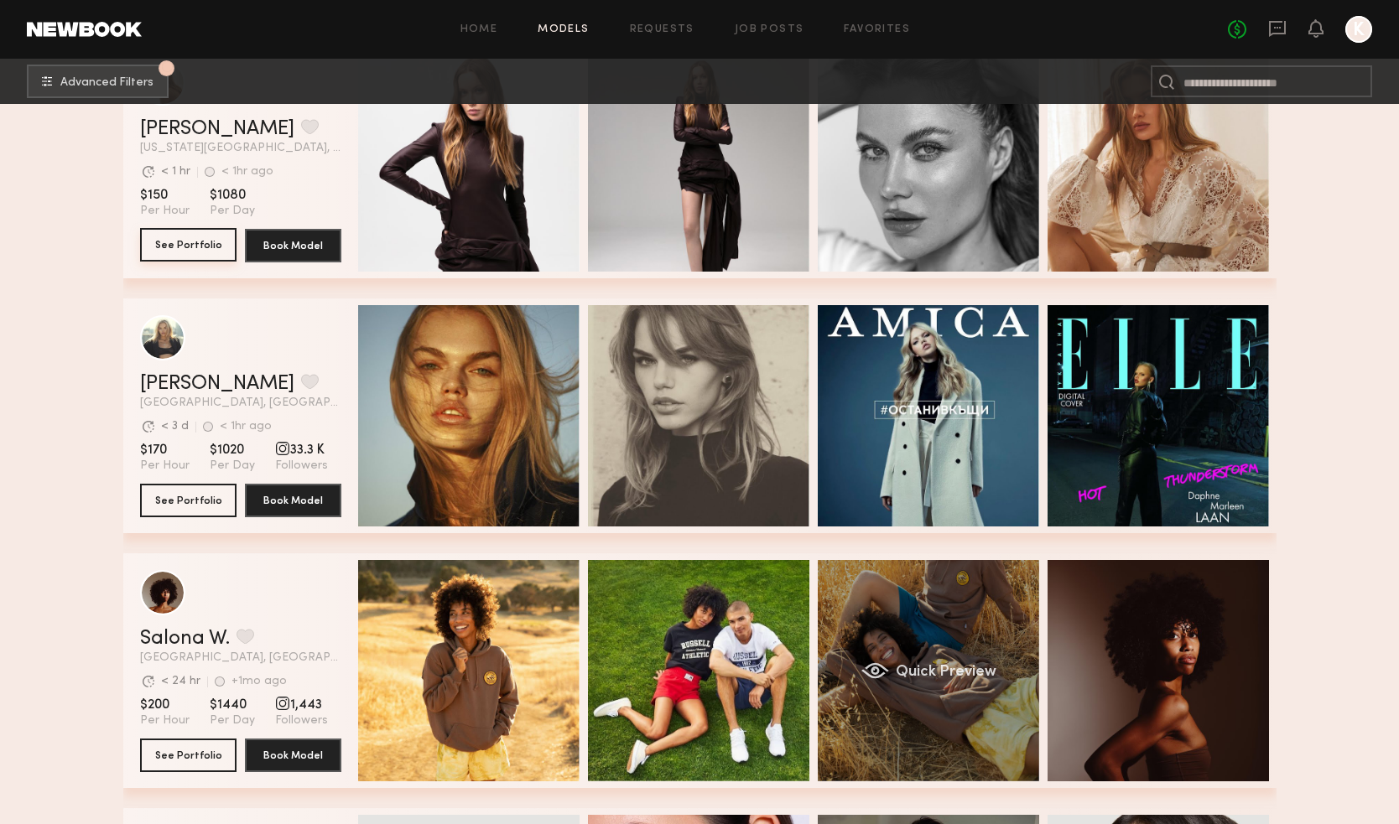
scroll to position [0, 1]
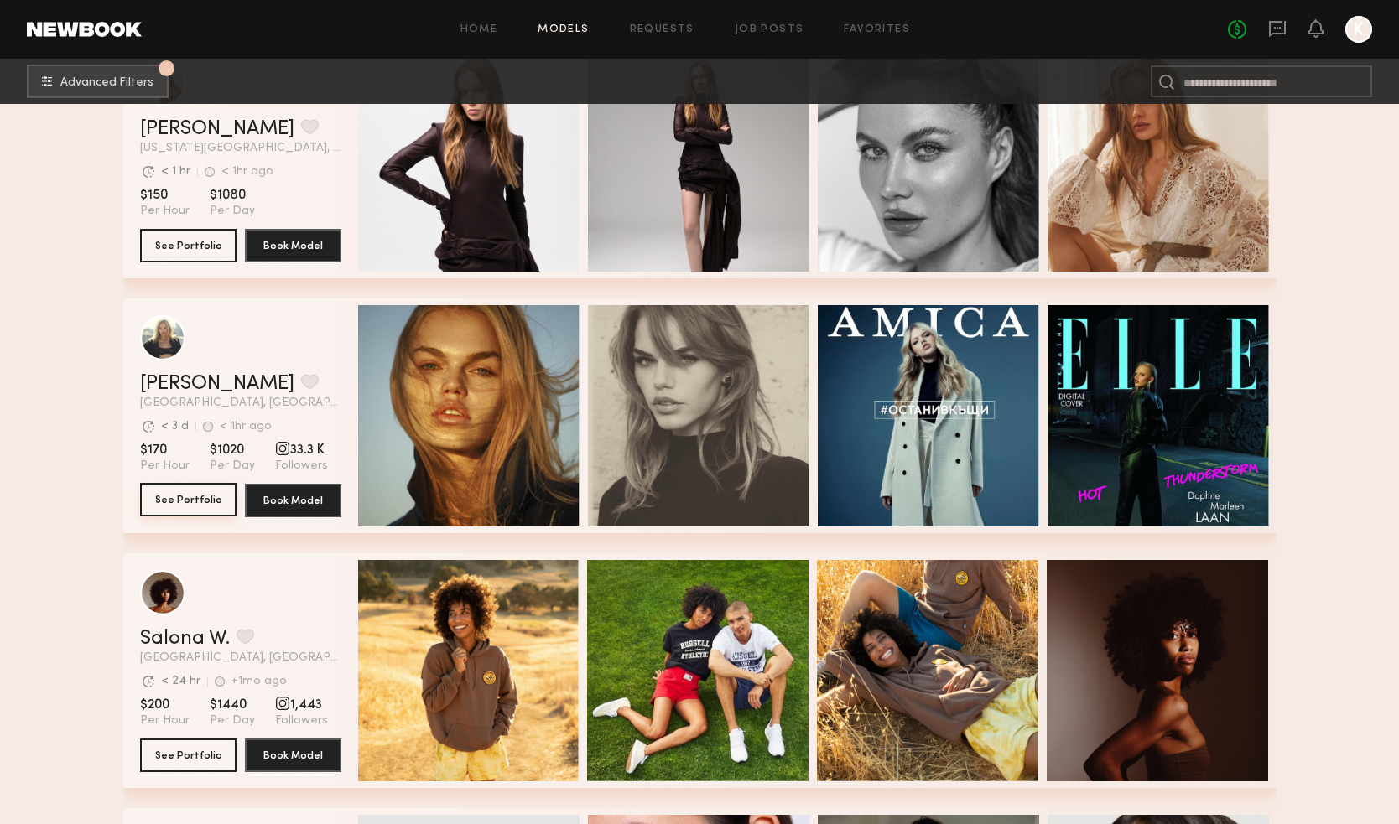
click at [158, 499] on button "See Portfolio" at bounding box center [188, 500] width 96 height 34
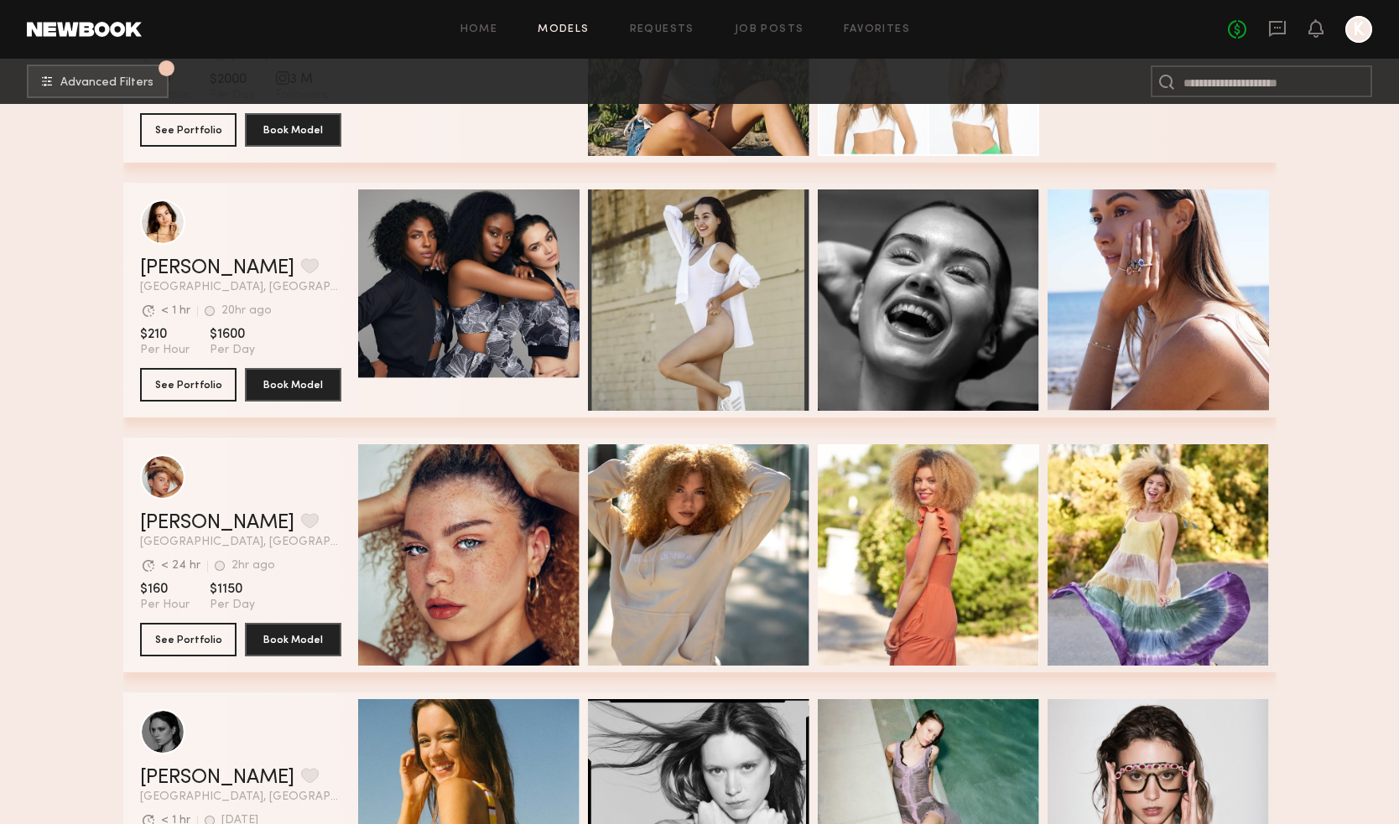
scroll to position [60635, 0]
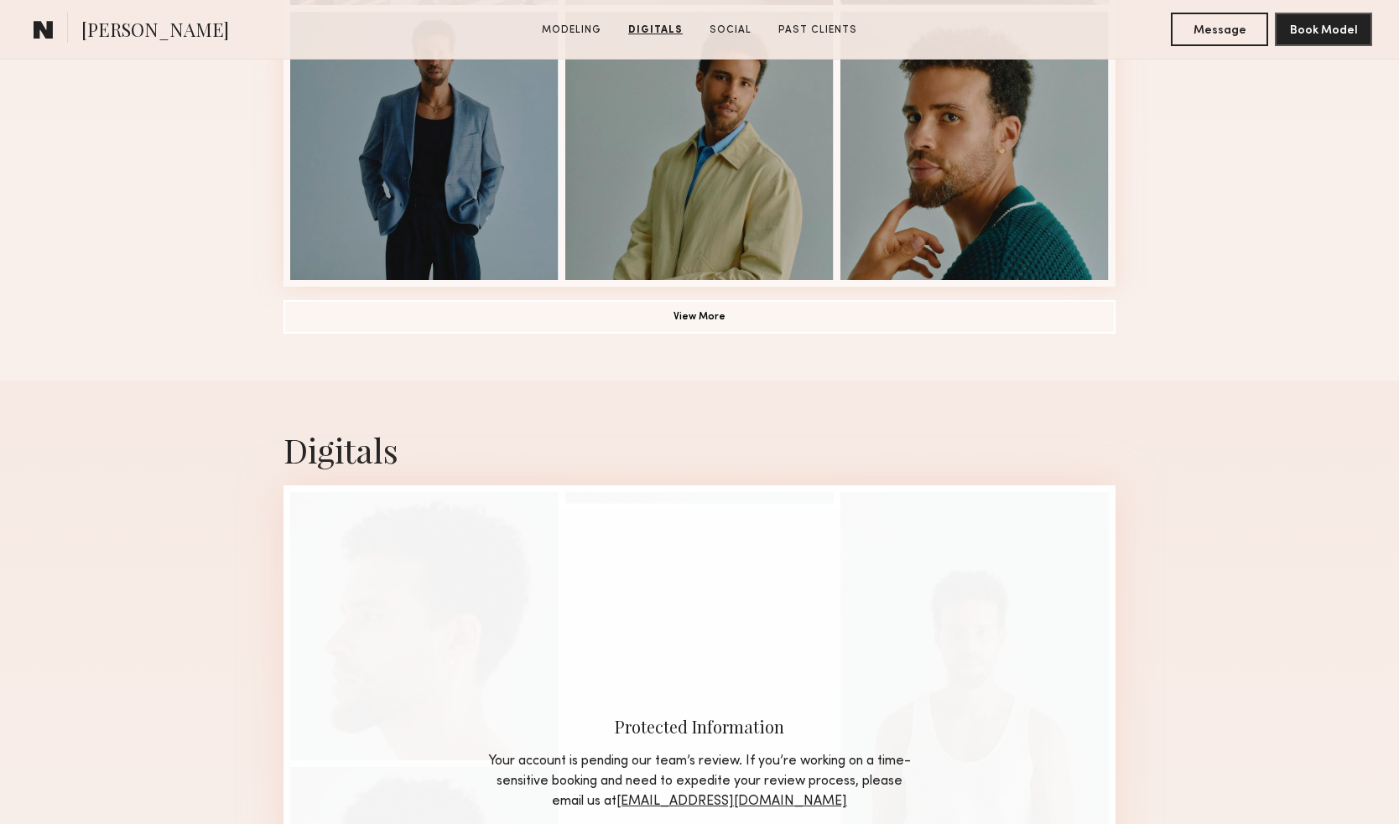
scroll to position [1154, 0]
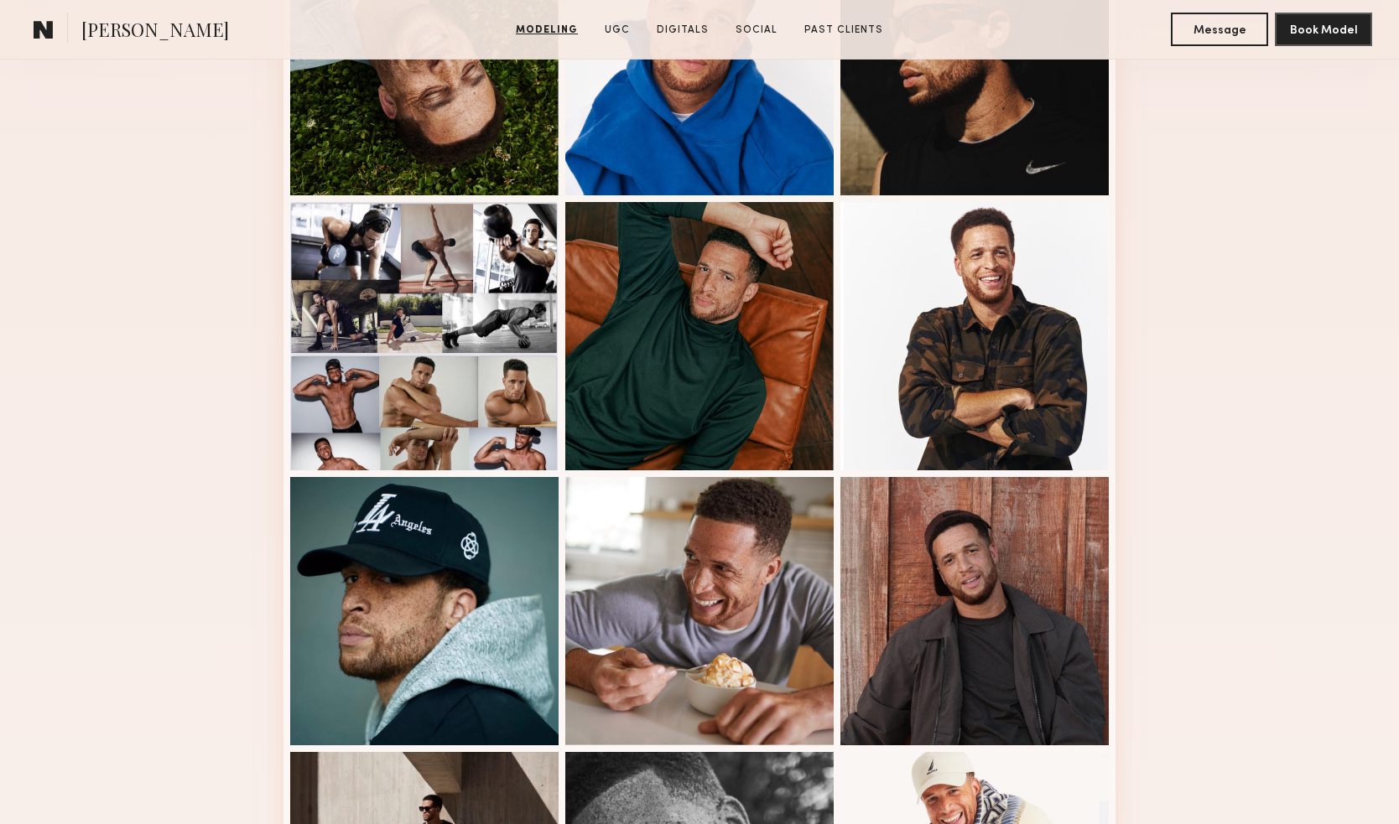
scroll to position [575, 0]
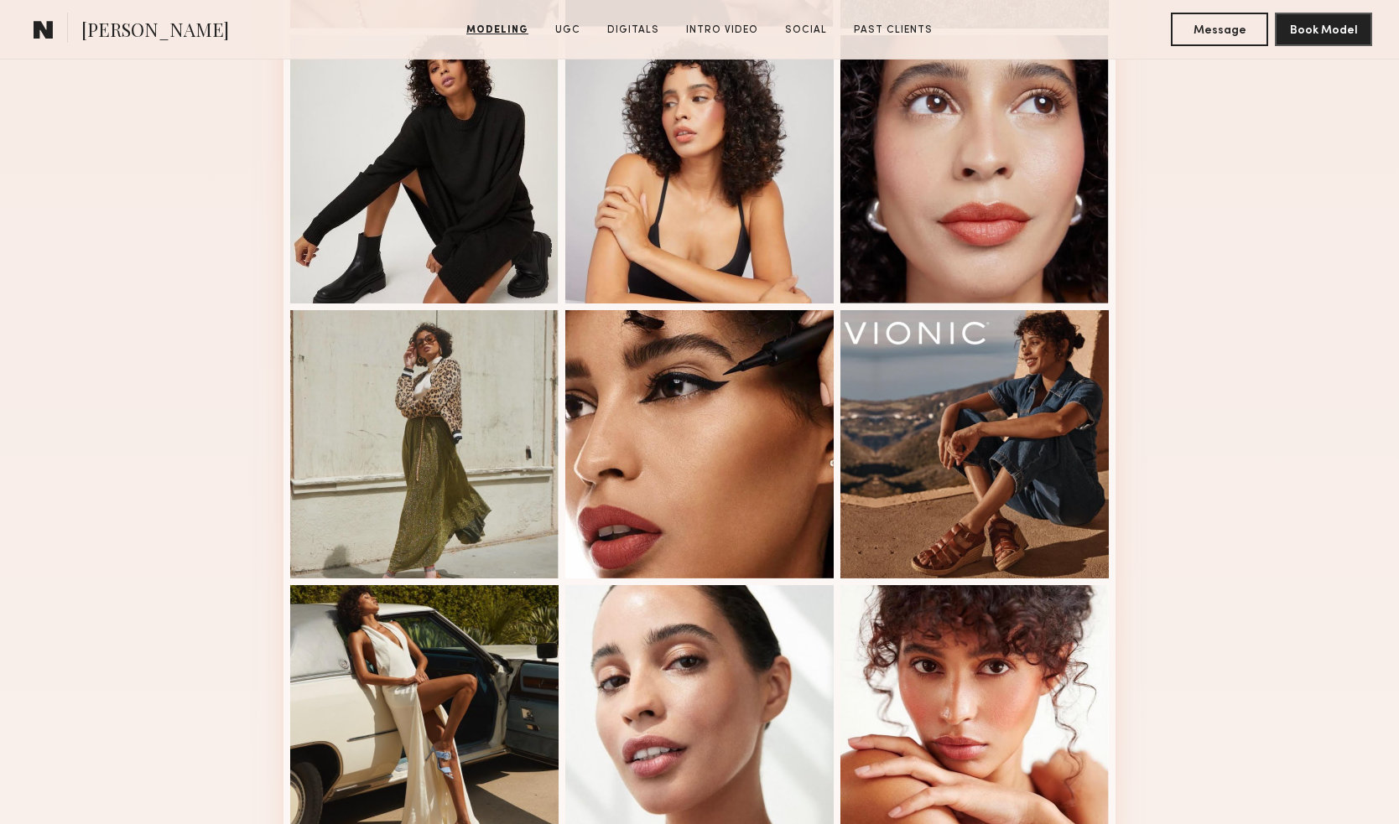
scroll to position [849, 0]
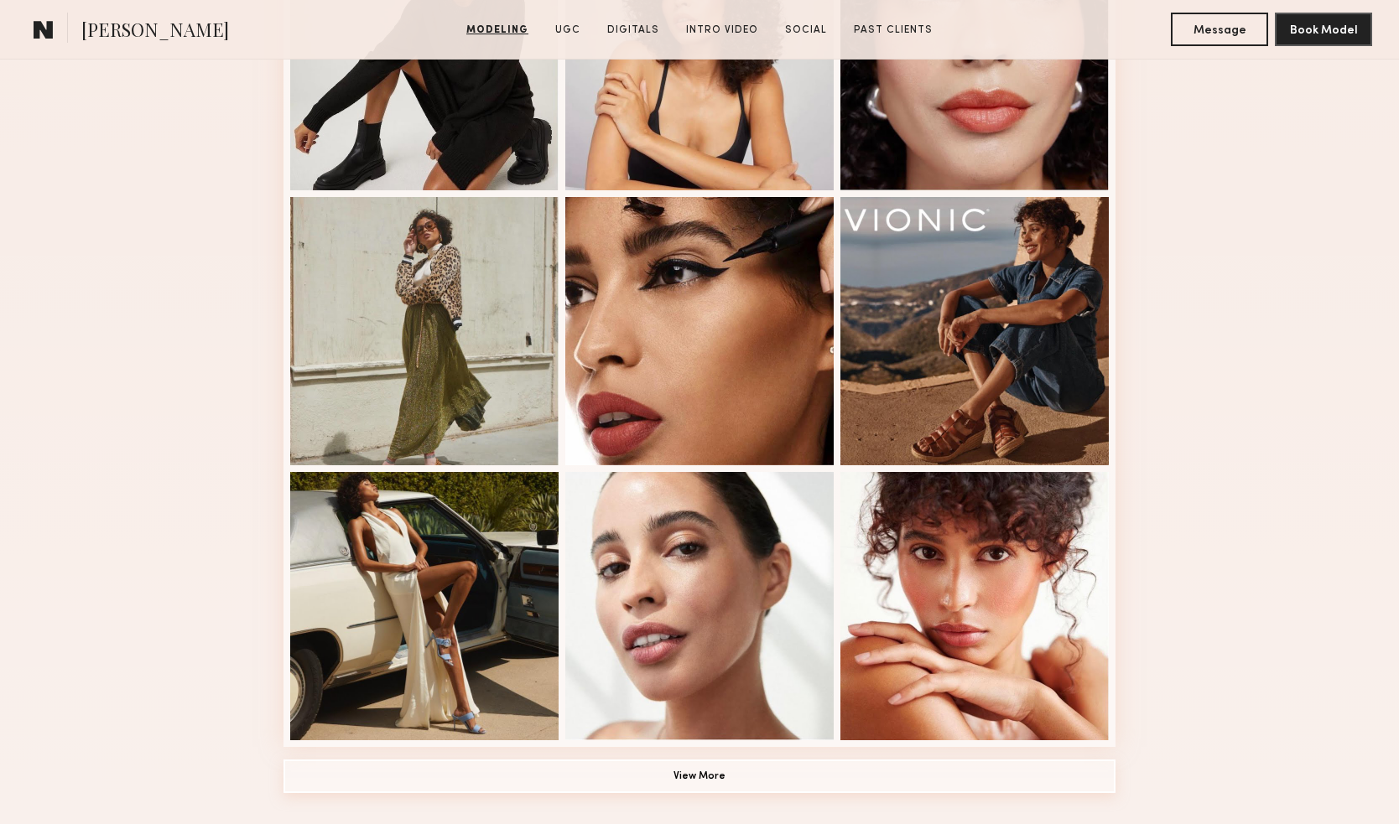
click at [780, 773] on button "View More" at bounding box center [699, 777] width 832 height 34
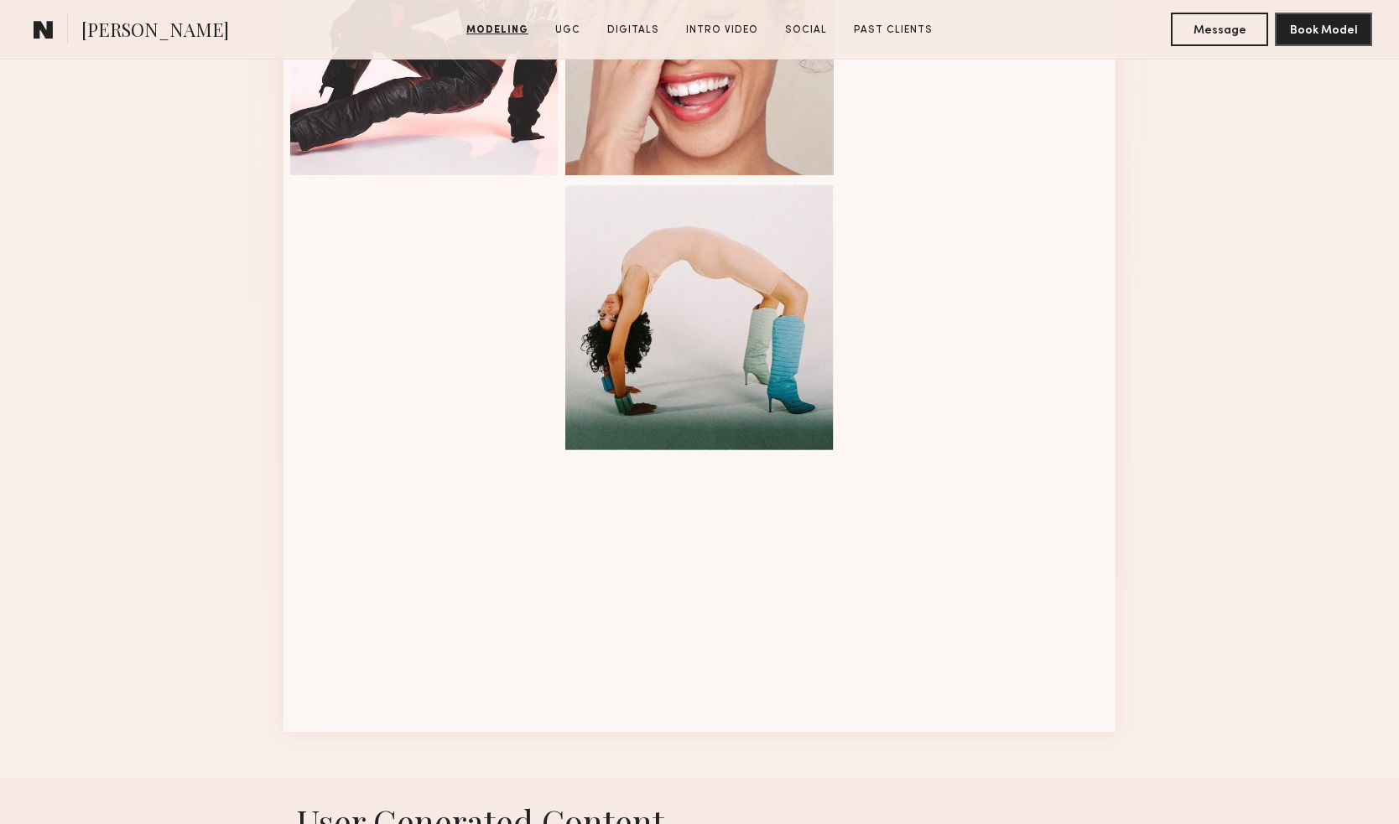
scroll to position [1966, 0]
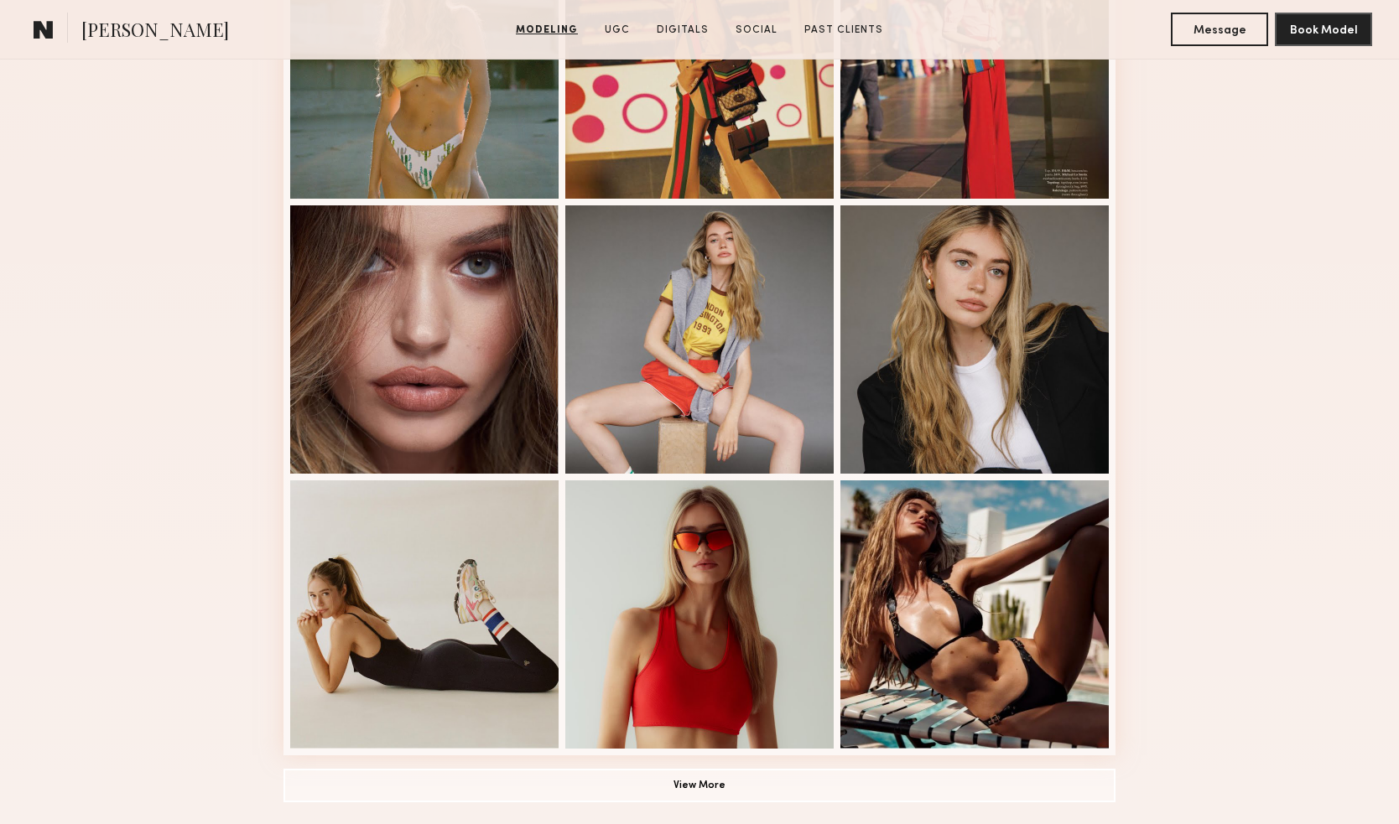
scroll to position [900, 0]
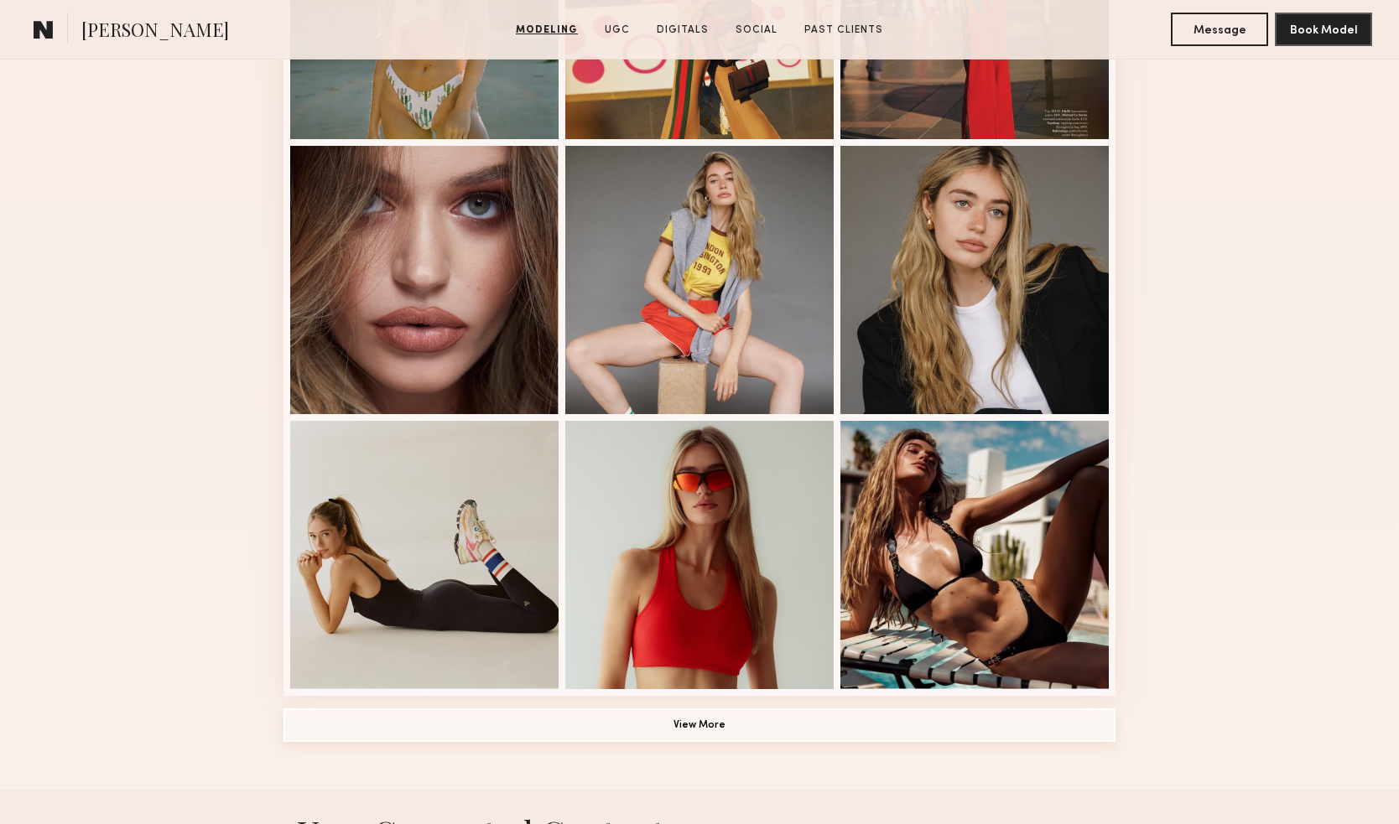
click at [743, 724] on button "View More" at bounding box center [699, 725] width 832 height 34
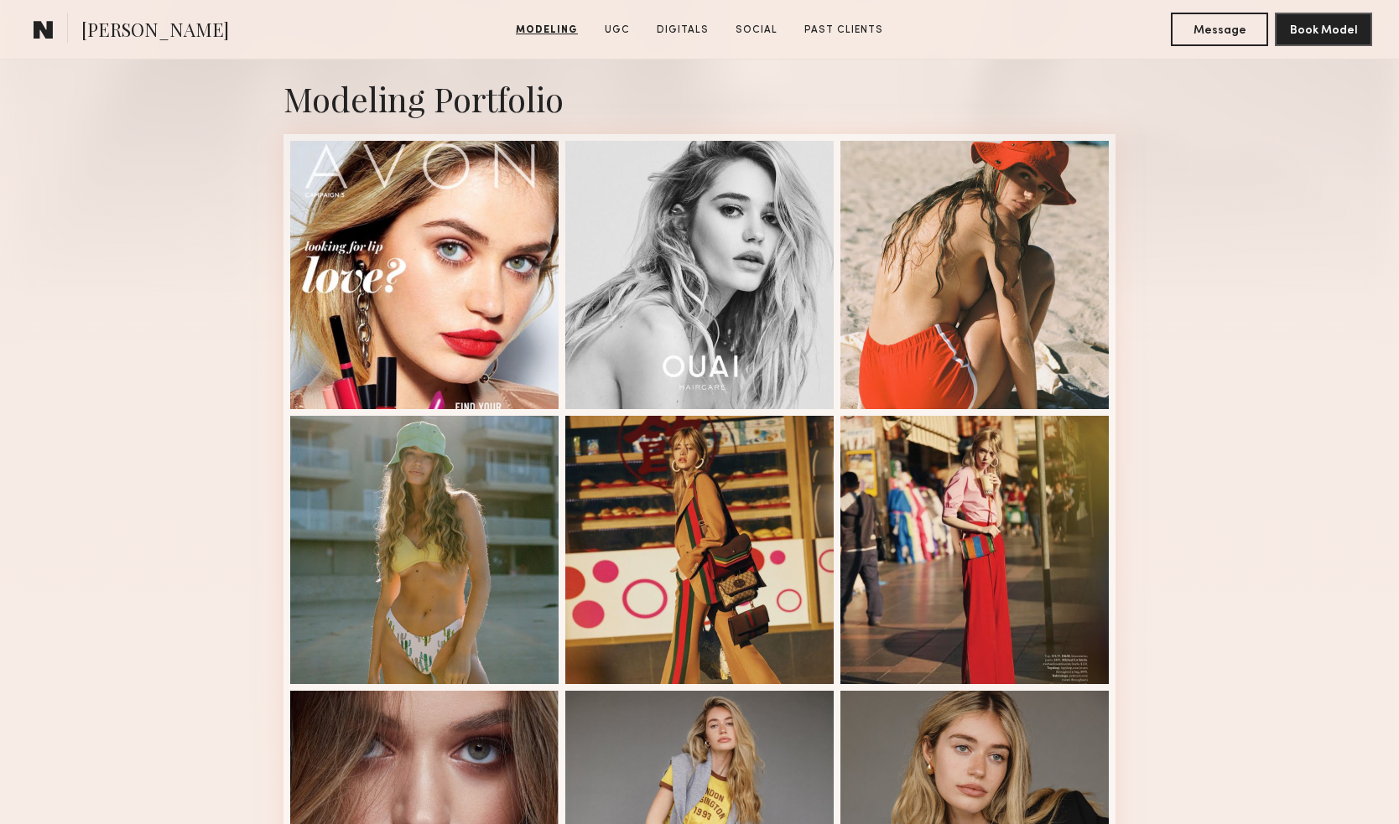
scroll to position [319, 0]
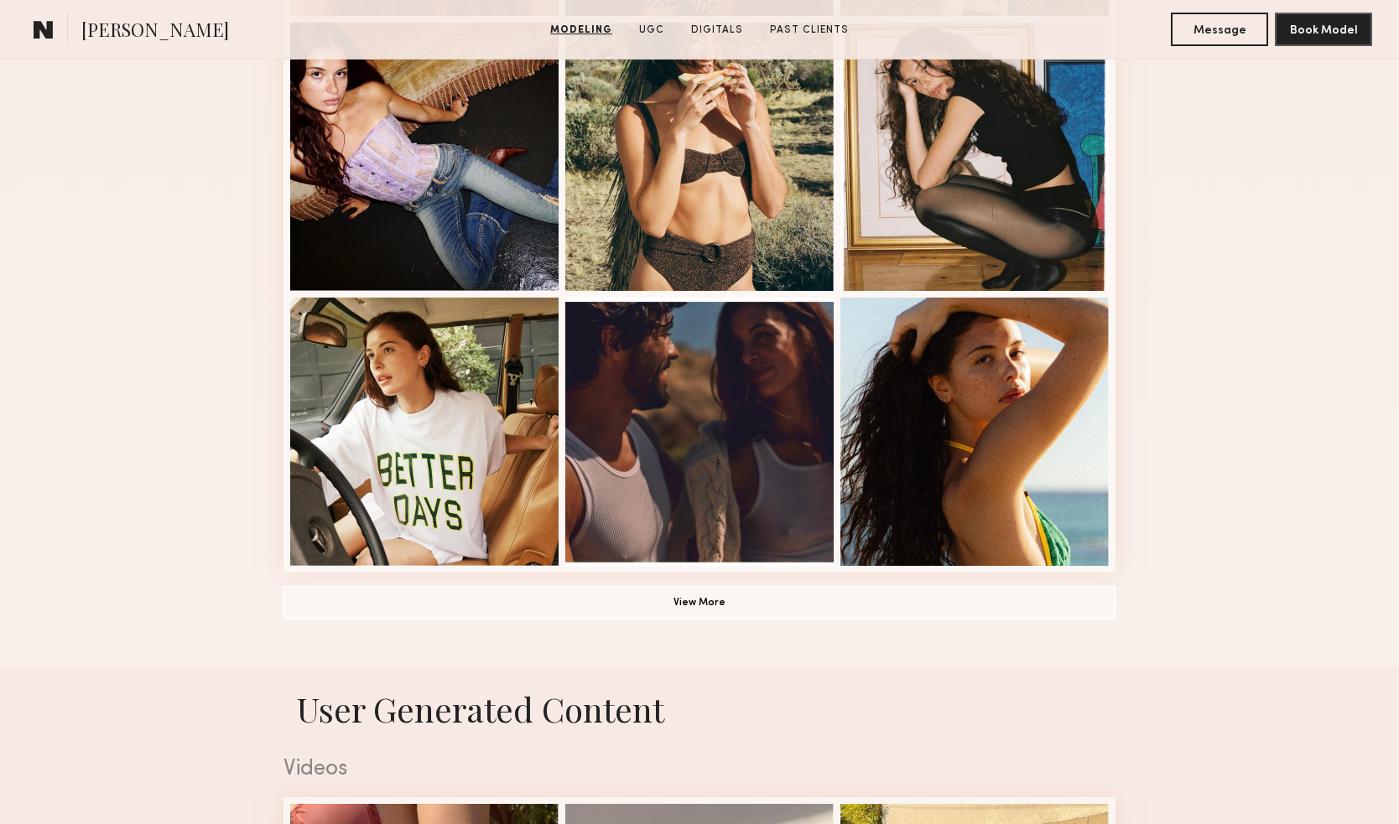
scroll to position [1032, 0]
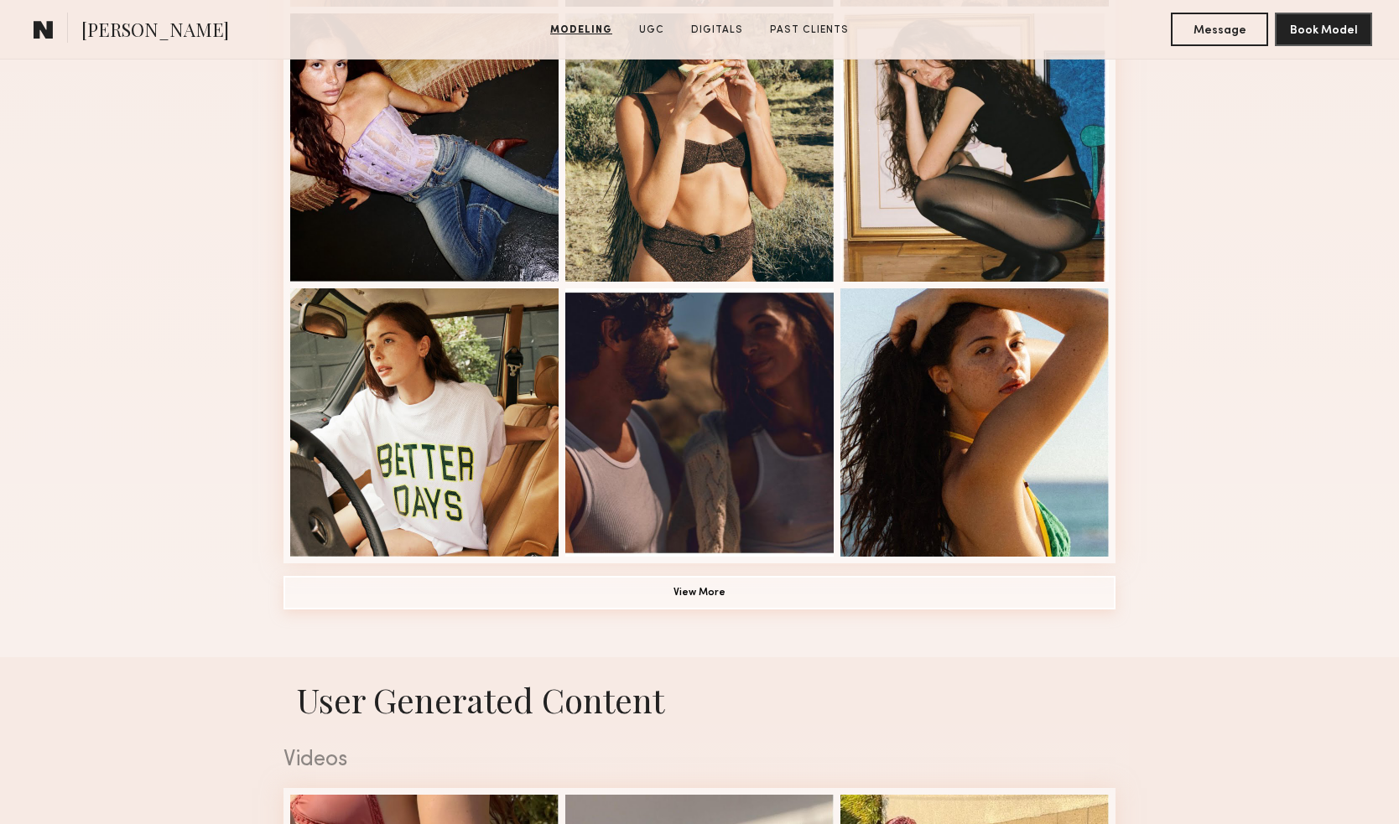
click at [677, 591] on button "View More" at bounding box center [699, 593] width 832 height 34
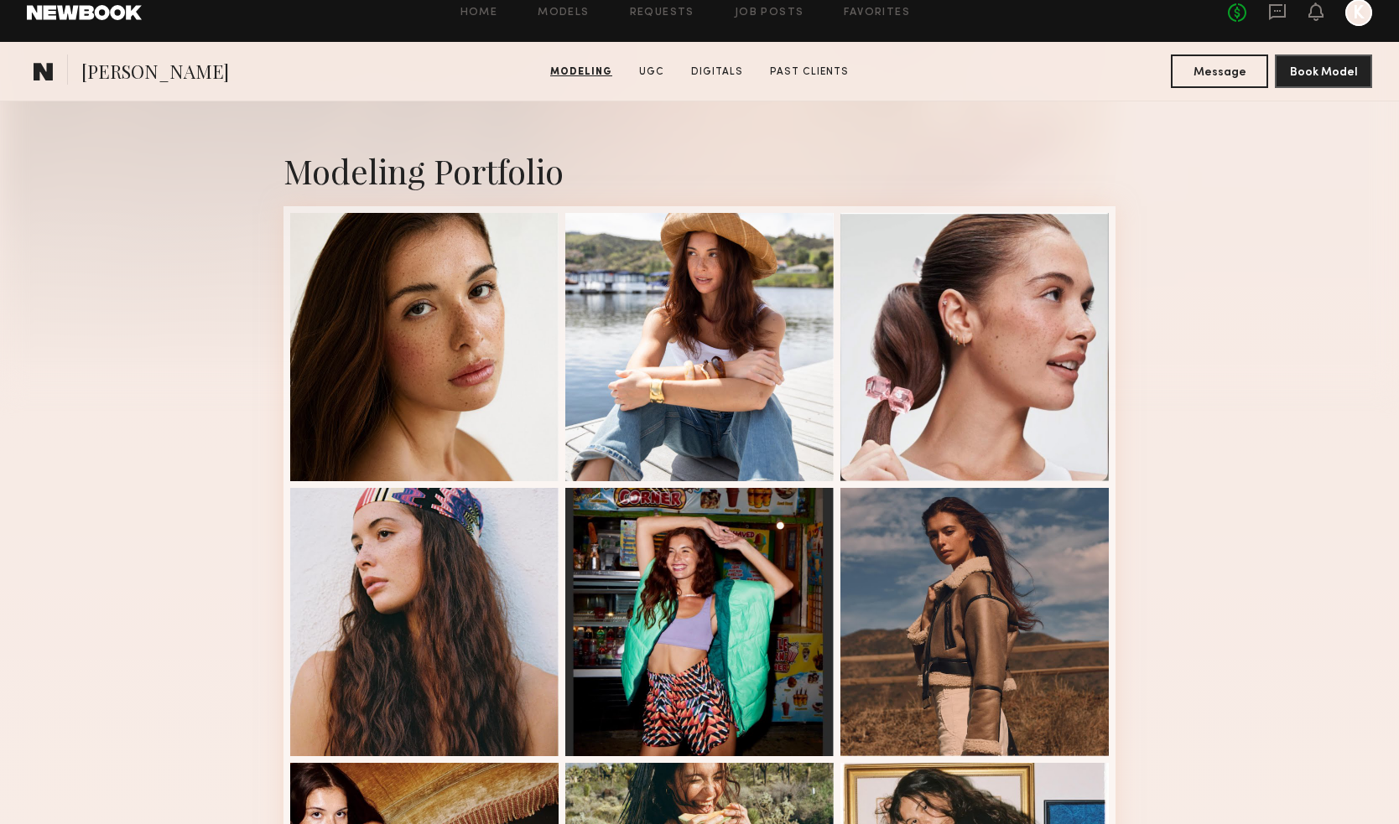
scroll to position [221, 0]
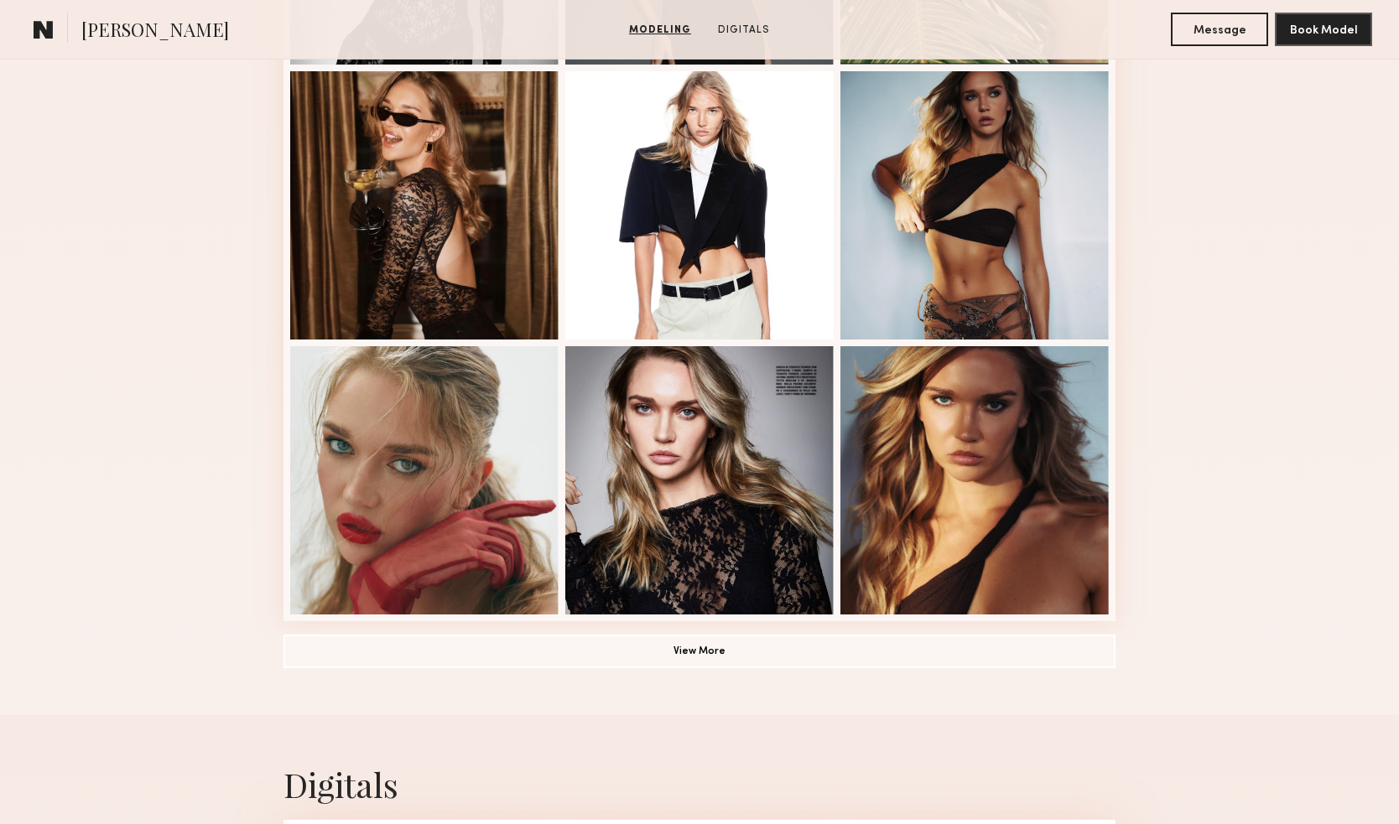
scroll to position [1025, 0]
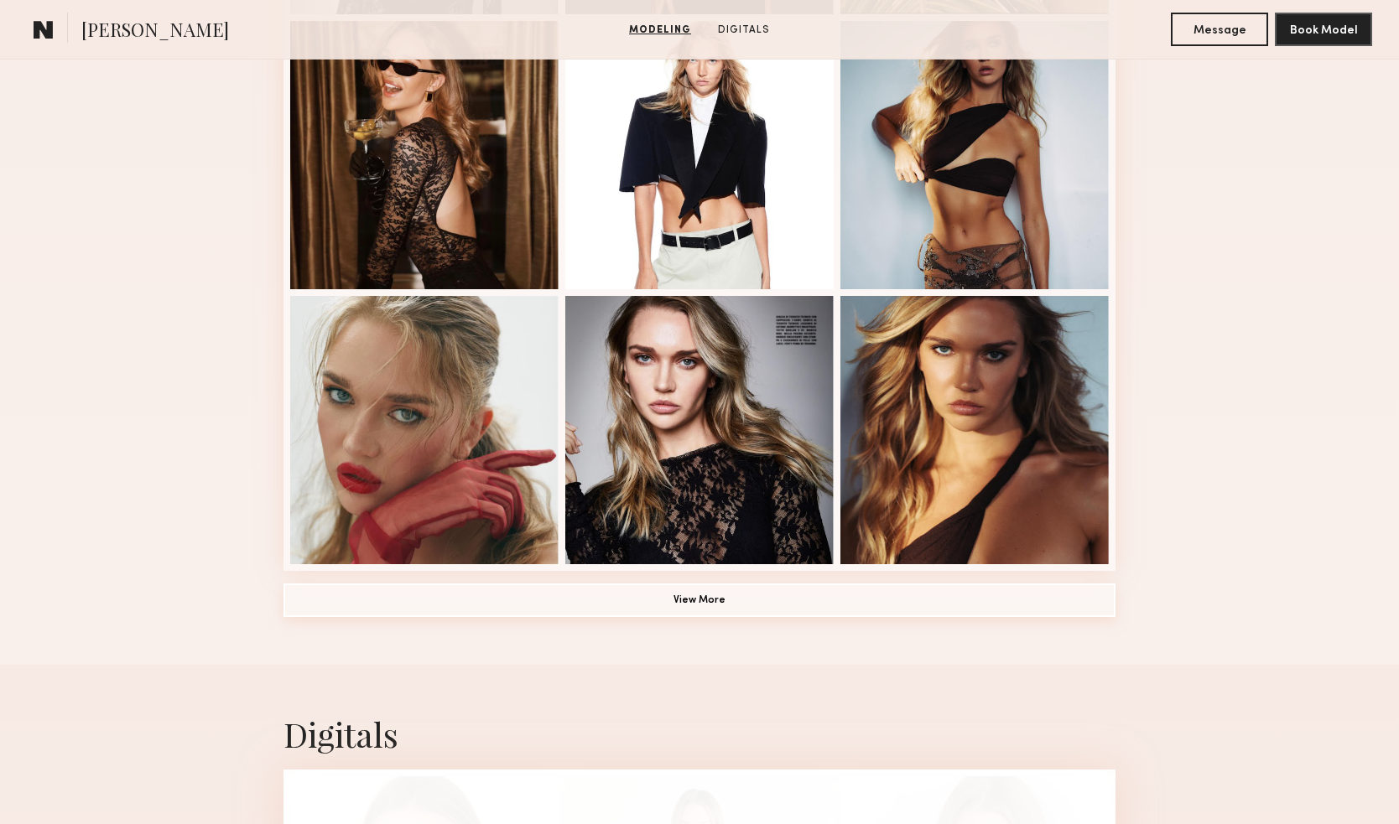
click at [707, 596] on button "View More" at bounding box center [699, 601] width 832 height 34
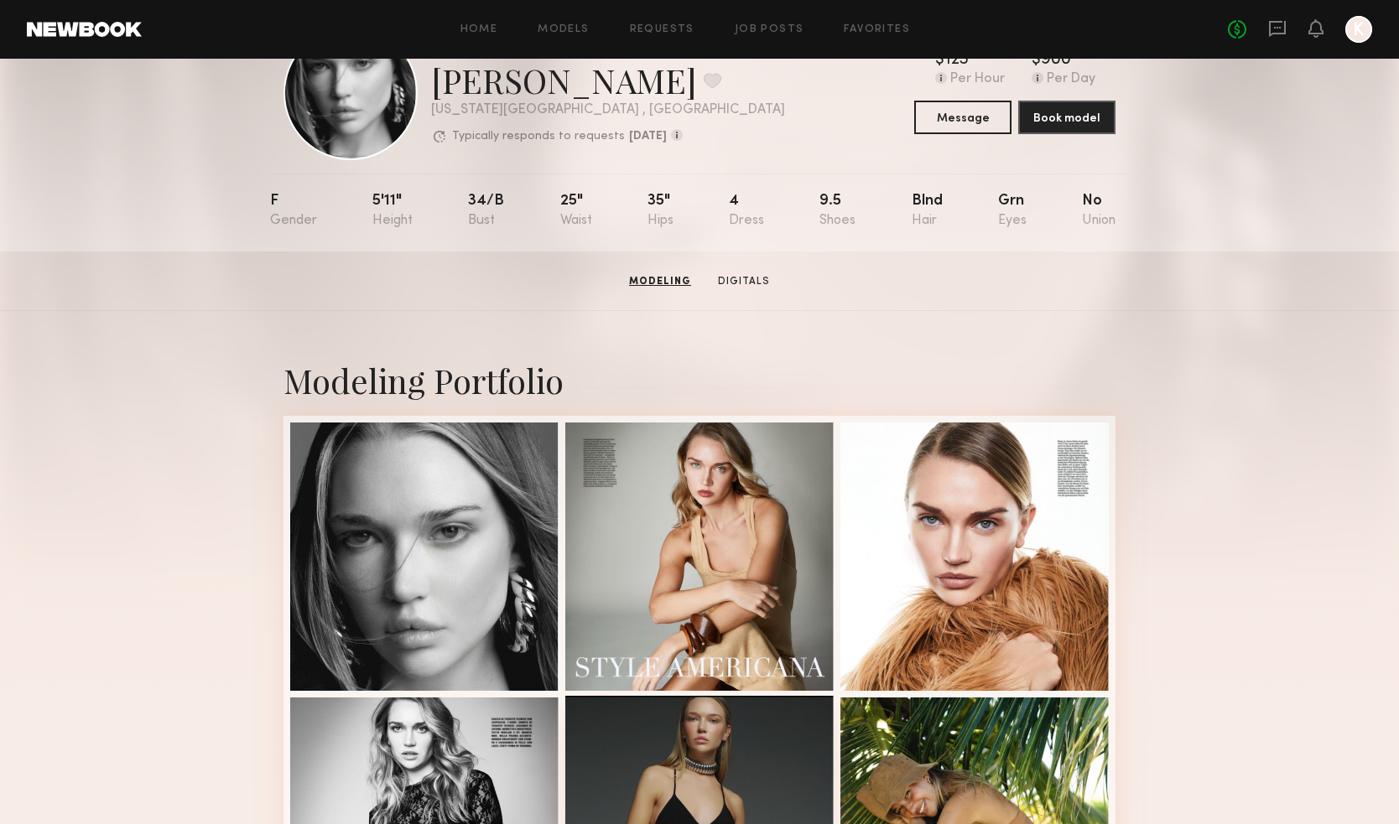
scroll to position [0, 0]
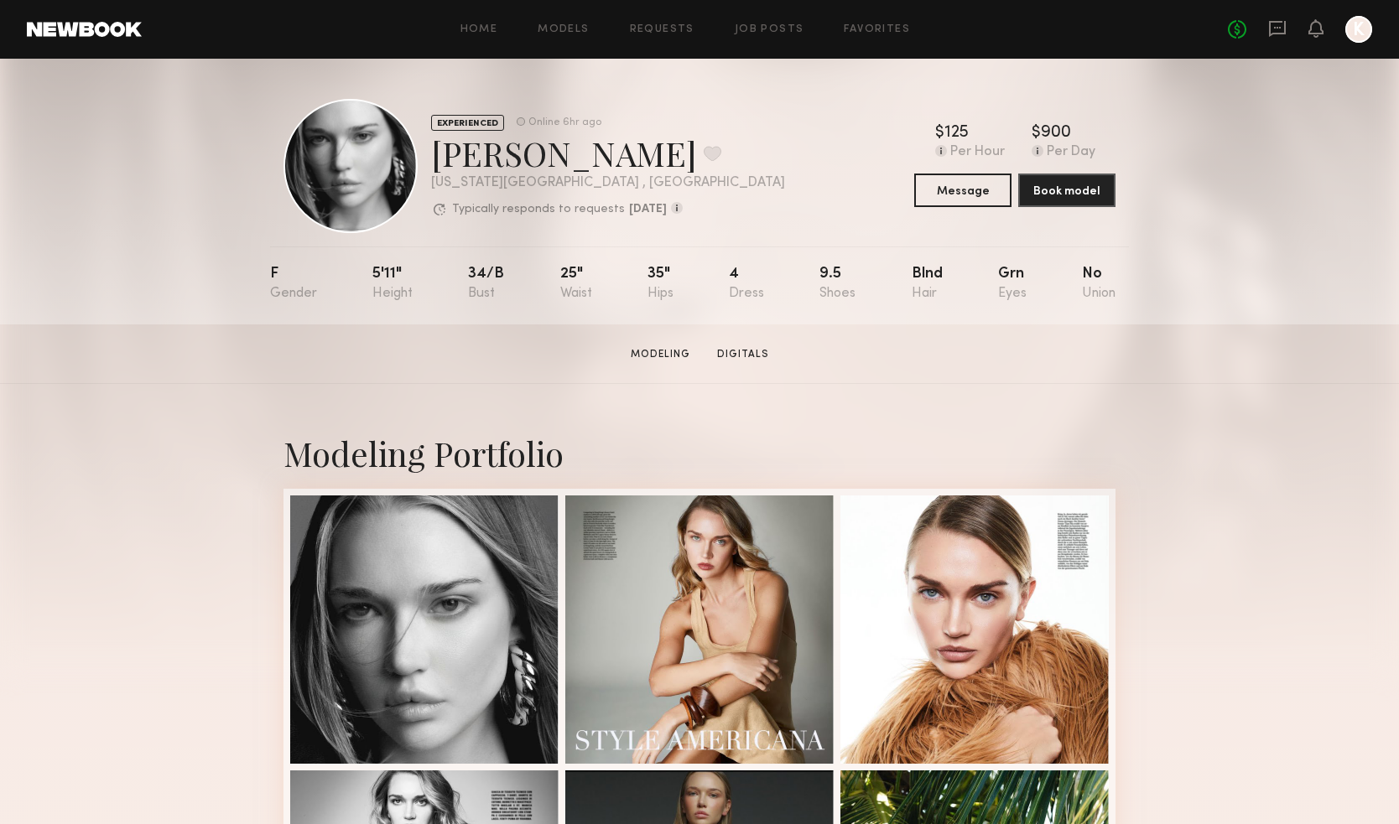
click at [763, 366] on section "[PERSON_NAME] Modeling Digitals Message Book Model" at bounding box center [699, 354] width 1399 height 60
click at [758, 354] on link "Digitals" at bounding box center [742, 354] width 65 height 15
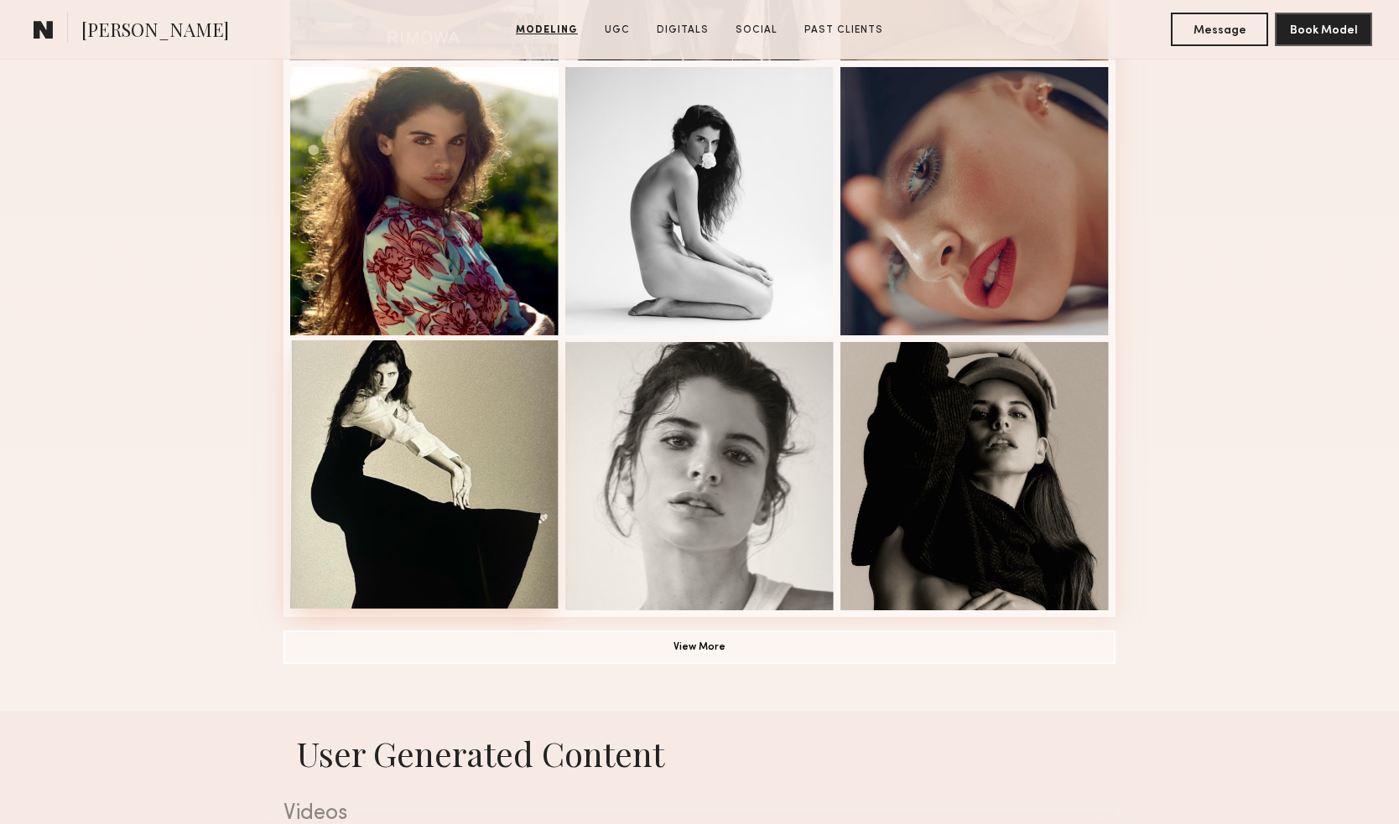
scroll to position [971, 0]
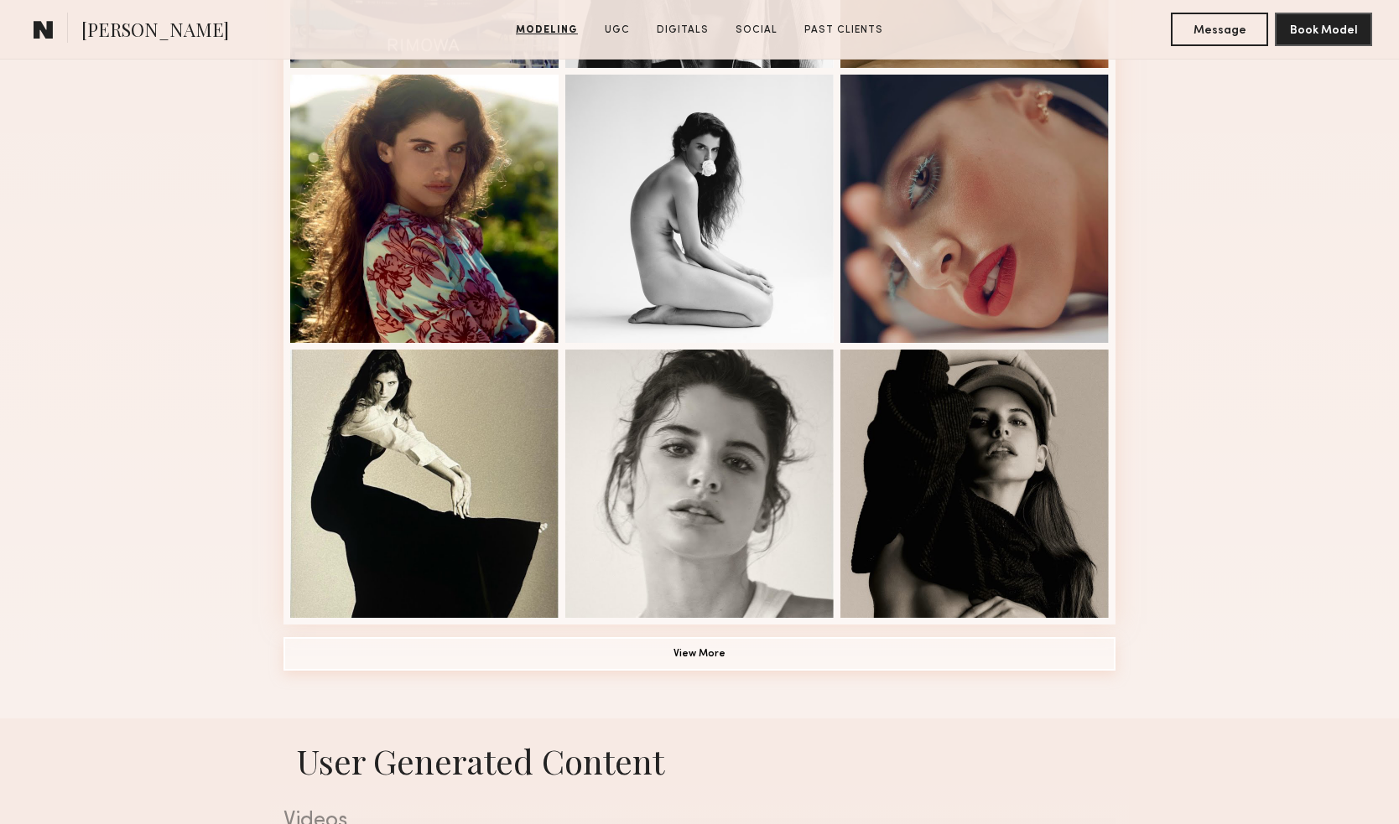
click at [746, 668] on button "View More" at bounding box center [699, 654] width 832 height 34
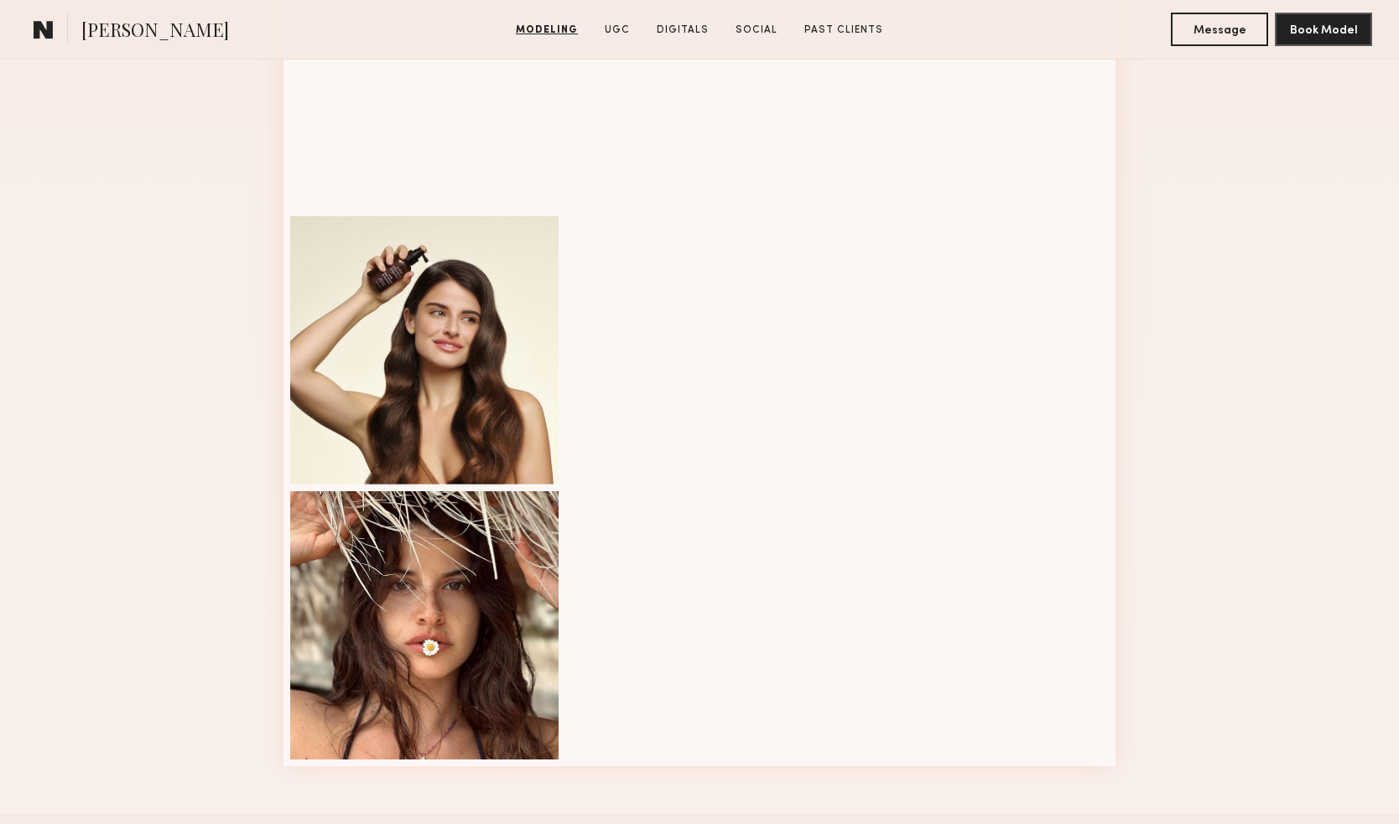
scroll to position [2026, 0]
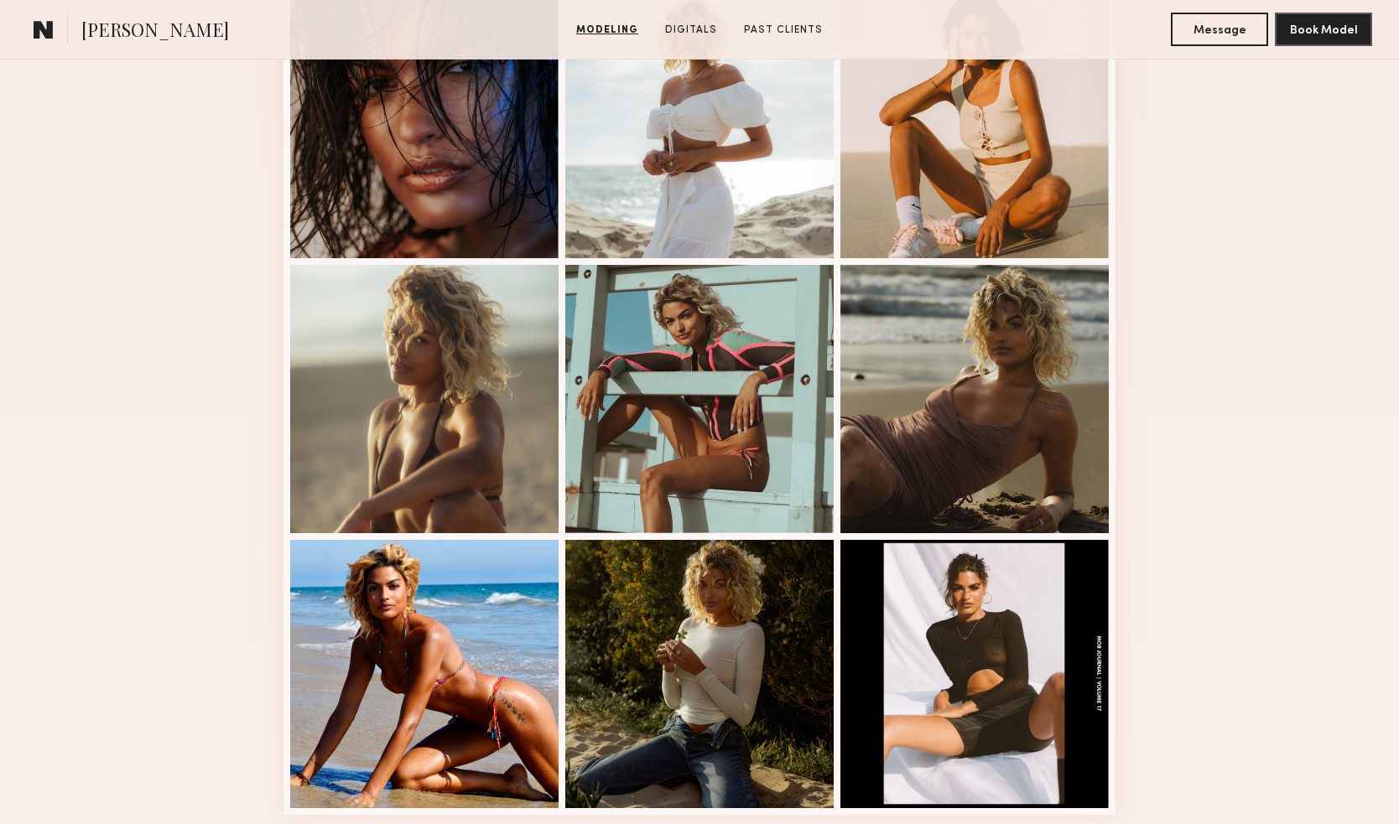
scroll to position [781, 0]
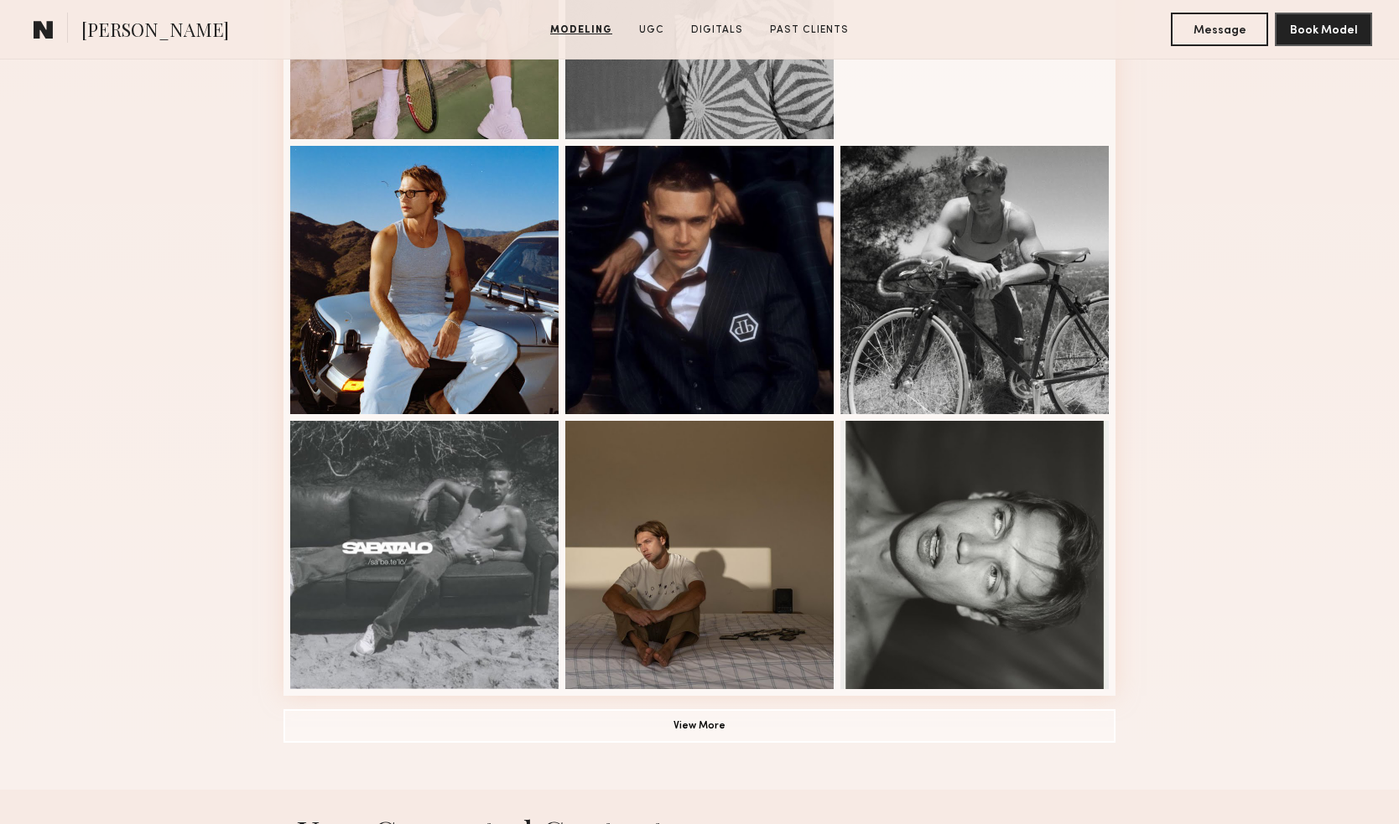
scroll to position [917, 0]
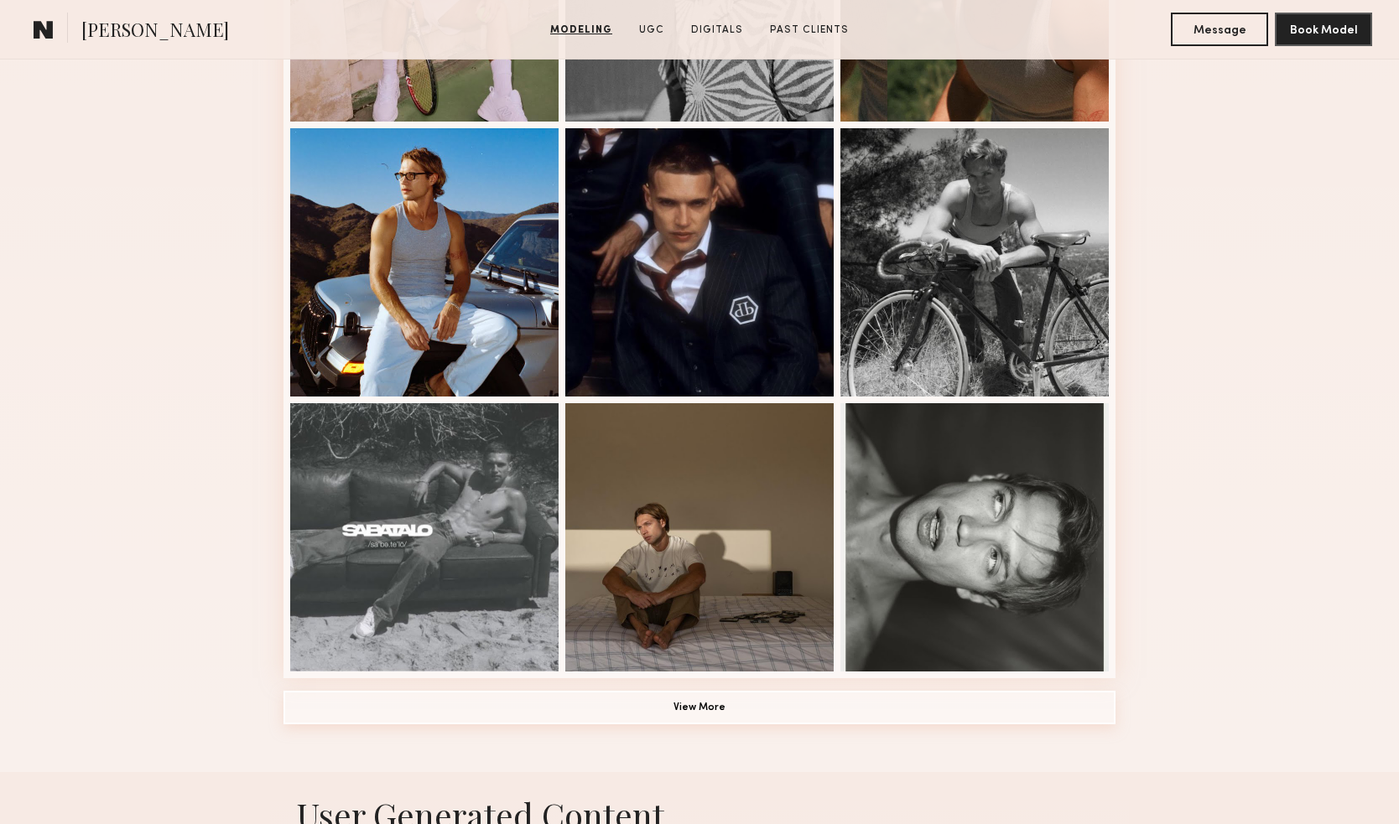
click at [624, 723] on button "View More" at bounding box center [699, 708] width 832 height 34
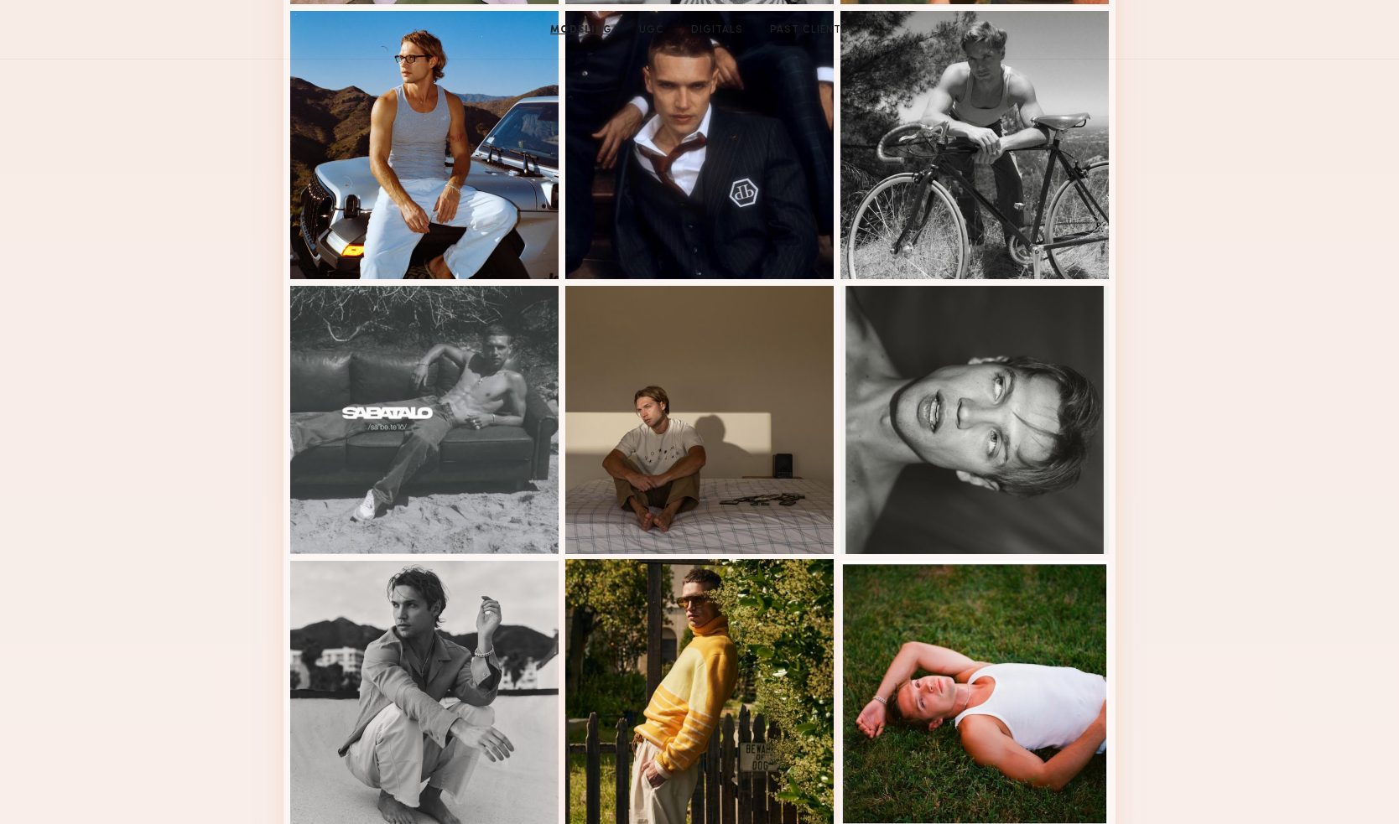
scroll to position [0, 0]
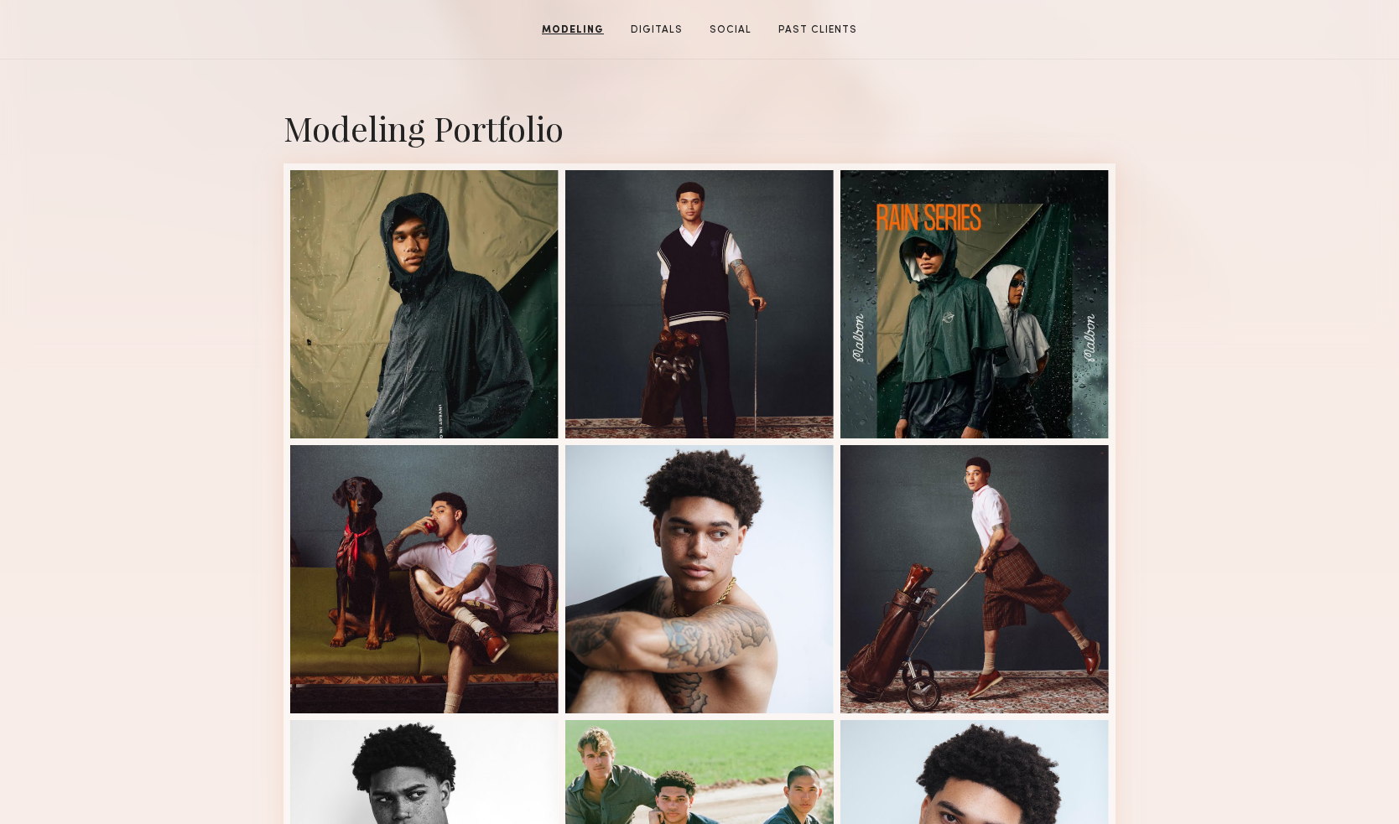
scroll to position [300, 0]
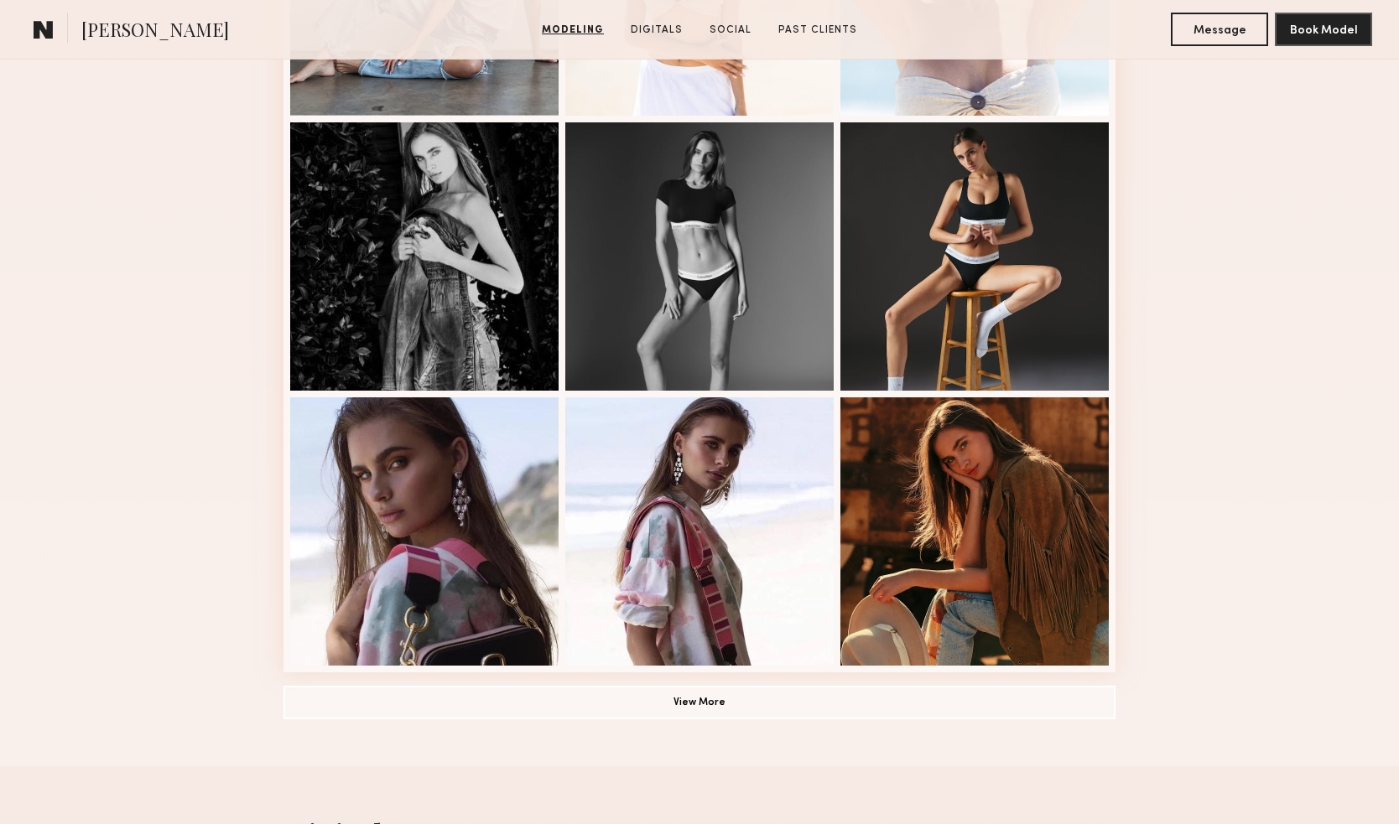
scroll to position [918, 0]
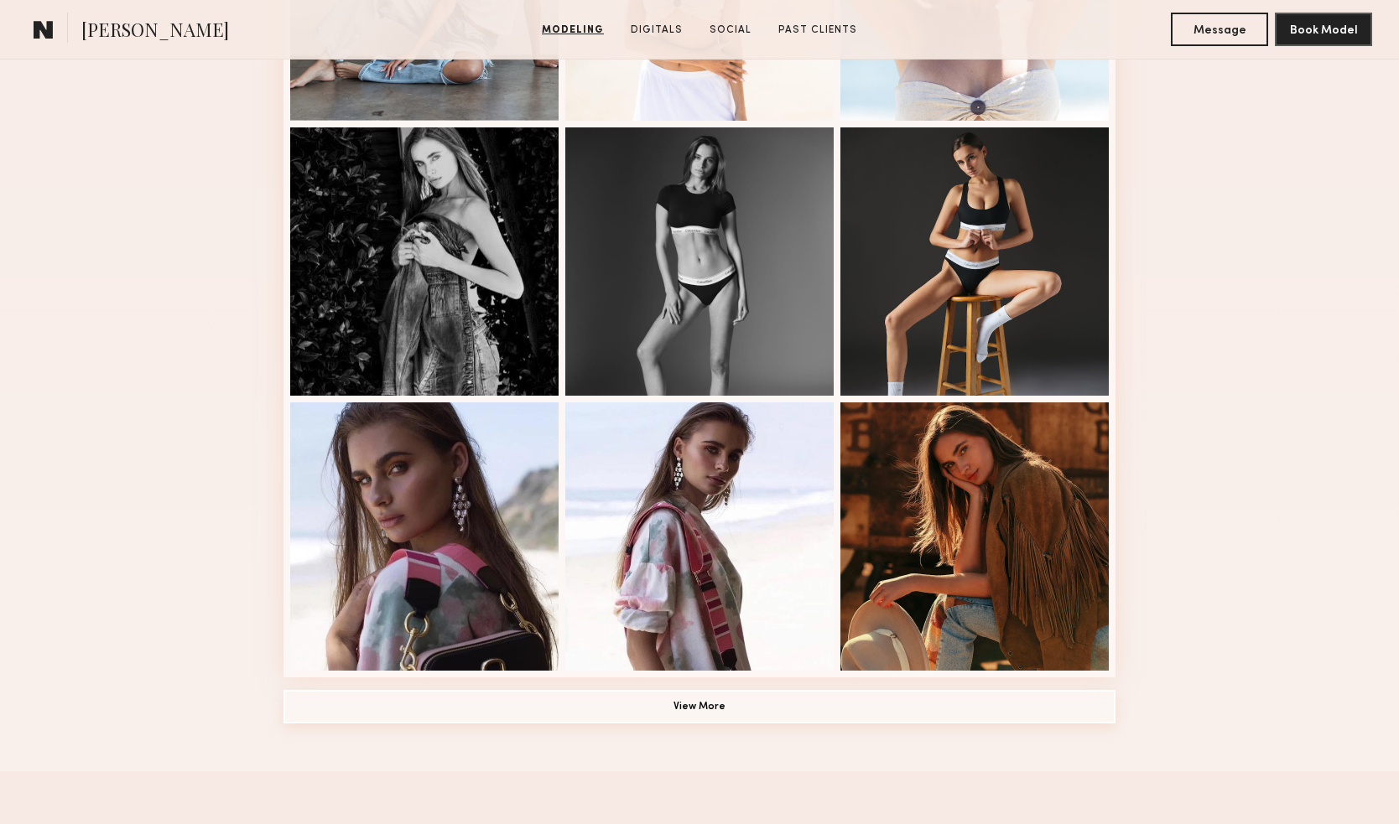
click at [694, 703] on button "View More" at bounding box center [699, 707] width 832 height 34
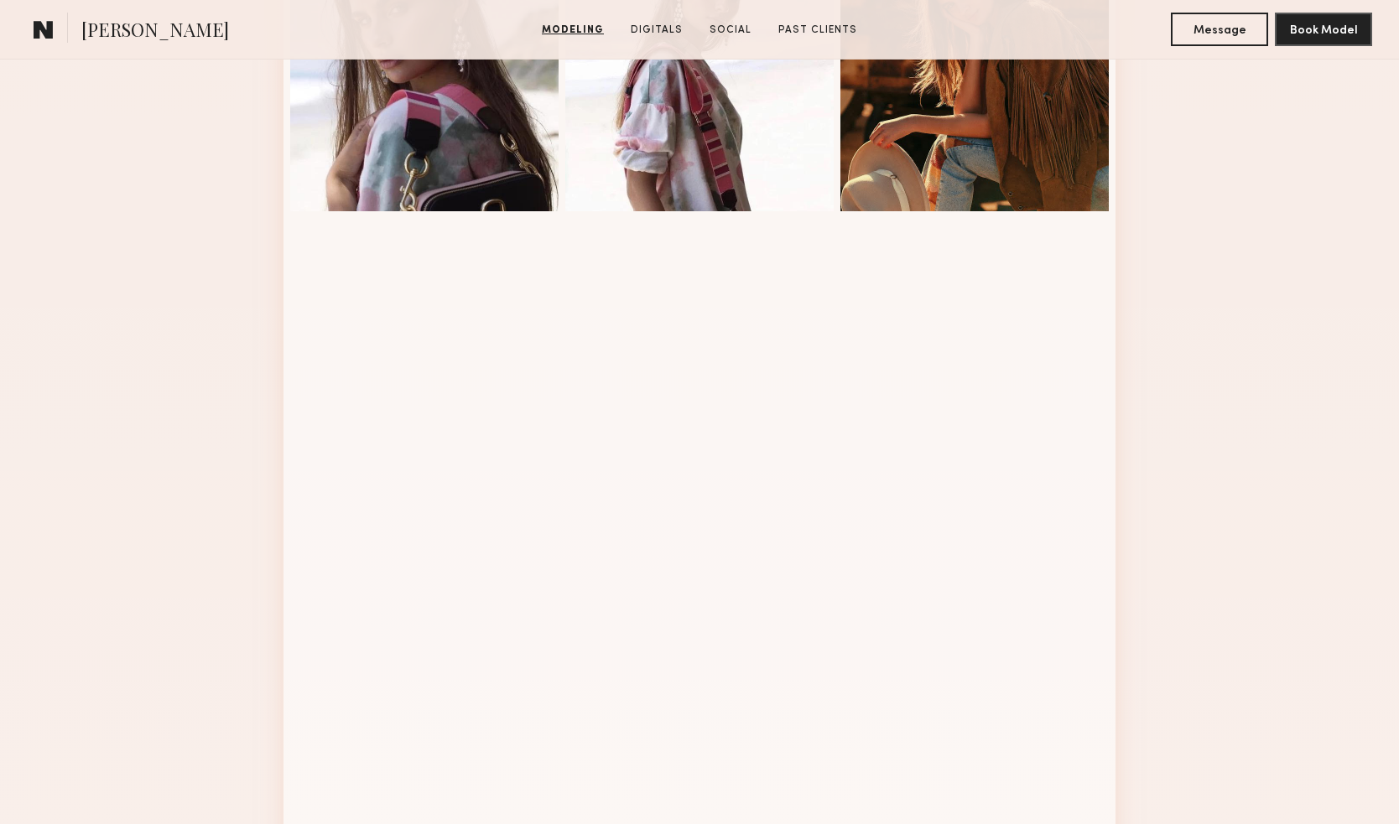
scroll to position [1378, 0]
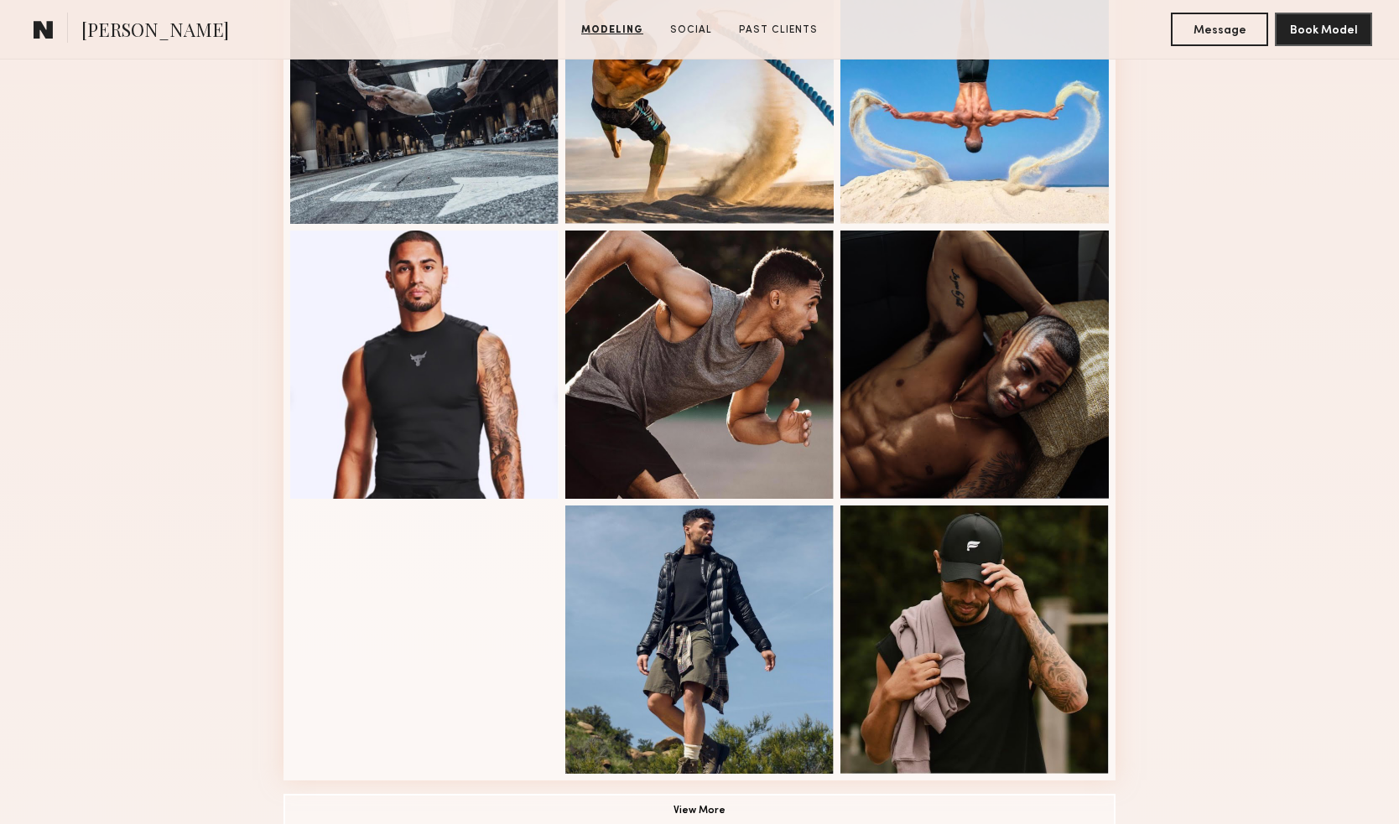
scroll to position [1000, 0]
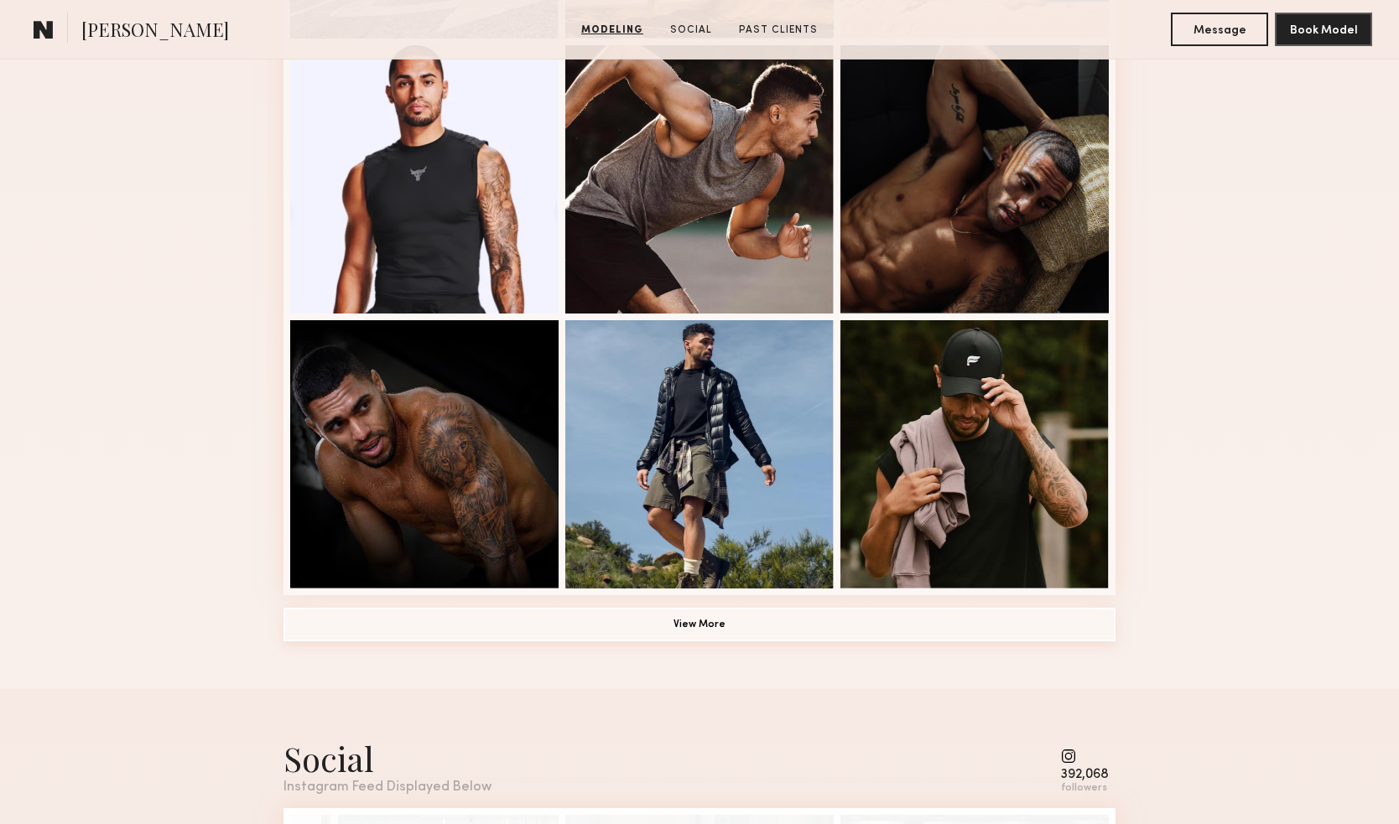
click at [703, 620] on button "View More" at bounding box center [699, 625] width 832 height 34
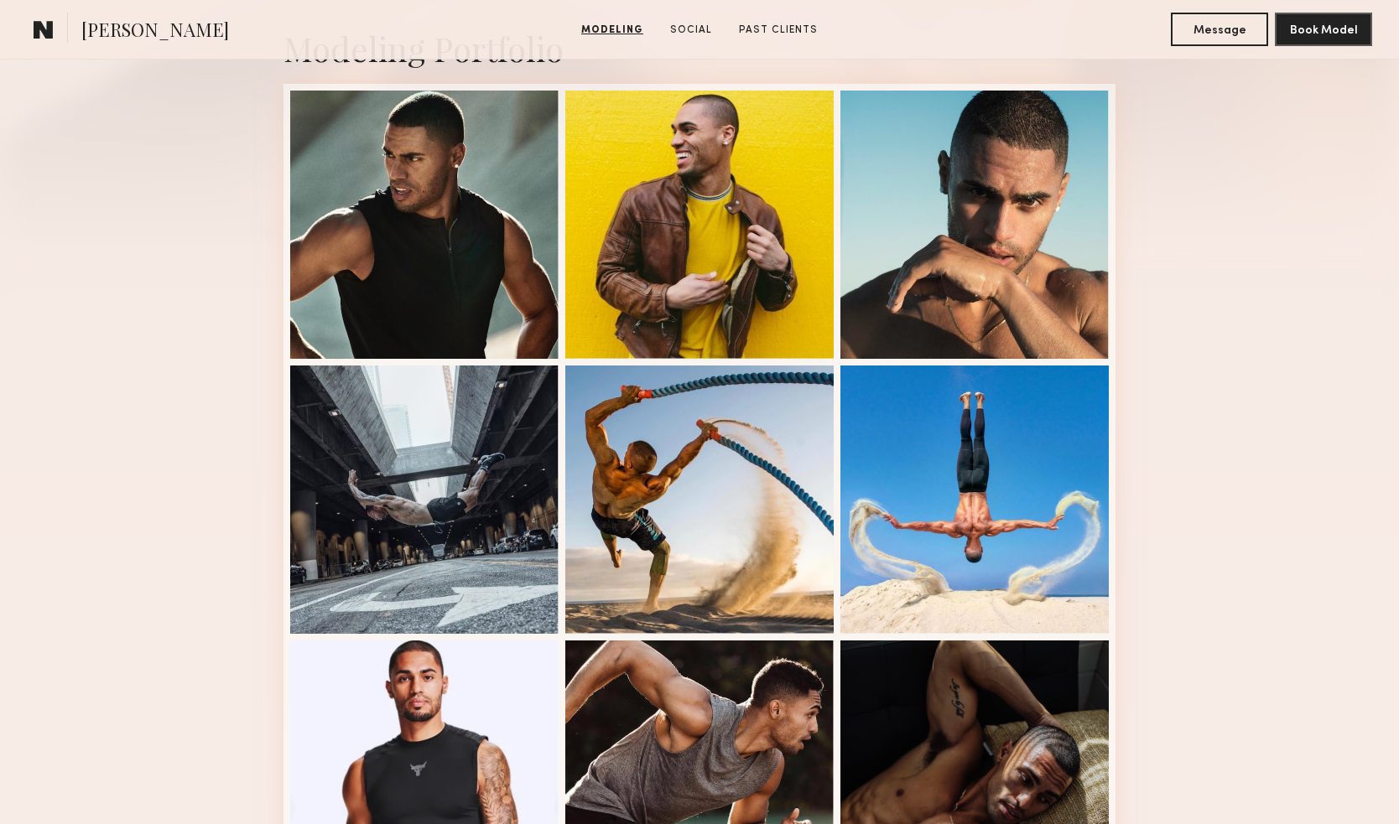
scroll to position [0, 0]
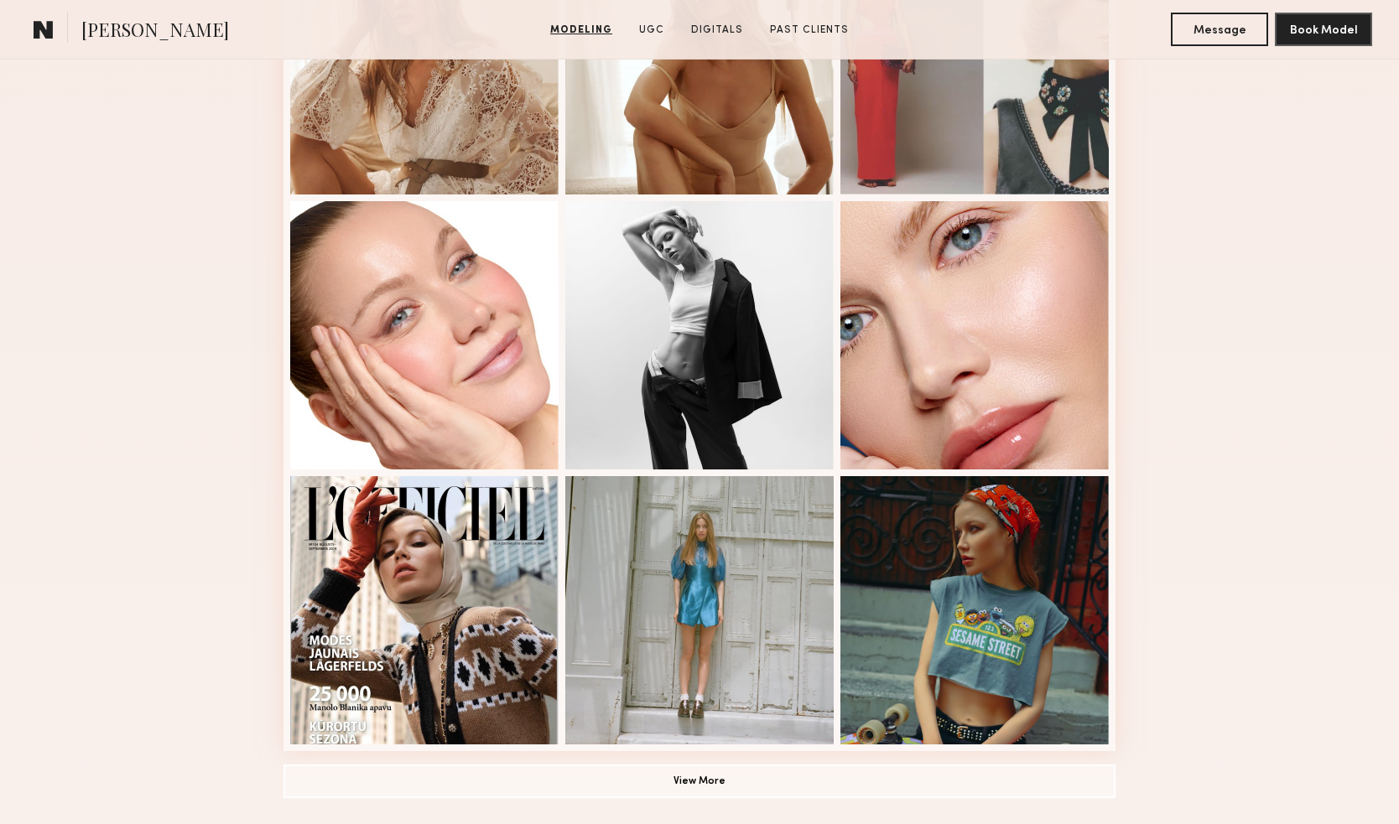
scroll to position [849, 0]
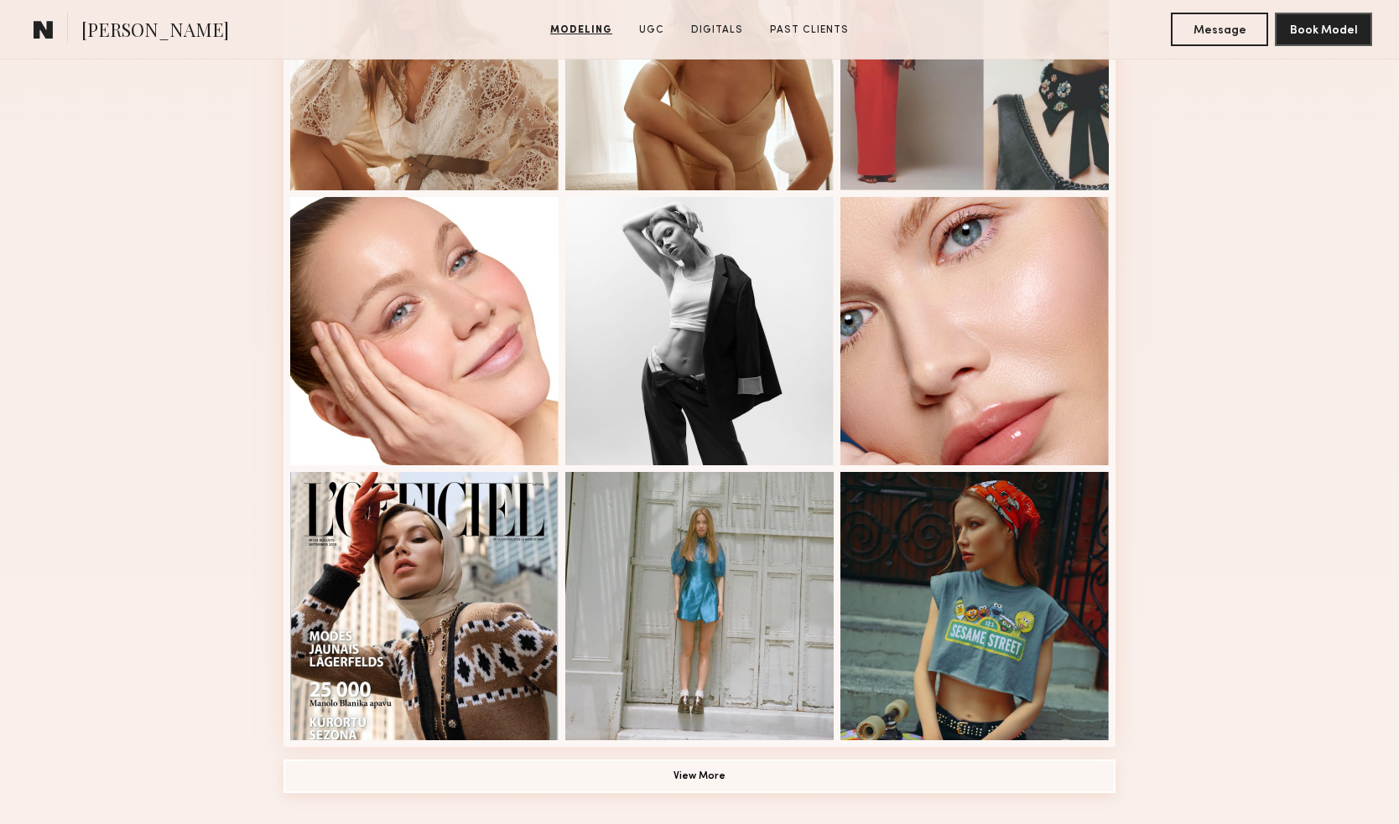
click at [722, 781] on button "View More" at bounding box center [699, 777] width 832 height 34
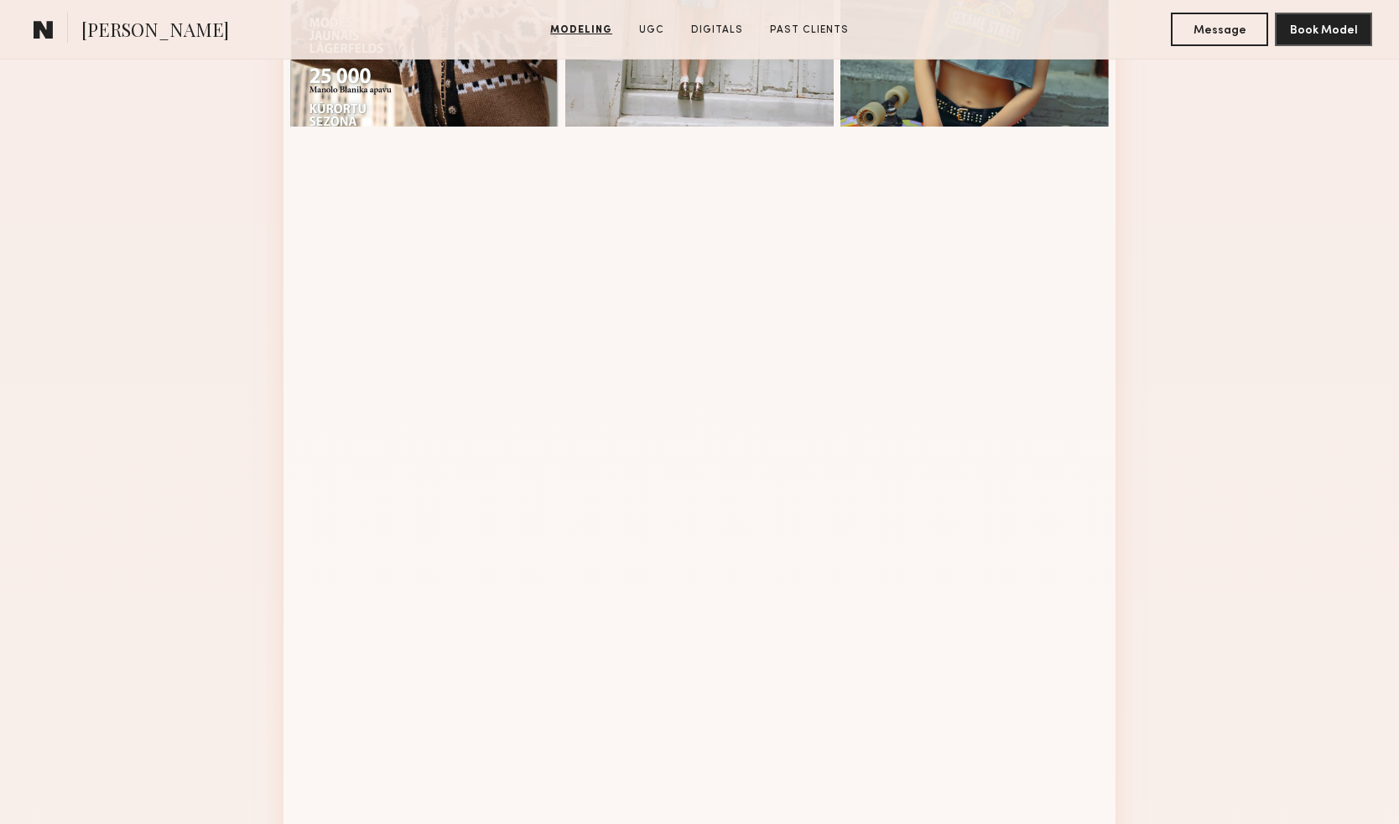
scroll to position [1466, 0]
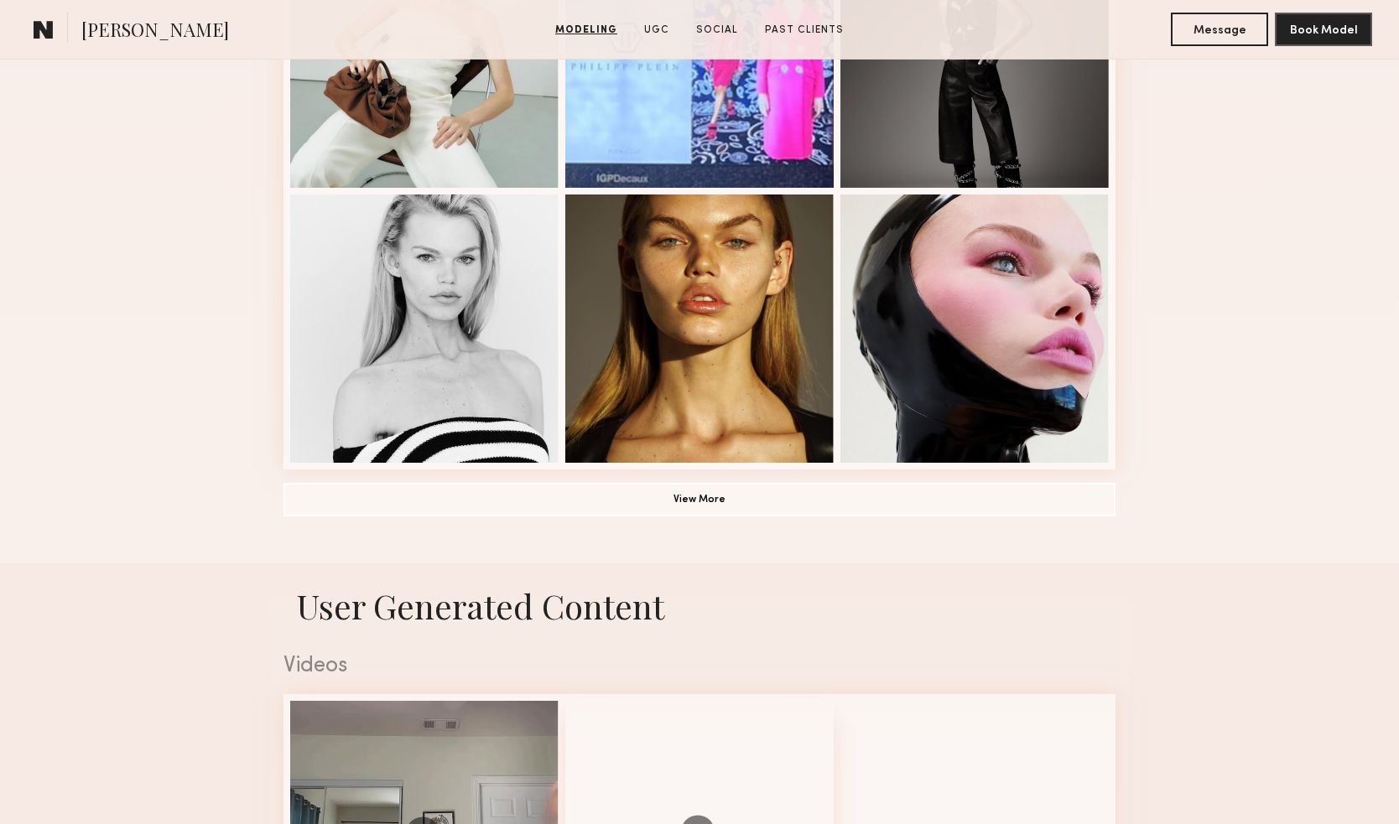
scroll to position [1109, 0]
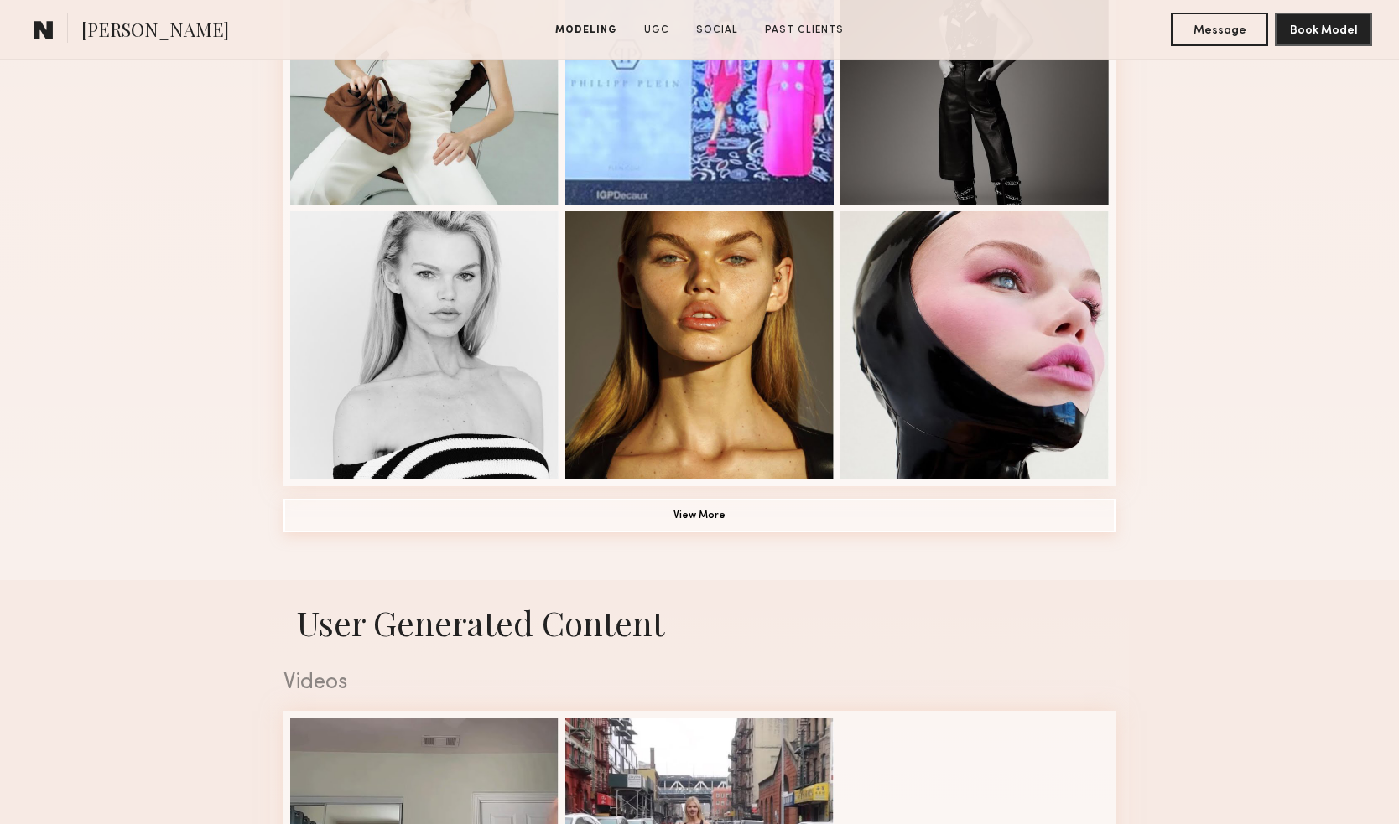
click at [677, 522] on button "View More" at bounding box center [699, 516] width 832 height 34
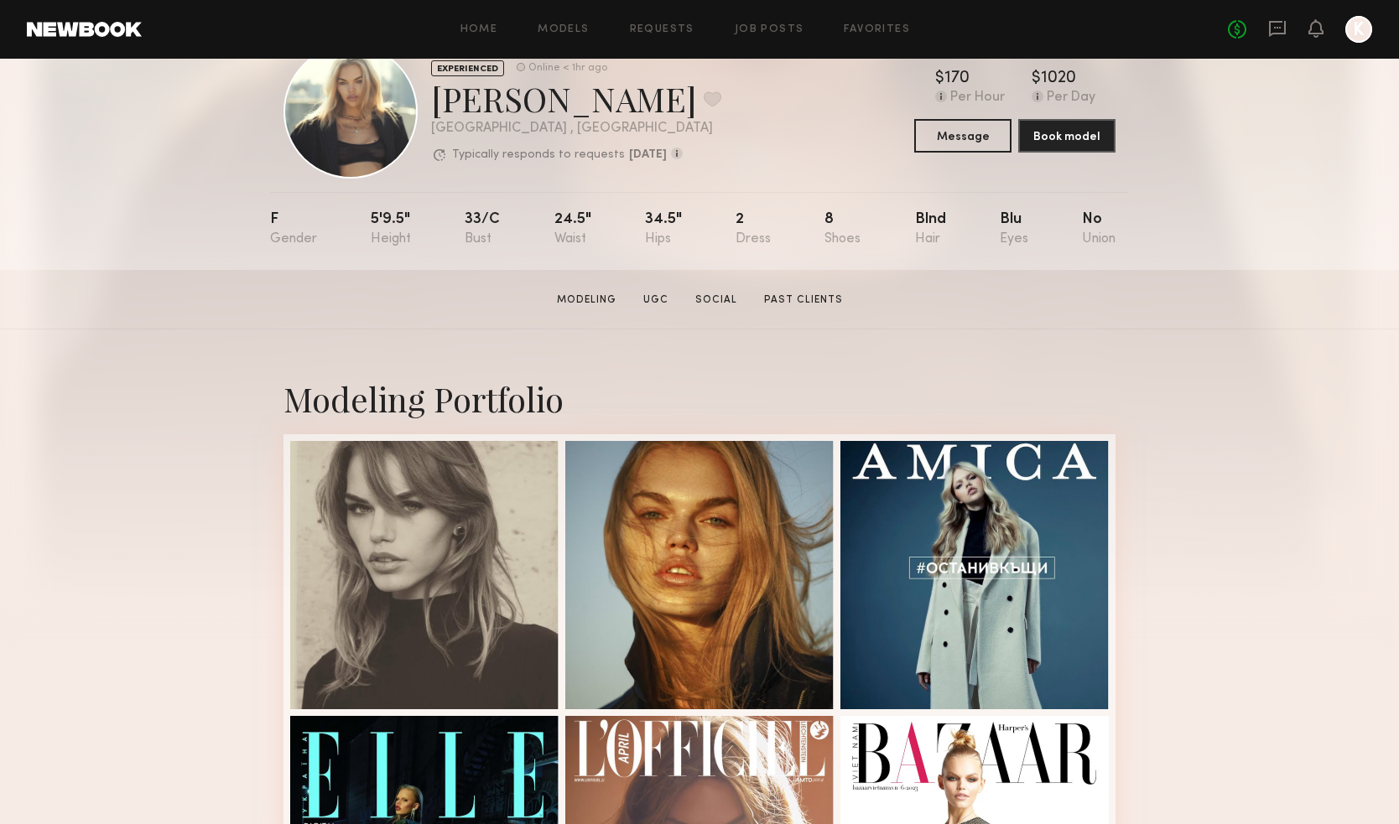
scroll to position [40, 0]
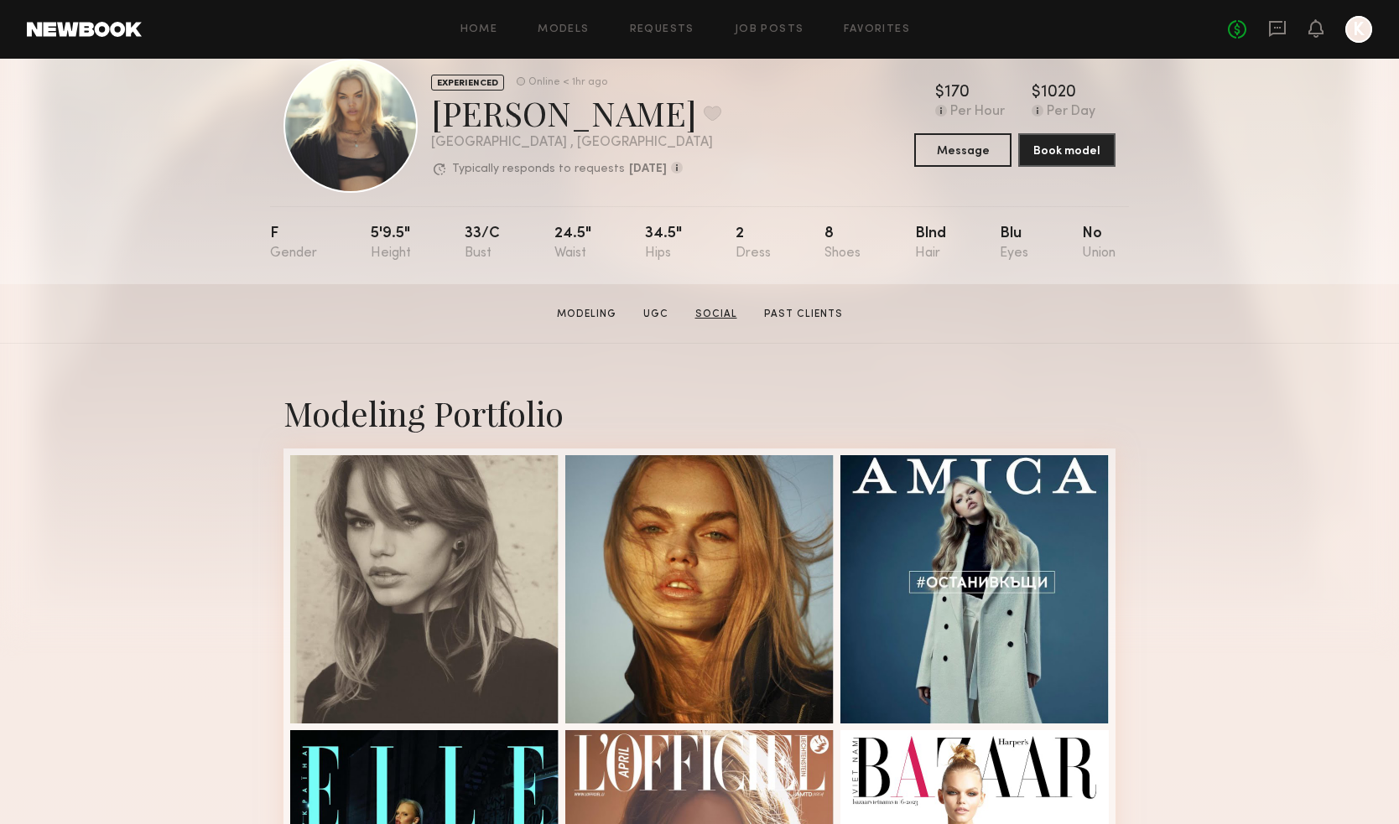
click at [715, 309] on link "Social" at bounding box center [715, 314] width 55 height 15
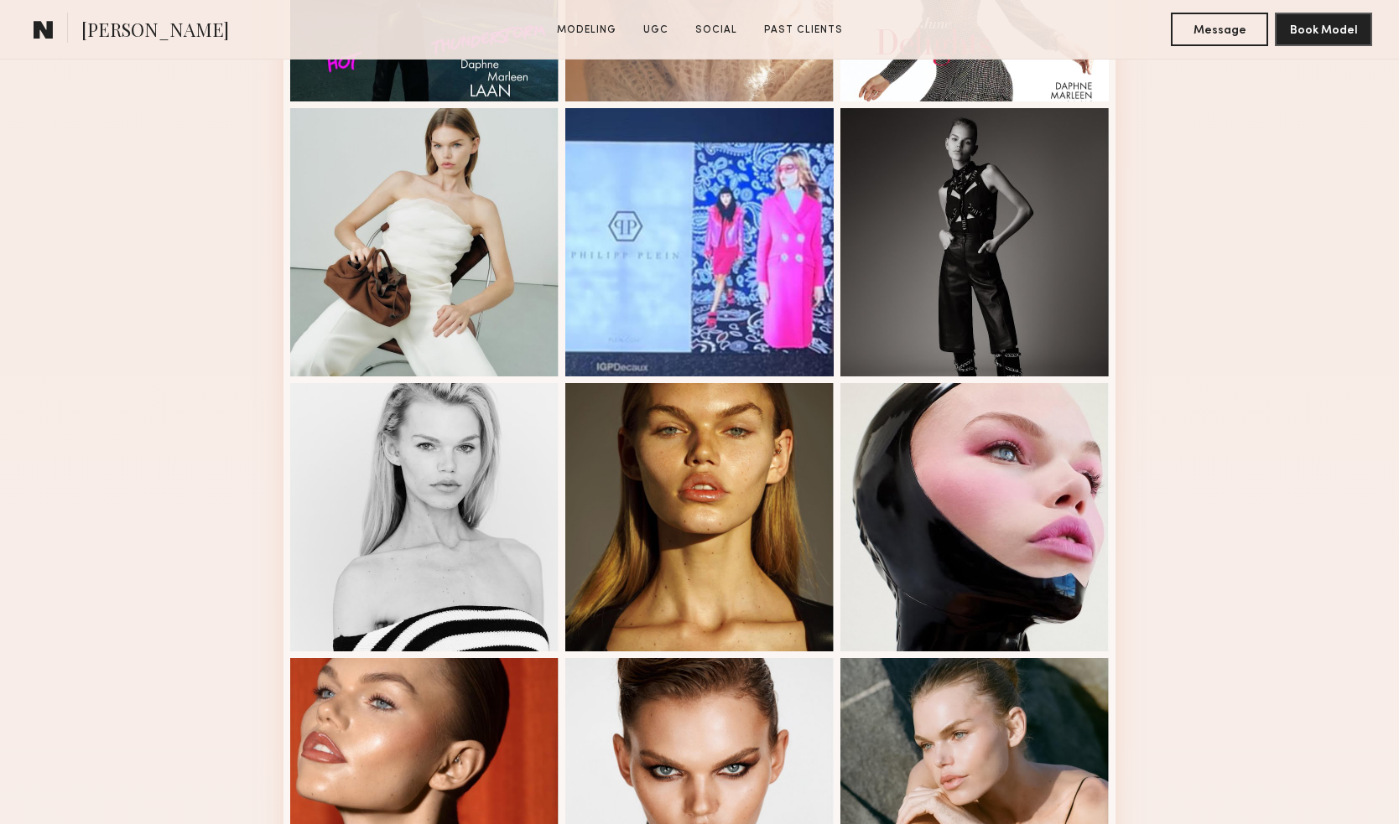
scroll to position [0, 0]
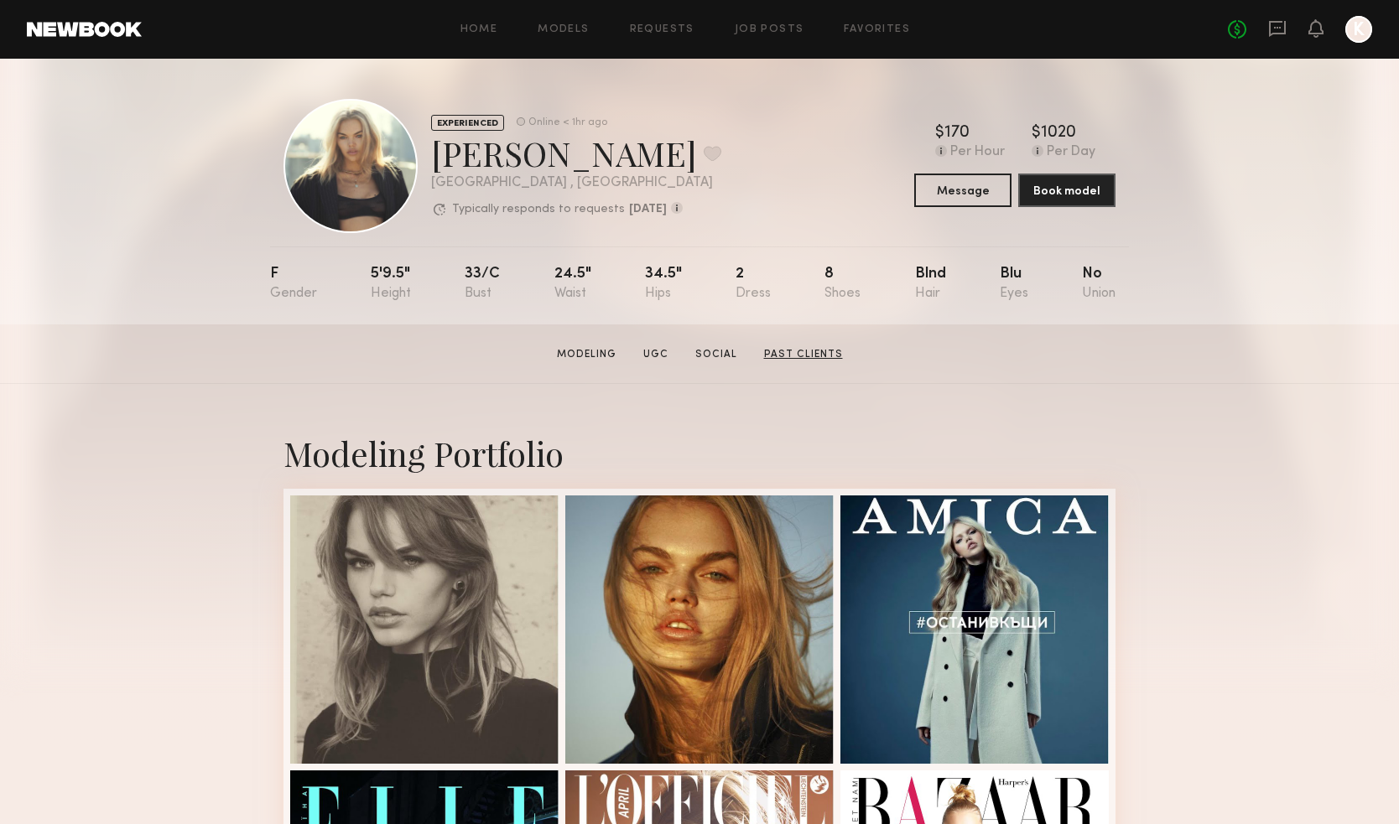
click at [792, 347] on link "Past Clients" at bounding box center [803, 354] width 92 height 15
click at [335, 170] on div at bounding box center [350, 166] width 134 height 134
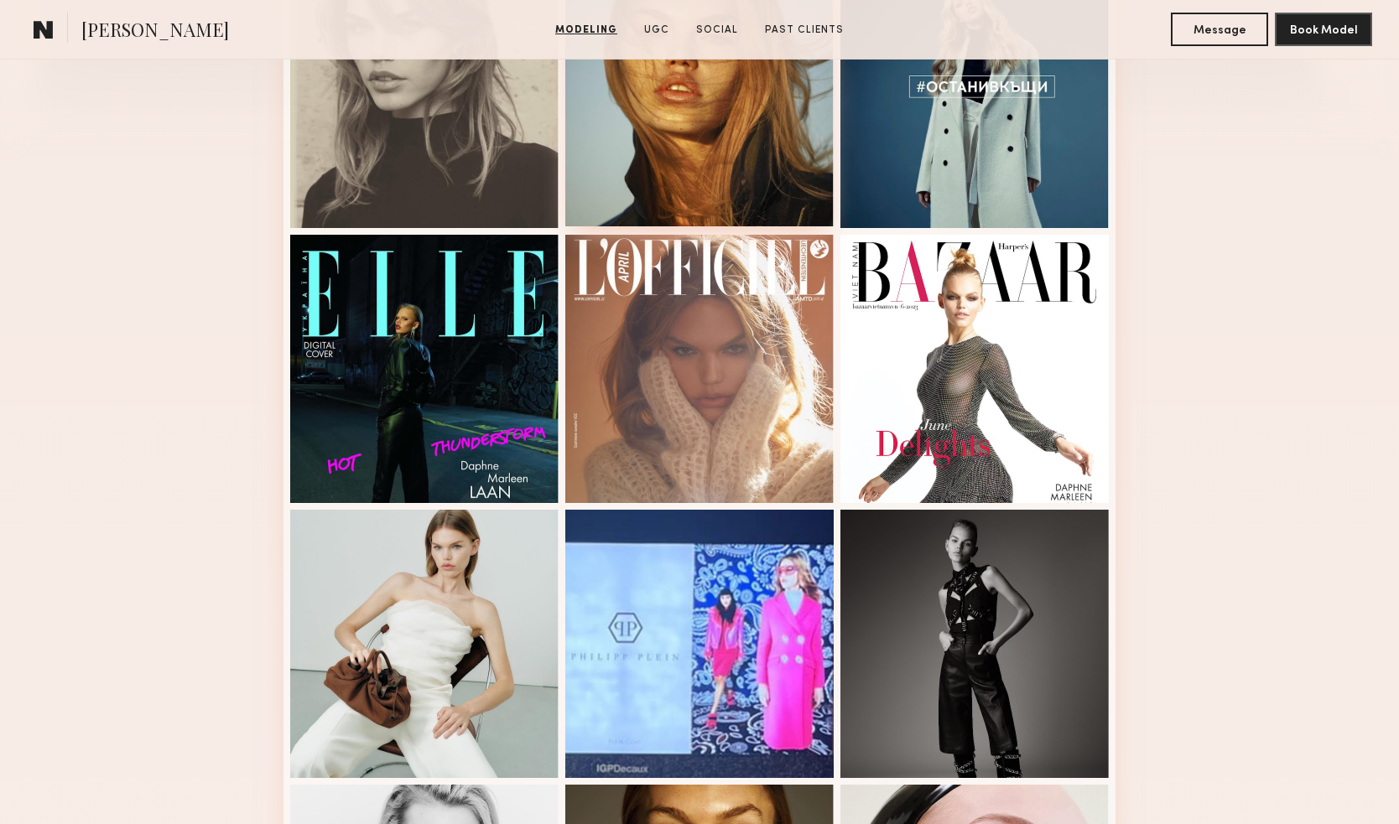
scroll to position [560, 0]
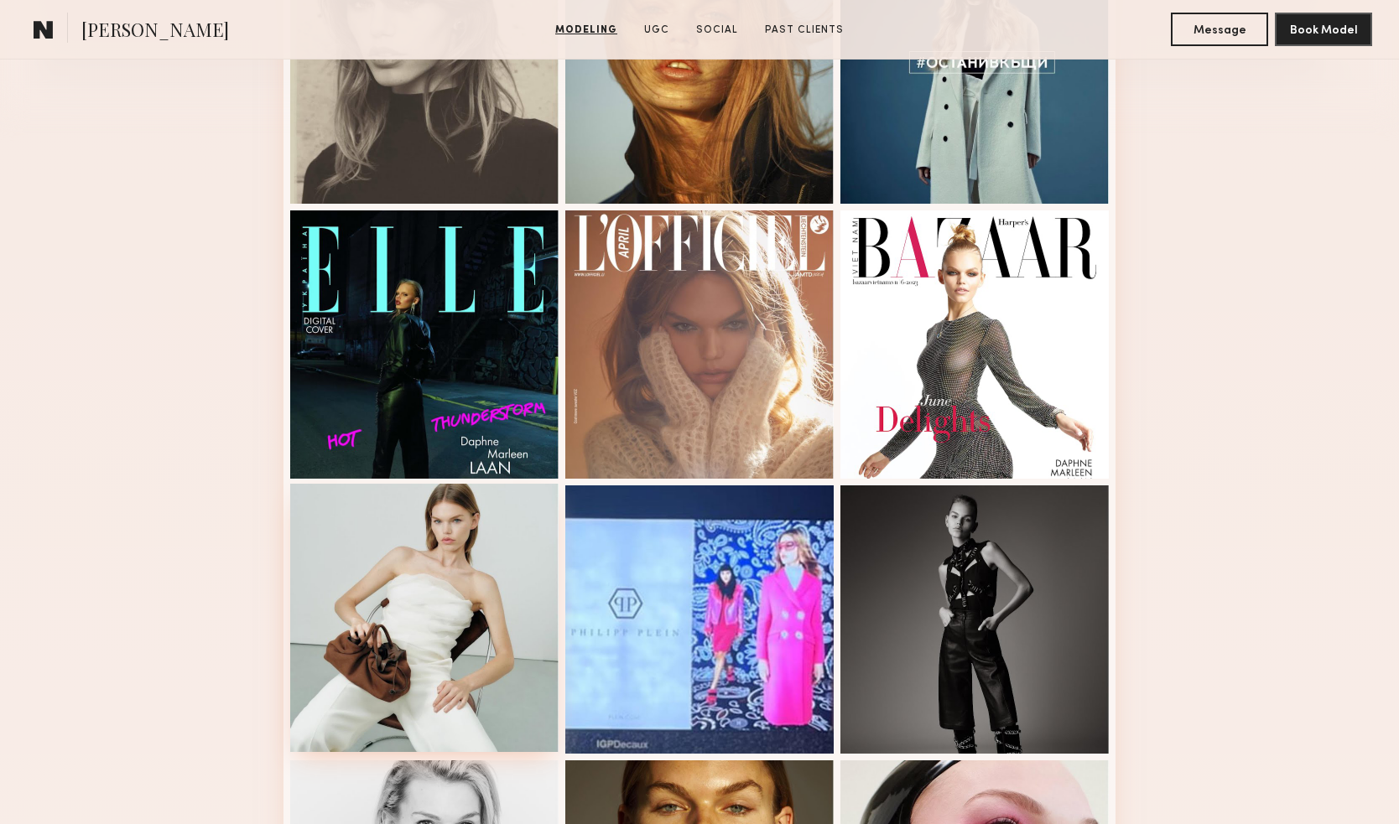
click at [488, 556] on div at bounding box center [424, 618] width 268 height 268
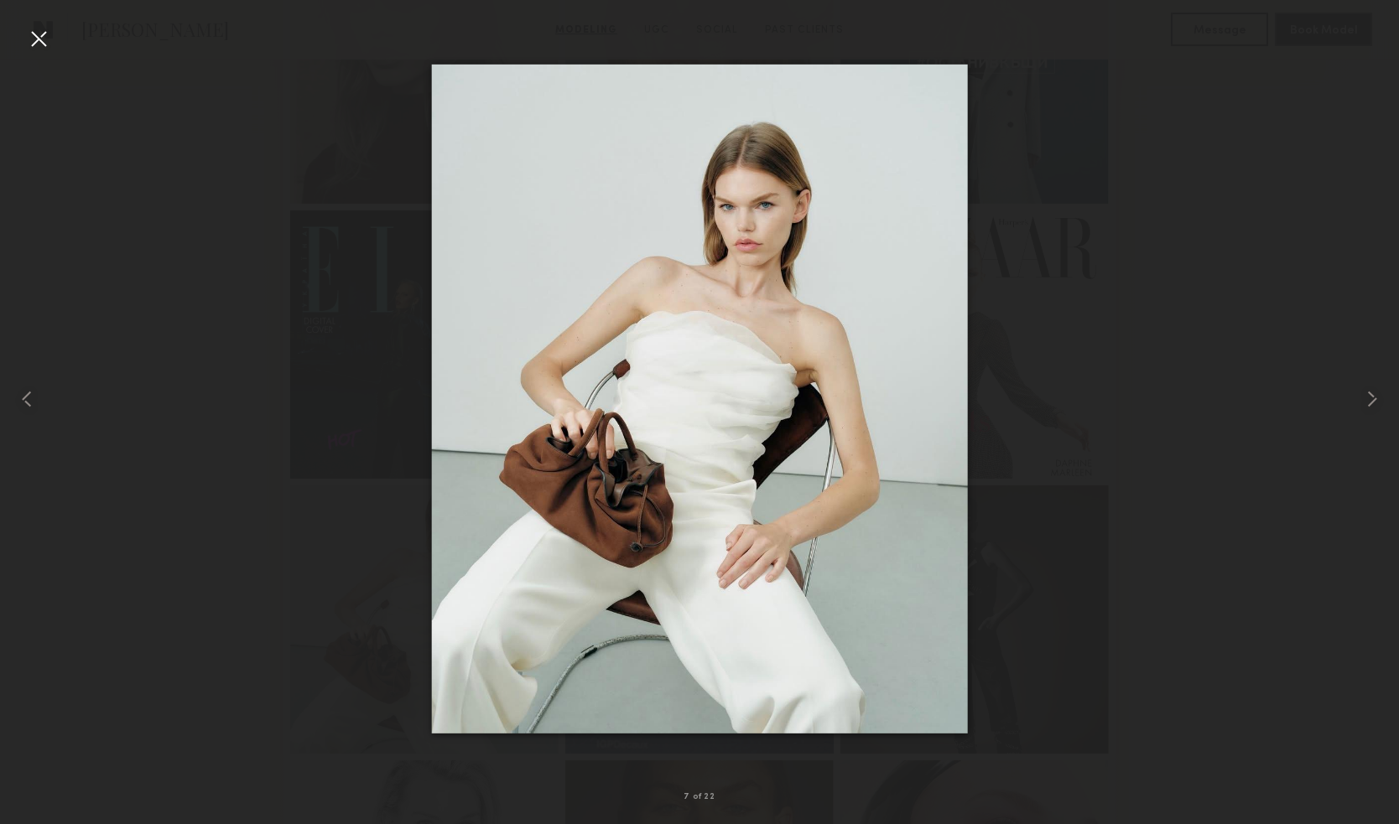
click at [1161, 374] on div at bounding box center [699, 399] width 1399 height 744
click at [49, 45] on div at bounding box center [38, 38] width 27 height 27
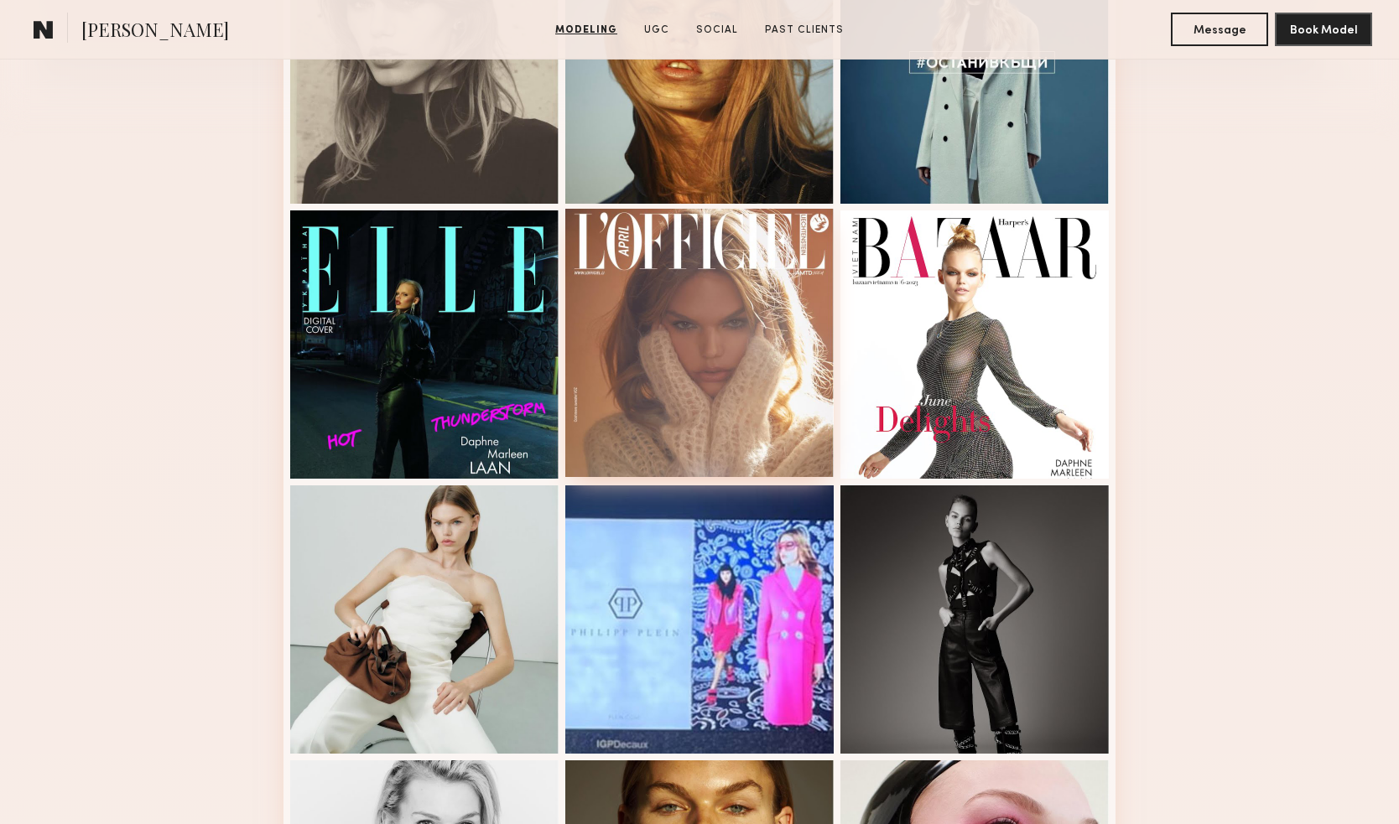
scroll to position [566, 0]
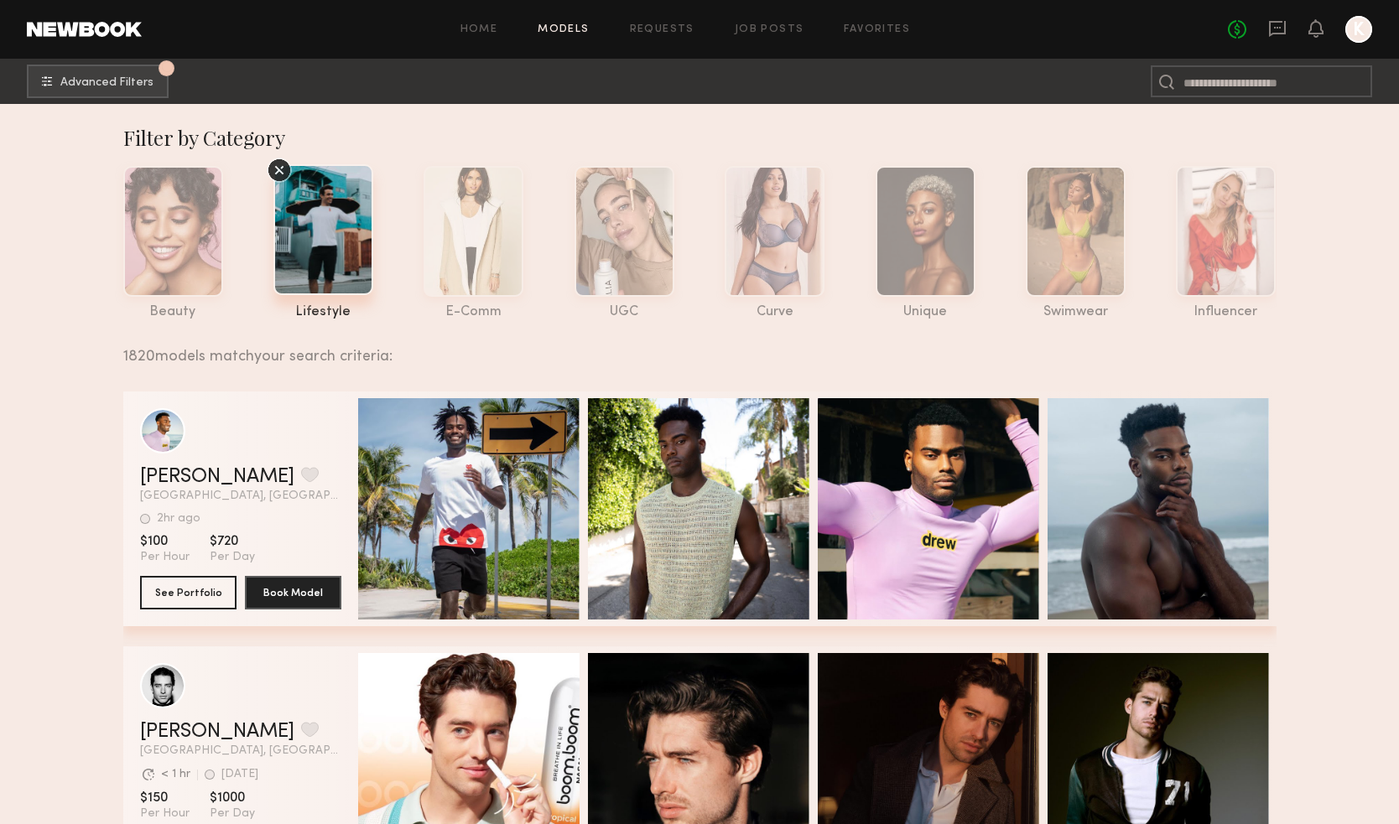
click at [286, 171] on icon at bounding box center [279, 170] width 25 height 25
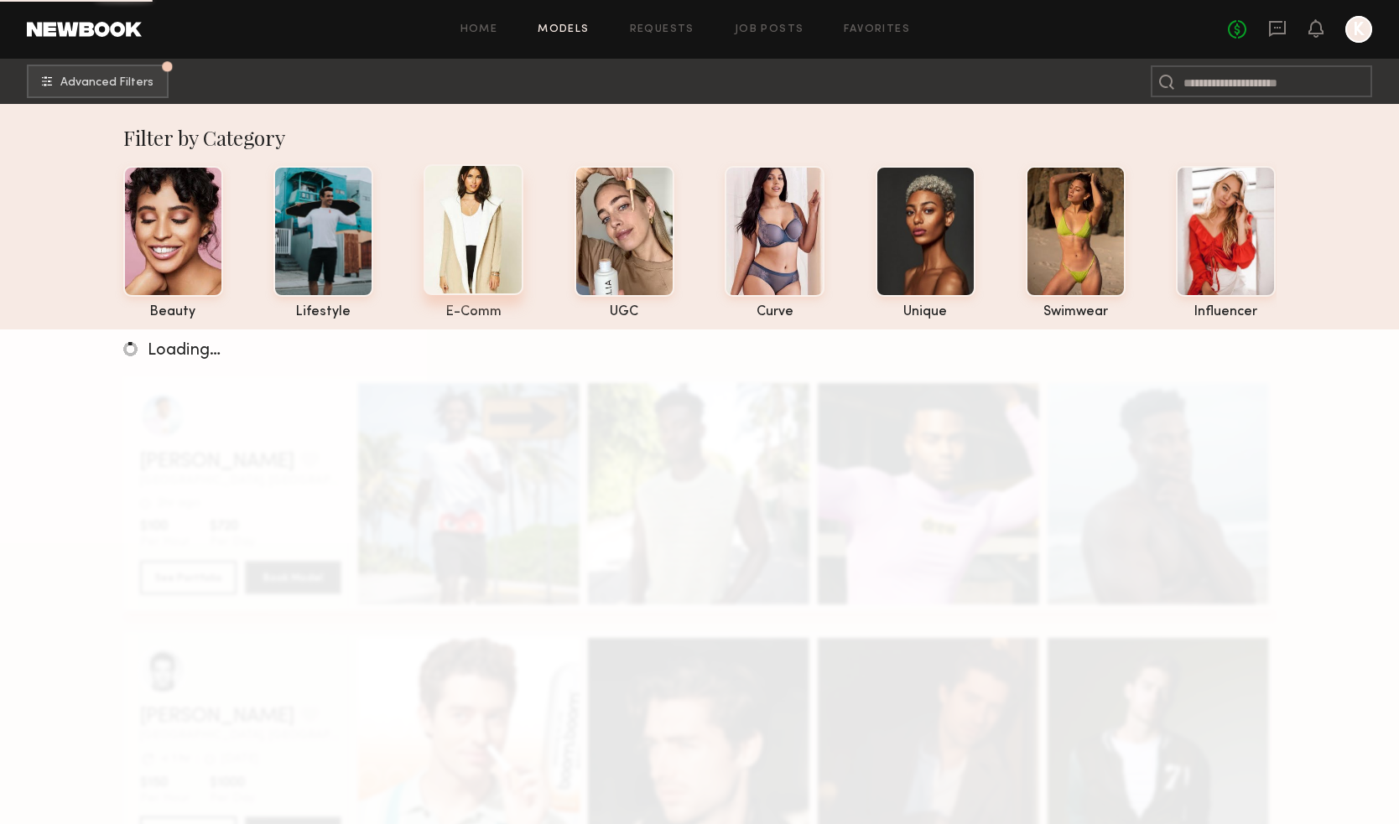
click at [471, 231] on div at bounding box center [473, 229] width 100 height 131
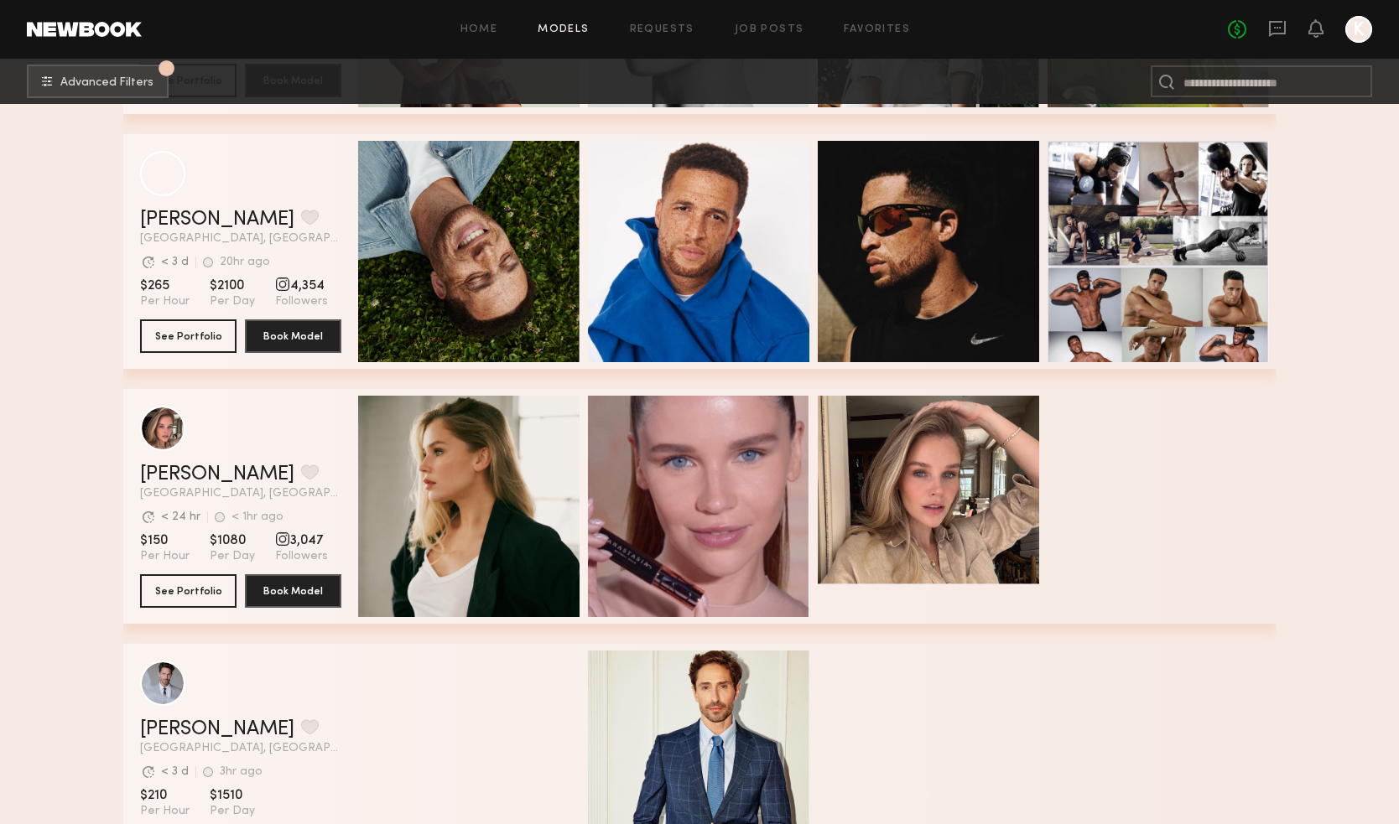
scroll to position [6963, 0]
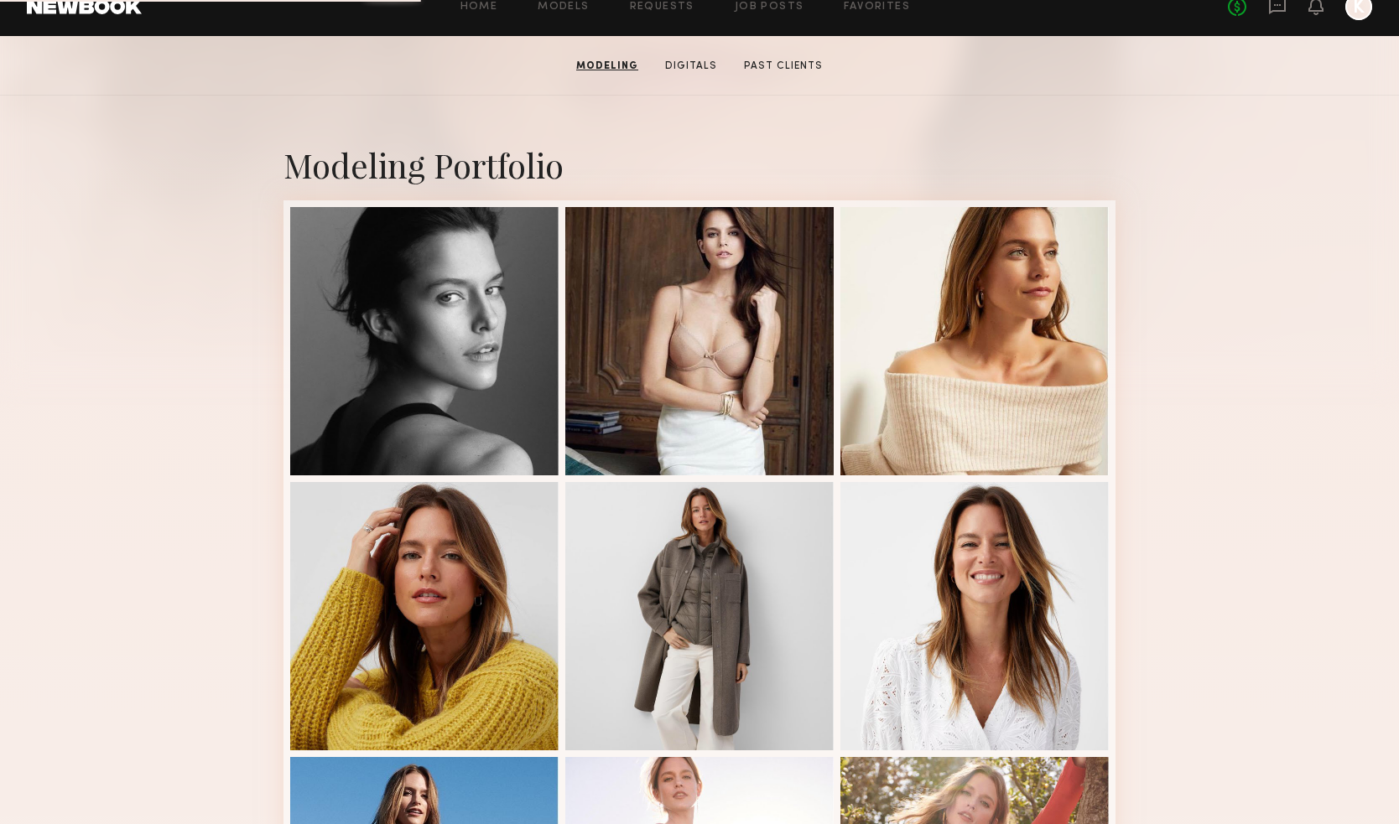
scroll to position [296, 0]
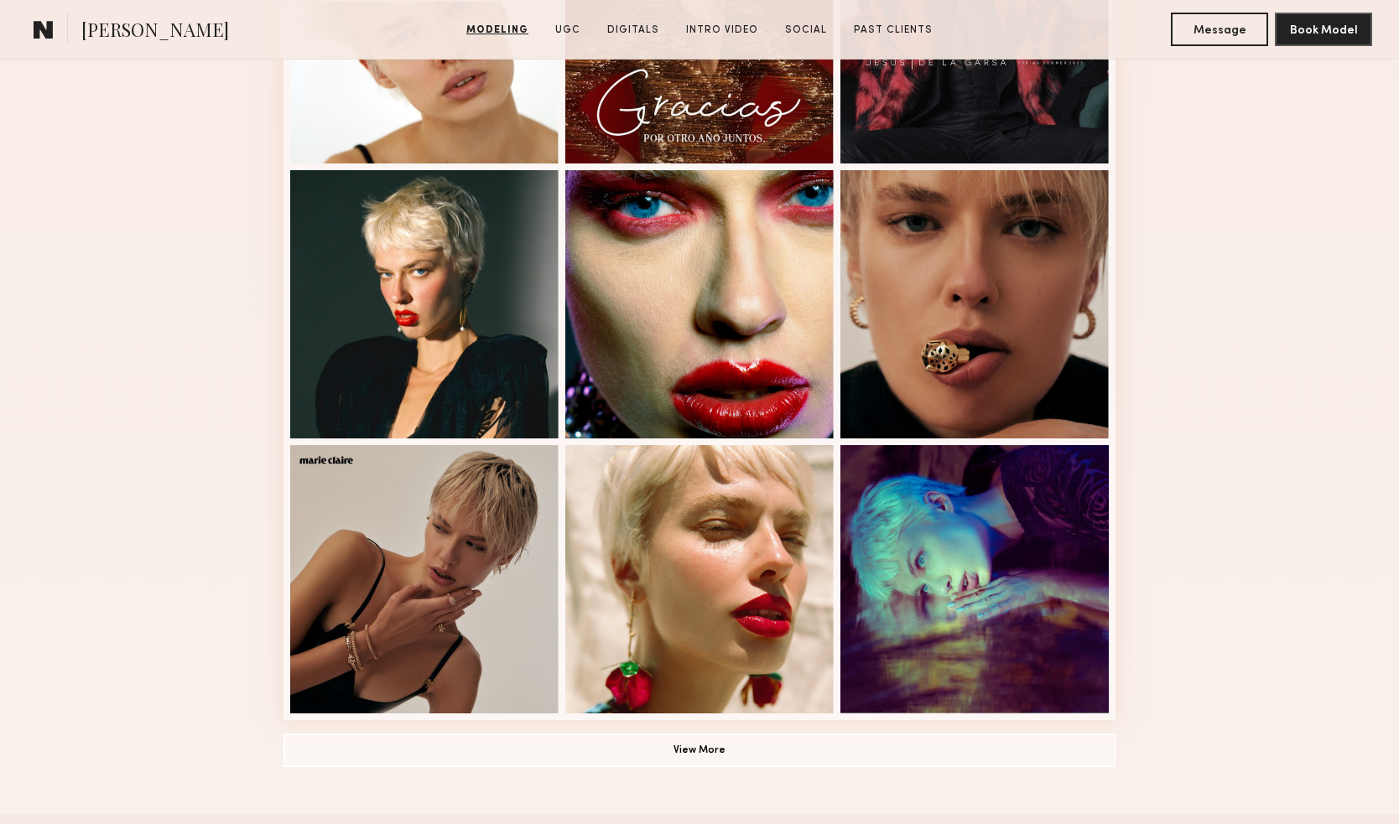
scroll to position [888, 0]
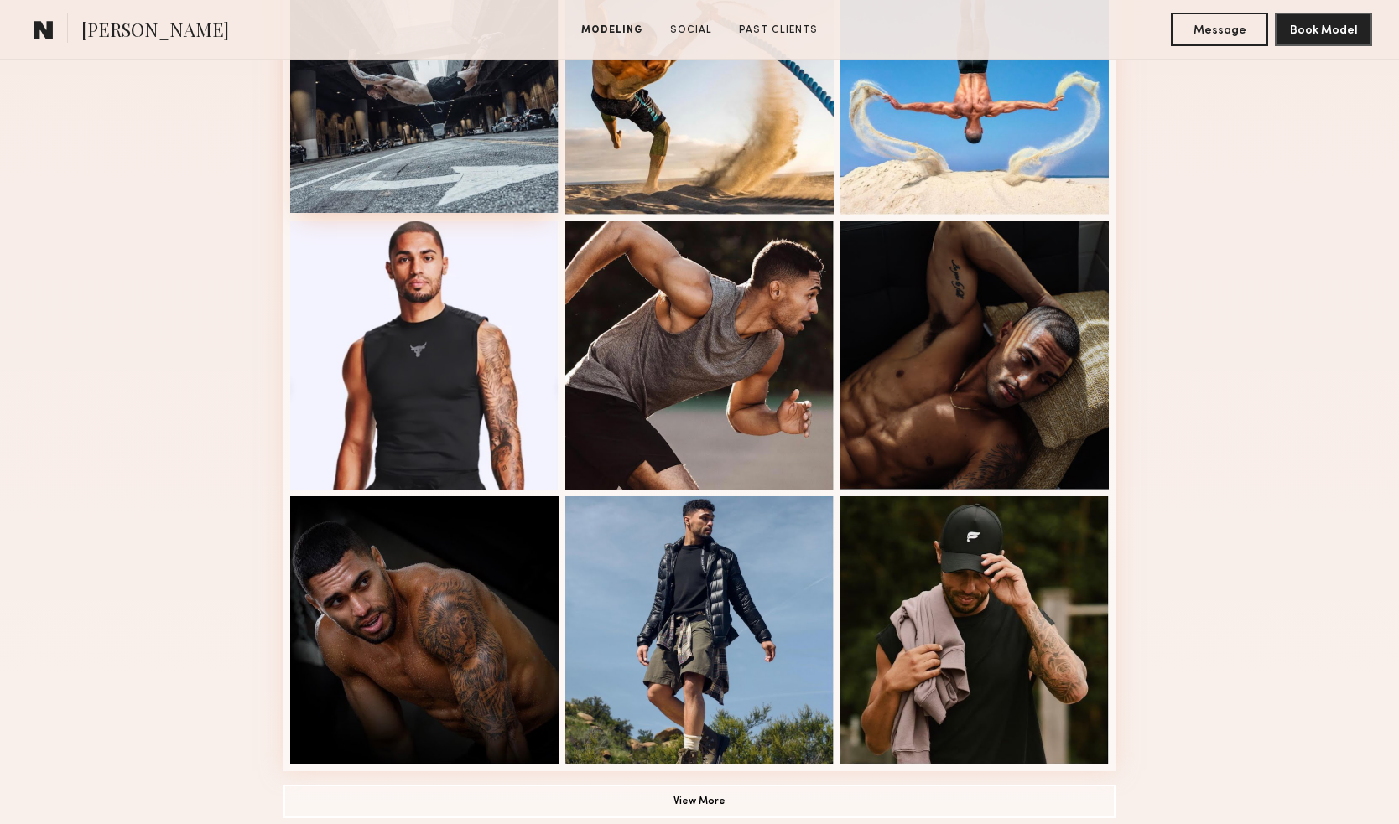
scroll to position [823, 0]
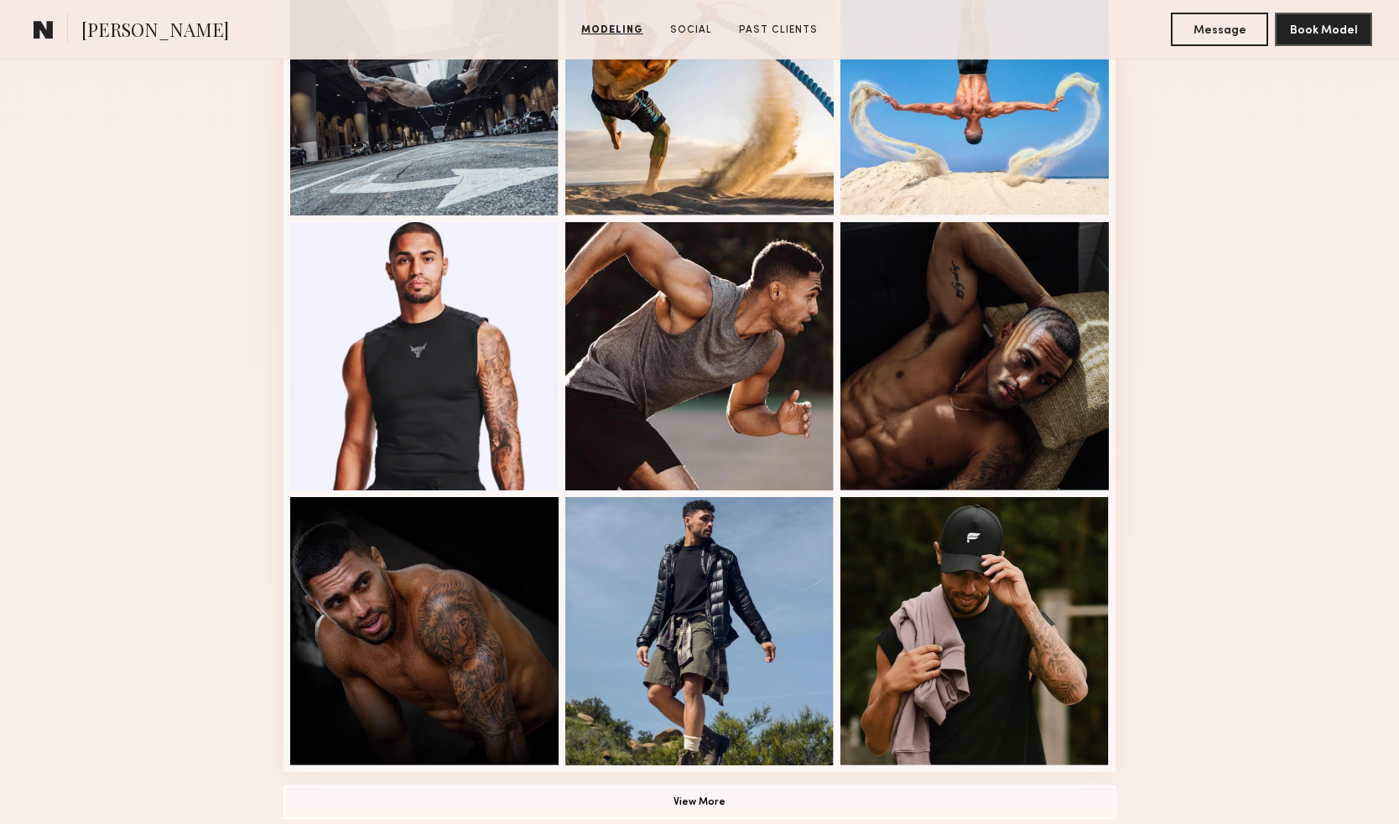
drag, startPoint x: 221, startPoint y: 29, endPoint x: 130, endPoint y: 14, distance: 92.6
click at [221, 30] on section "Ryan K." at bounding box center [199, 30] width 345 height 34
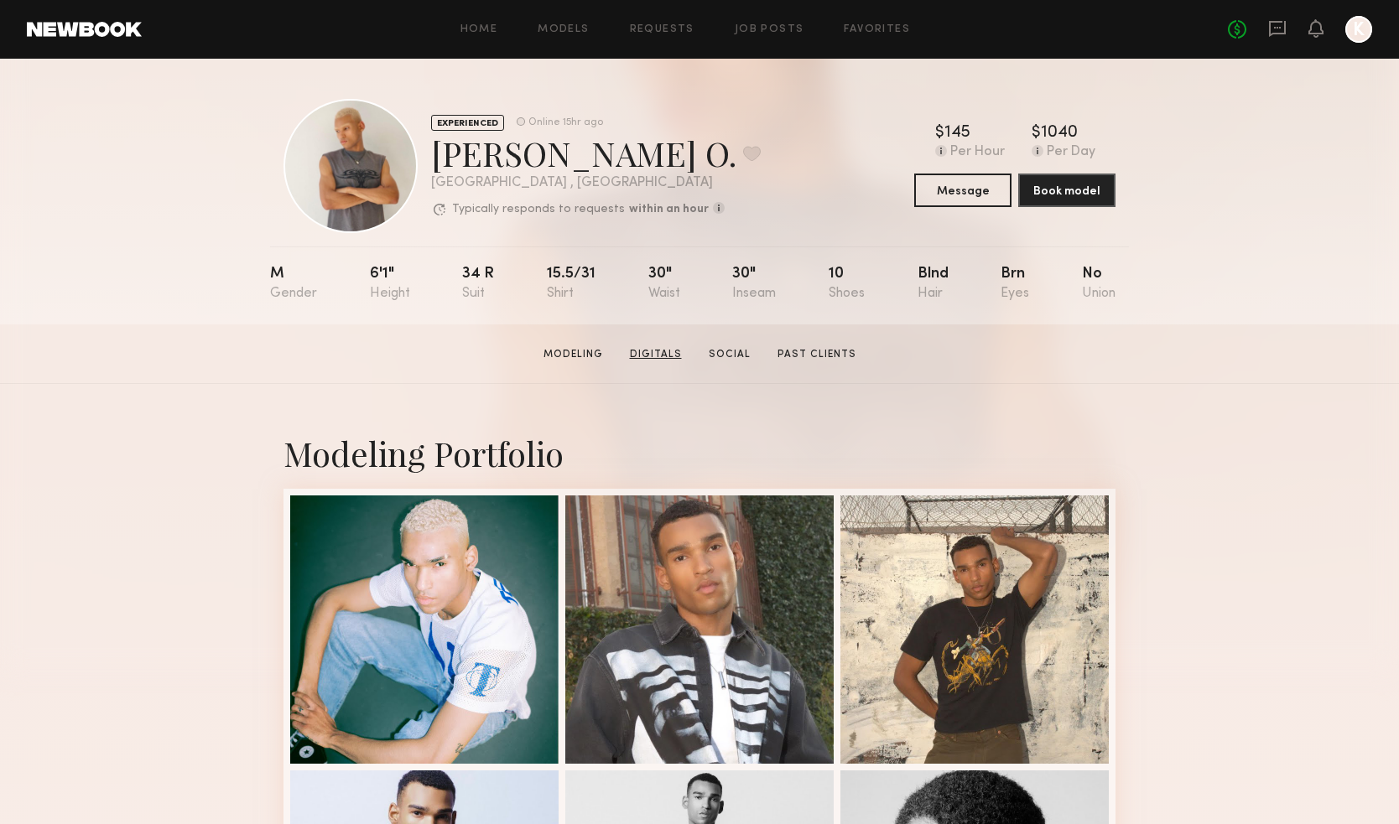
click at [669, 352] on link "Digitals" at bounding box center [655, 354] width 65 height 15
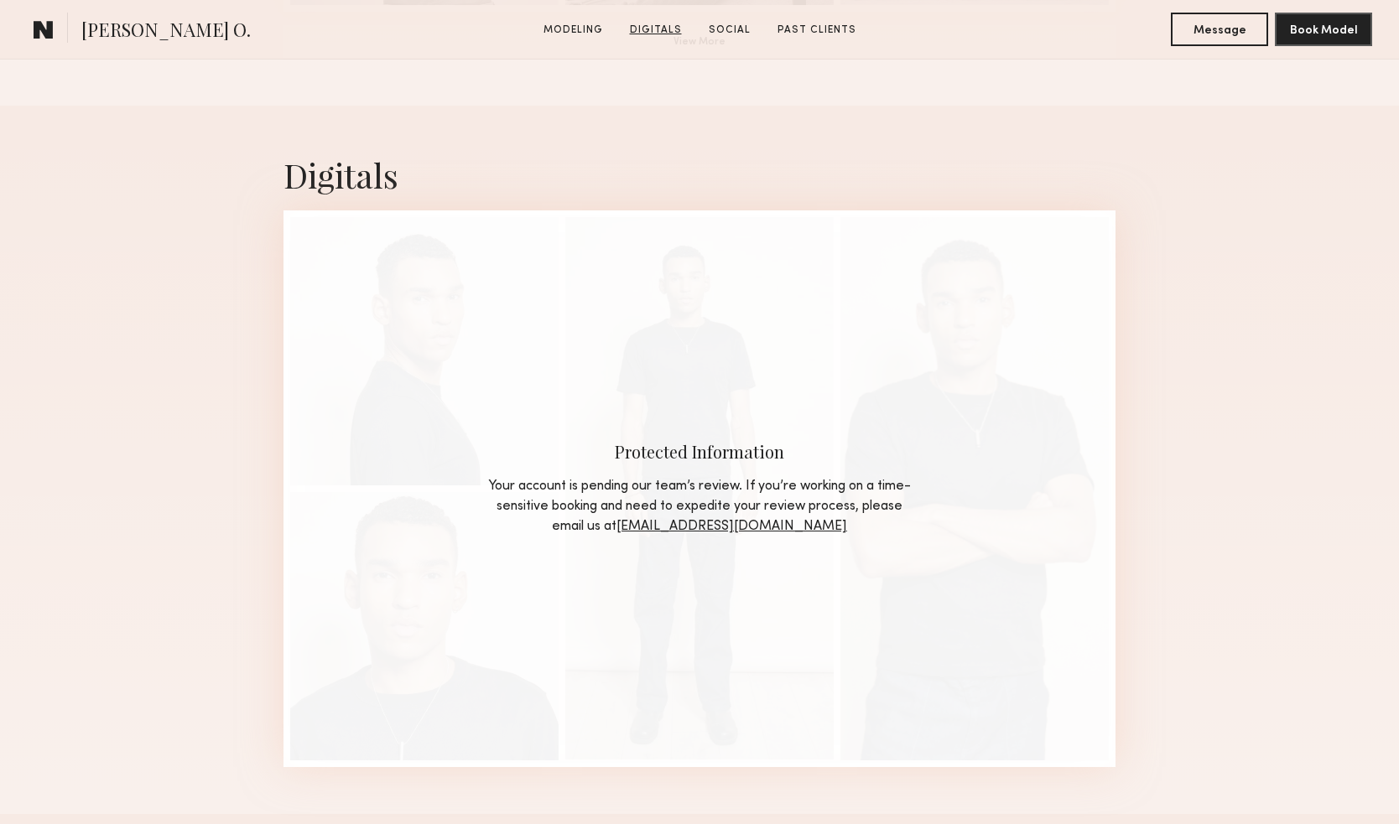
scroll to position [1588, 0]
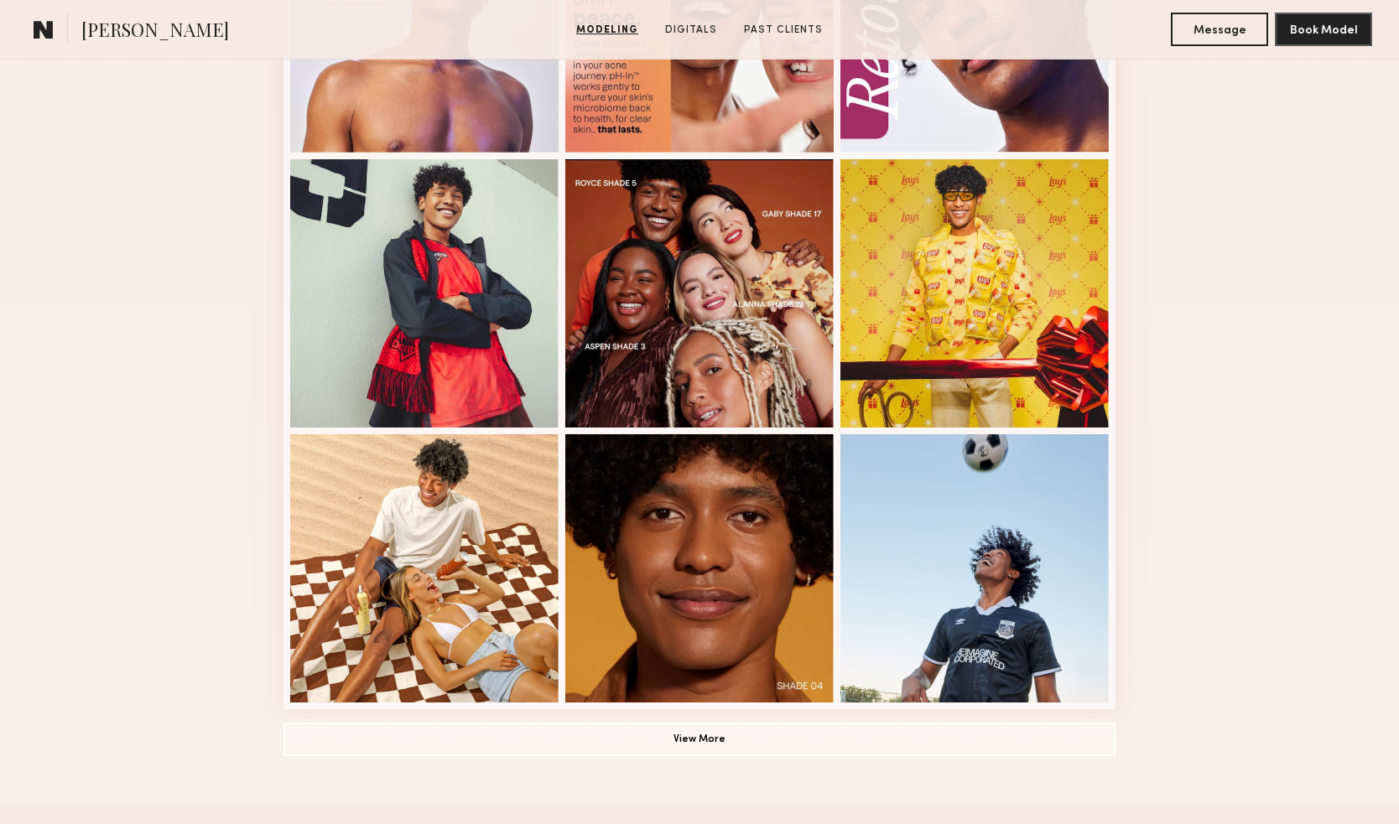
scroll to position [885, 0]
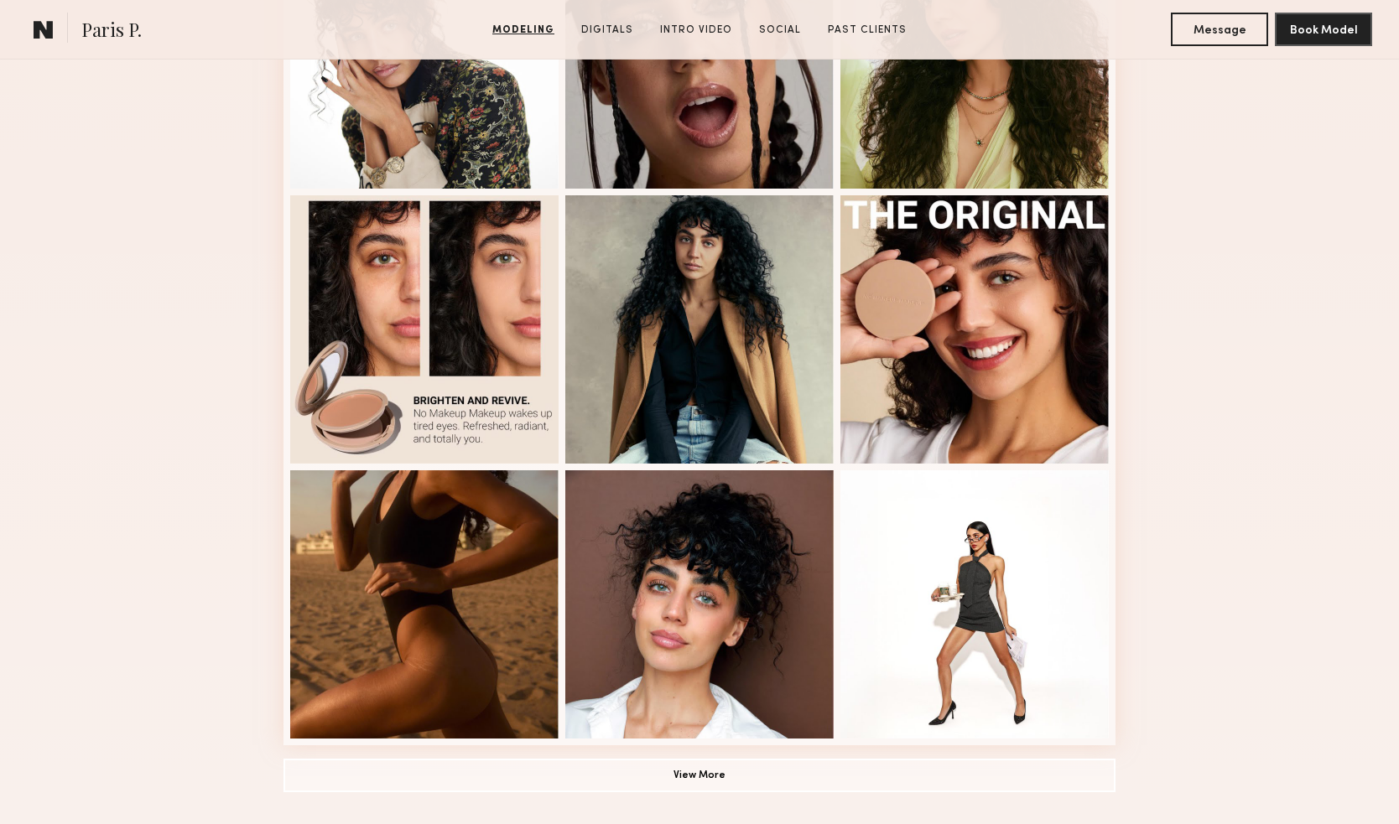
scroll to position [852, 0]
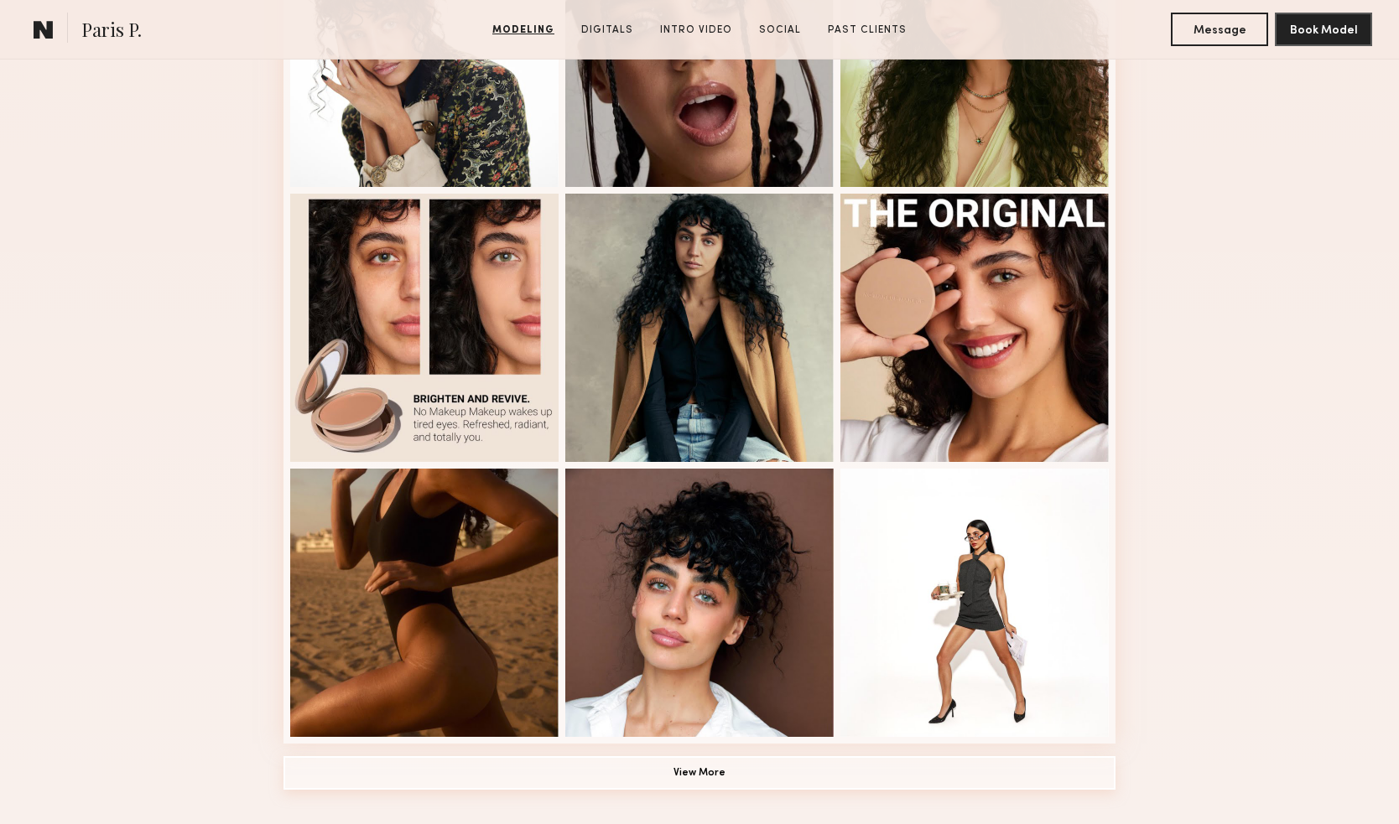
click at [697, 775] on button "View More" at bounding box center [699, 773] width 832 height 34
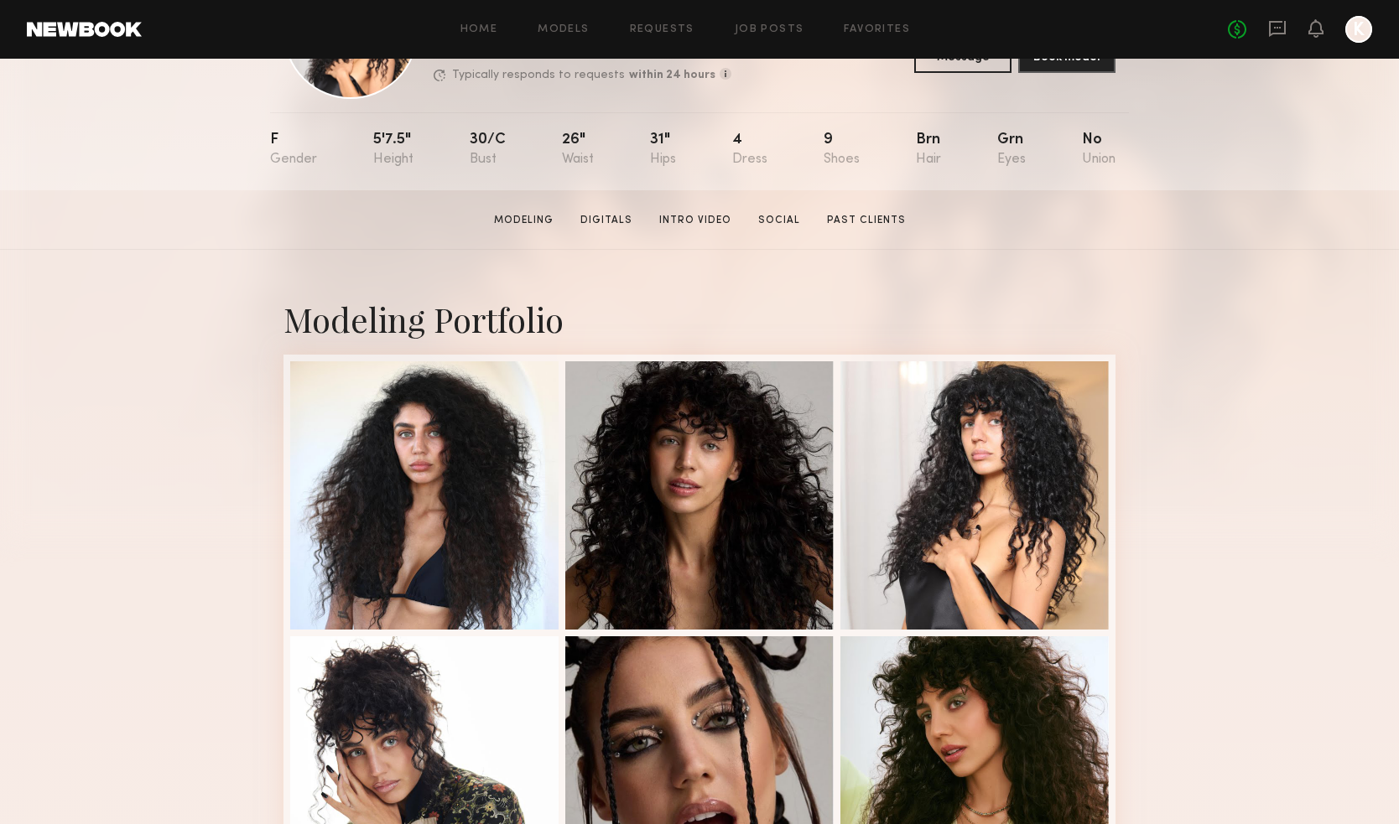
scroll to position [174, 0]
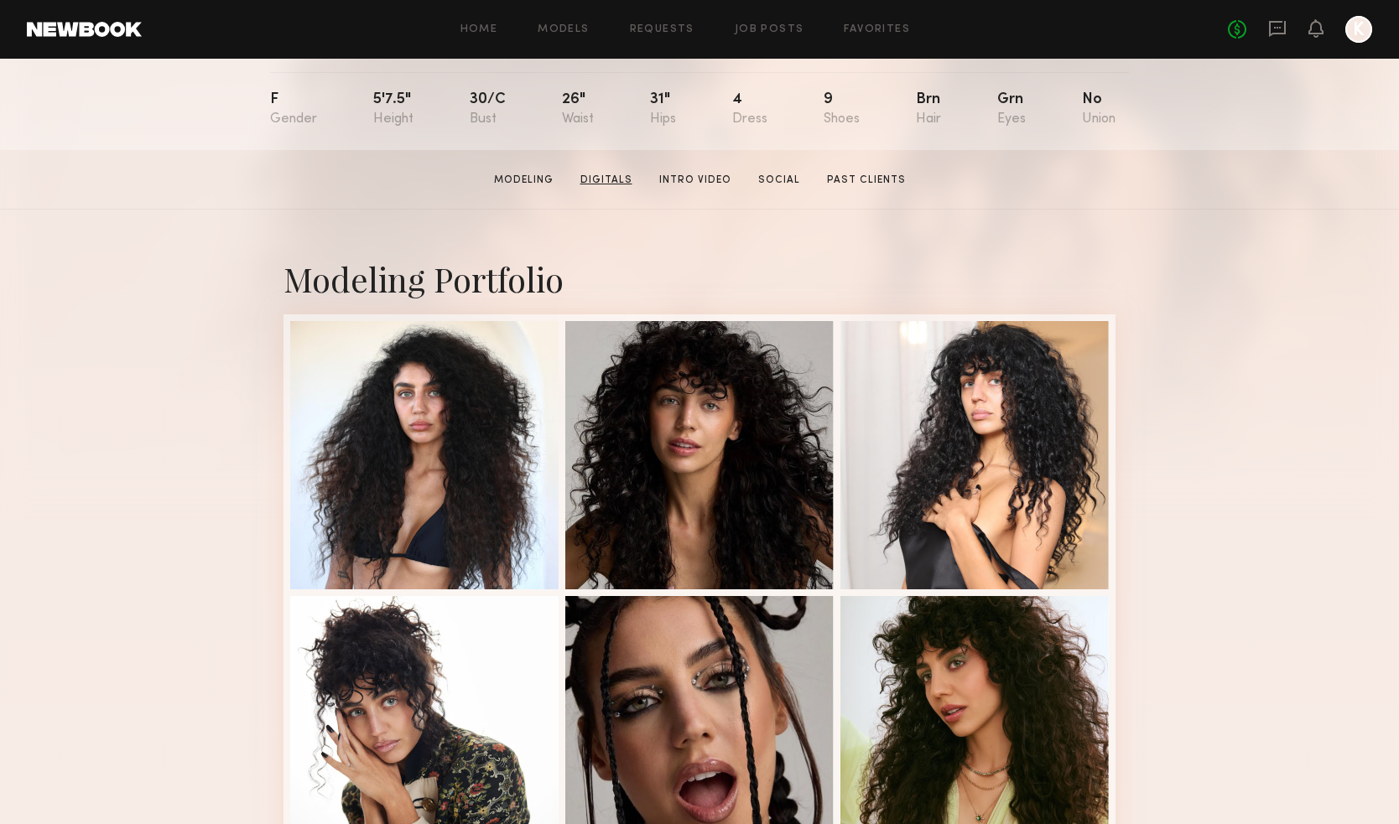
click at [620, 184] on link "Digitals" at bounding box center [606, 180] width 65 height 15
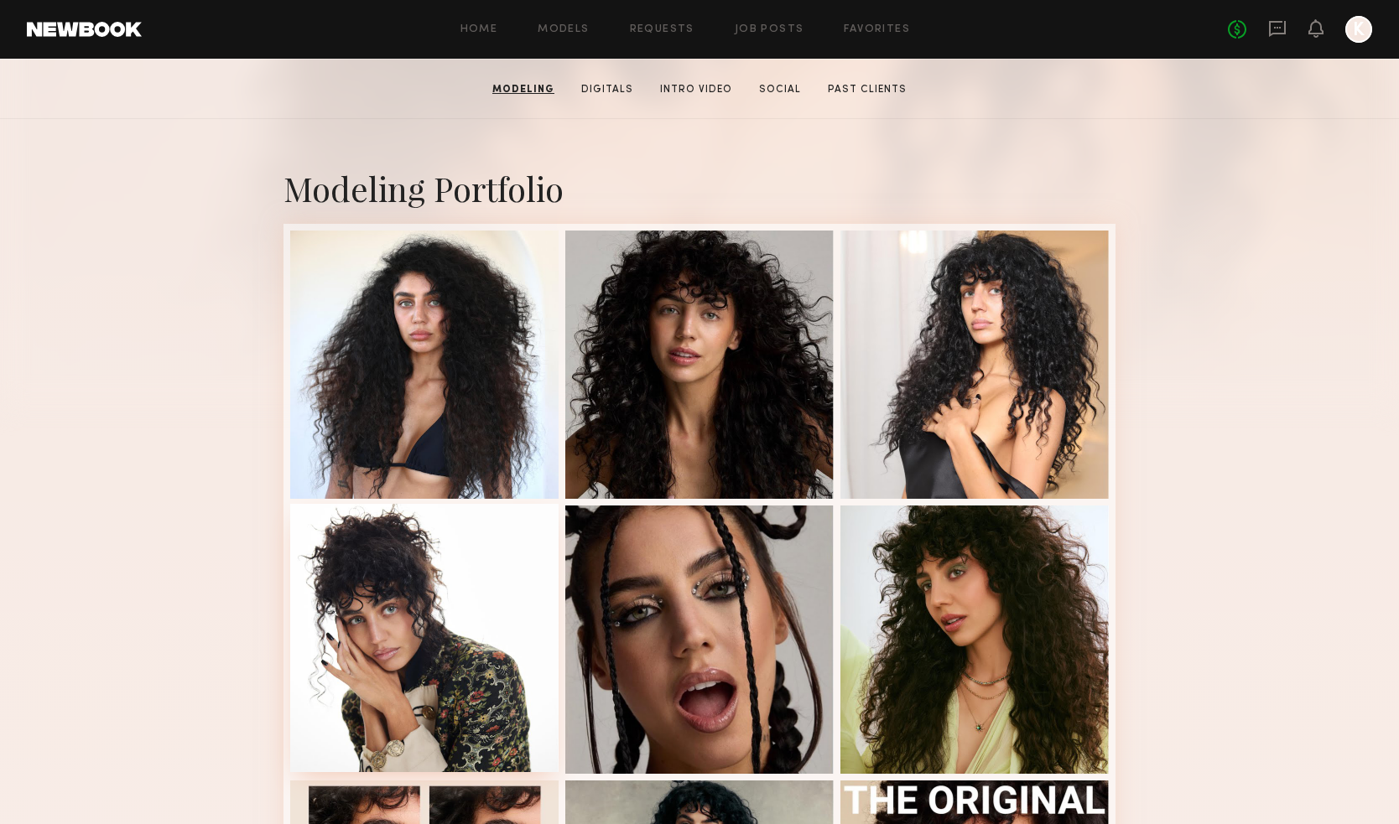
scroll to position [262, 0]
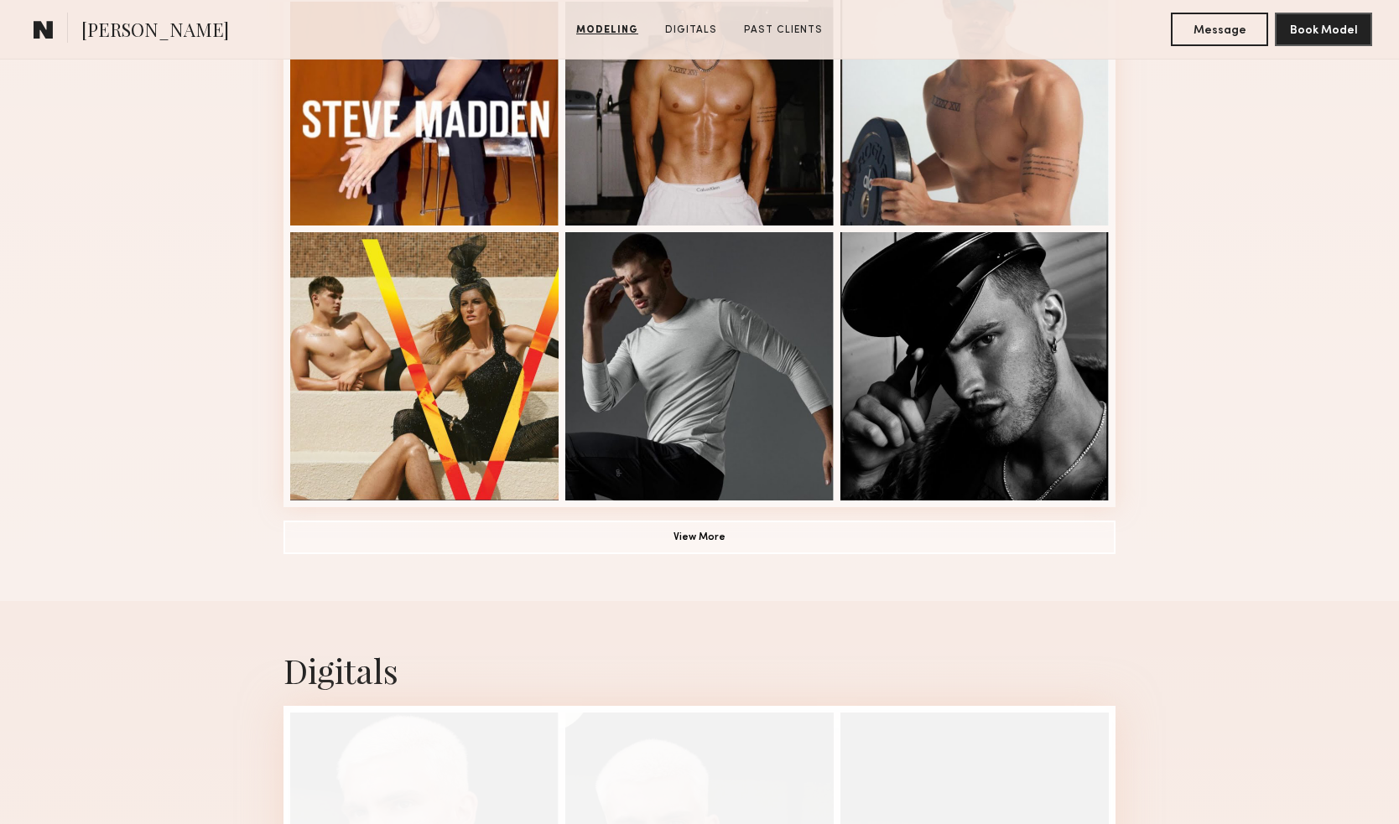
scroll to position [1262, 0]
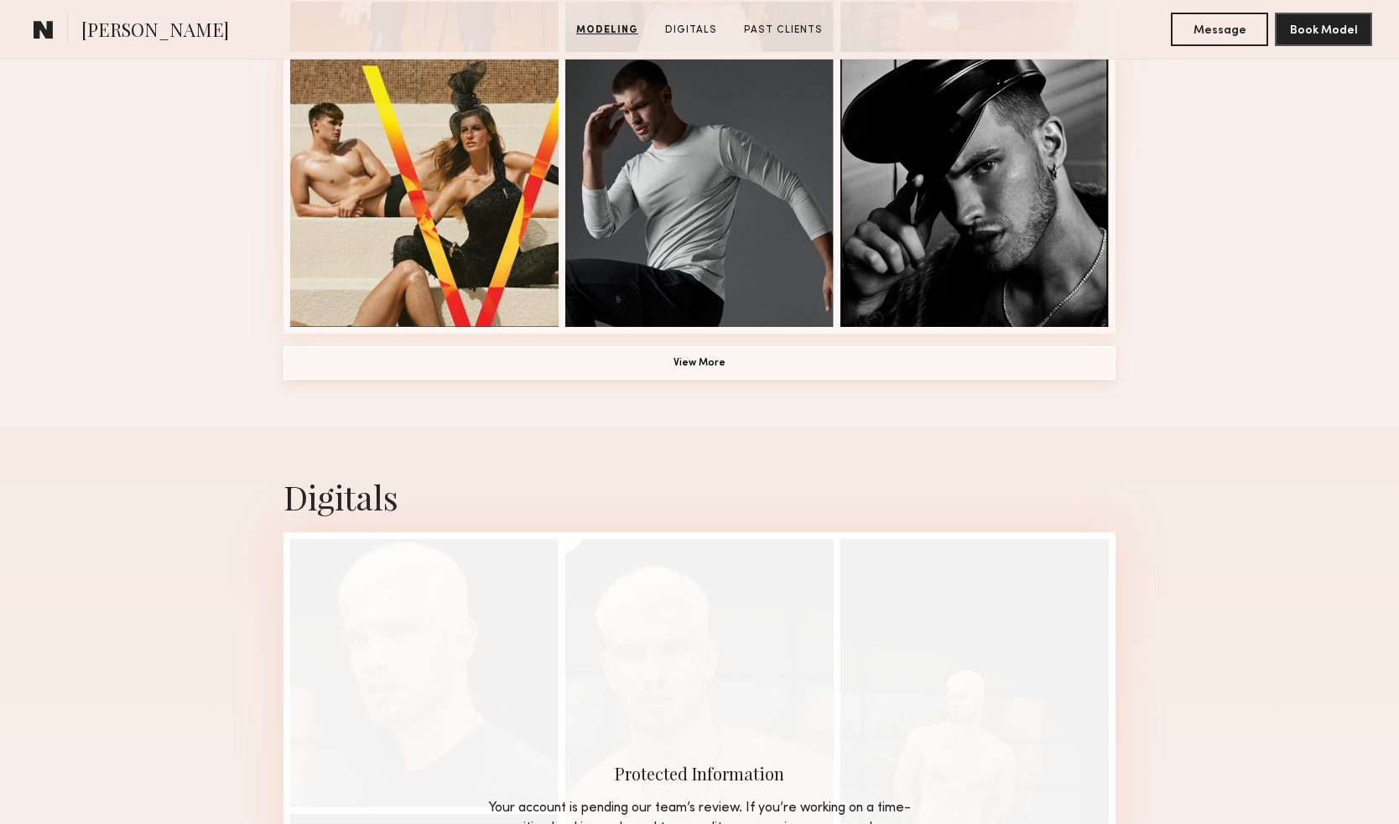
click at [794, 366] on button "View More" at bounding box center [699, 363] width 832 height 34
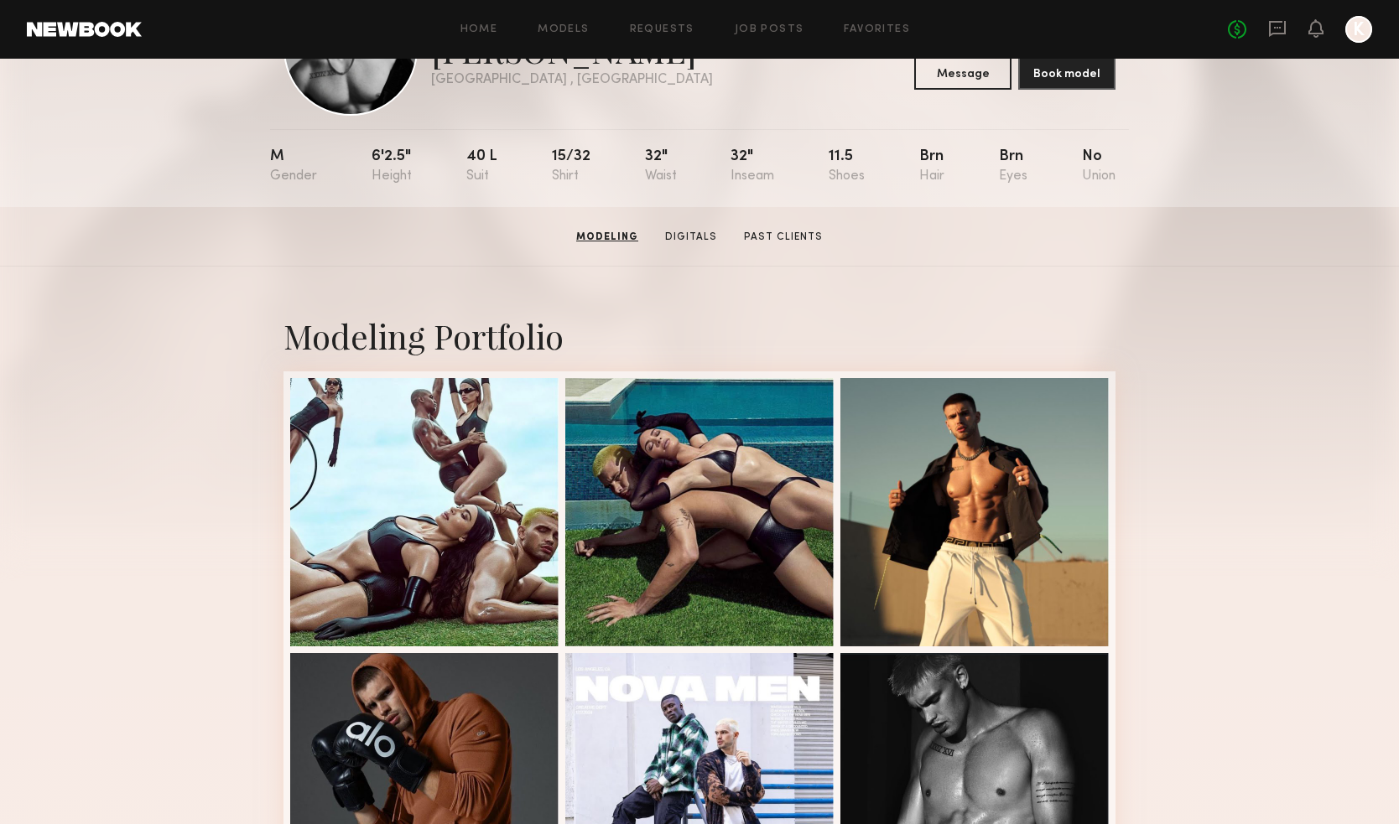
scroll to position [0, 0]
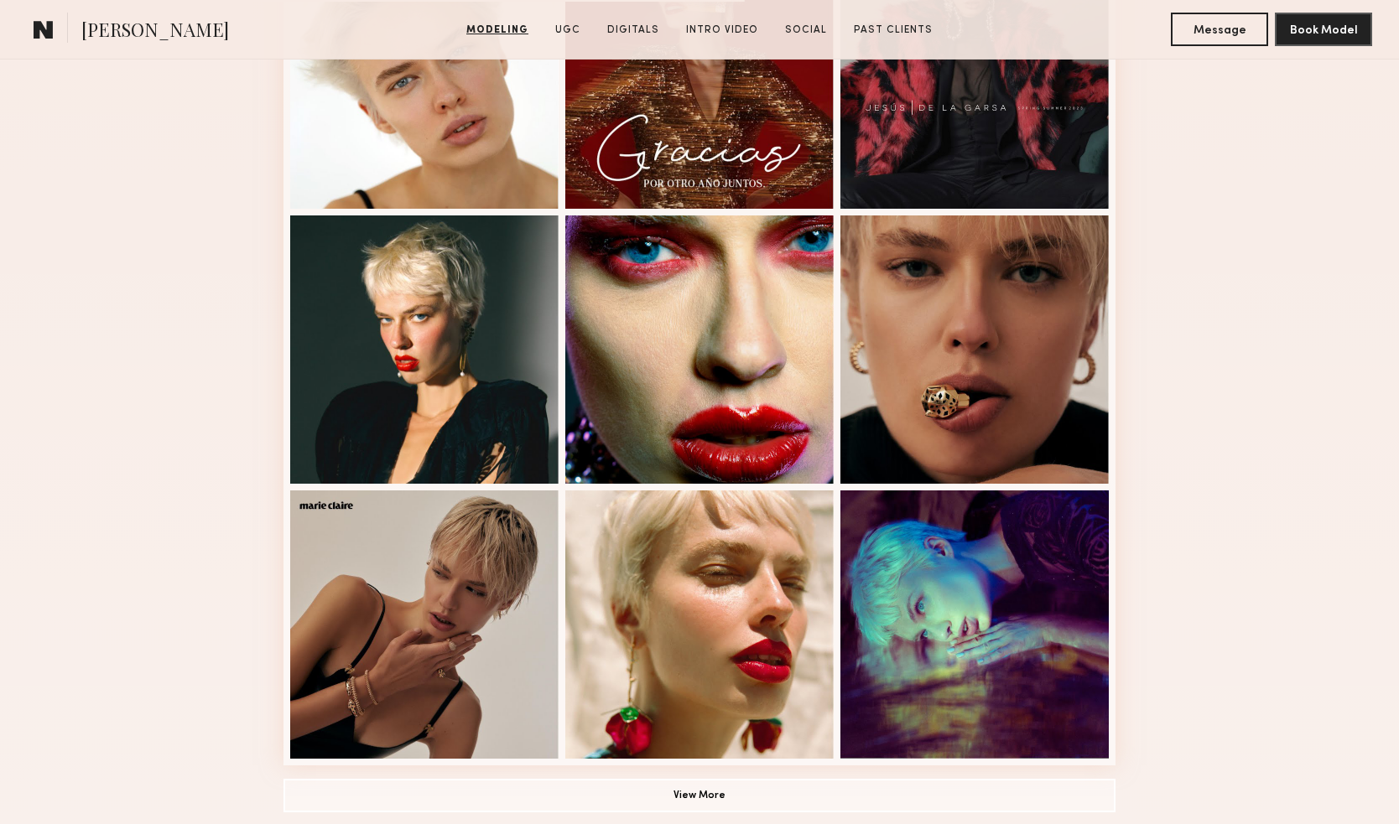
scroll to position [975, 0]
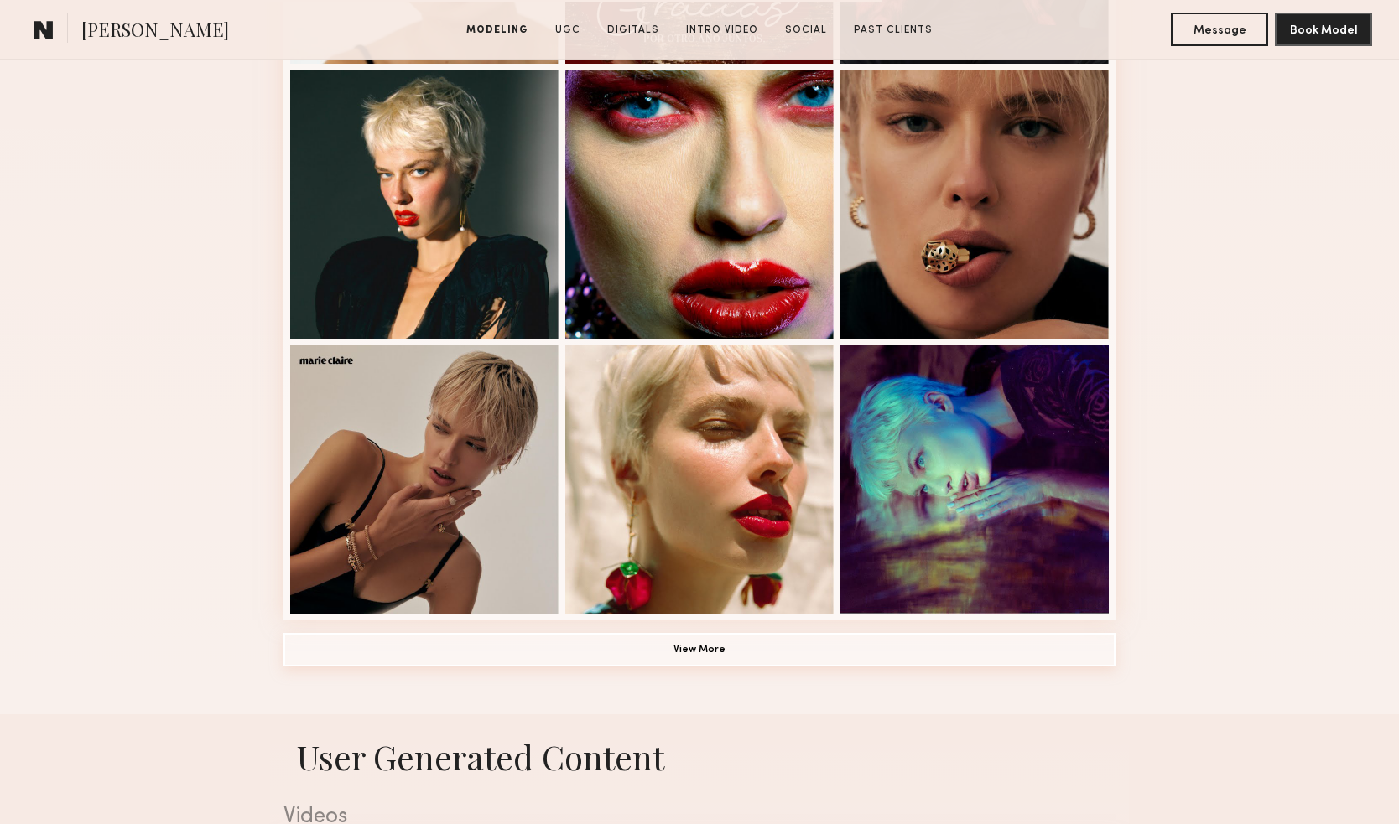
click at [785, 665] on button "View More" at bounding box center [699, 650] width 832 height 34
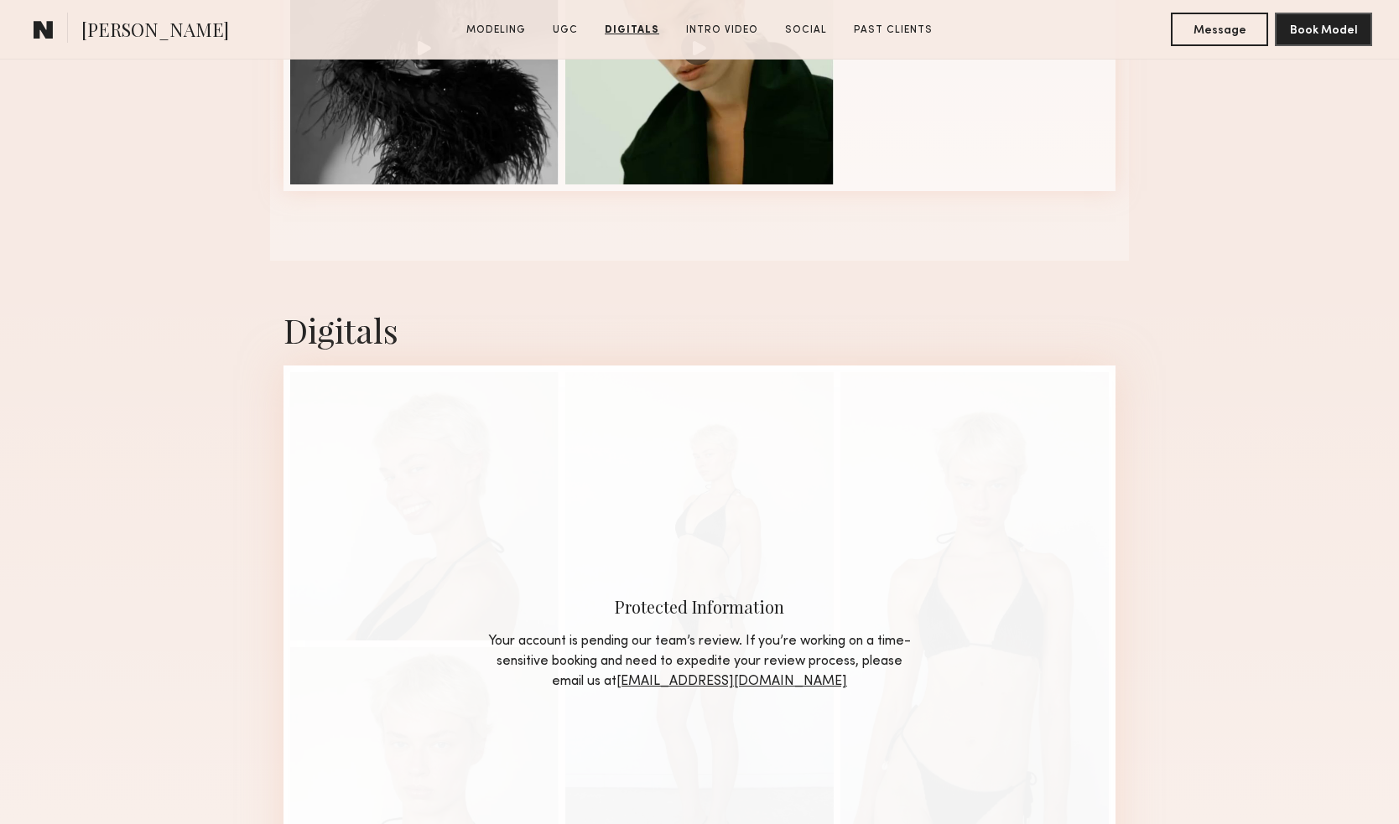
scroll to position [2952, 0]
